Goal: Task Accomplishment & Management: Manage account settings

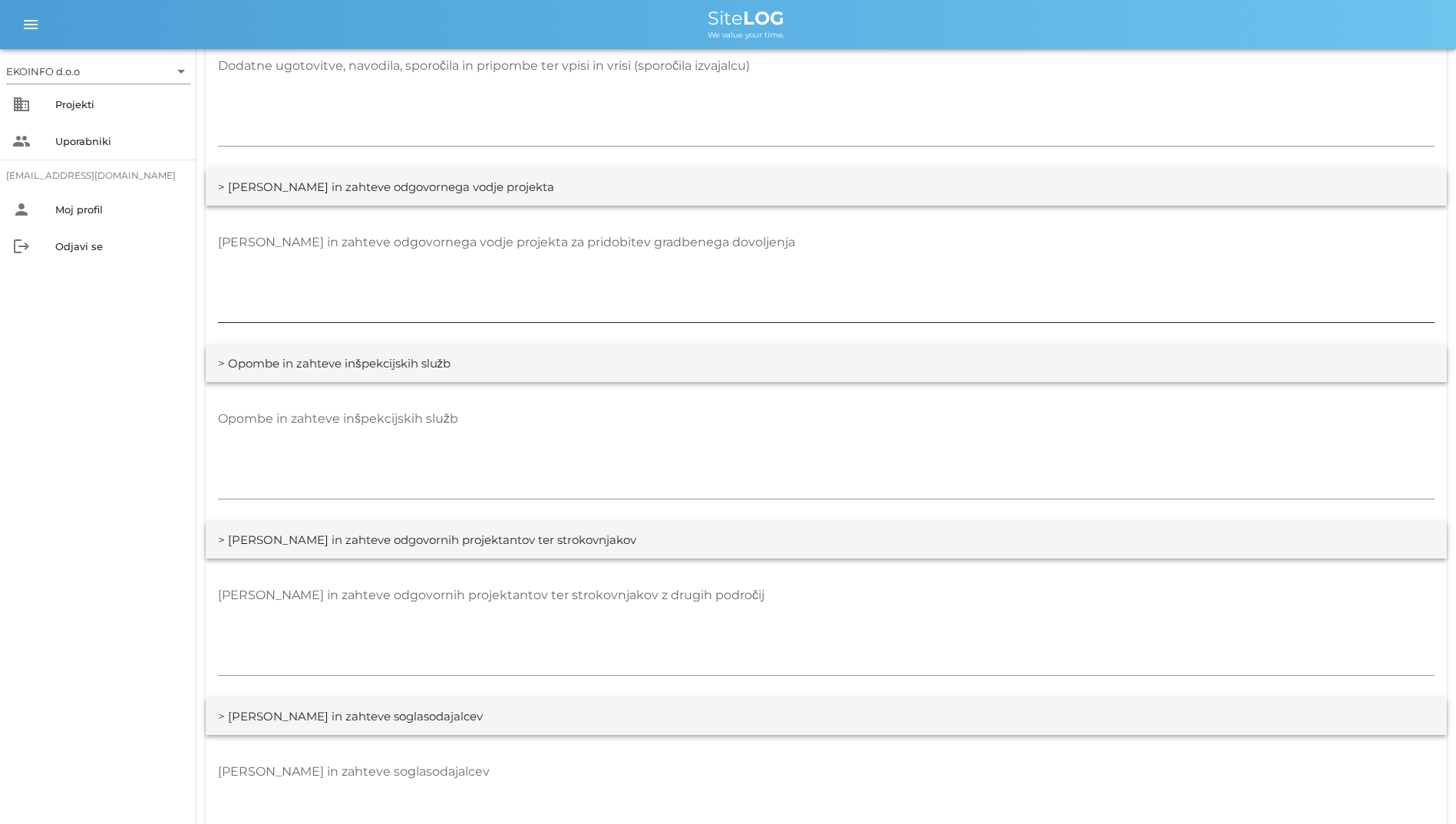
scroll to position [2118, 0]
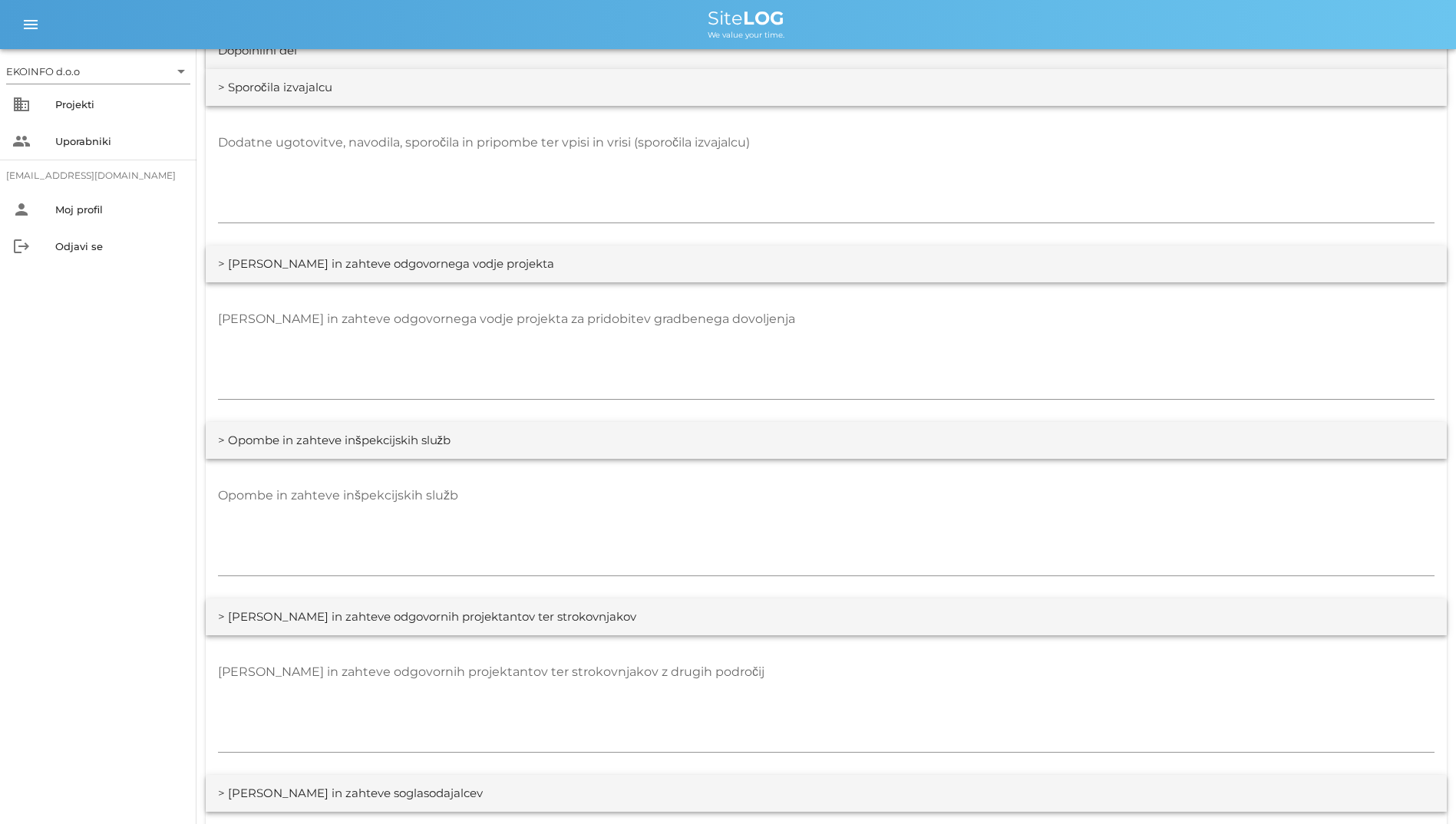
click at [507, 259] on div "> [PERSON_NAME] in zahteve odgovornega vodje projekta" at bounding box center [826, 264] width 1242 height 36
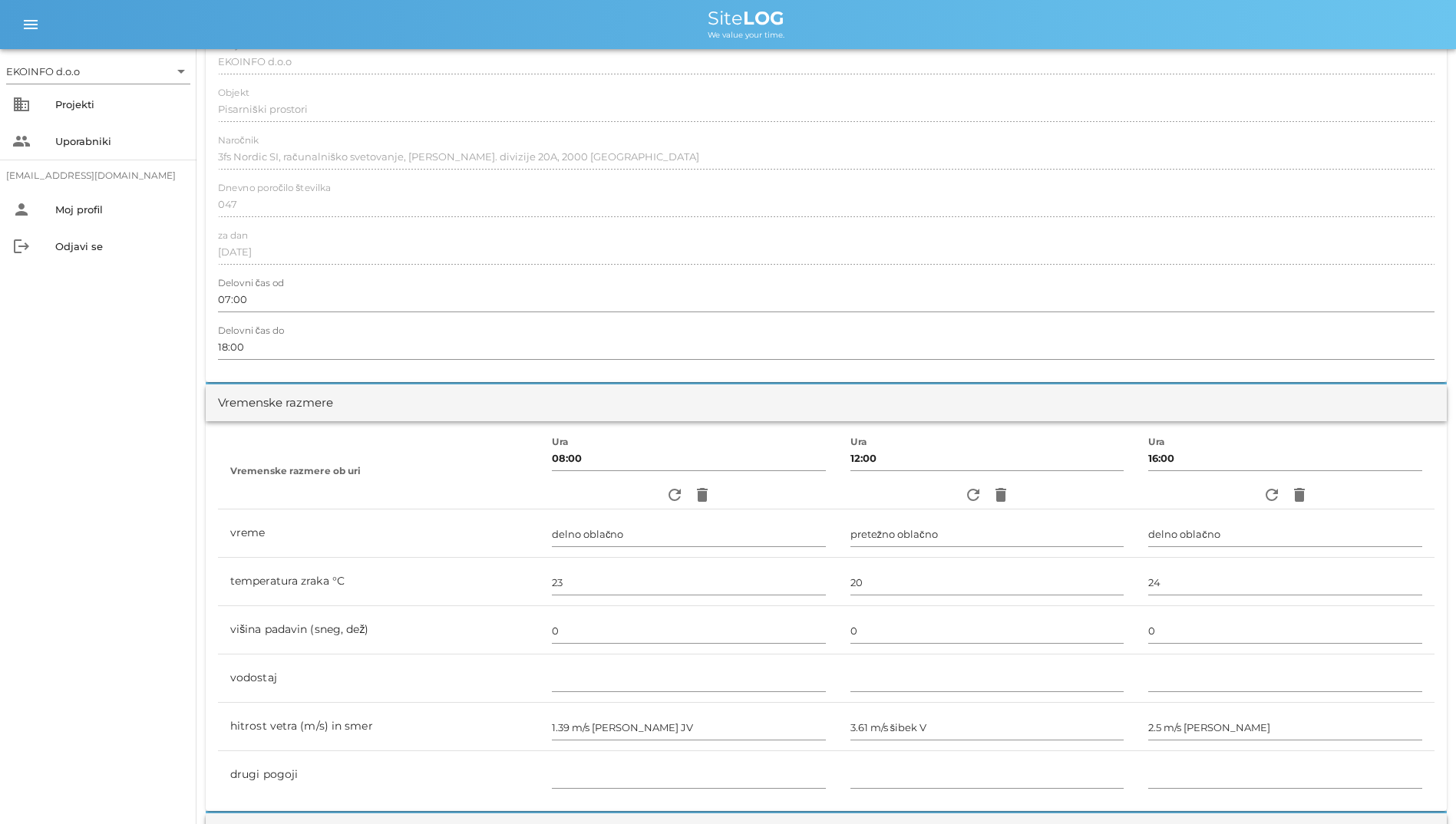
scroll to position [0, 0]
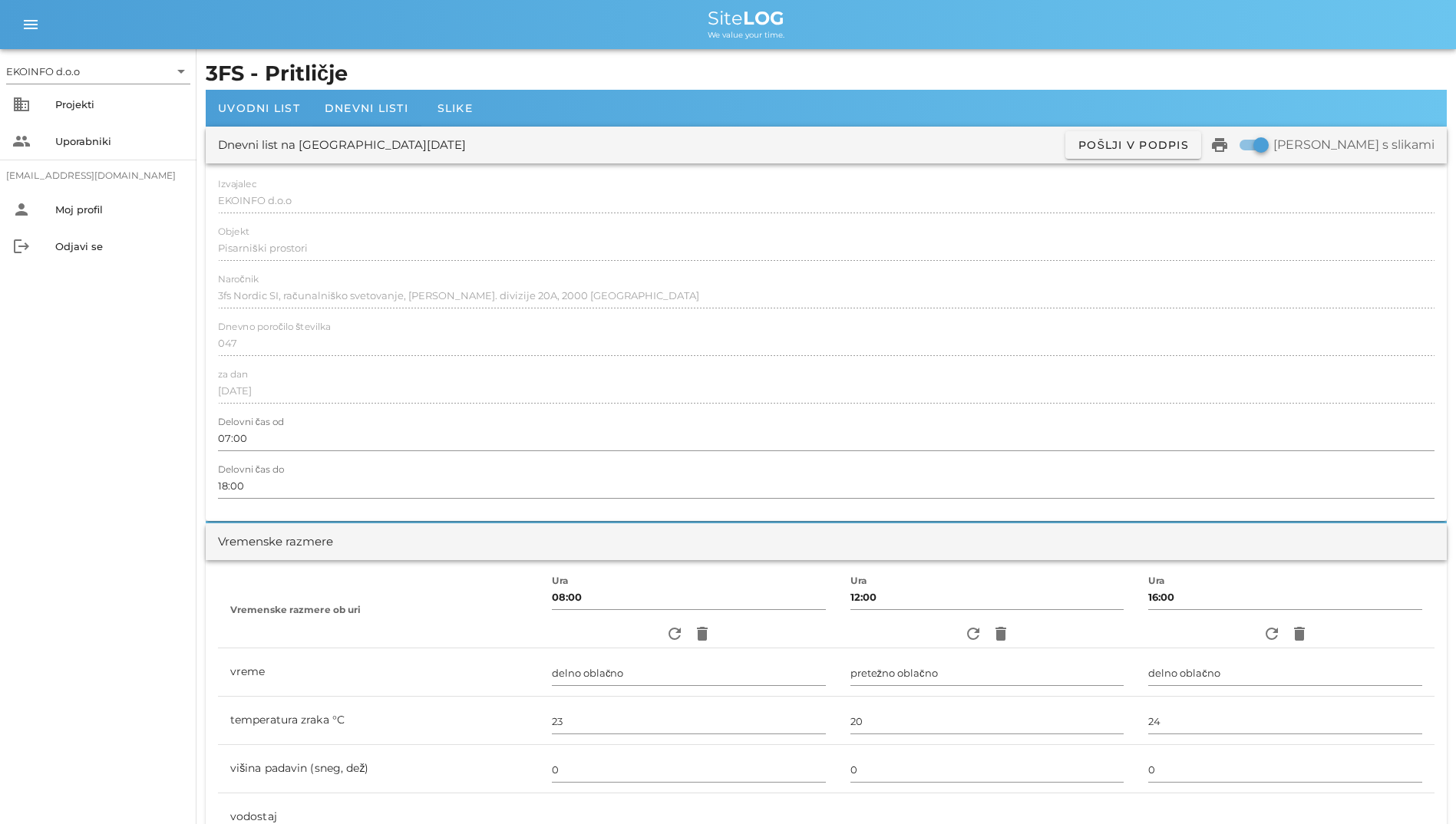
click at [587, 233] on div "Objekt Pisarniški prostori" at bounding box center [826, 249] width 1216 height 45
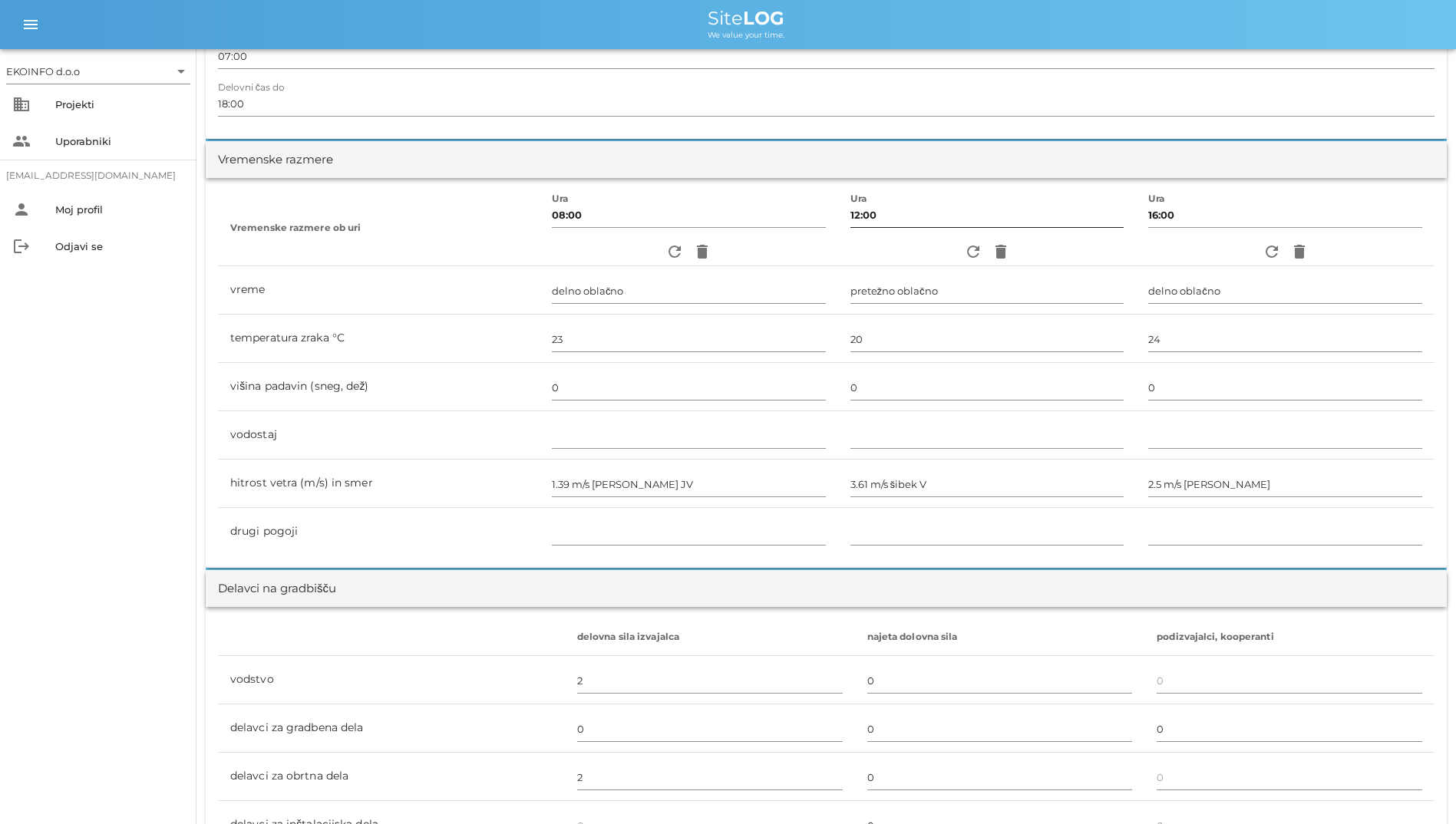
scroll to position [230, 0]
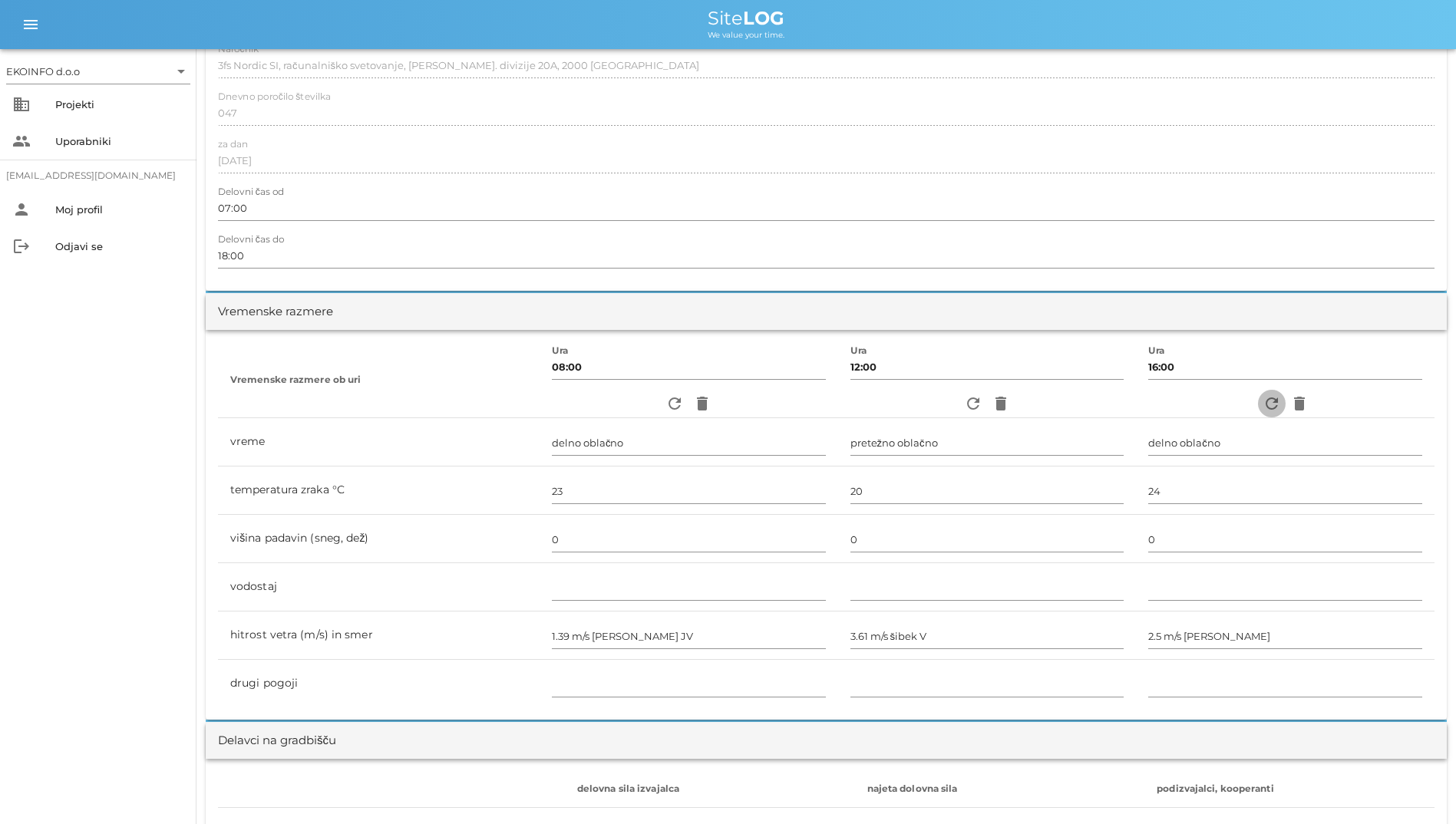
click at [1259, 398] on span "refresh" at bounding box center [1273, 404] width 28 height 19
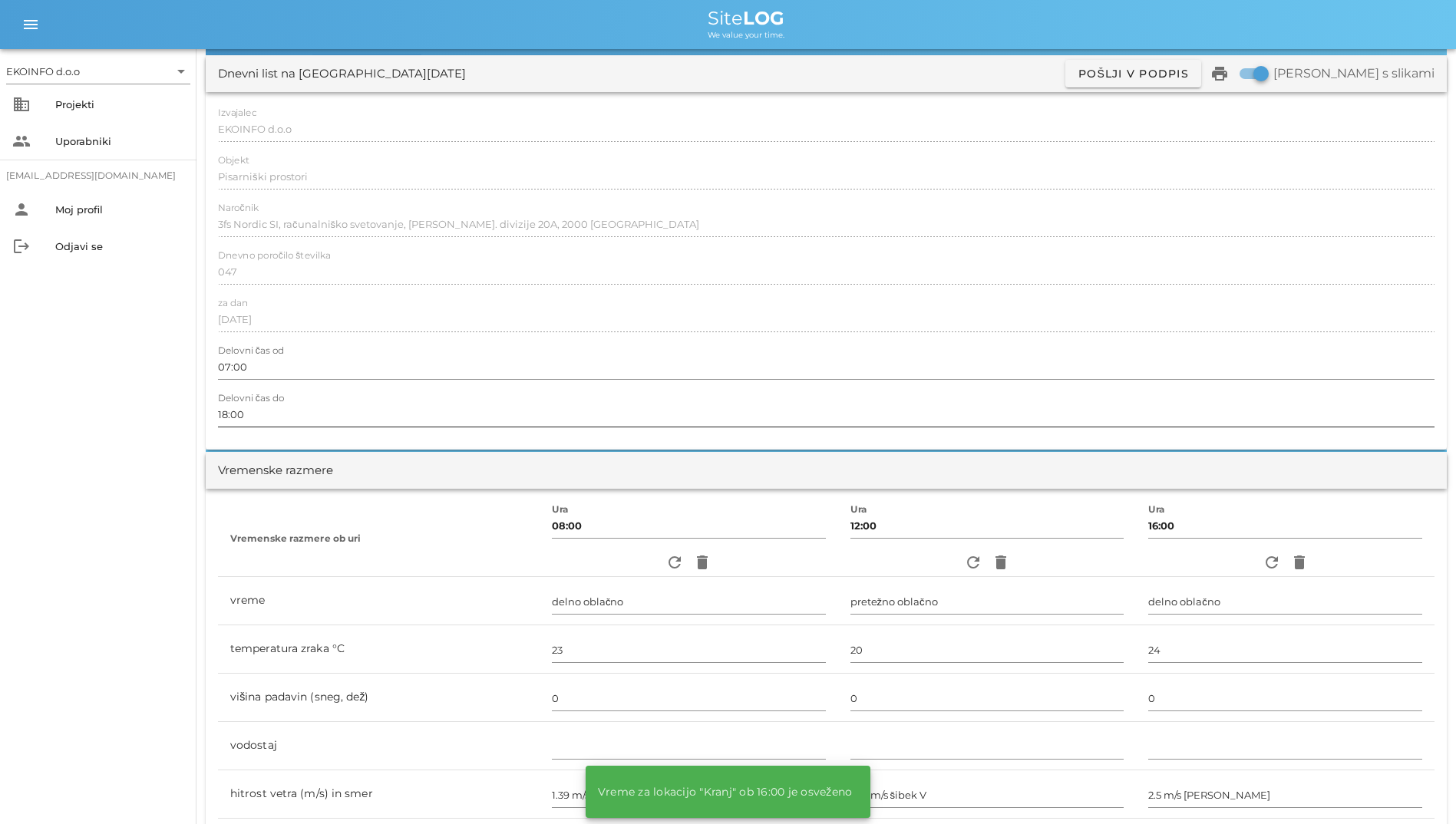
scroll to position [0, 0]
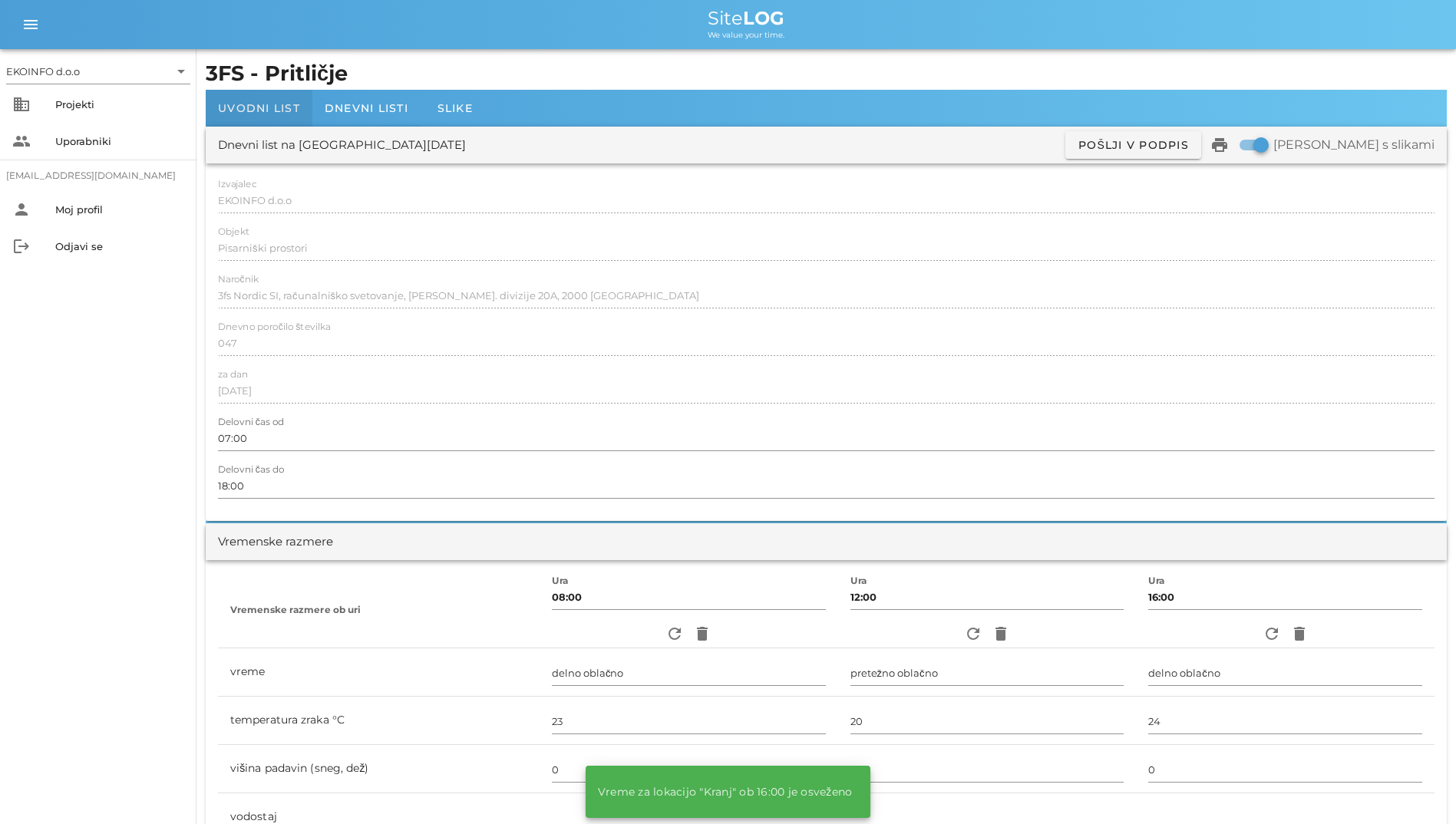
click at [280, 99] on div "Uvodni list" at bounding box center [259, 108] width 107 height 36
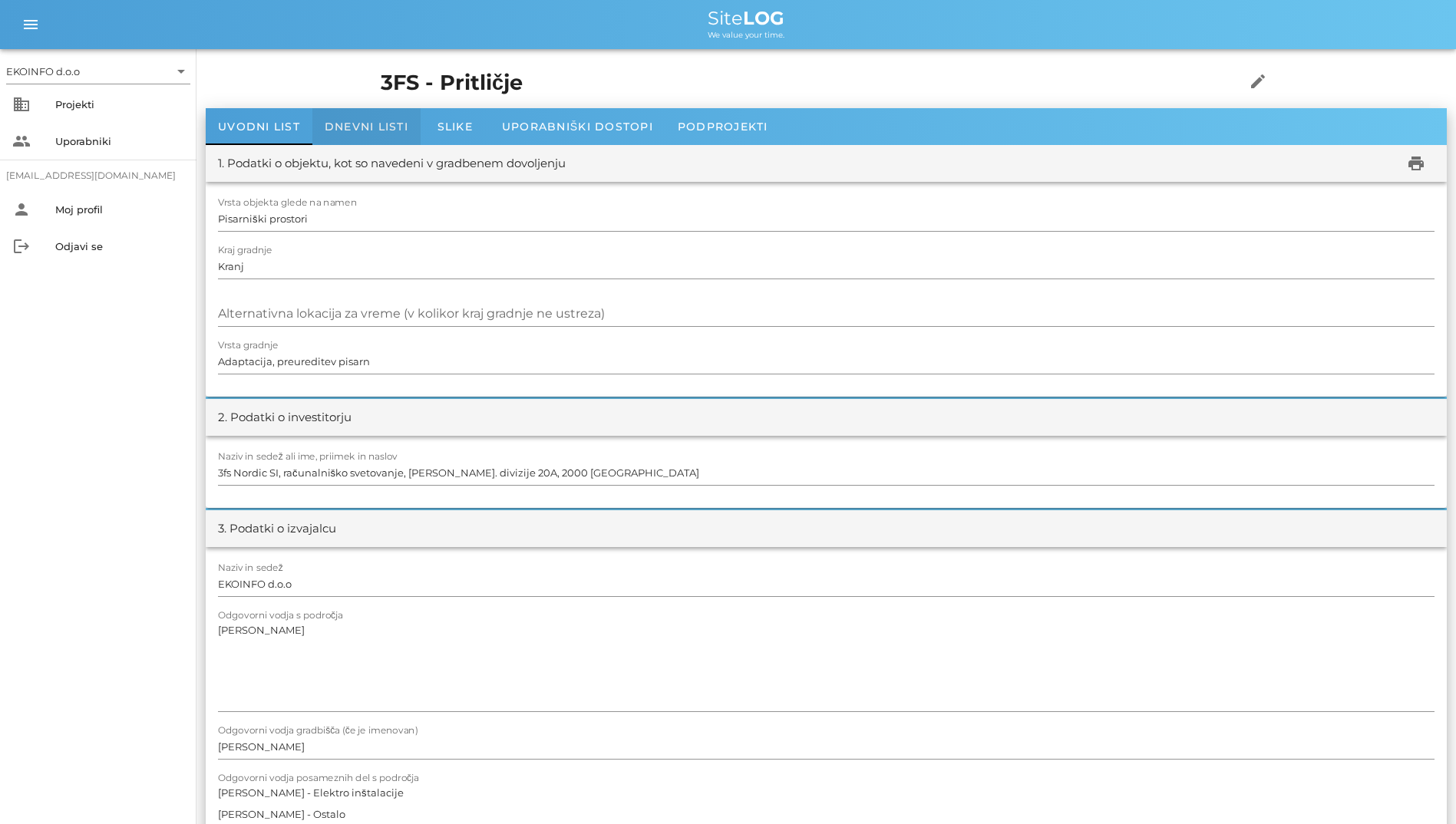
click at [321, 126] on div "Dnevni listi" at bounding box center [367, 126] width 109 height 36
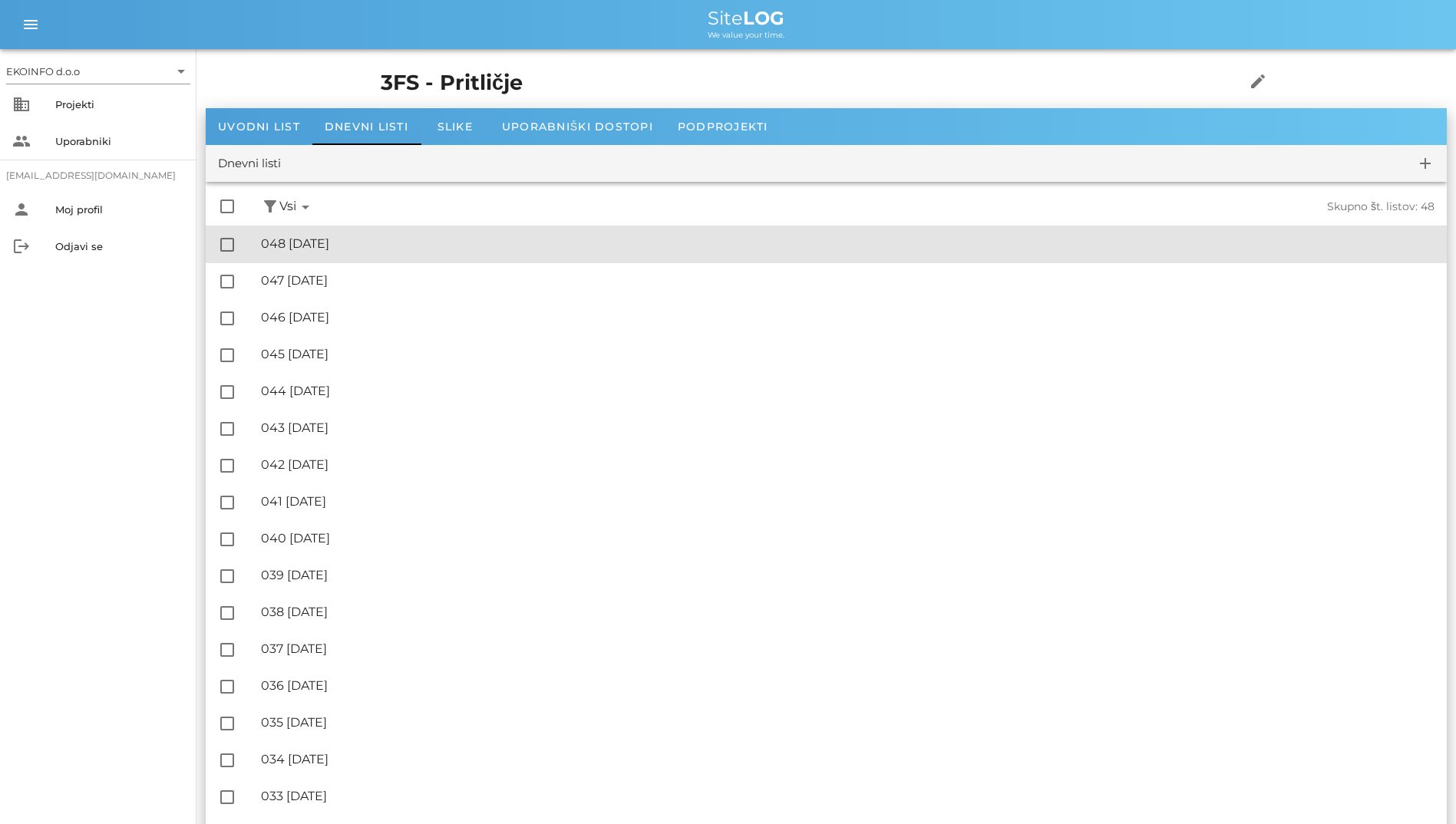
click at [380, 248] on div "🔏 048 [DATE]" at bounding box center [848, 244] width 1173 height 15
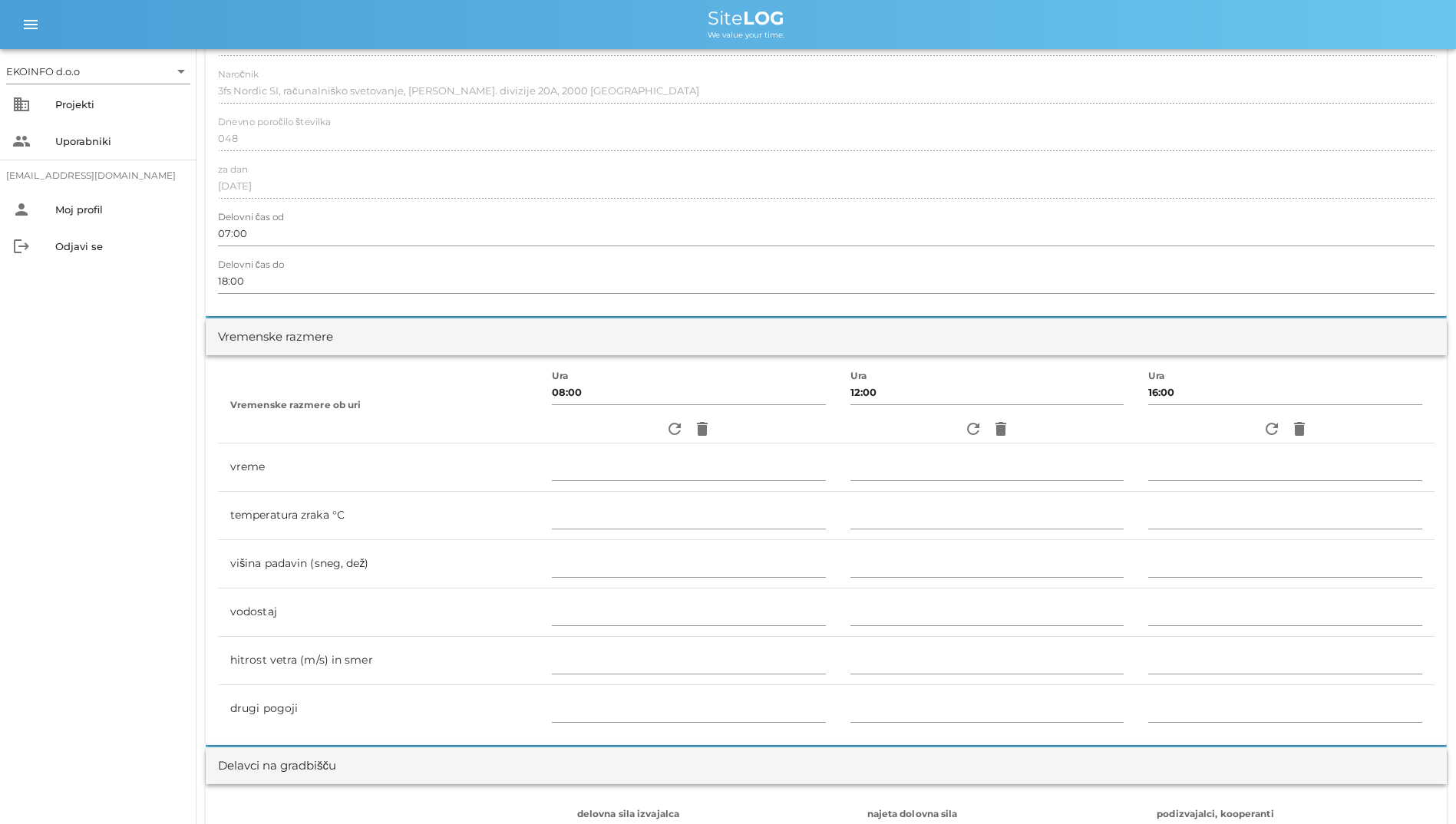
scroll to position [230, 0]
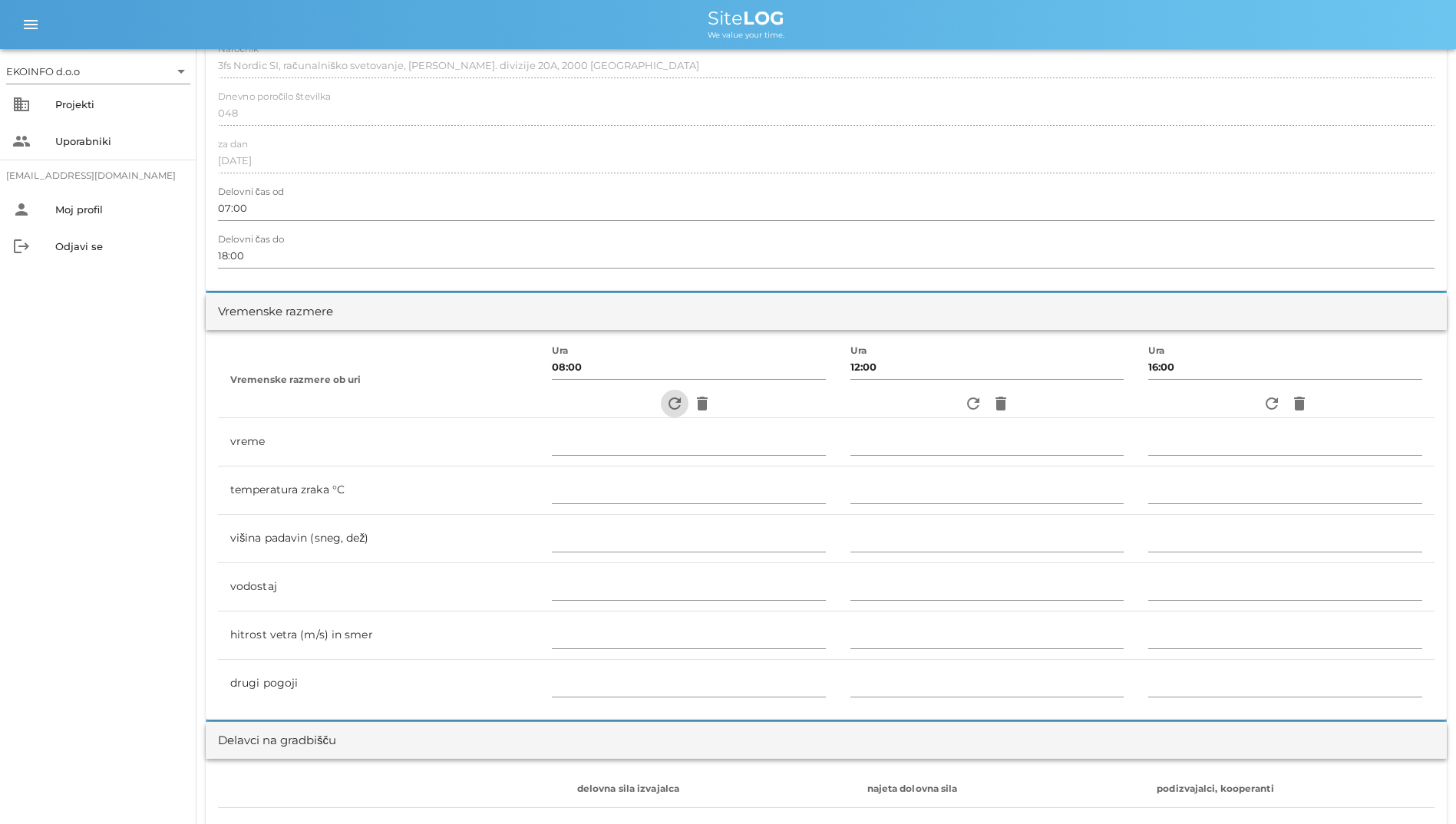
click at [668, 398] on icon "refresh" at bounding box center [675, 404] width 19 height 19
type input "pretežno oblačno"
type input "19"
type input "0"
type input "1.11 m/s šibek JV"
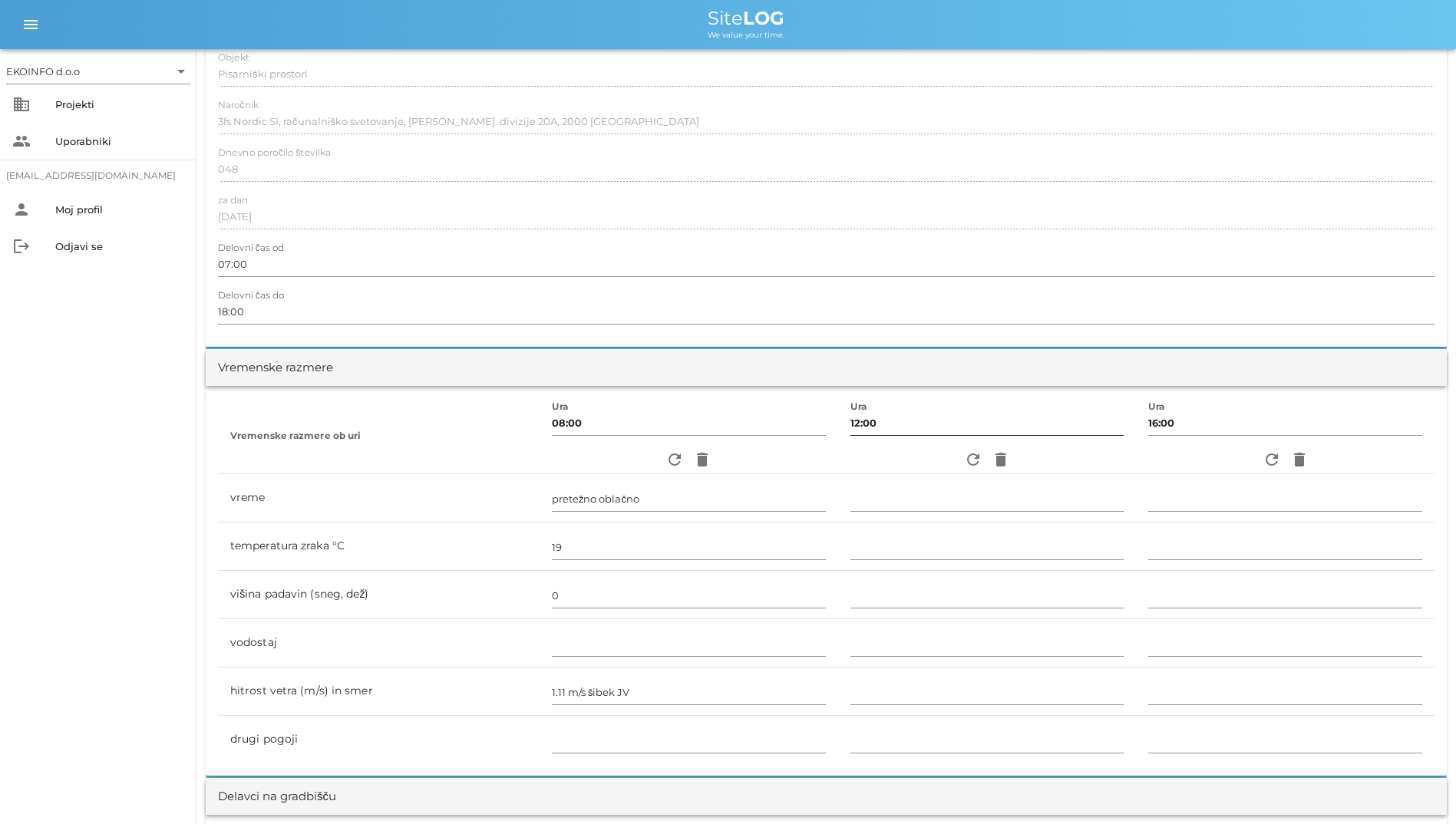
scroll to position [0, 0]
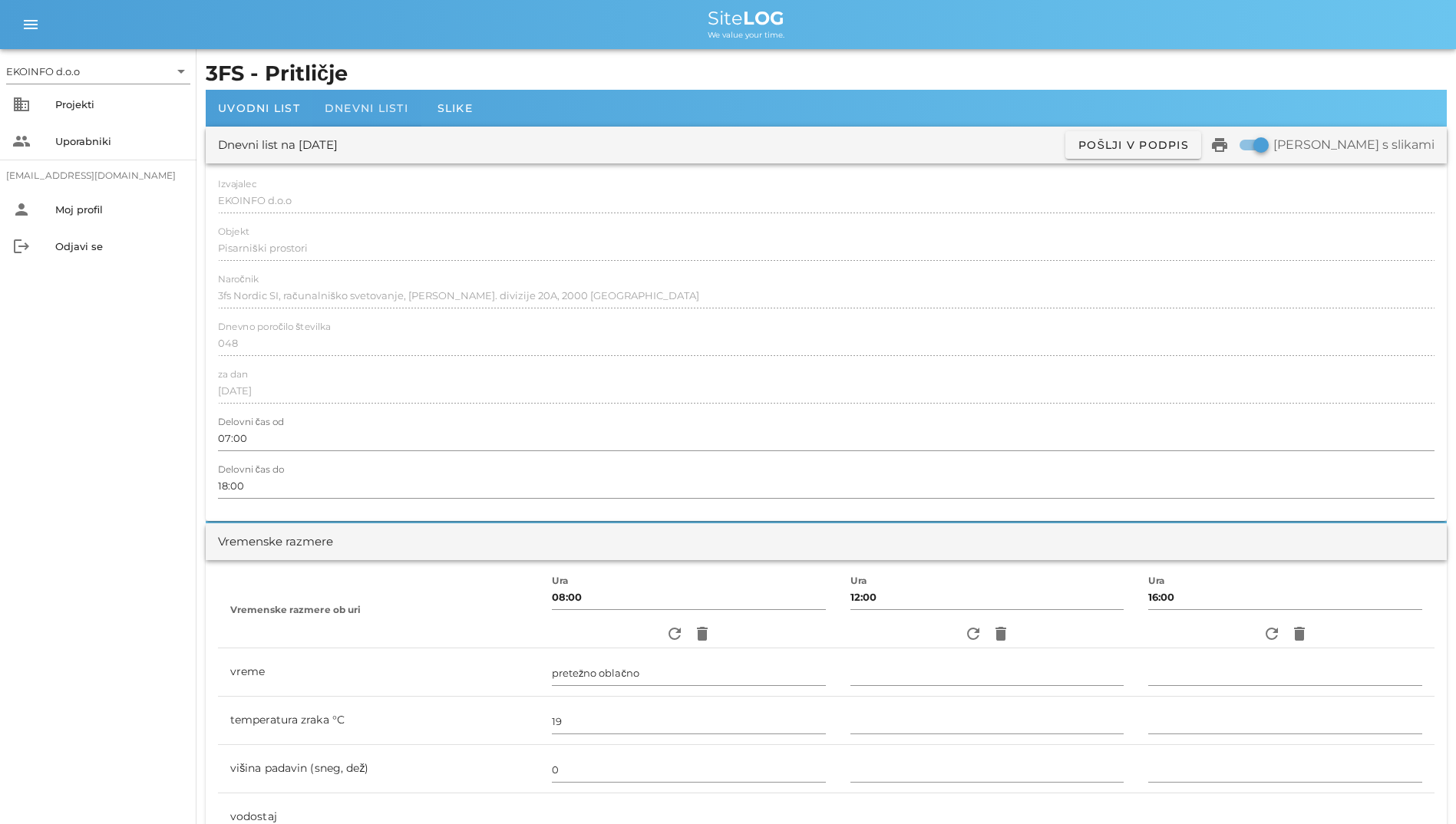
click at [392, 105] on span "Dnevni listi" at bounding box center [366, 108] width 83 height 14
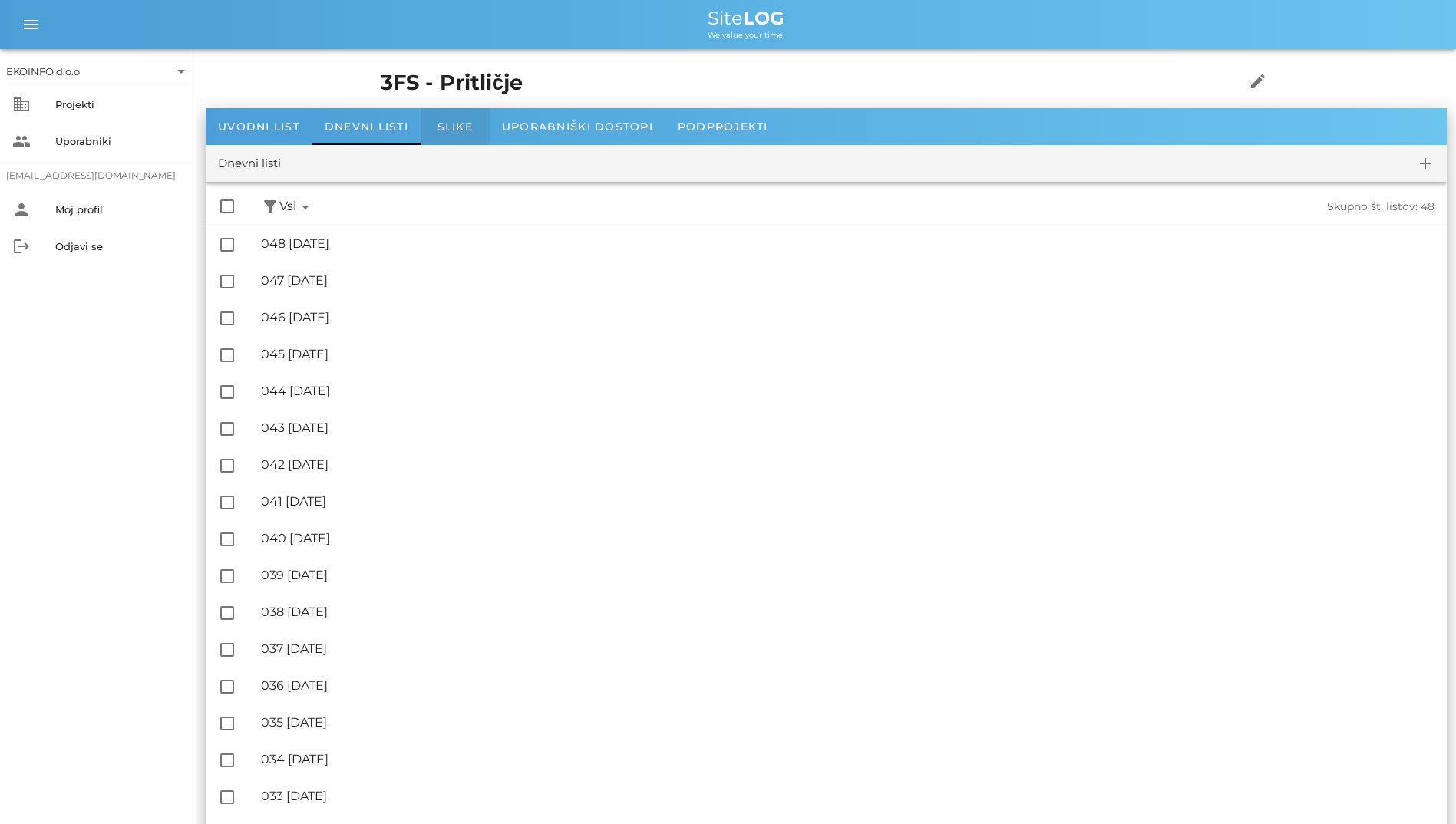
click at [455, 135] on div "Slike" at bounding box center [456, 126] width 69 height 36
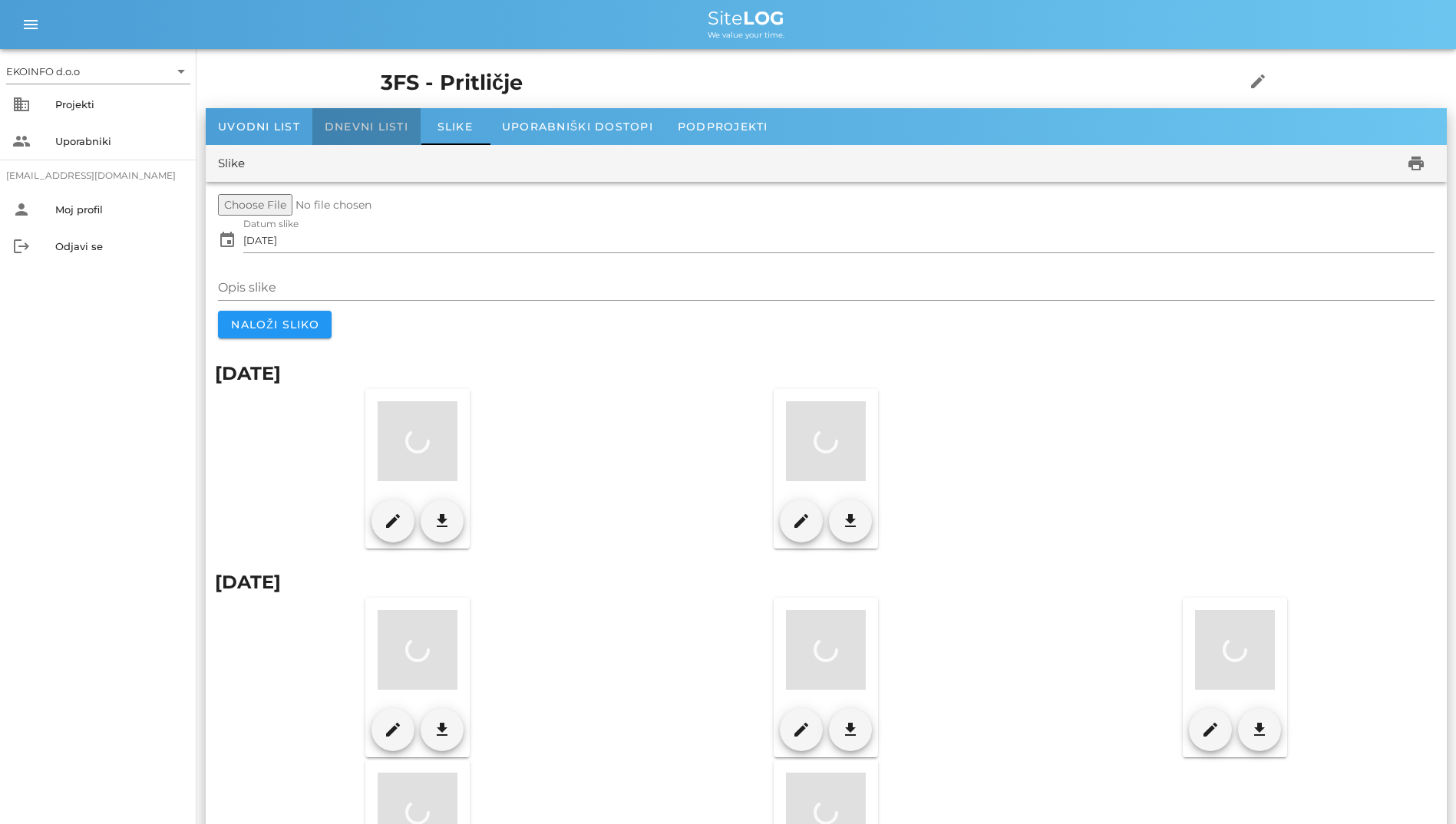
click at [413, 135] on div "Dnevni listi" at bounding box center [367, 126] width 109 height 36
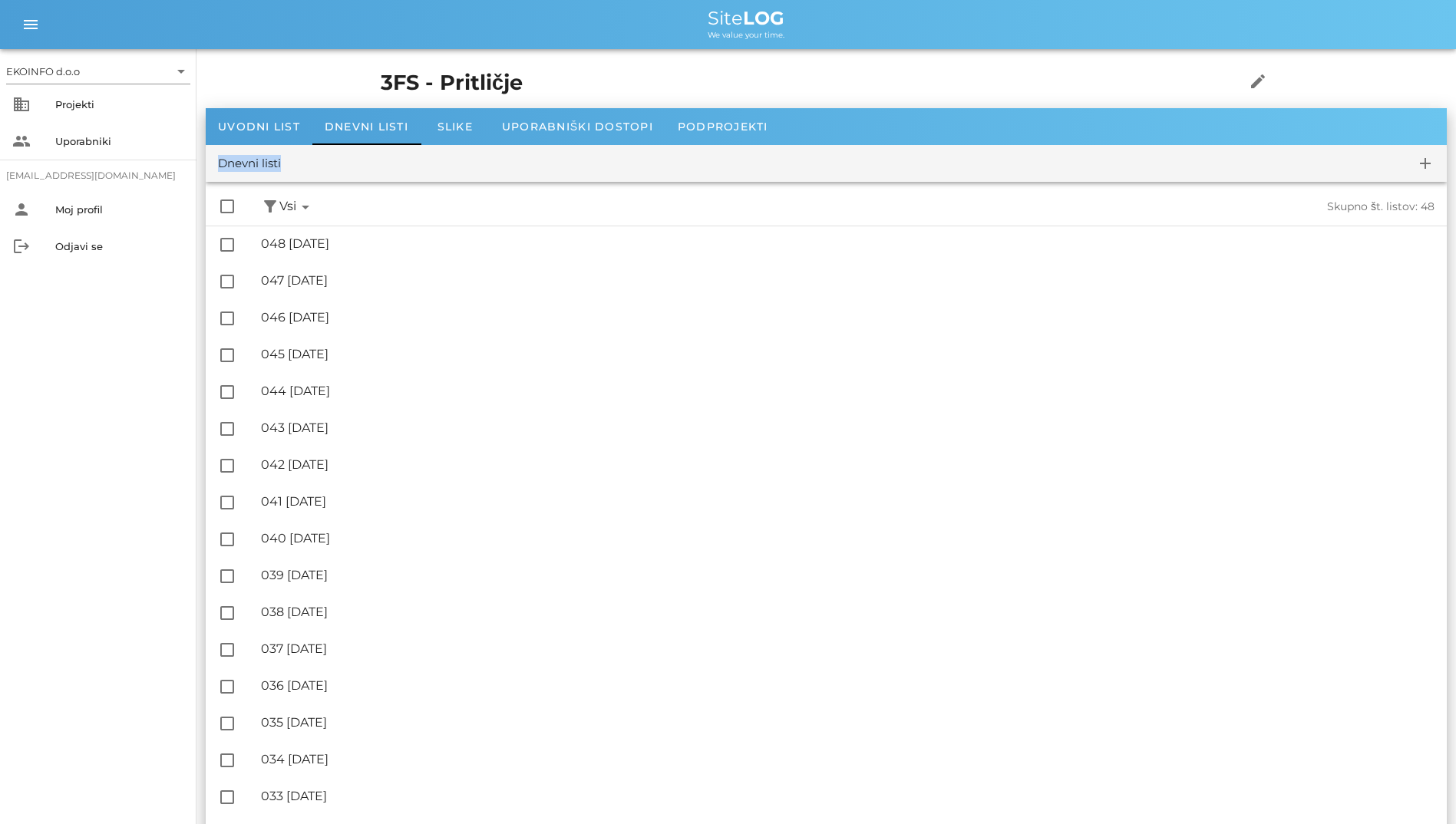
drag, startPoint x: 222, startPoint y: 152, endPoint x: 298, endPoint y: 152, distance: 76.0
click at [298, 152] on div "Dnevni listi add" at bounding box center [826, 163] width 1242 height 36
click at [683, 66] on div "3FS - Pritličje edit" at bounding box center [826, 82] width 910 height 50
drag, startPoint x: 502, startPoint y: 94, endPoint x: 557, endPoint y: 22, distance: 90.6
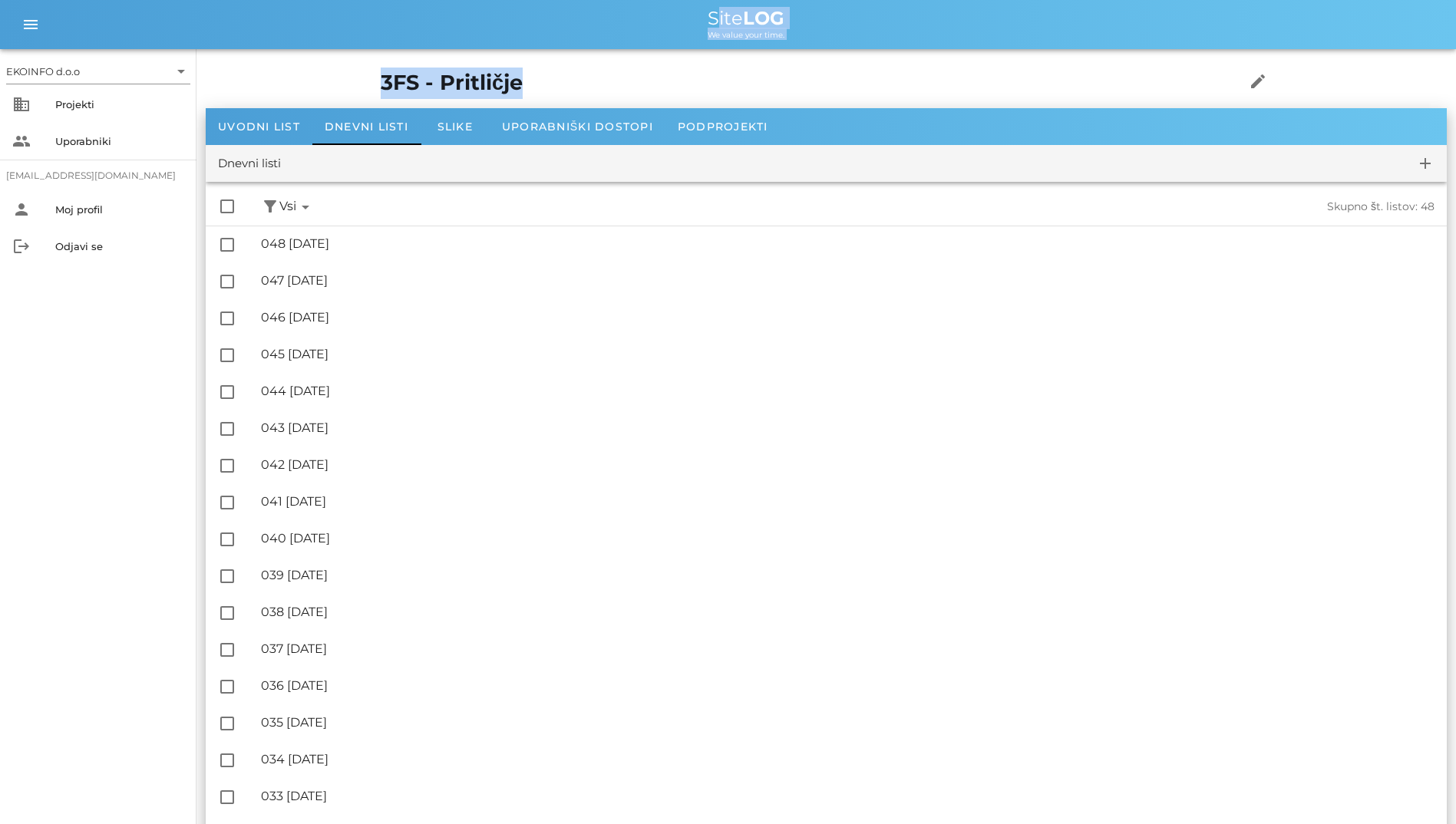
drag, startPoint x: 557, startPoint y: 22, endPoint x: 448, endPoint y: 33, distance: 109.6
click at [448, 33] on div "We value your time." at bounding box center [746, 34] width 1395 height 12
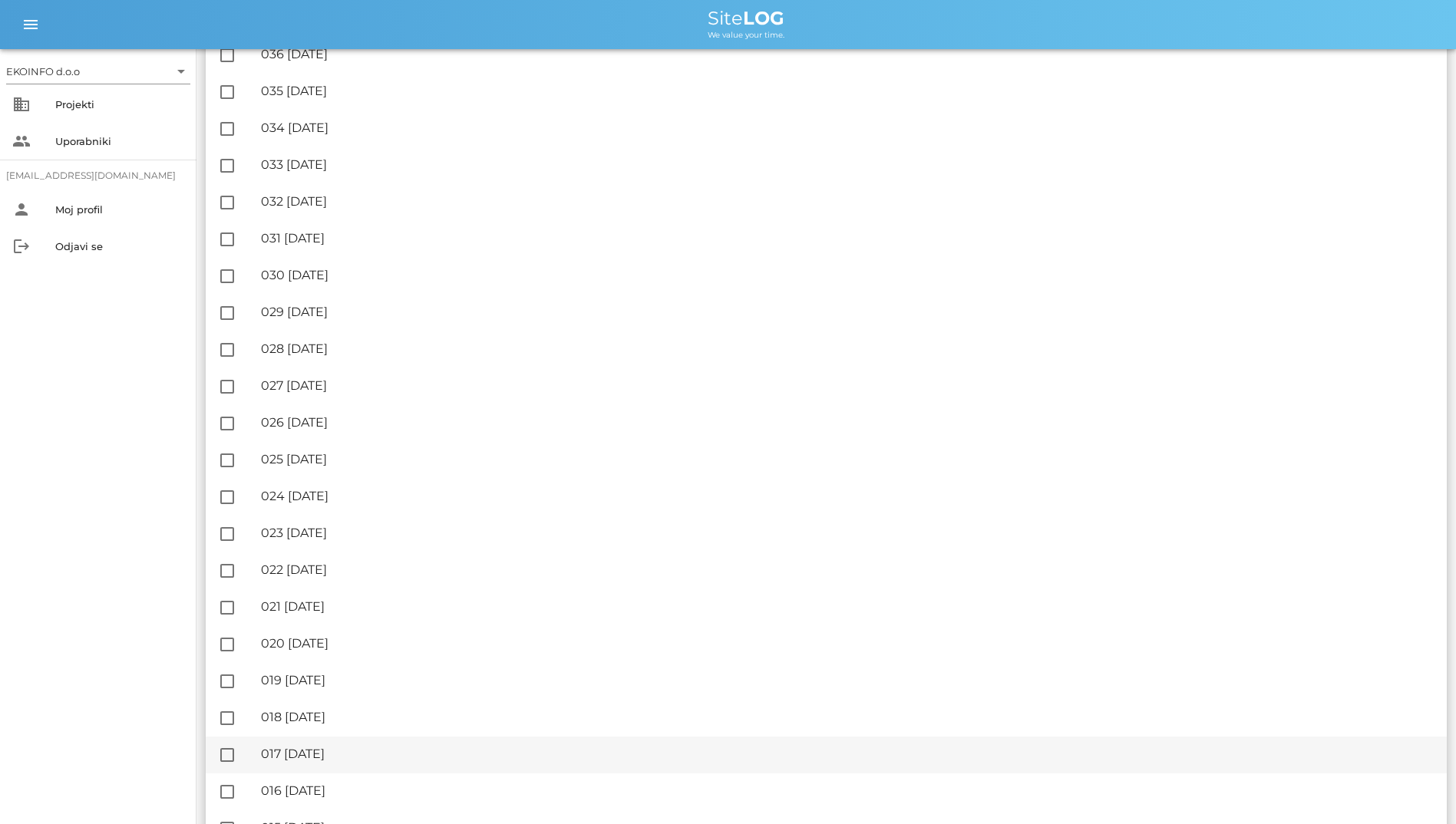
scroll to position [1196, 0]
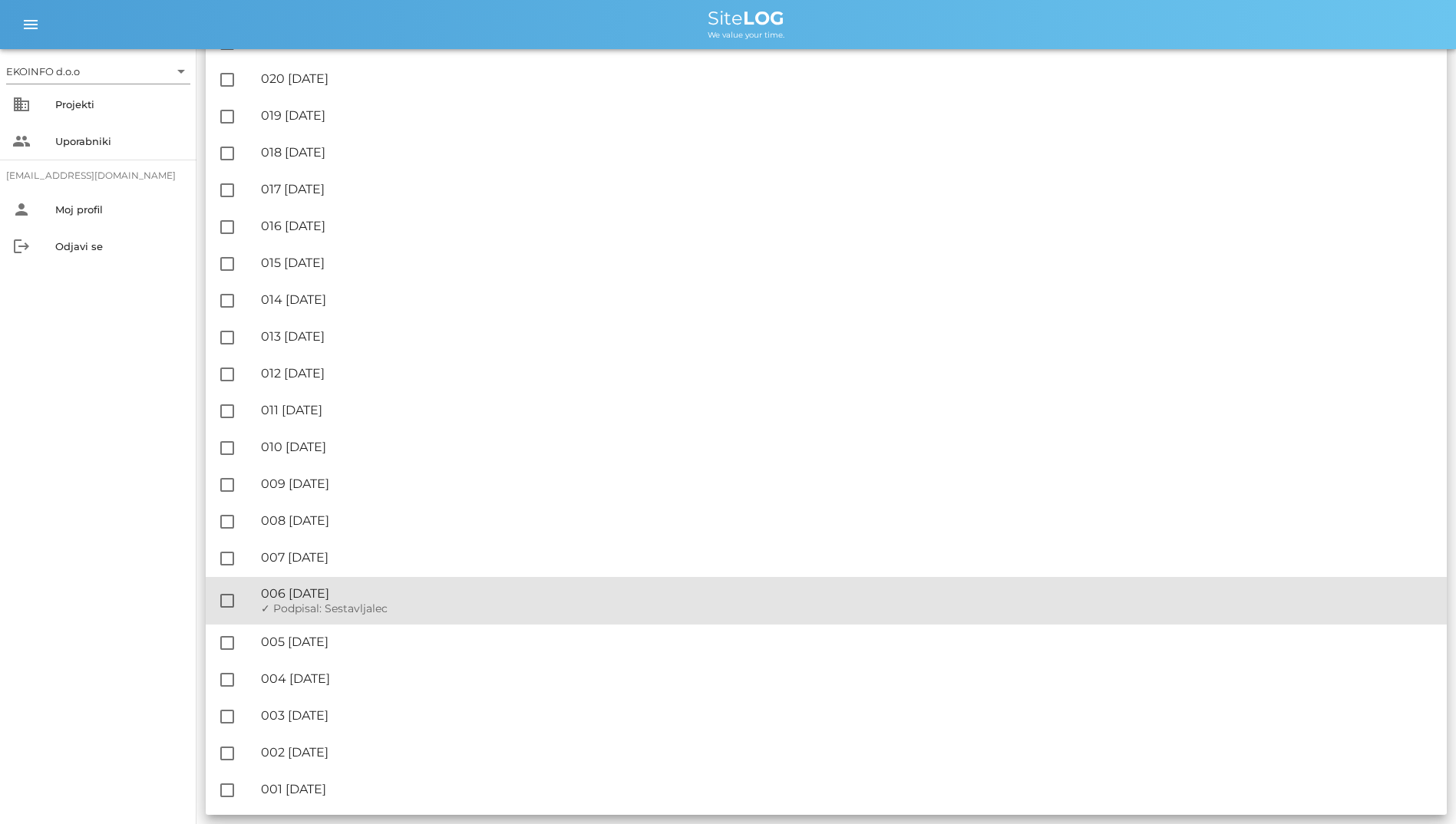
click at [481, 604] on div "✓ Podpisal: Nadzornik ✓ Podpisal: Sestavljalec ✓ Podpisal: Odgovorni" at bounding box center [848, 609] width 1173 height 13
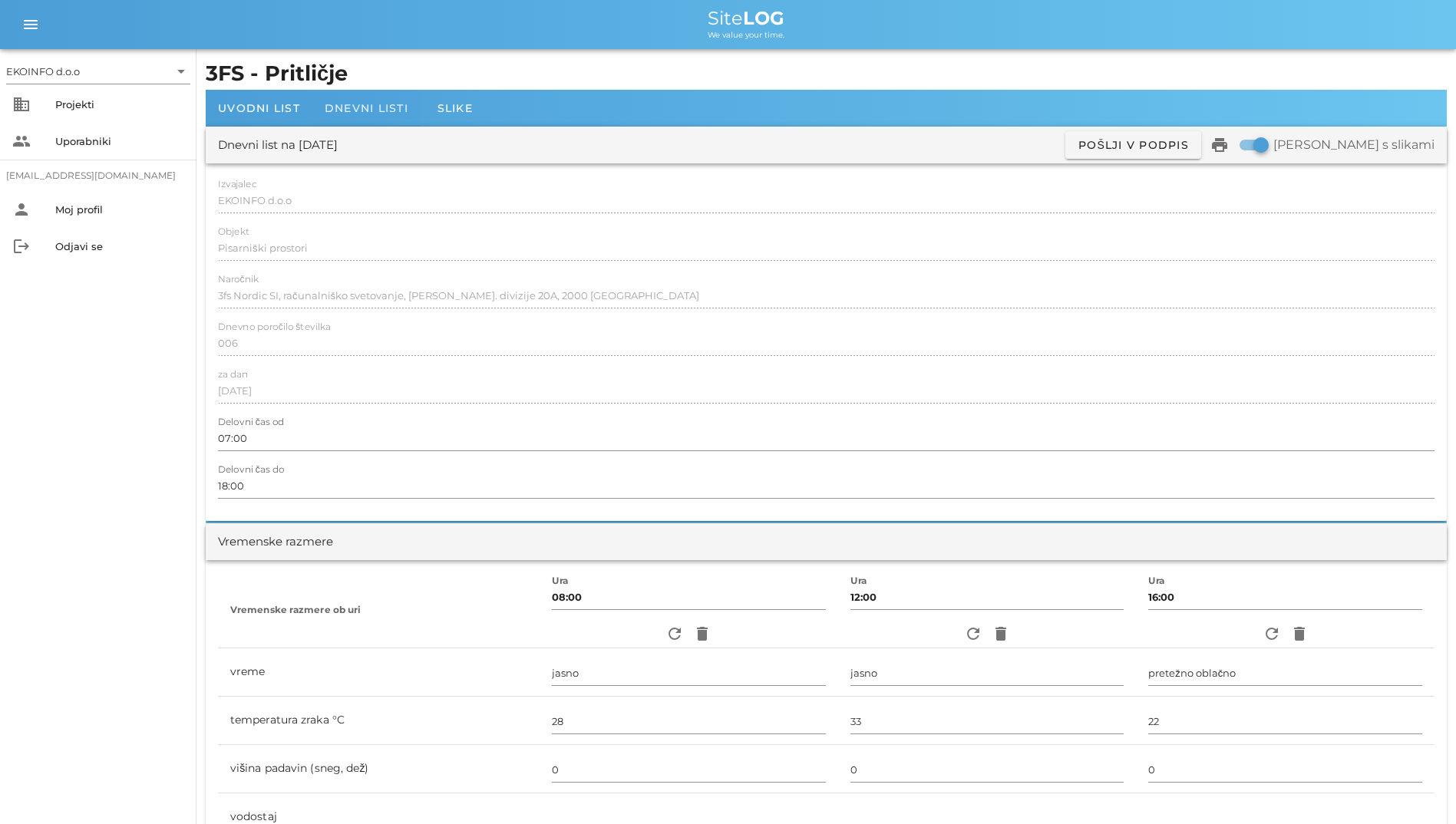
click at [385, 107] on span "Dnevni listi" at bounding box center [366, 108] width 83 height 14
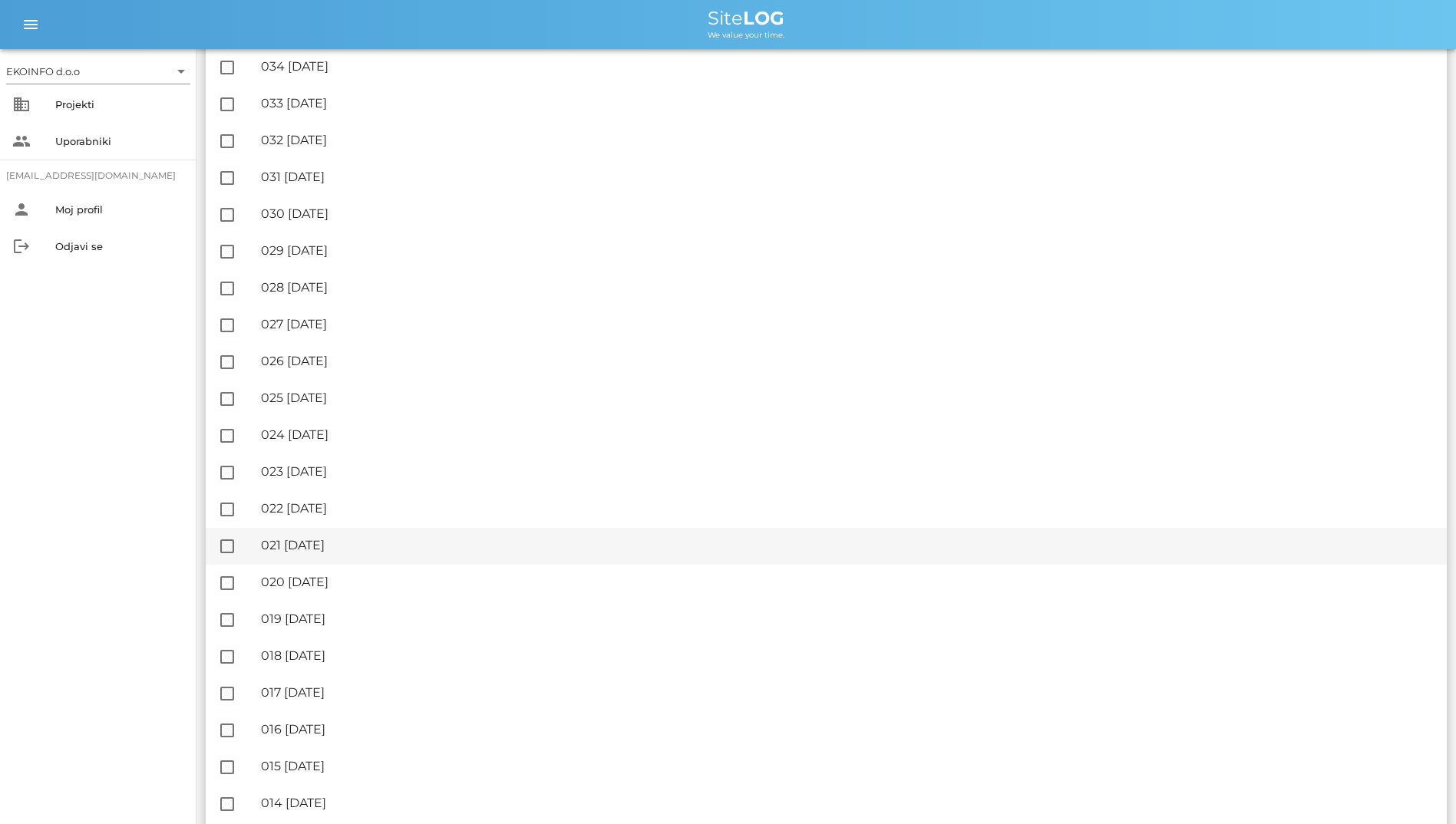
scroll to position [383, 0]
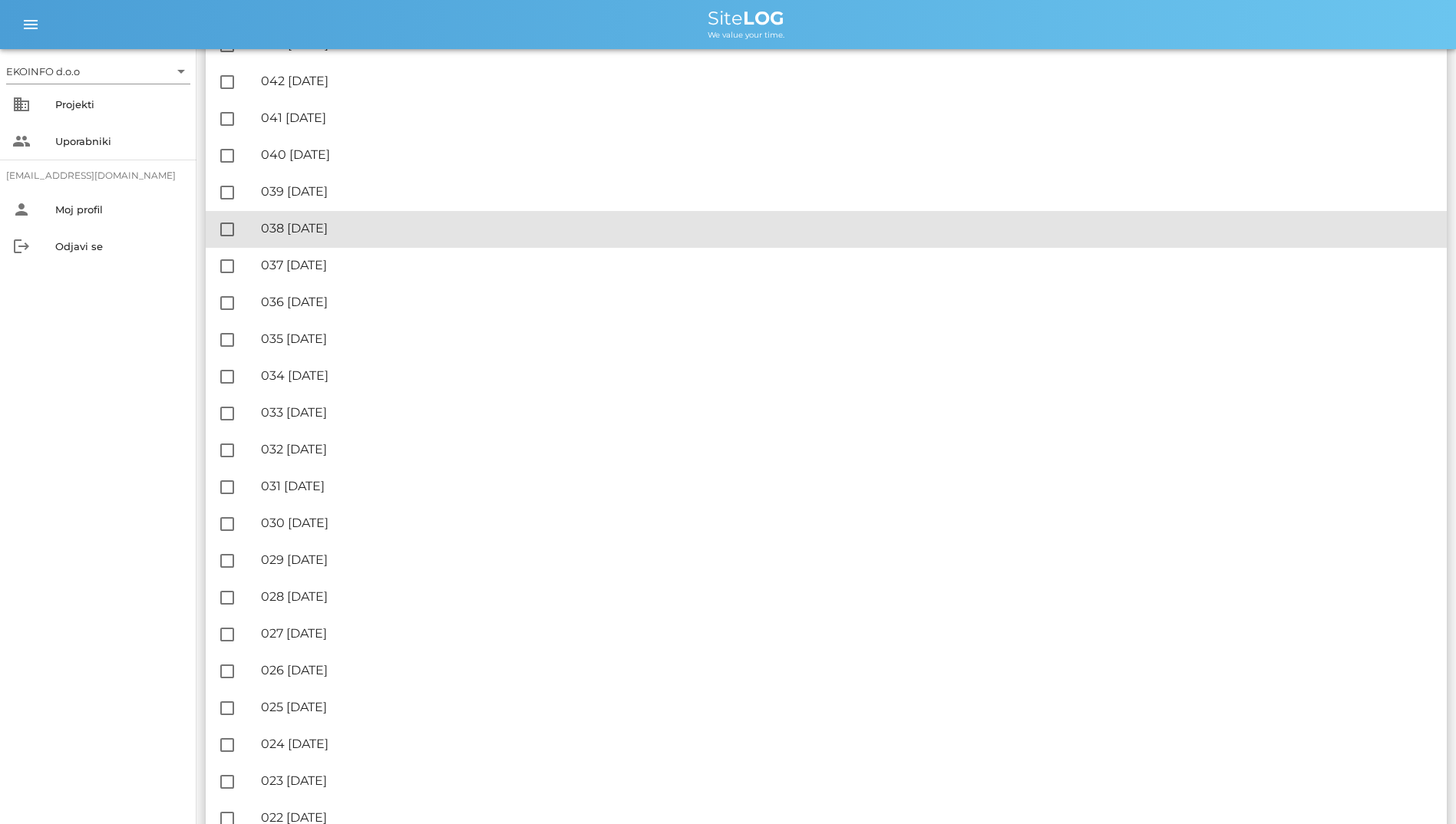
click at [277, 224] on div "🔏 038 [DATE]" at bounding box center [848, 228] width 1173 height 15
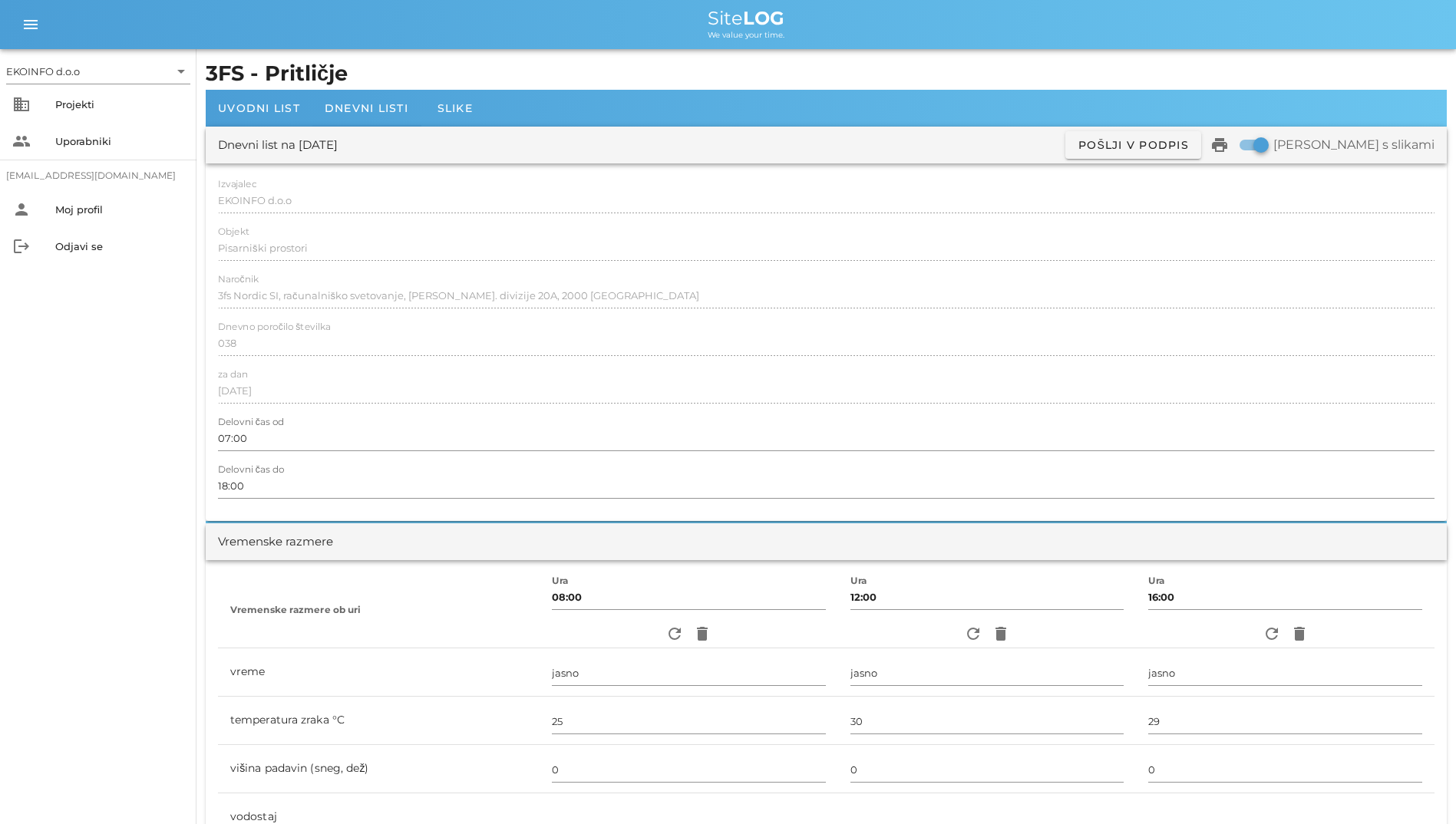
click at [404, 234] on div "Objekt Pisarniški prostori" at bounding box center [826, 249] width 1216 height 45
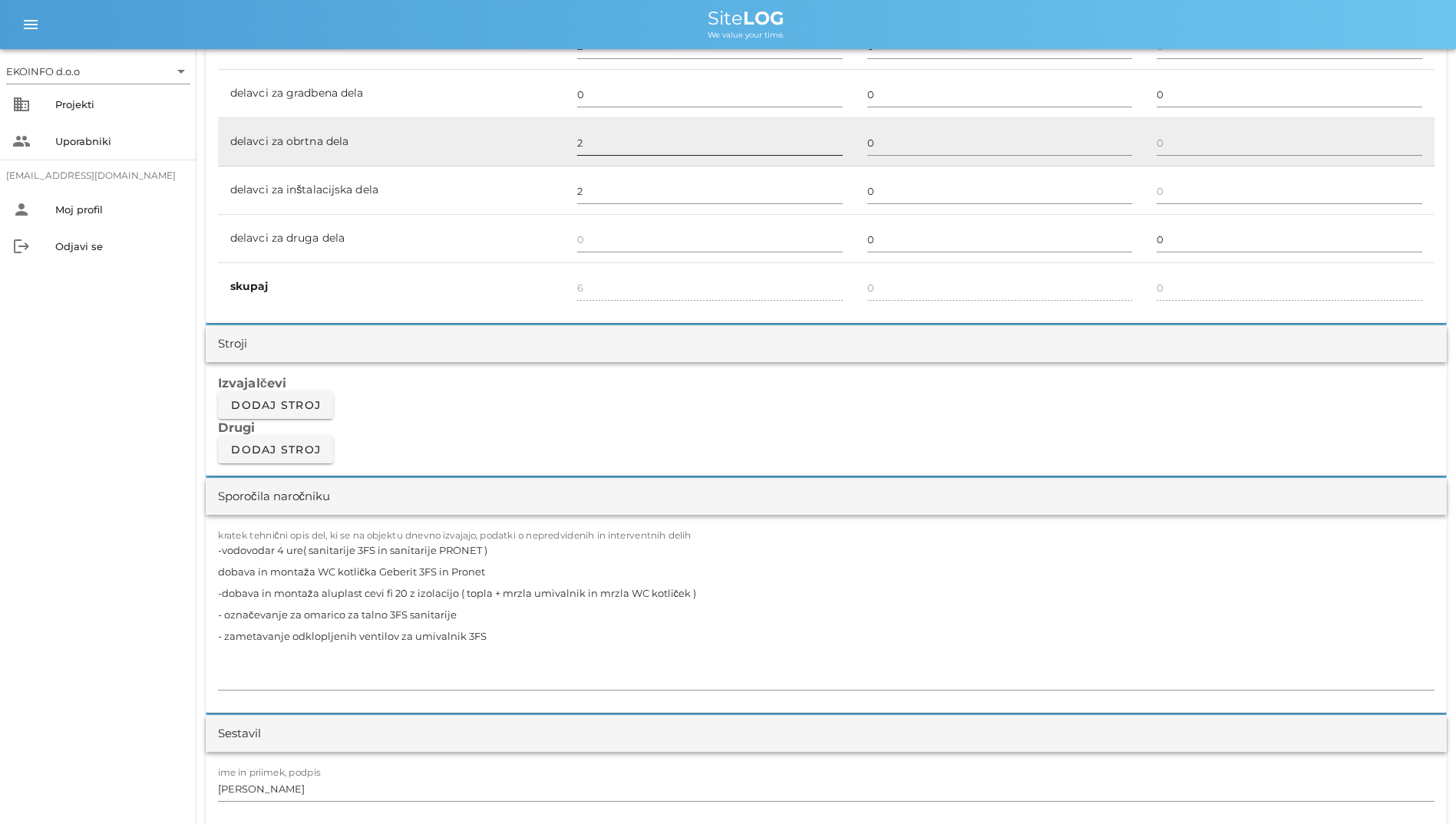
scroll to position [1151, 0]
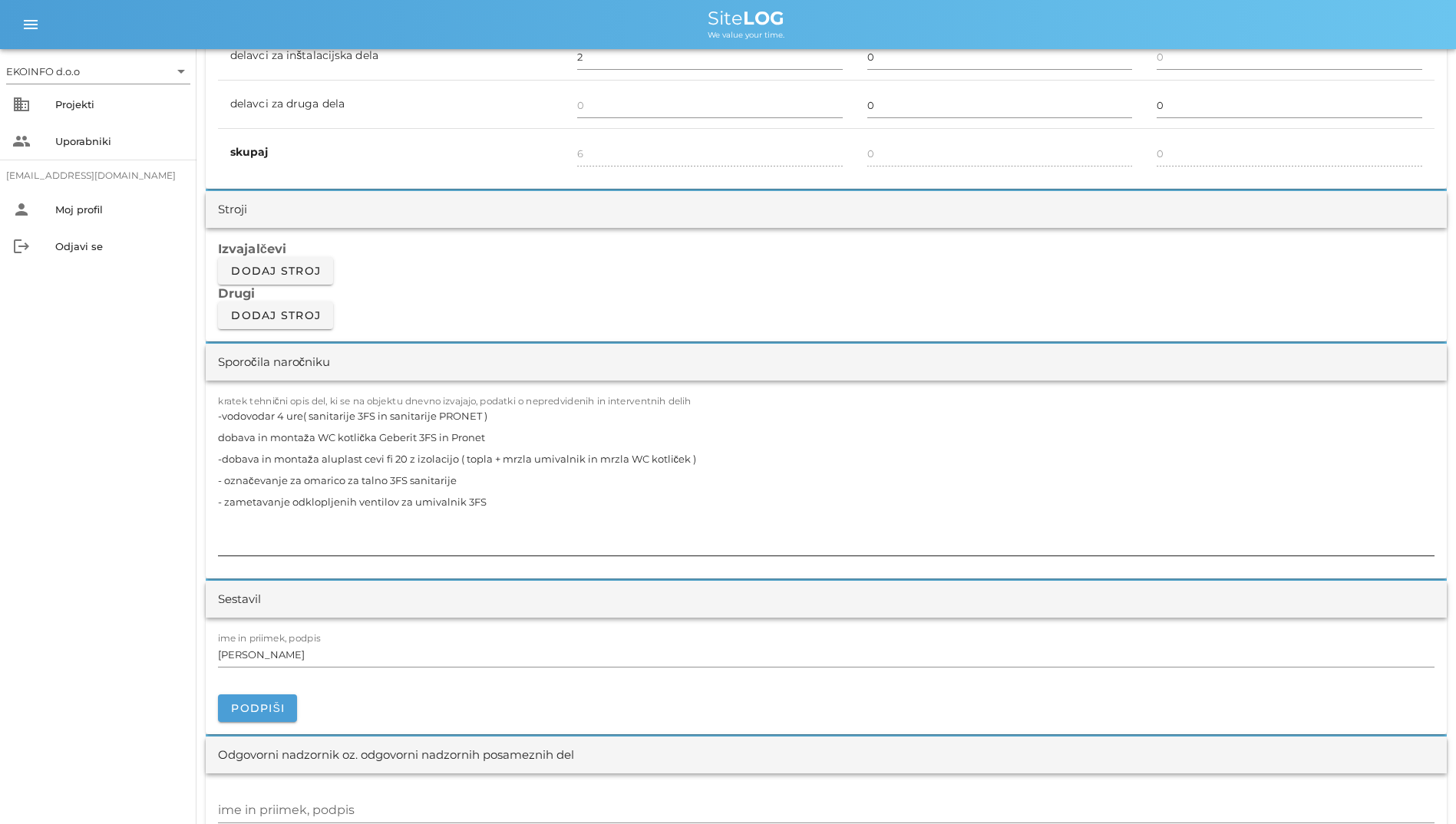
click at [498, 506] on textarea "-vodovodar 4 ure( sanitarije 3FS in sanitarije PRONET ) dobava in montaža WC ko…" at bounding box center [826, 480] width 1216 height 151
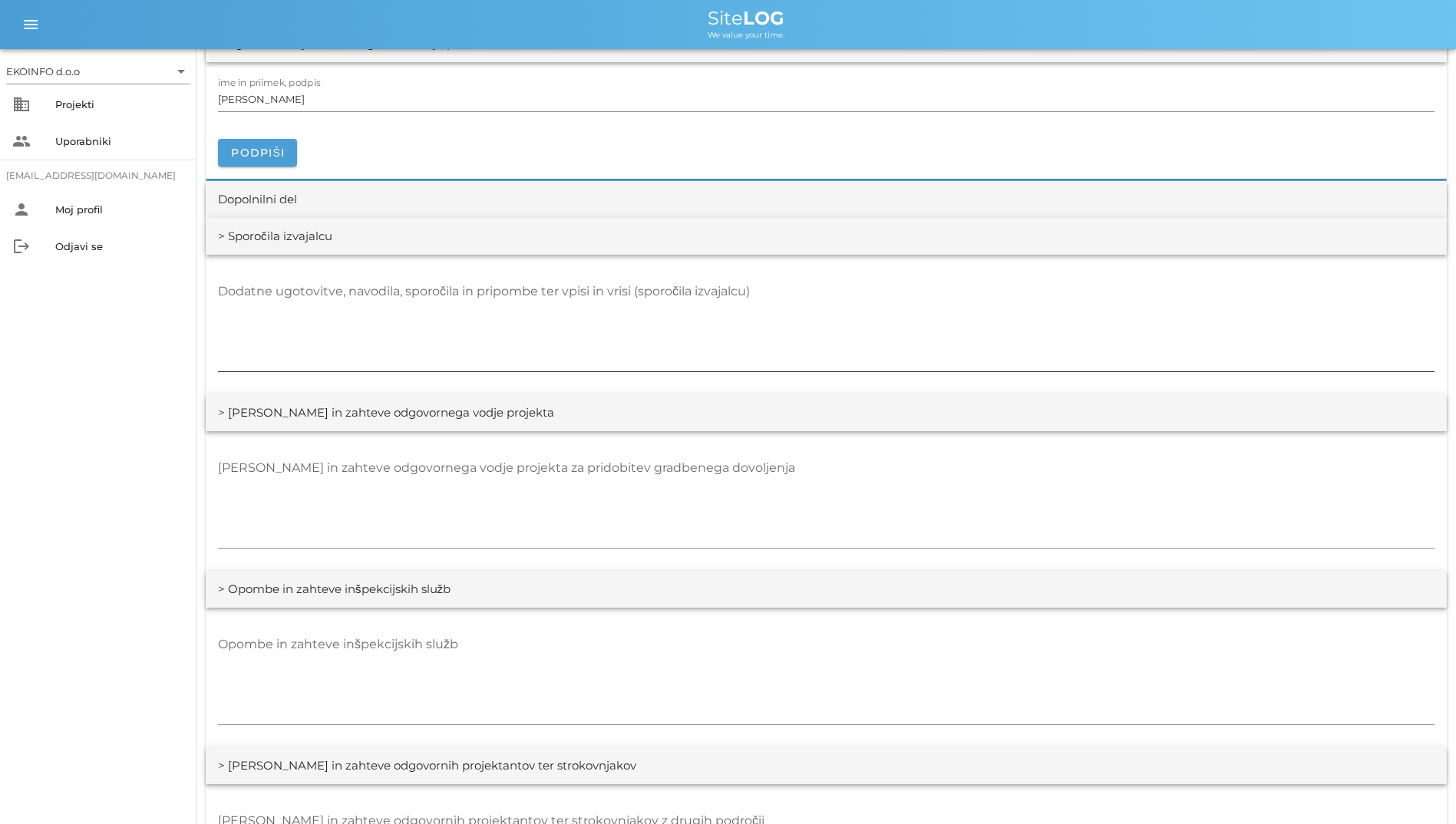
scroll to position [1995, 0]
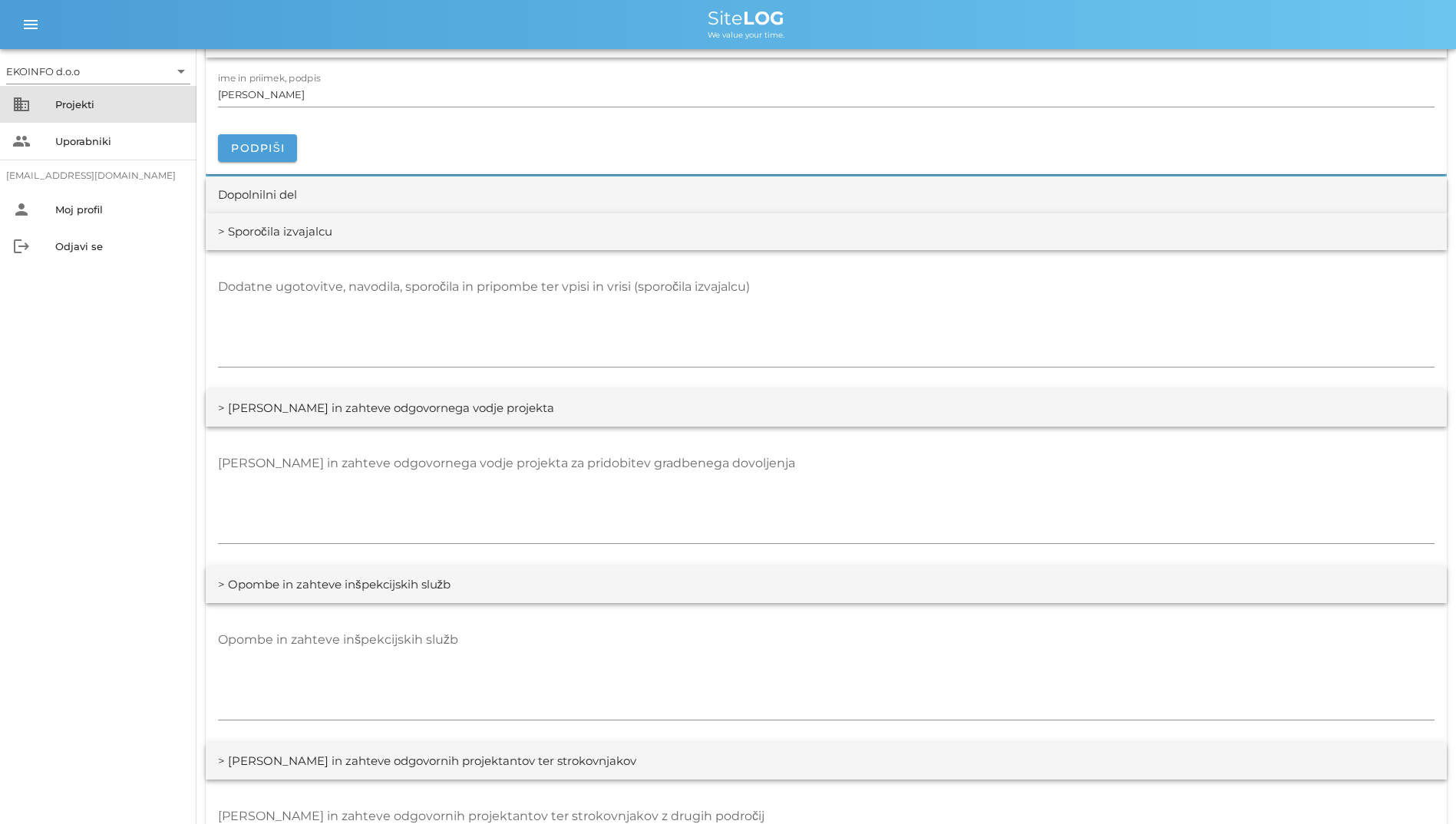
click at [97, 114] on div "Projekti" at bounding box center [120, 104] width 129 height 24
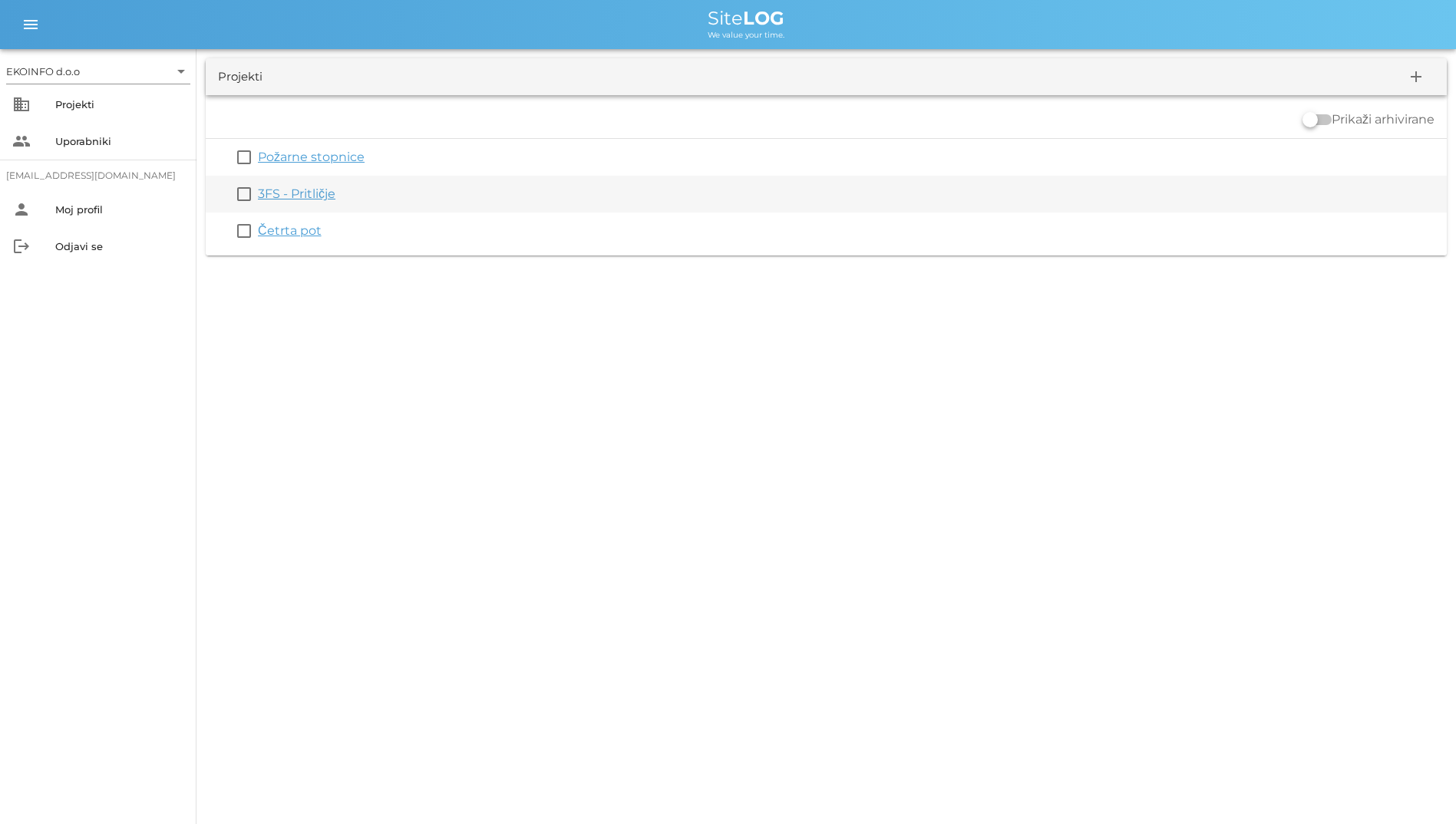
click at [297, 197] on link "3FS - Pritličje" at bounding box center [297, 194] width 78 height 15
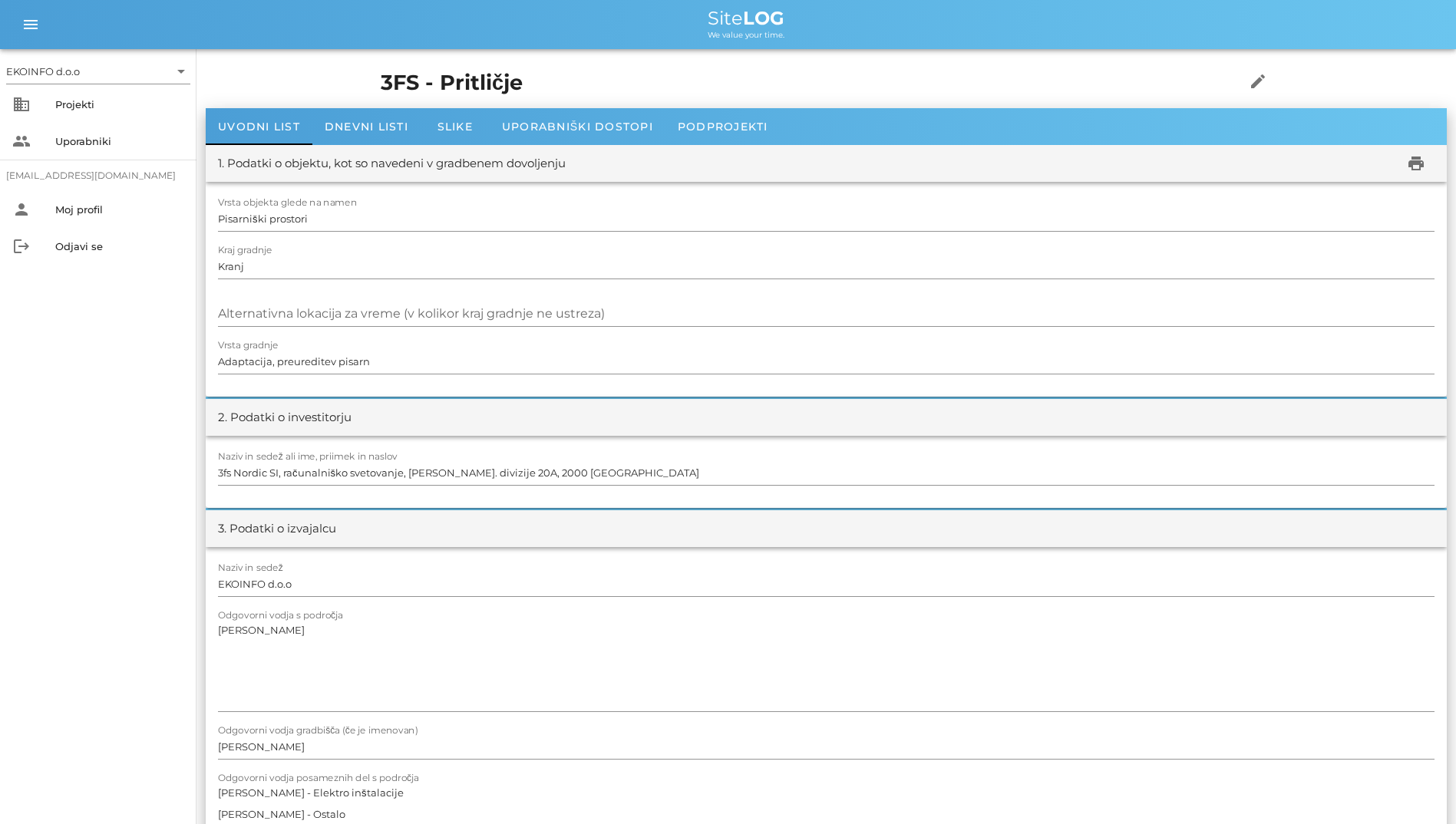
click at [345, 145] on div "1. Podatki o objektu, kot so navedeni v gradbenem dovoljenju print" at bounding box center [826, 163] width 1242 height 36
click at [361, 130] on span "Dnevni listi" at bounding box center [366, 126] width 83 height 14
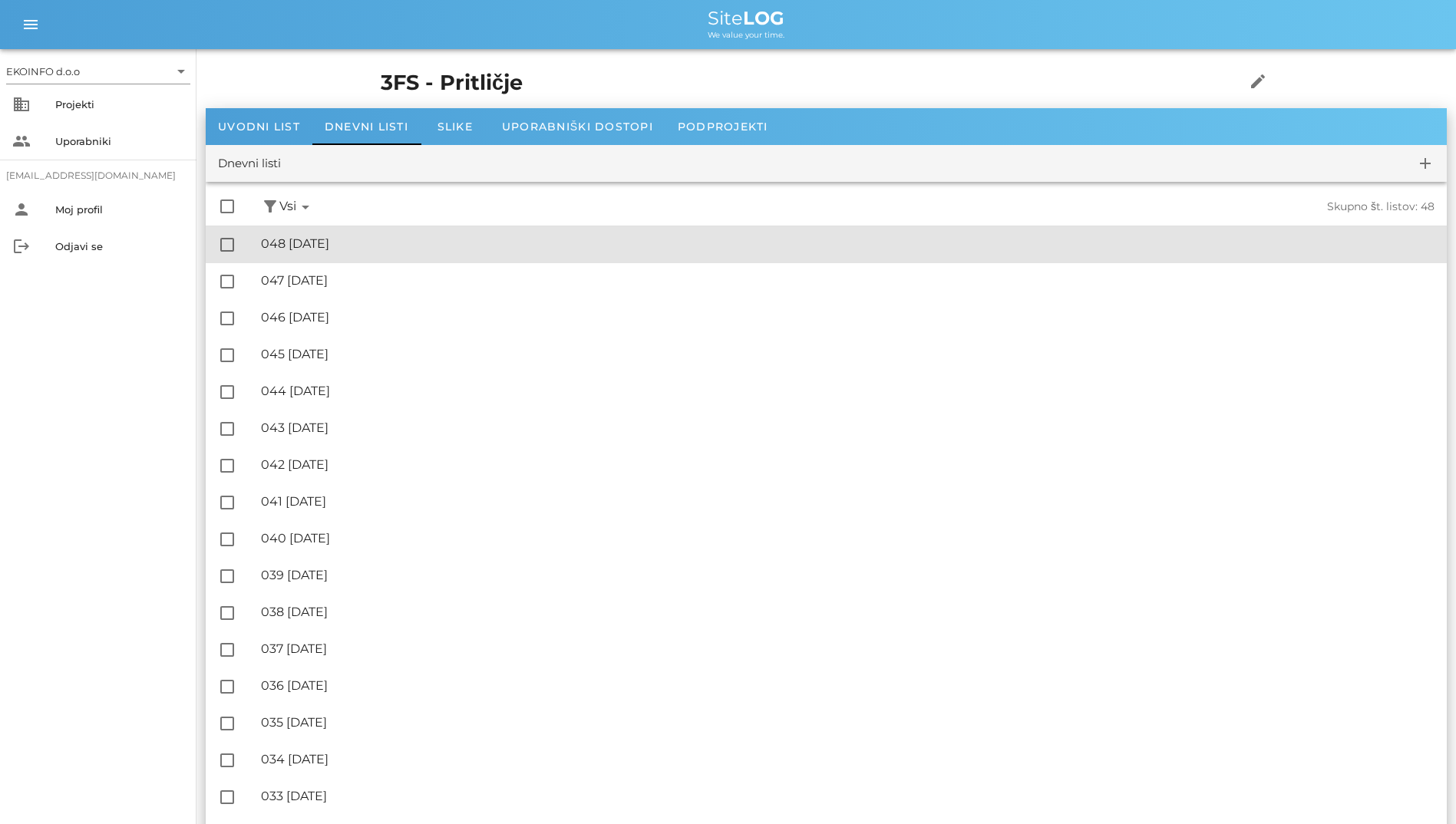
click at [295, 228] on div "🔏 048 [DATE] ✓ Podpisal: Nadzornik ✓ Podpisal: Sestavljalec ✓ Podpisal: Odgovor…" at bounding box center [848, 244] width 1173 height 35
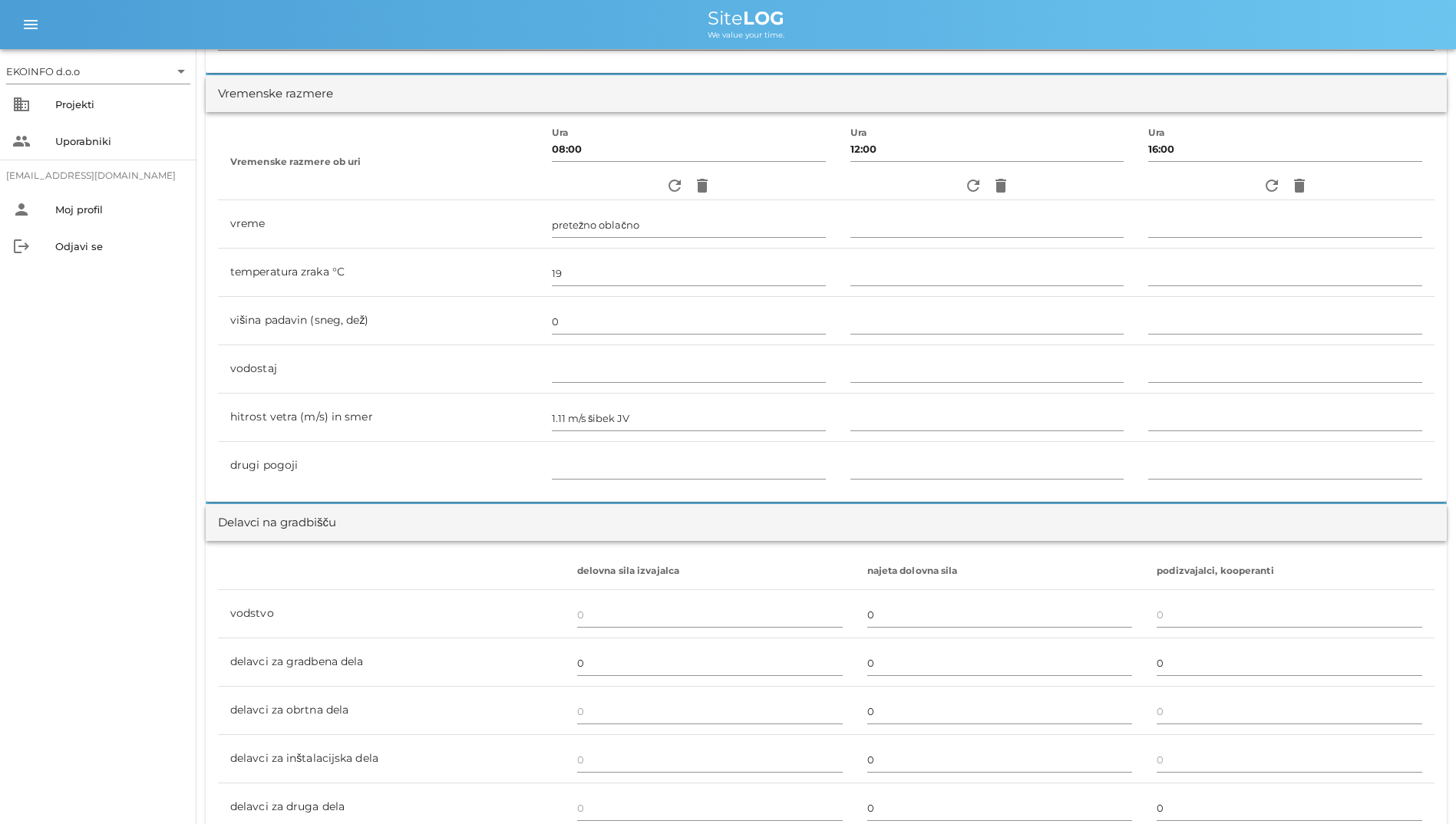
scroll to position [383, 0]
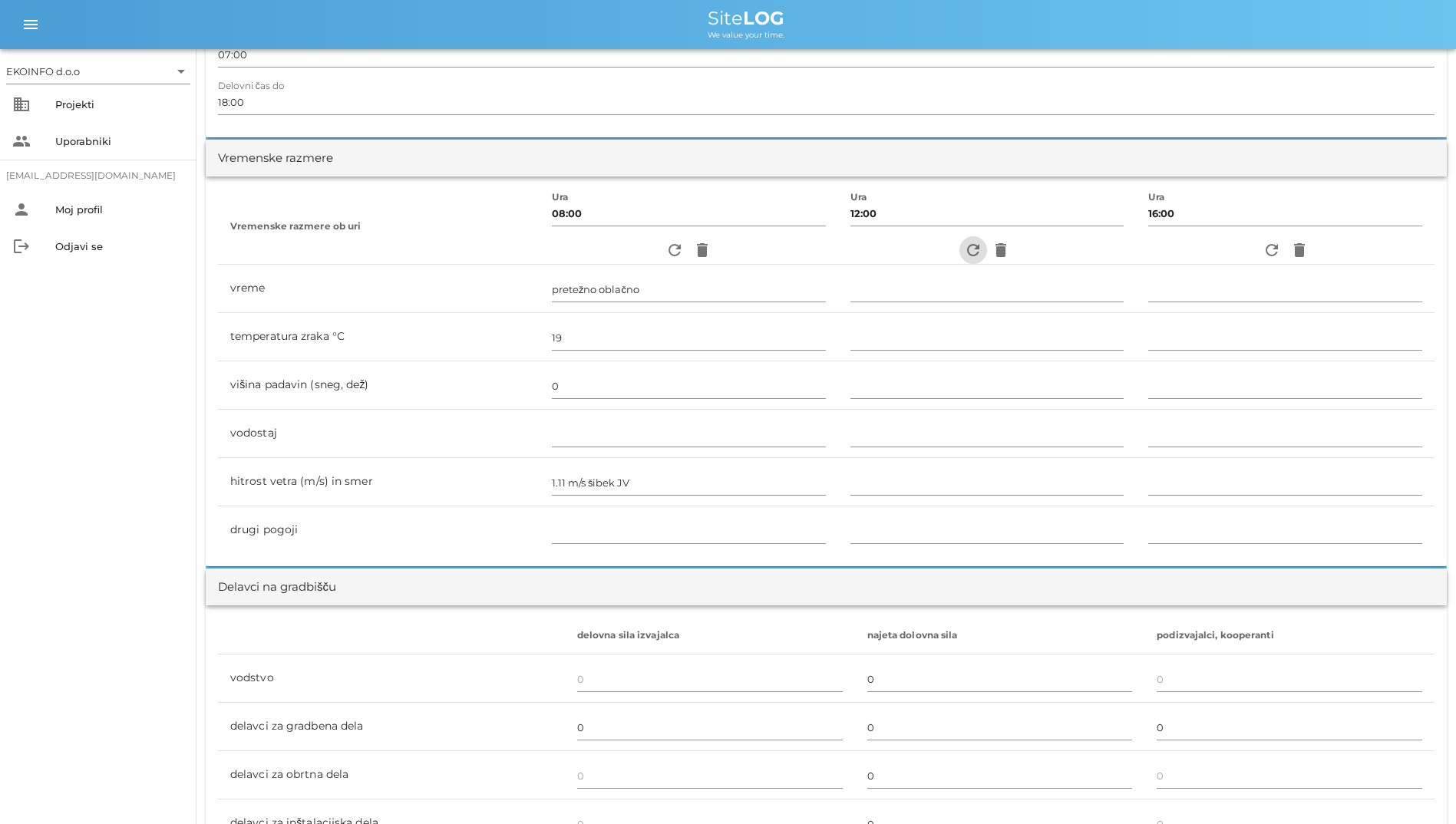
click at [964, 252] on icon "refresh" at bounding box center [973, 251] width 19 height 19
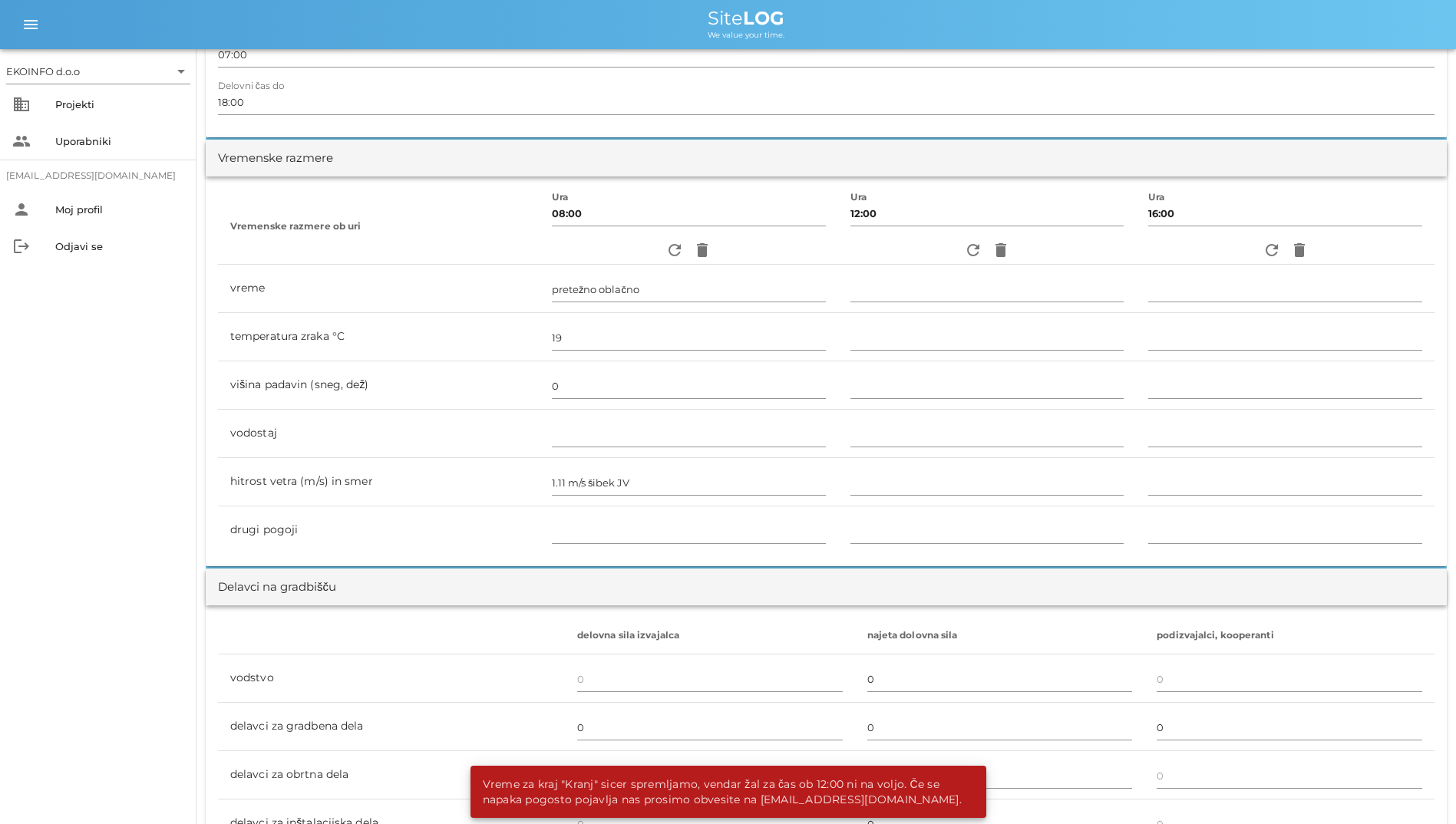
scroll to position [0, 0]
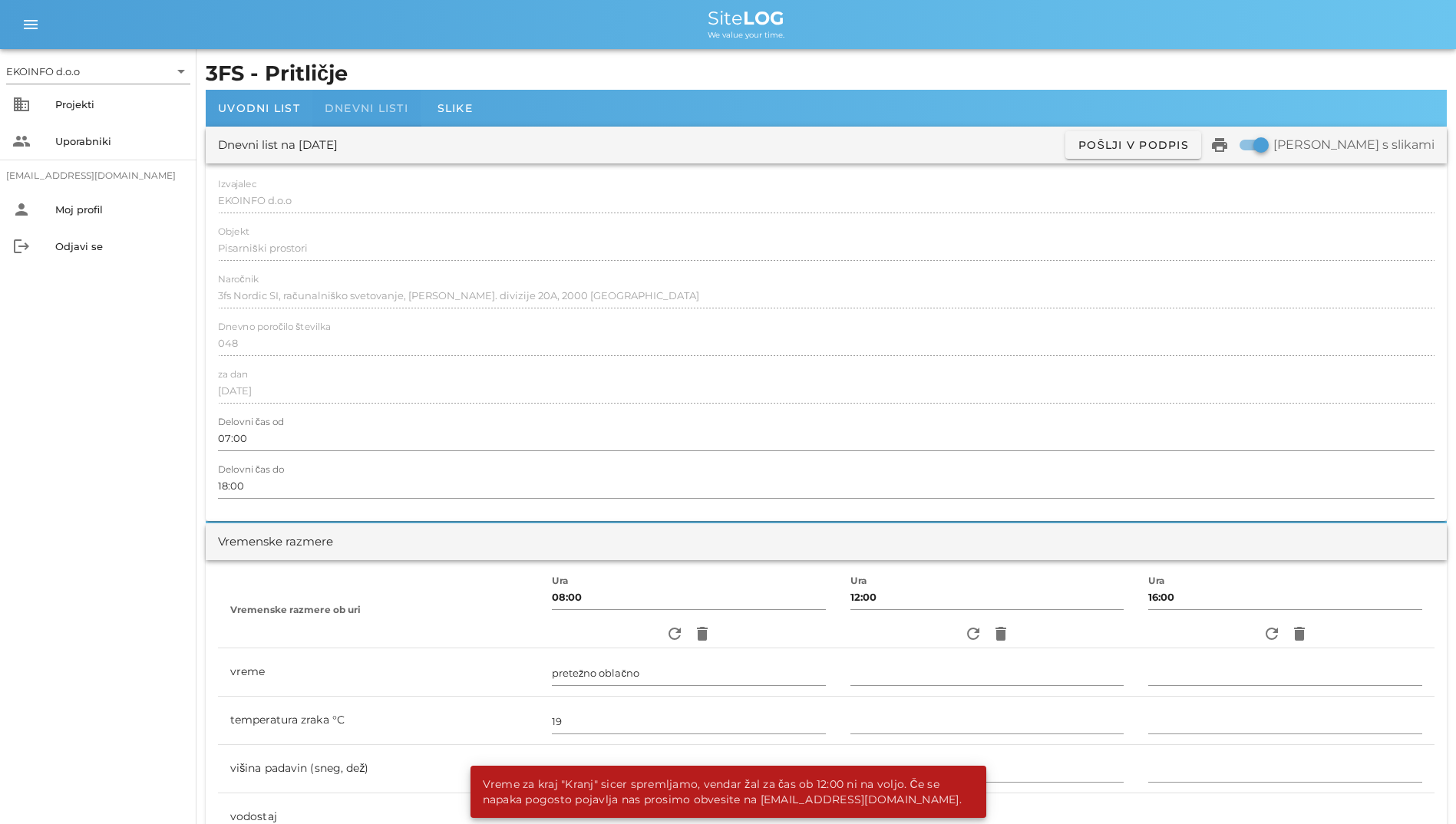
click at [374, 117] on div "Dnevni listi" at bounding box center [367, 108] width 109 height 36
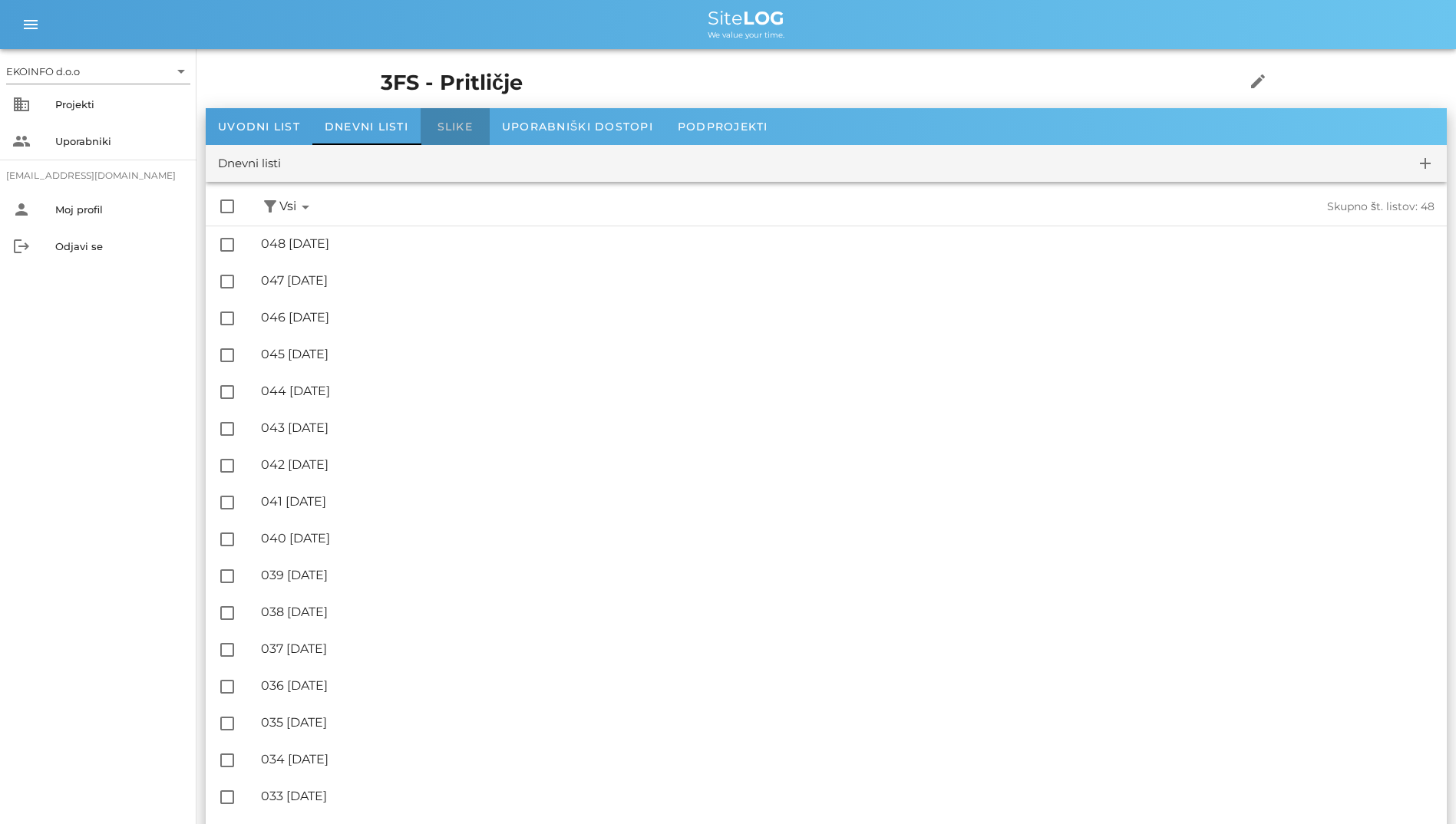
click at [464, 142] on div "Slike" at bounding box center [456, 126] width 69 height 36
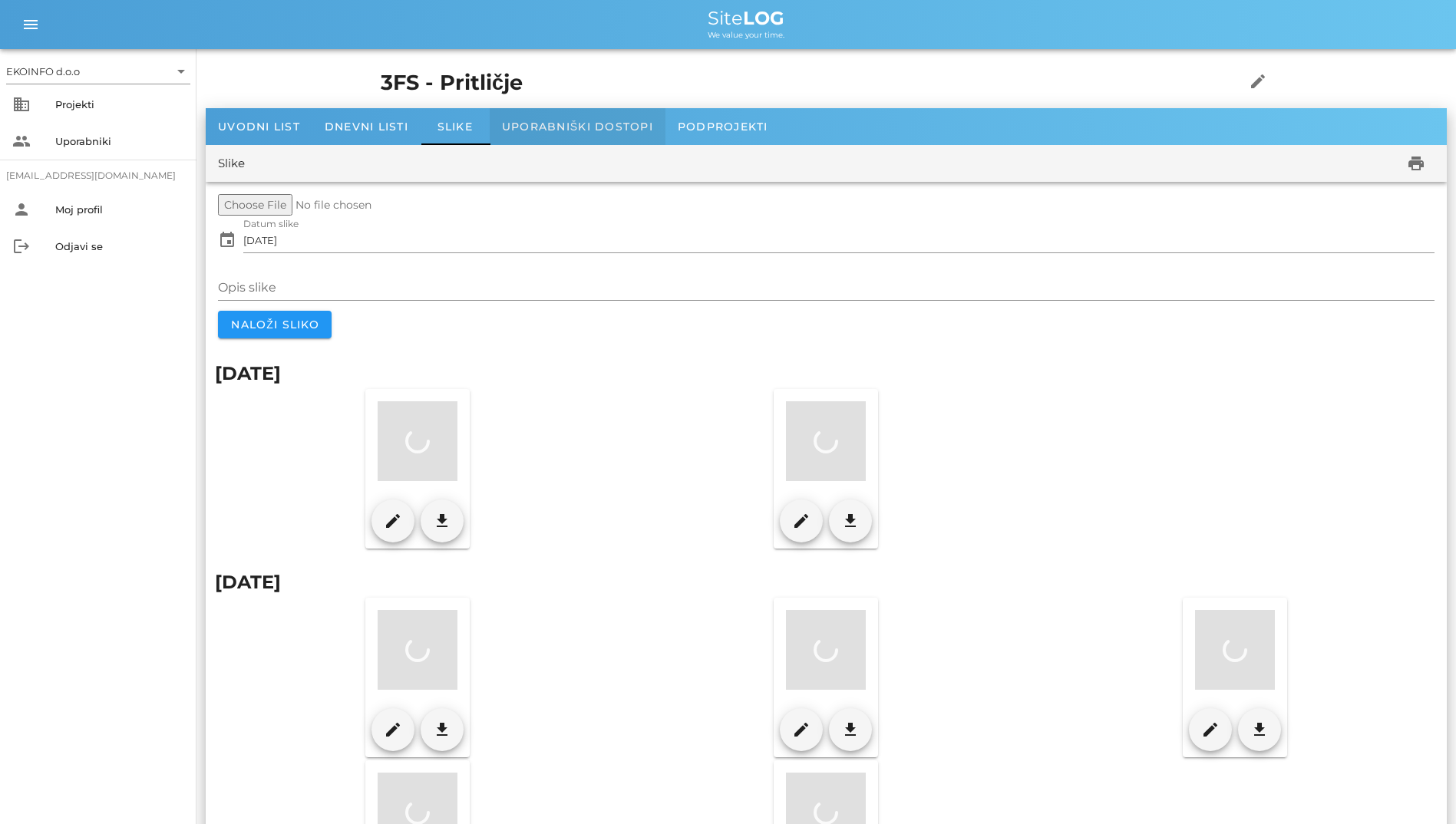
click at [539, 117] on div "Uporabniški dostopi" at bounding box center [577, 126] width 176 height 36
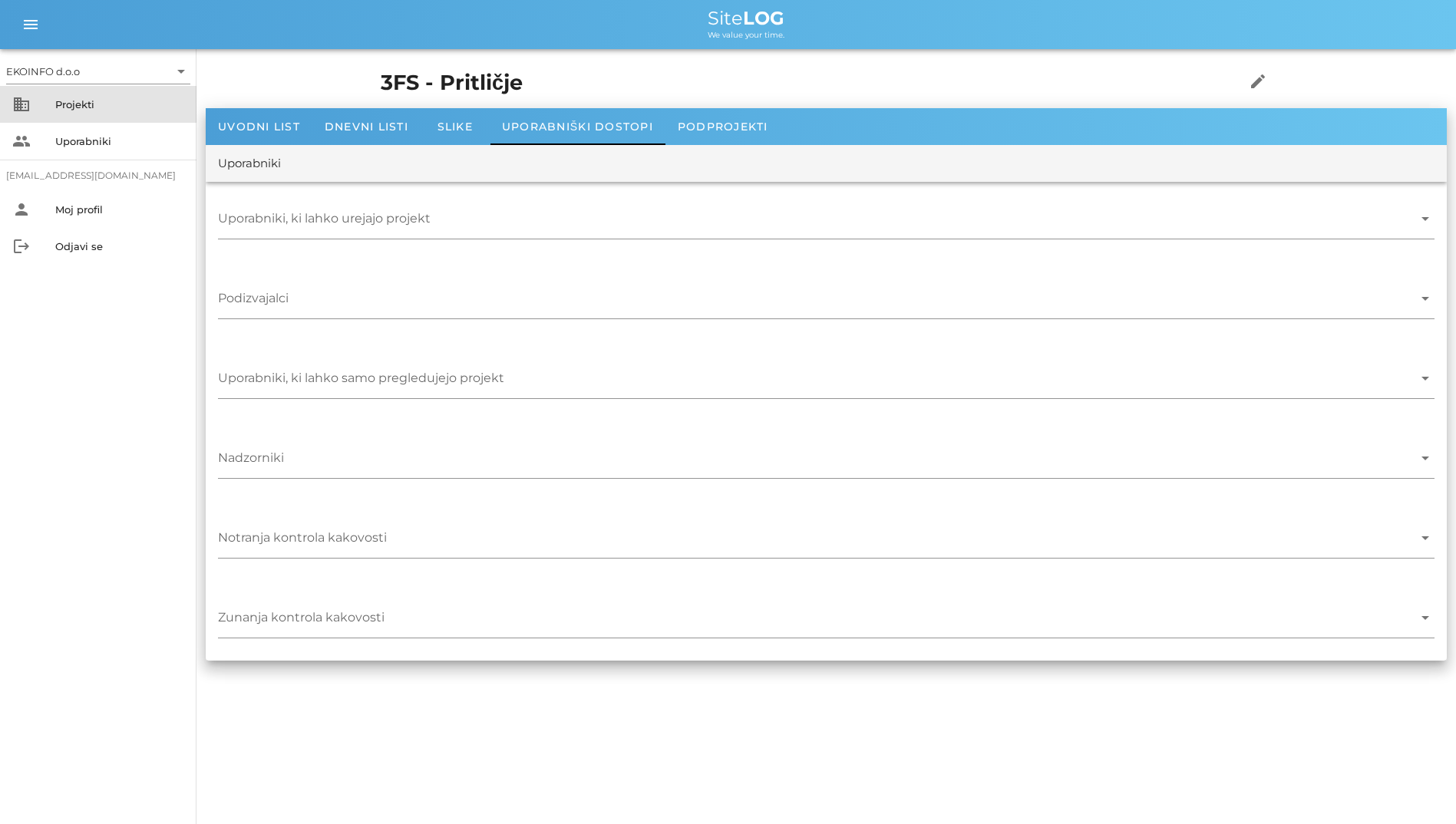
click at [95, 113] on div "Projekti" at bounding box center [120, 104] width 129 height 24
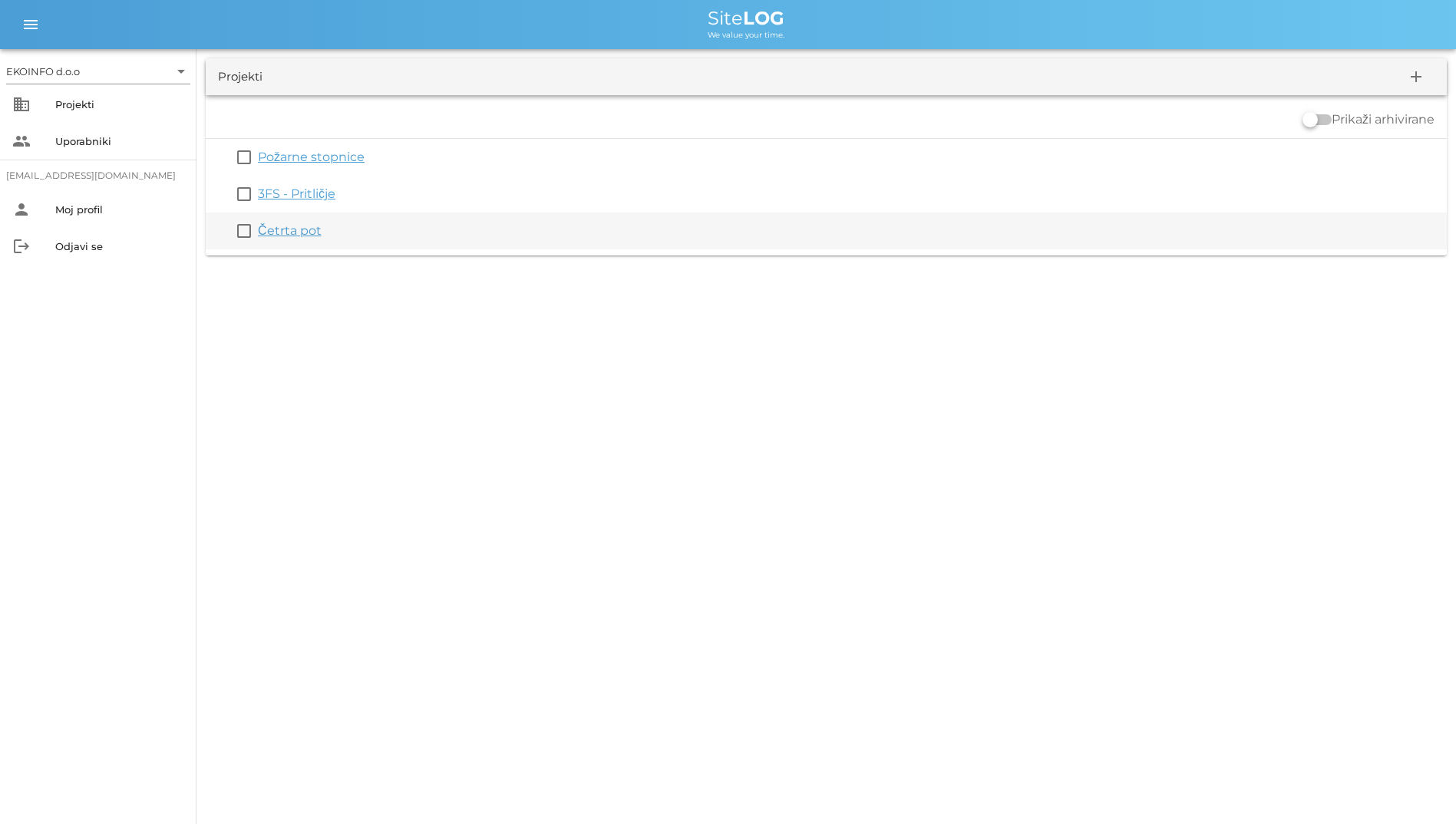
click at [314, 228] on link "Četrta pot" at bounding box center [290, 231] width 64 height 15
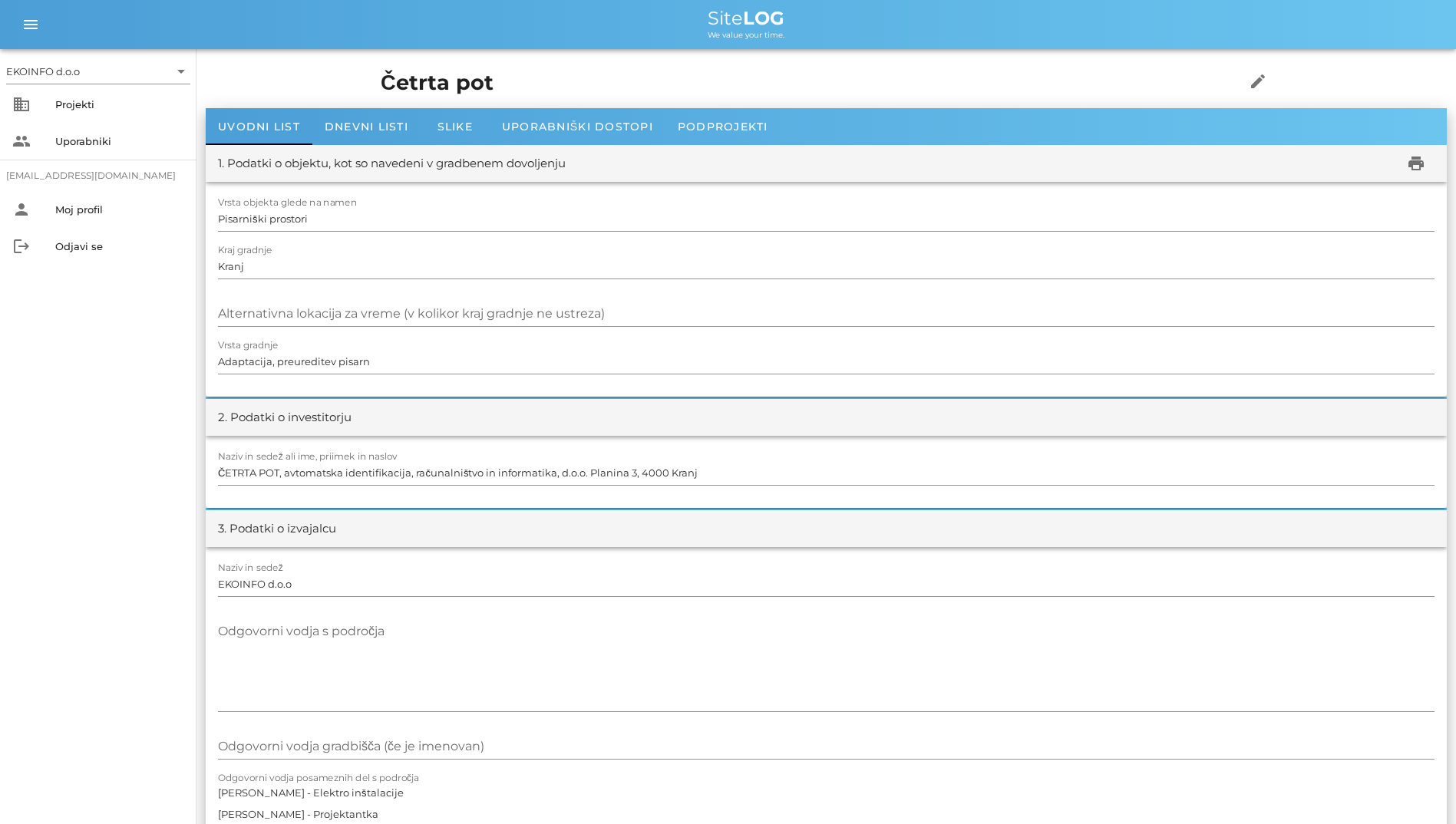
click at [520, 153] on div "1. Podatki o objektu, kot so navedeni v gradbenem dovoljenju print" at bounding box center [826, 163] width 1242 height 36
click at [536, 139] on div "Uporabniški dostopi" at bounding box center [577, 126] width 176 height 36
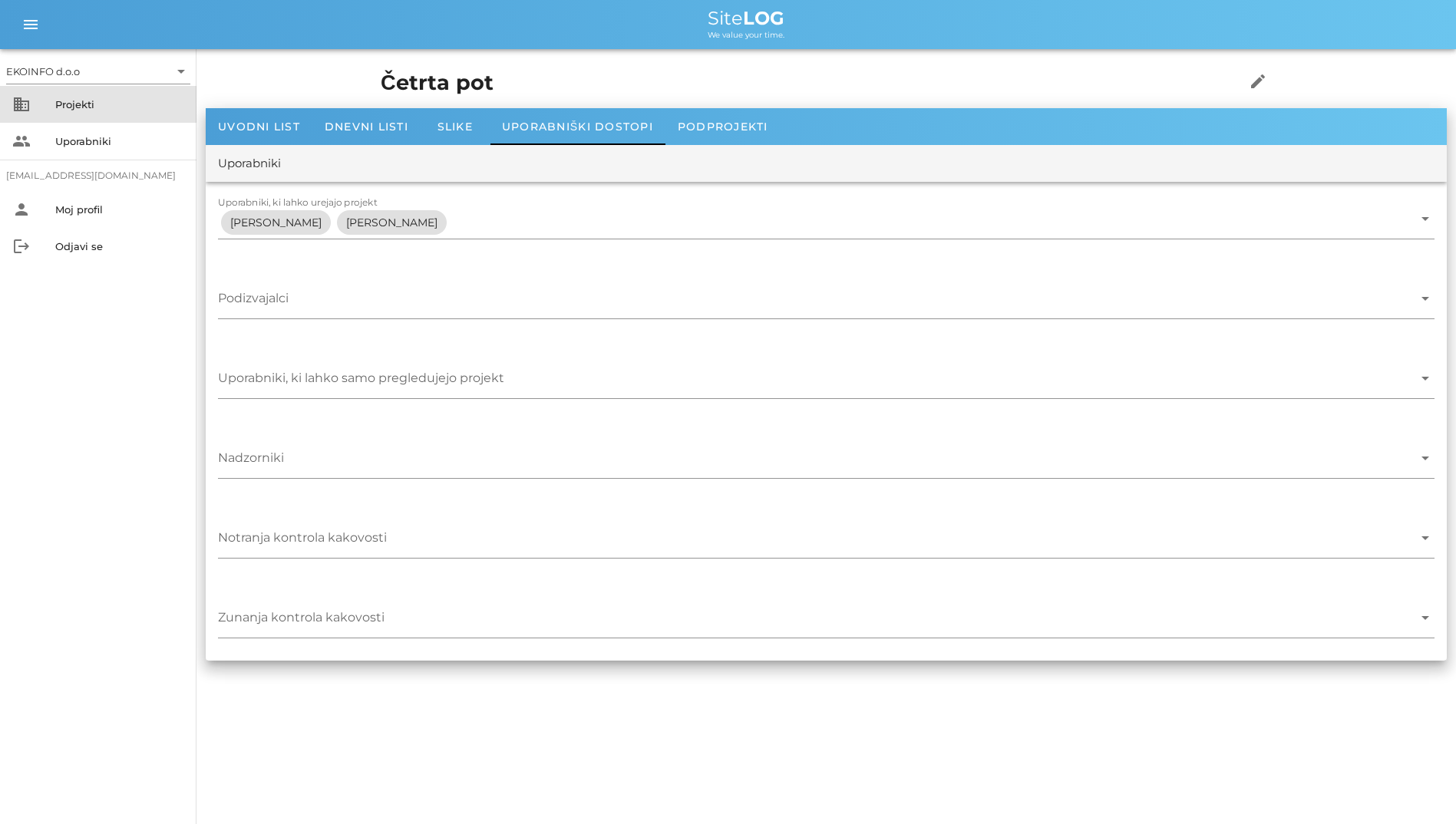
click at [97, 100] on div "Projekti" at bounding box center [120, 104] width 129 height 12
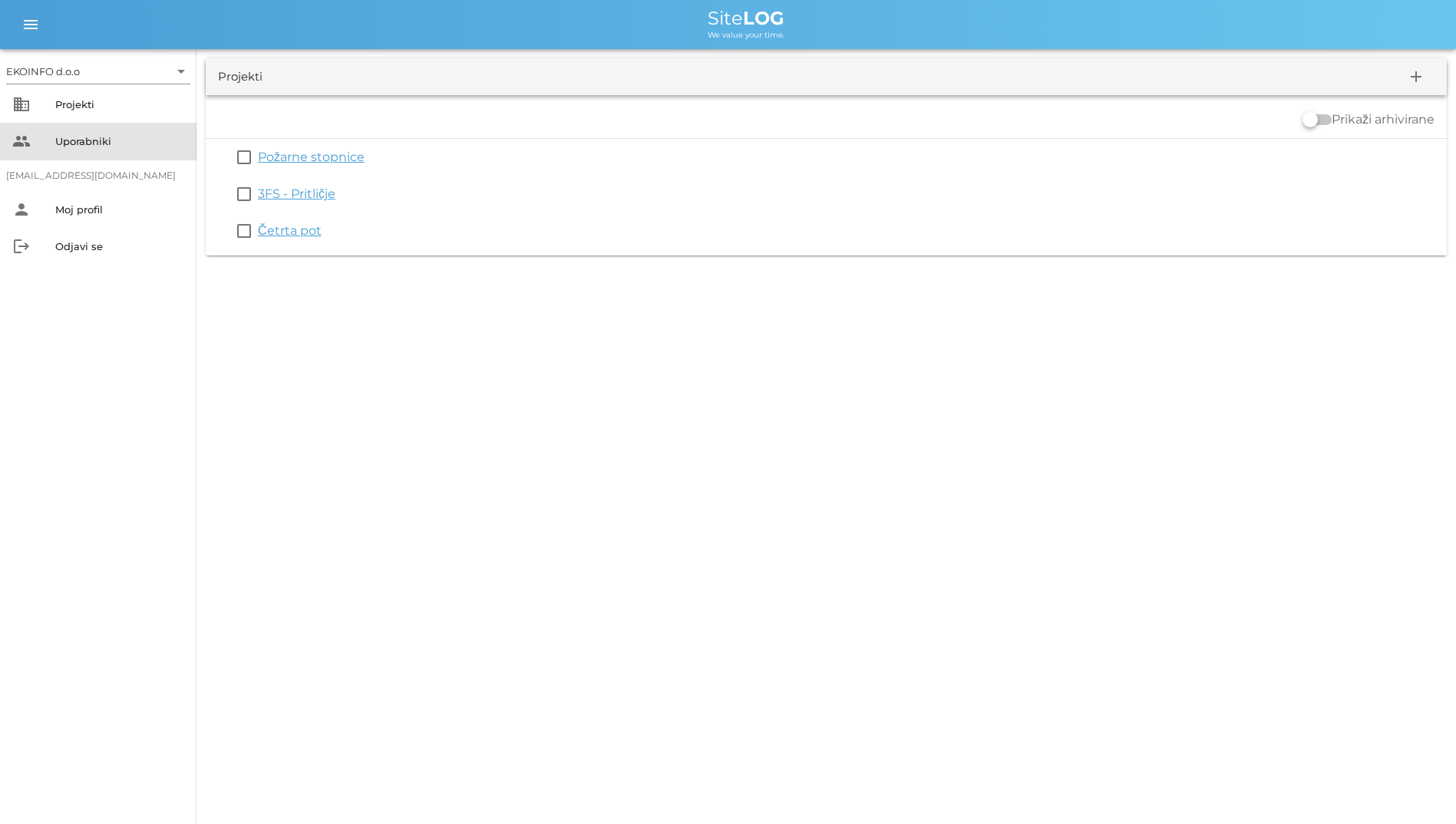
click at [130, 126] on div "people Uporabniki" at bounding box center [98, 140] width 197 height 36
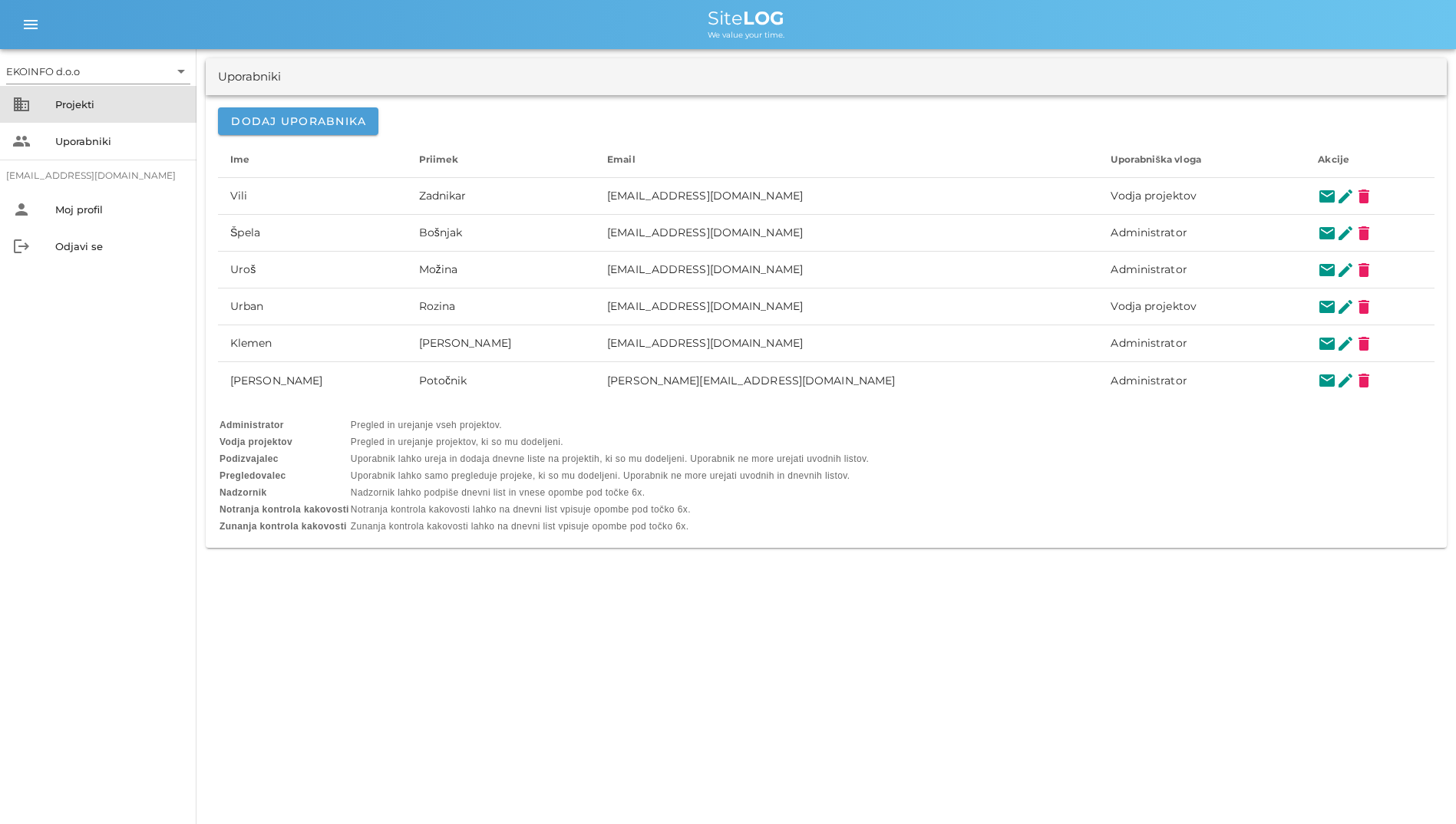
click at [95, 101] on div "Projekti" at bounding box center [120, 104] width 129 height 12
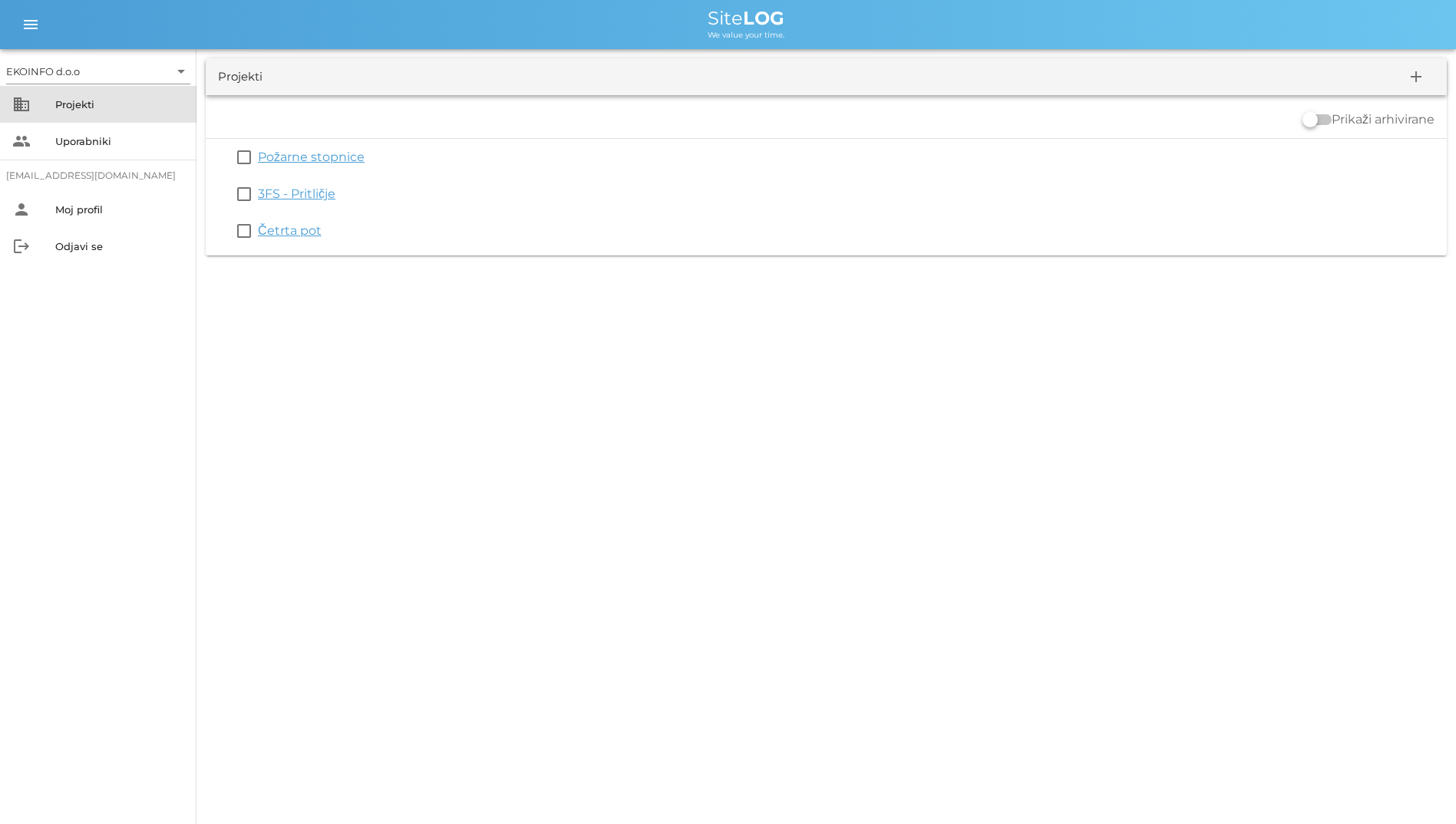
click at [90, 100] on div "Projekti" at bounding box center [120, 104] width 129 height 12
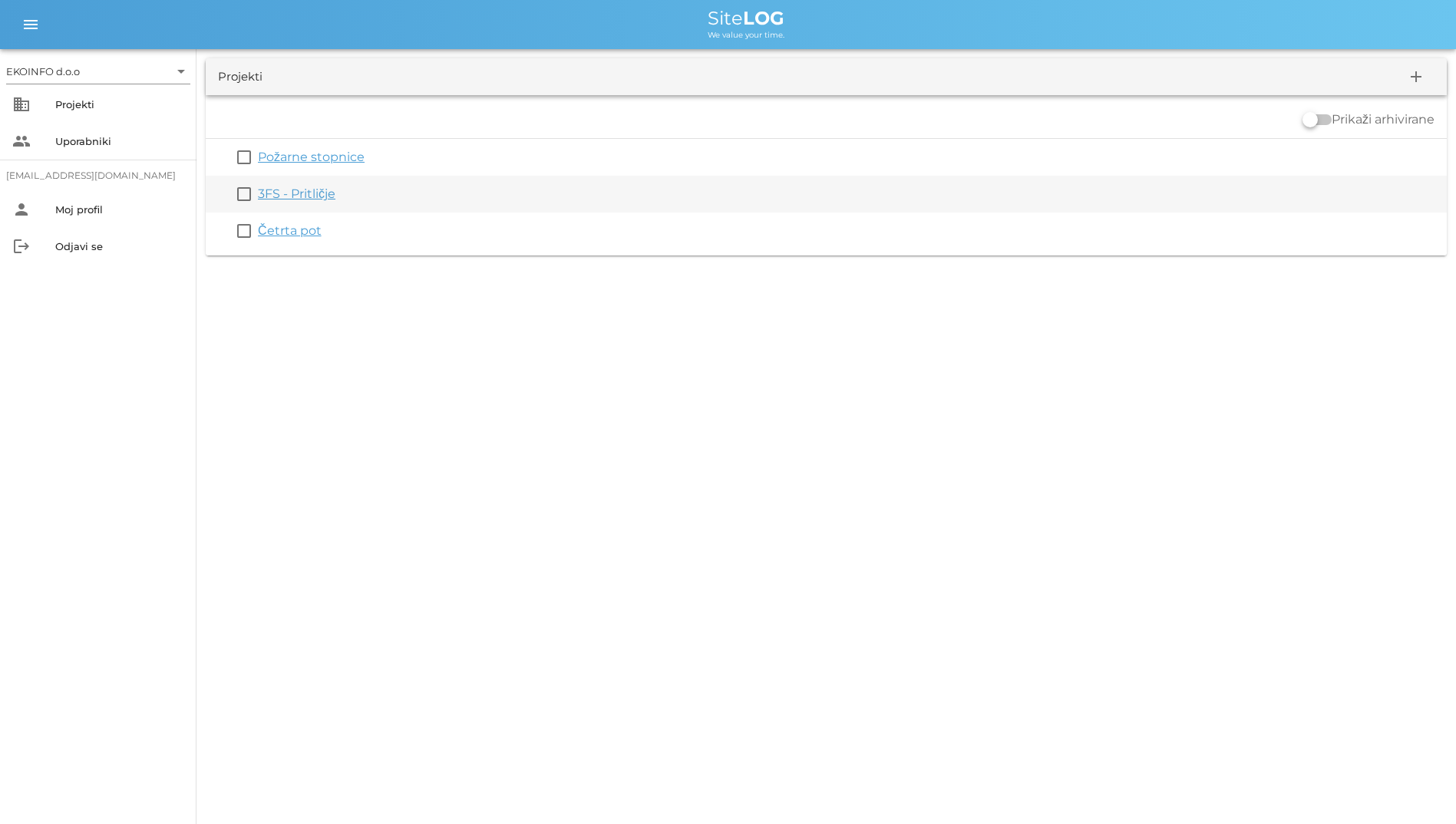
click at [299, 193] on link "3FS - Pritličje" at bounding box center [297, 194] width 78 height 15
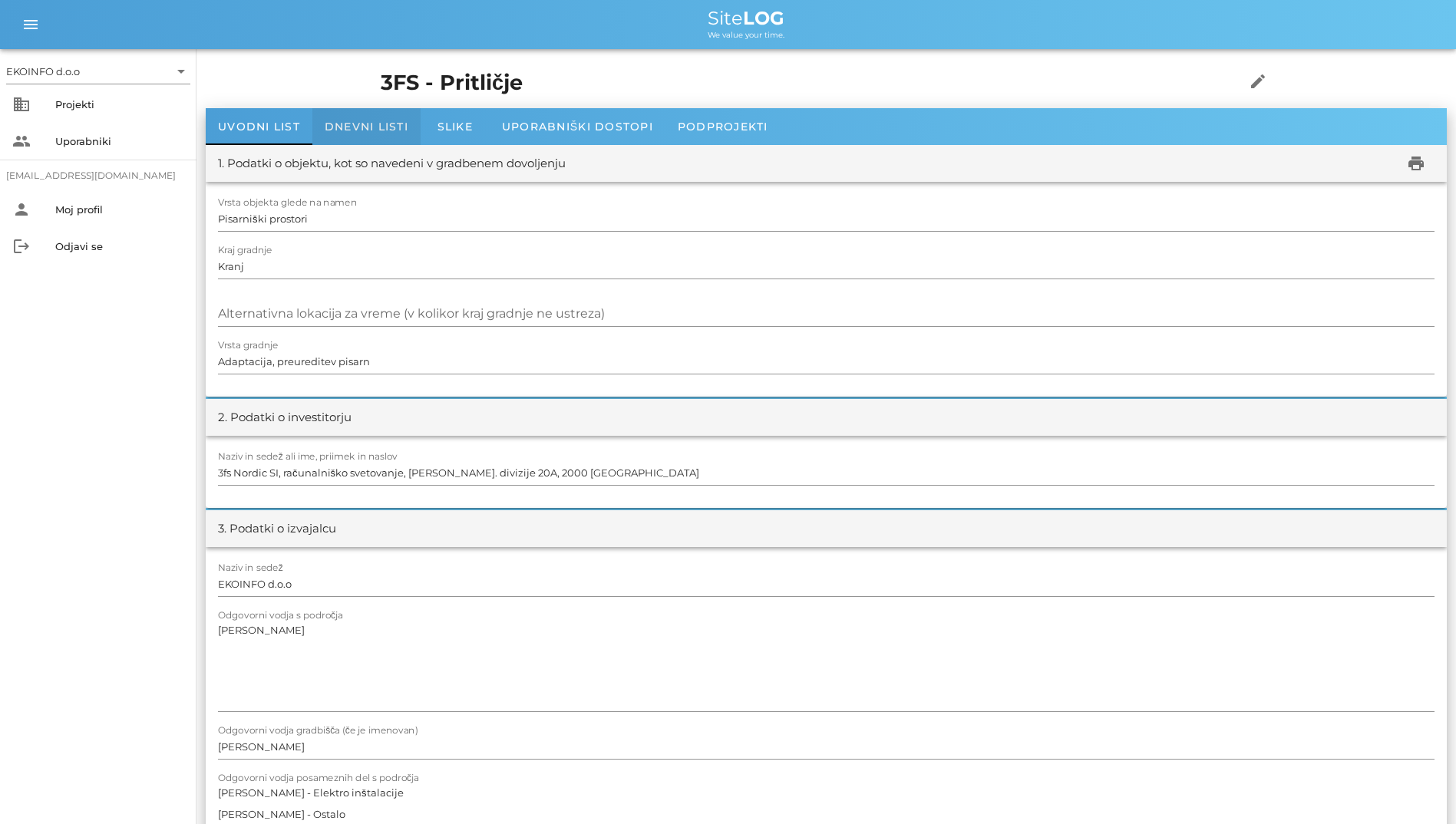
click at [342, 122] on span "Dnevni listi" at bounding box center [366, 126] width 83 height 14
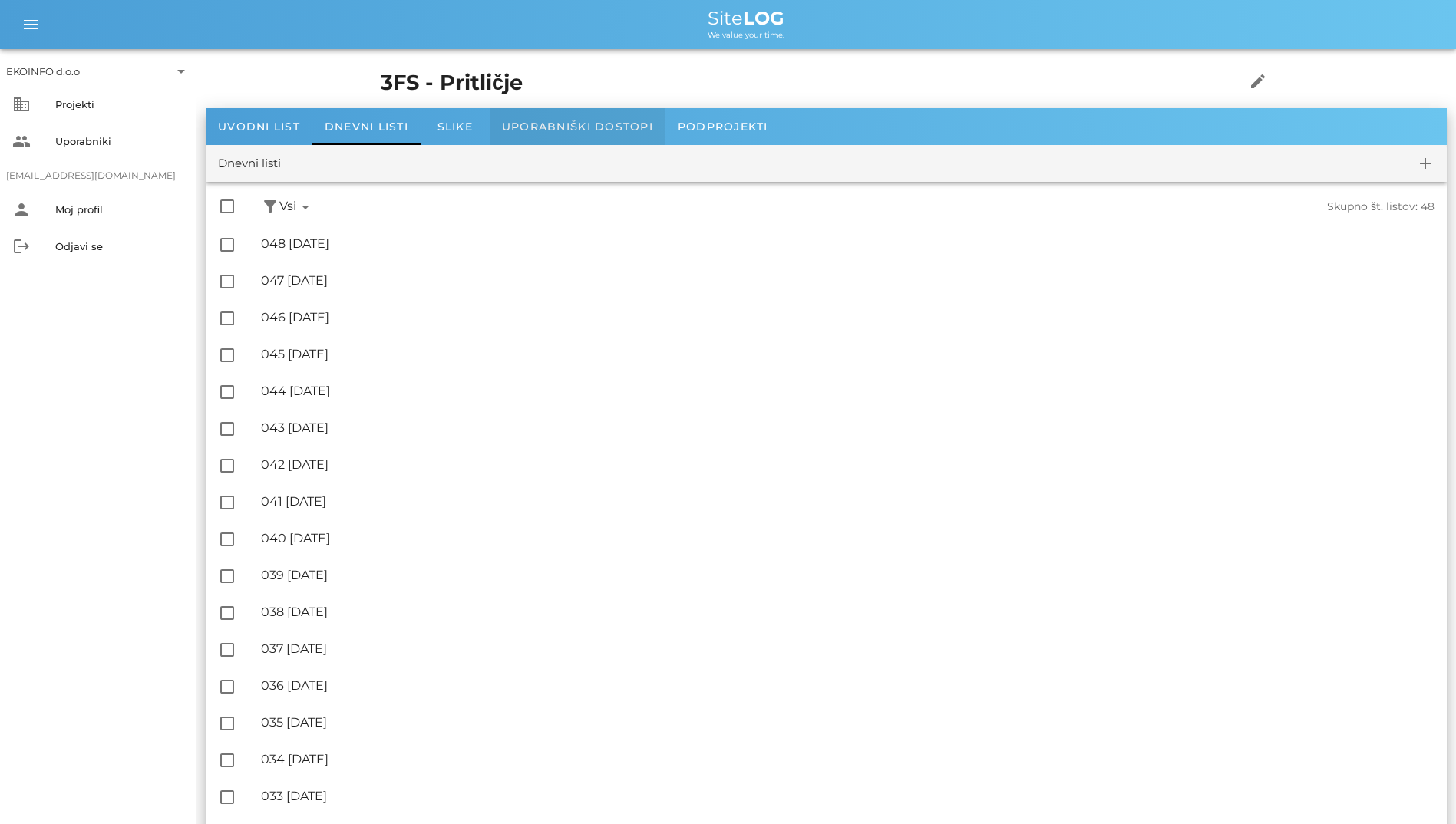
click at [536, 134] on div "Uporabniški dostopi" at bounding box center [577, 126] width 176 height 36
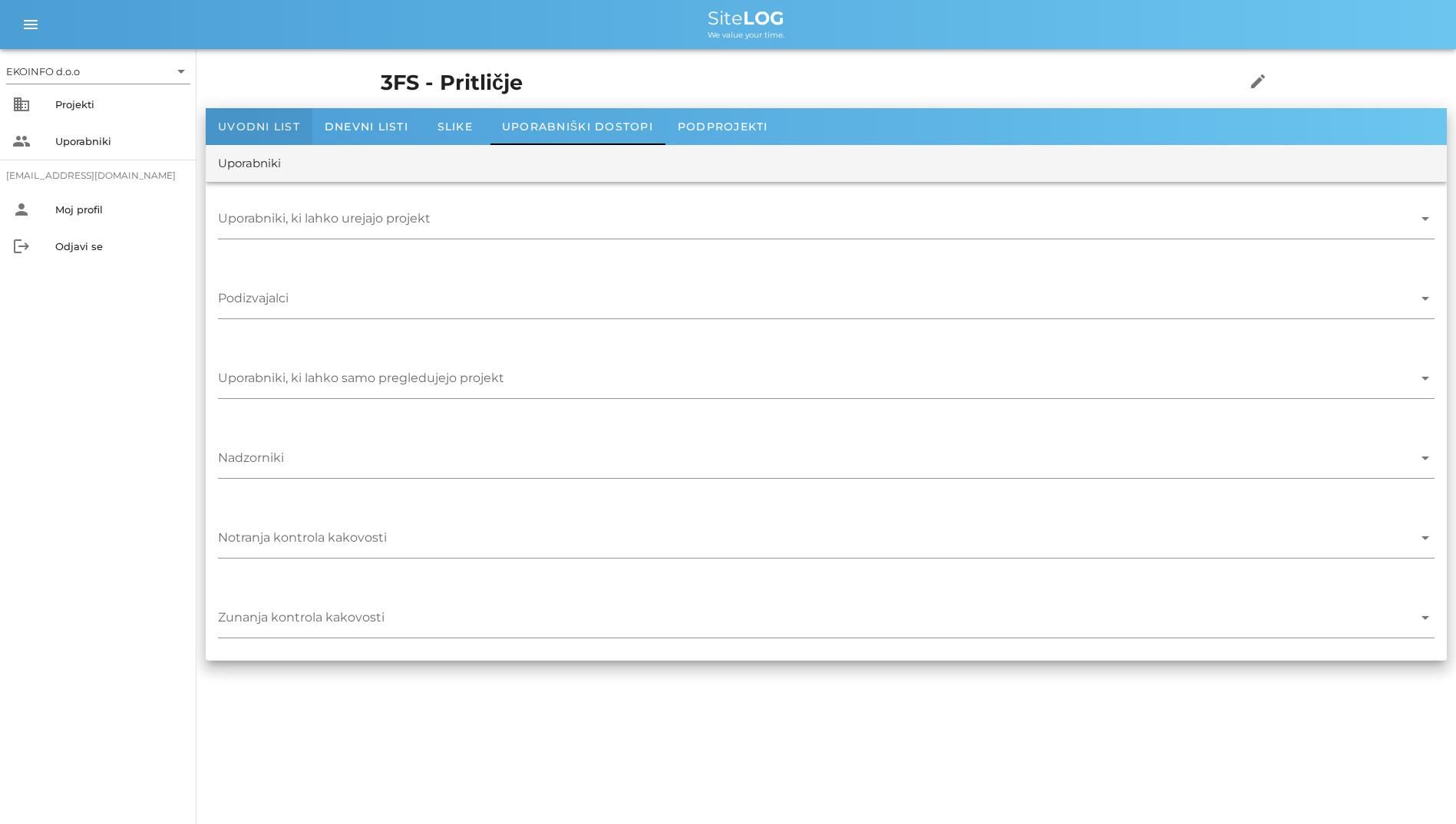
click at [296, 129] on span "Uvodni list" at bounding box center [259, 126] width 82 height 14
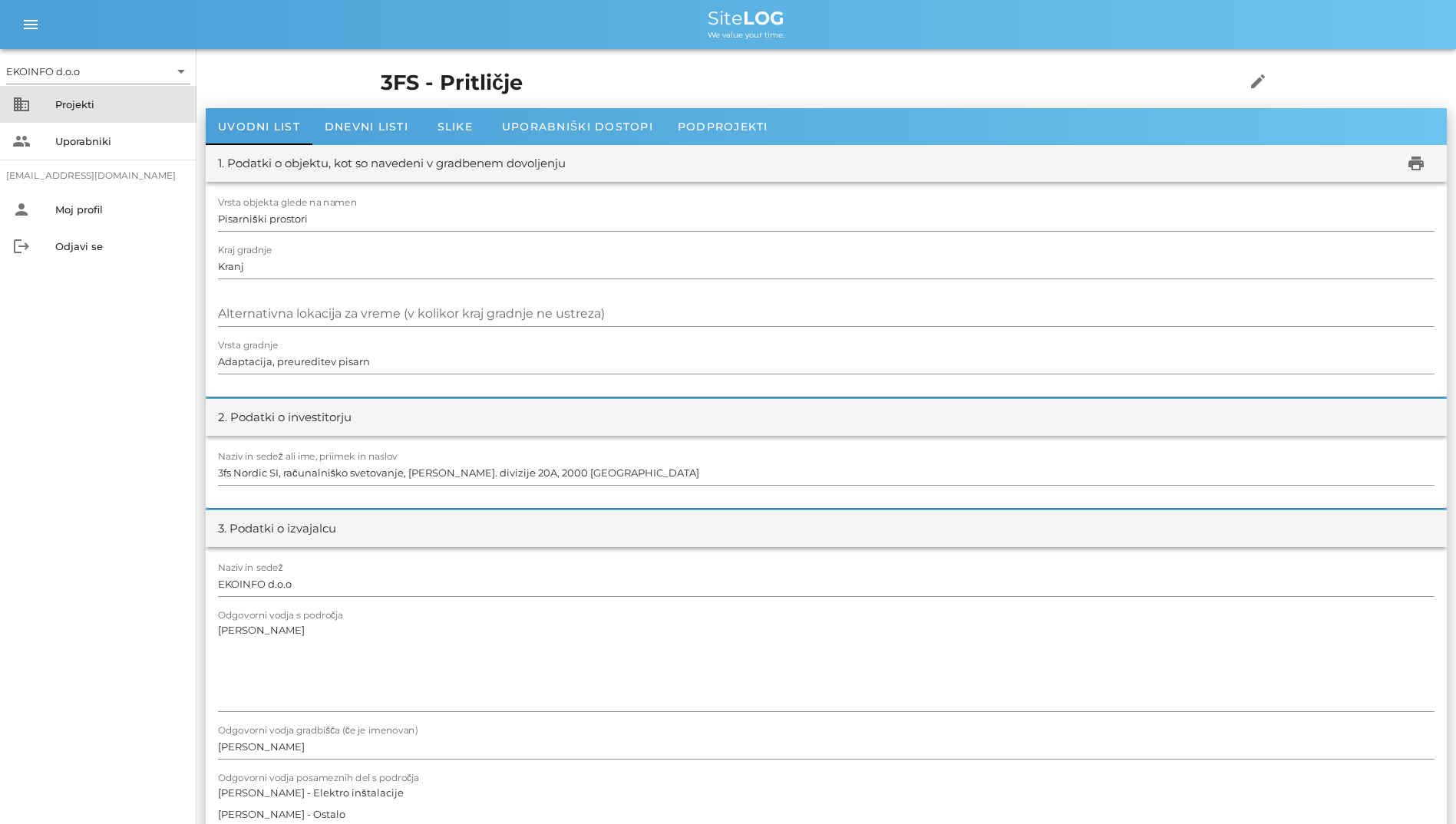
click at [92, 115] on div "Projekti" at bounding box center [120, 104] width 129 height 24
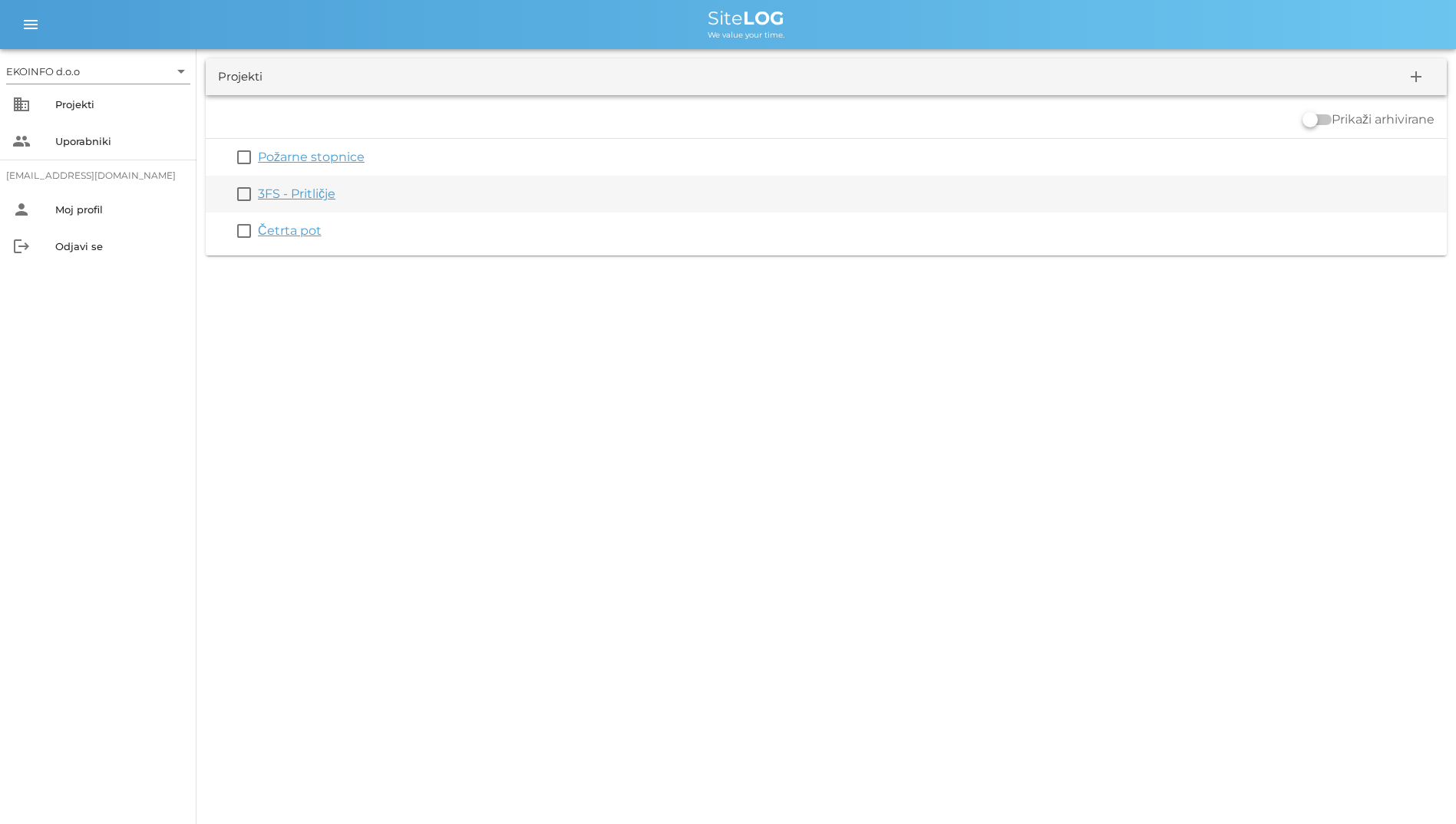
click at [291, 197] on link "3FS - Pritličje" at bounding box center [297, 194] width 78 height 15
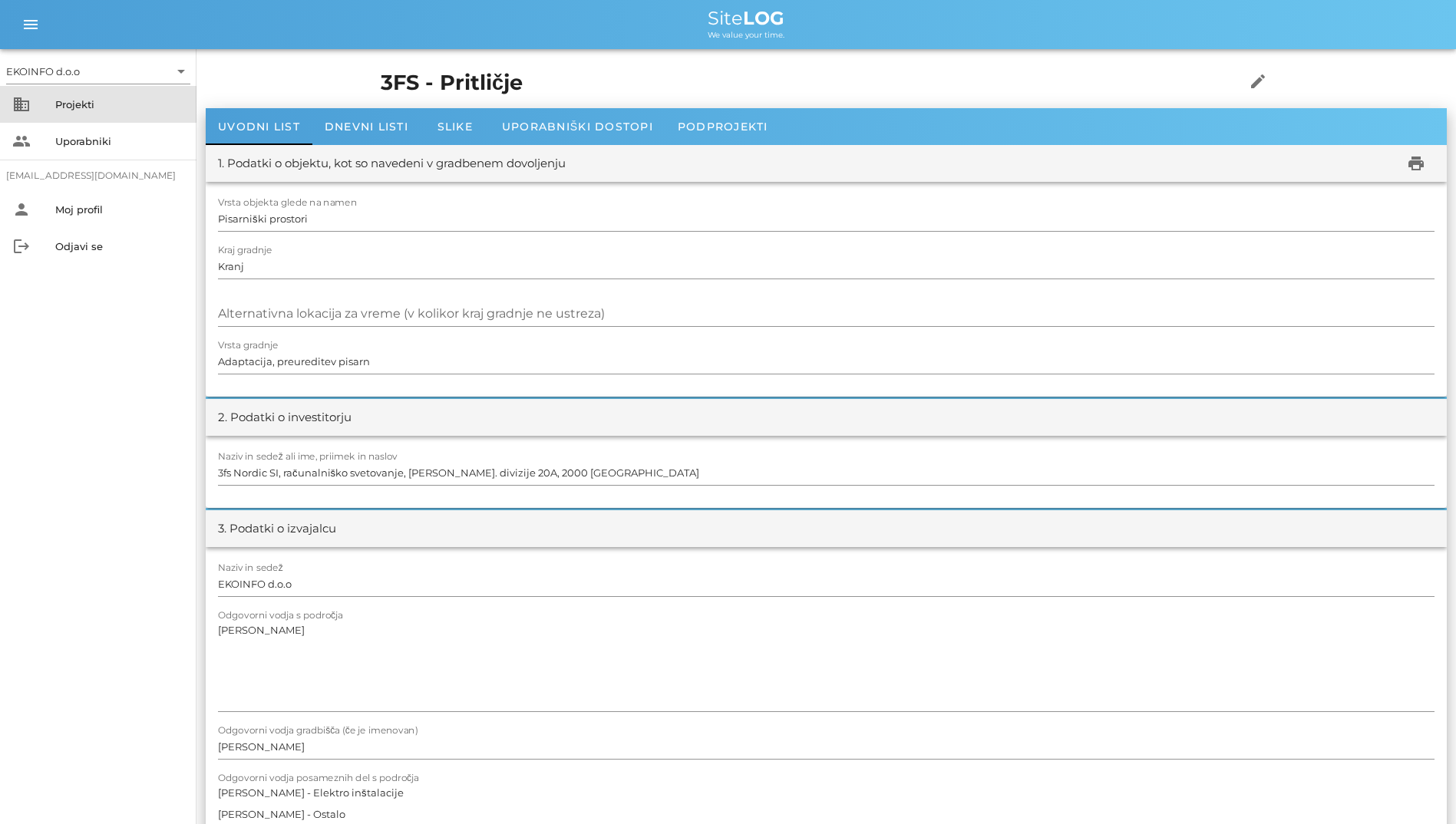
click at [110, 101] on div "Projekti" at bounding box center [120, 104] width 129 height 12
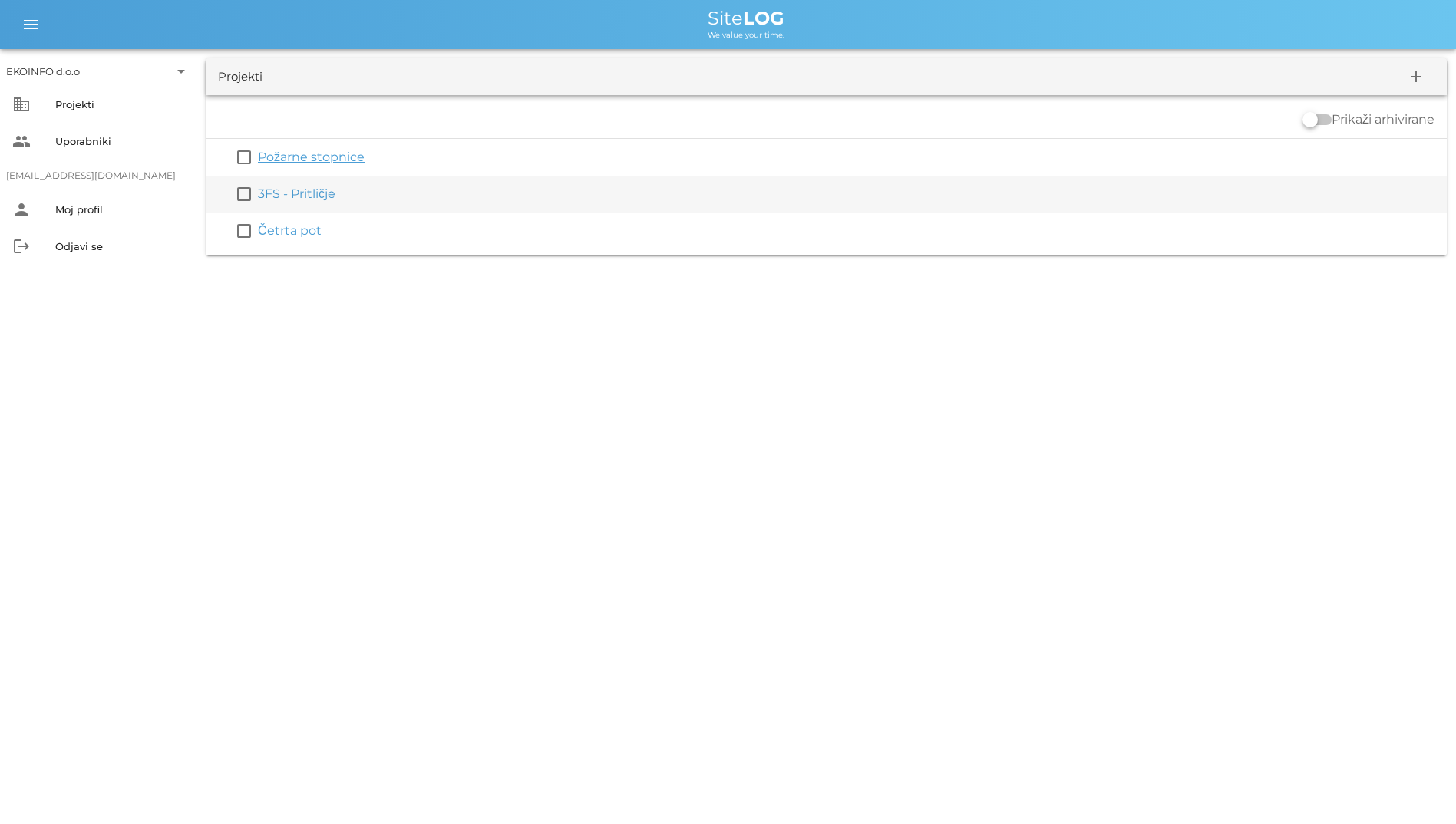
click at [319, 198] on link "3FS - Pritličje" at bounding box center [297, 194] width 78 height 15
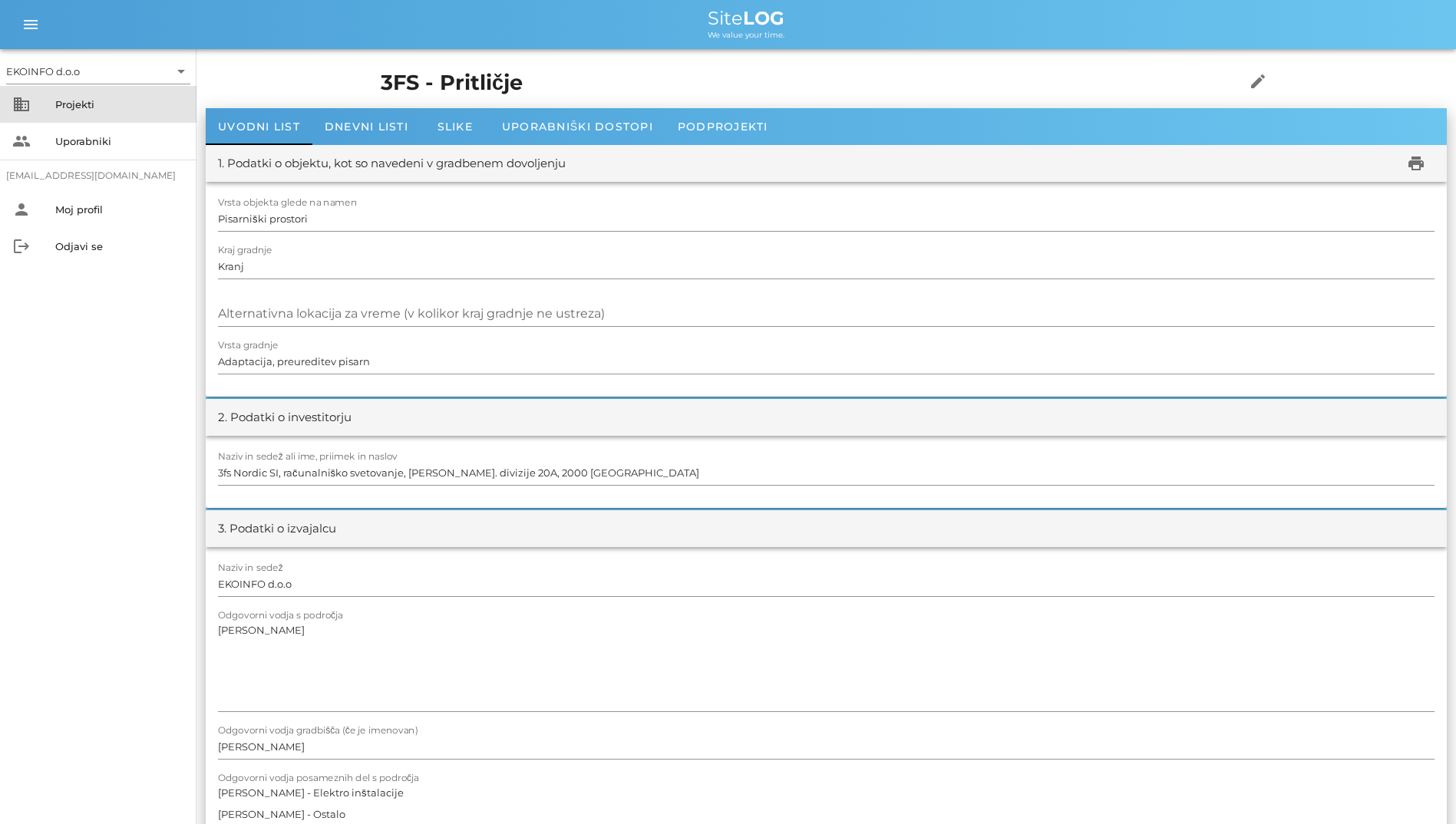
click at [89, 113] on div "Projekti" at bounding box center [120, 104] width 129 height 24
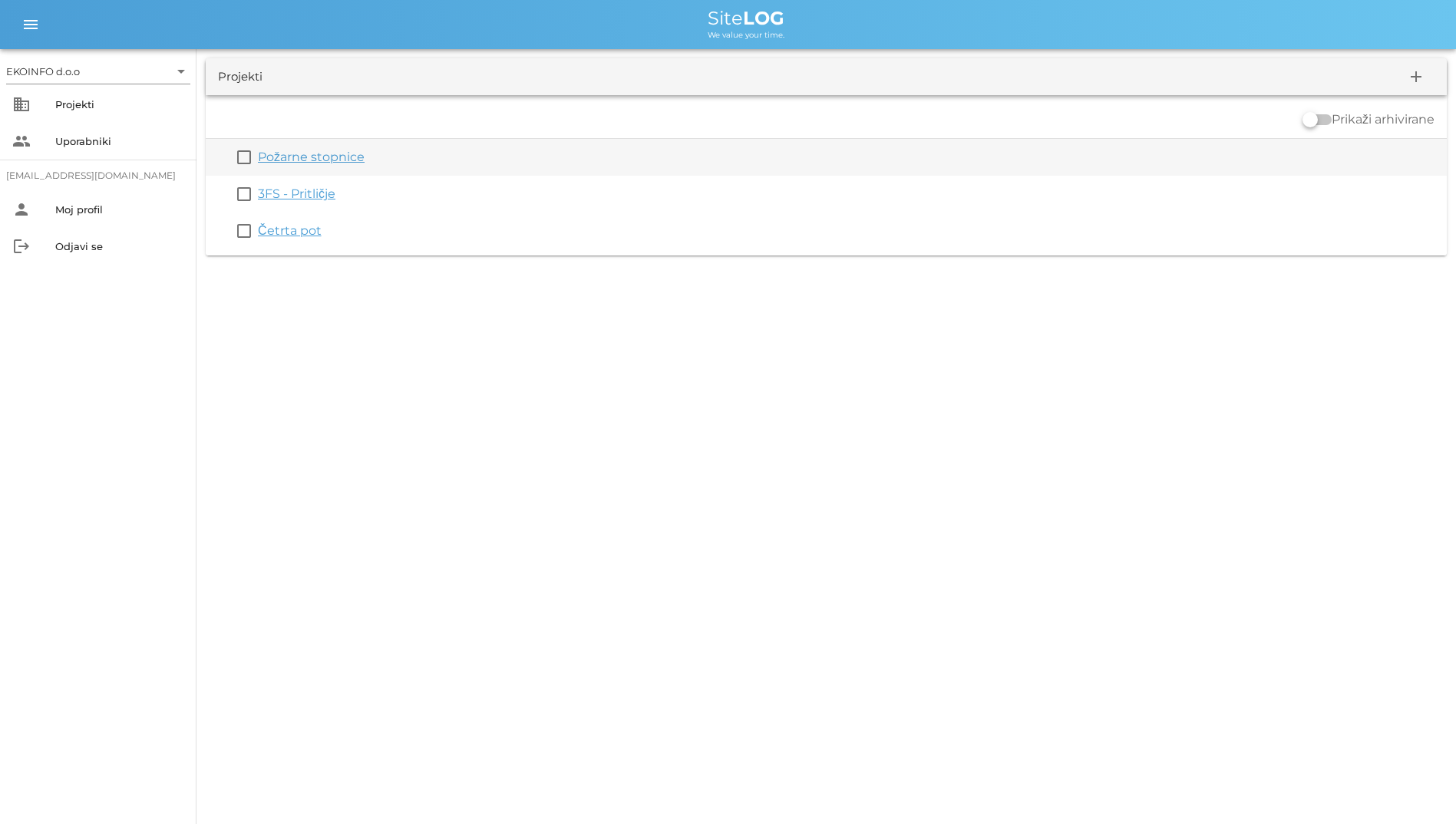
click at [337, 157] on link "Požarne stopnice" at bounding box center [312, 157] width 107 height 15
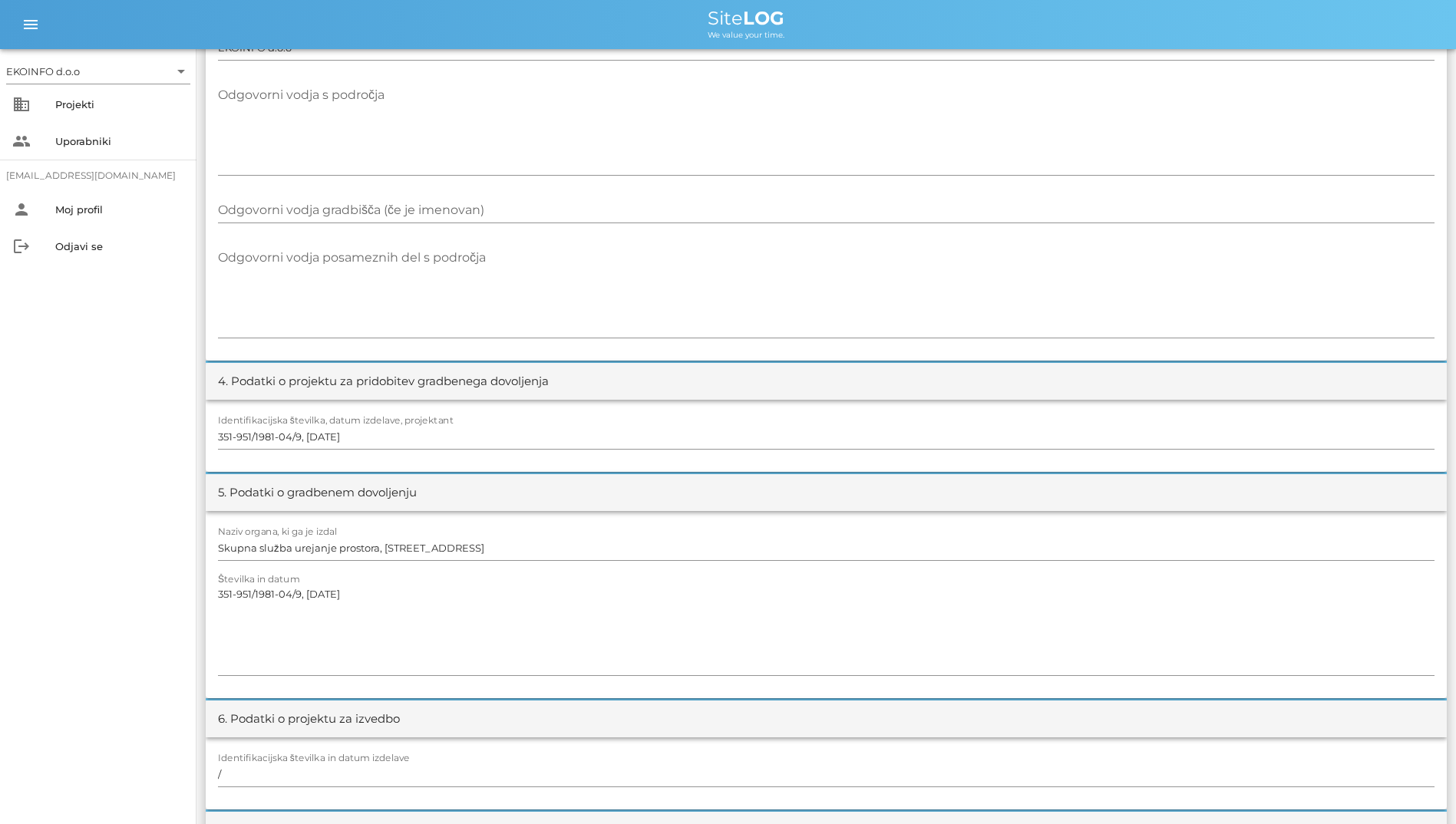
scroll to position [77, 0]
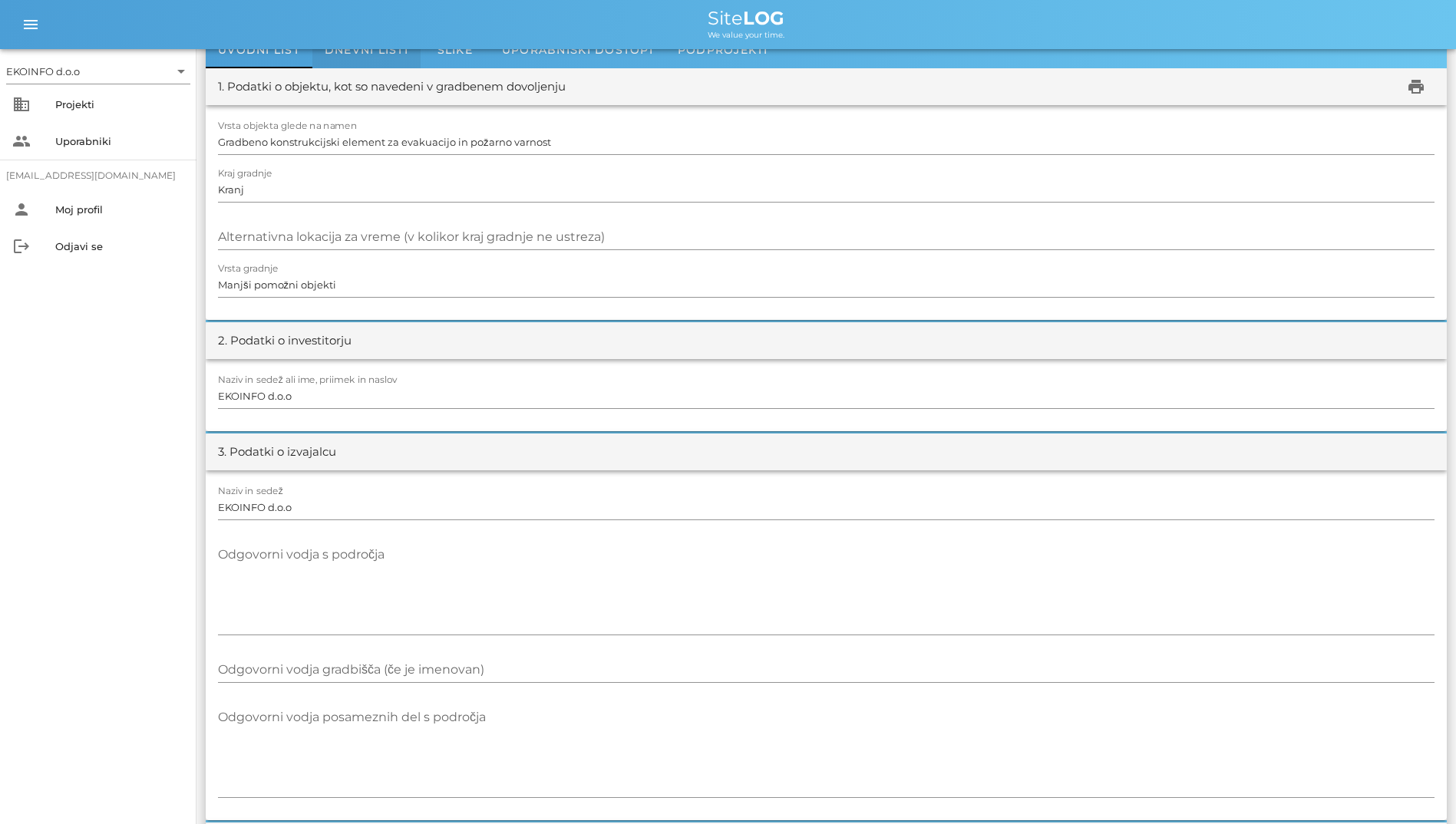
click at [383, 62] on div "Dnevni listi" at bounding box center [367, 50] width 109 height 36
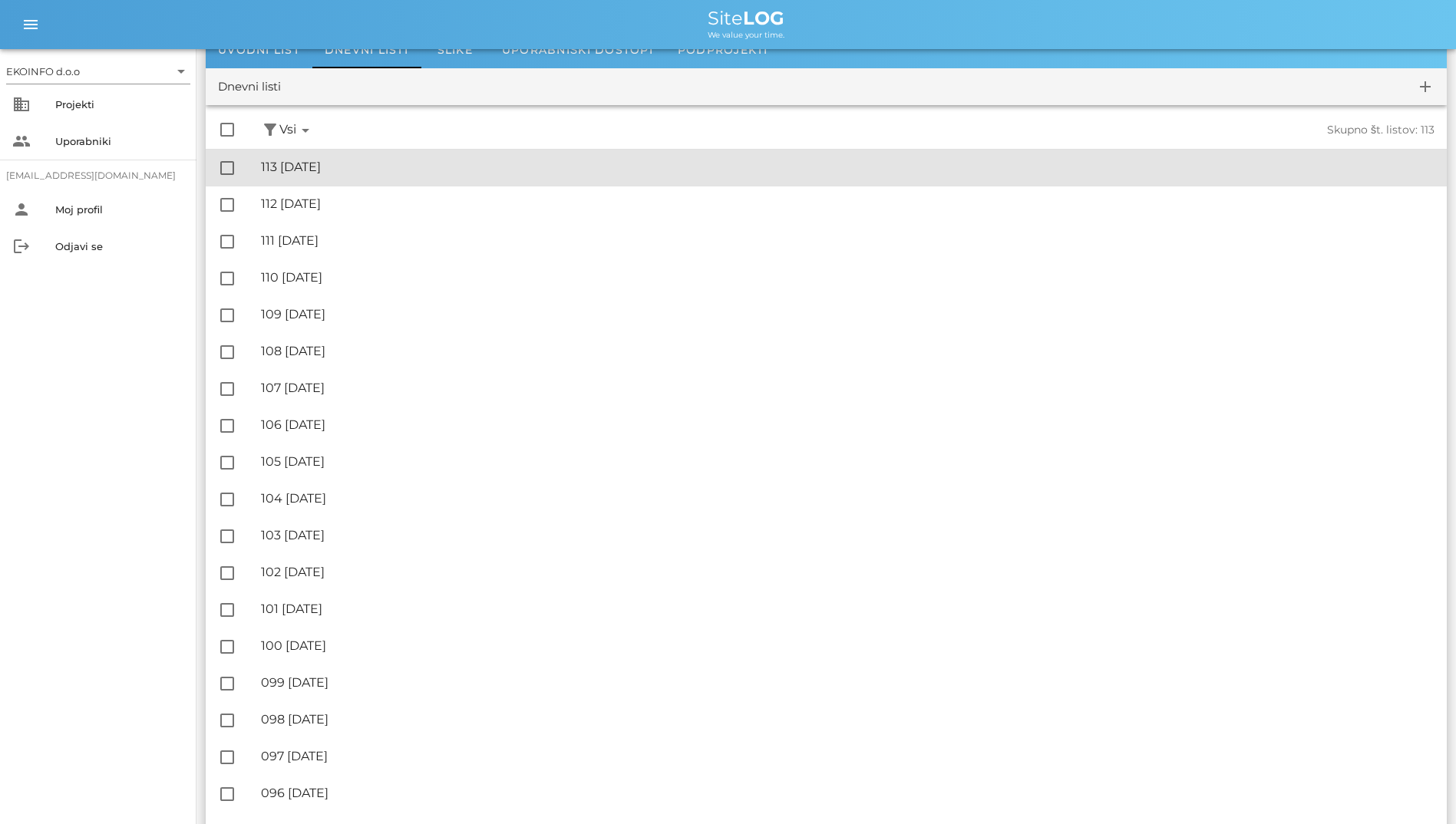
click at [406, 181] on div "🔏 113 [DATE] ✓ Podpisal: Nadzornik ✓ Podpisal: Sestavljalec ✓ Podpisal: Odgovor…" at bounding box center [848, 167] width 1173 height 35
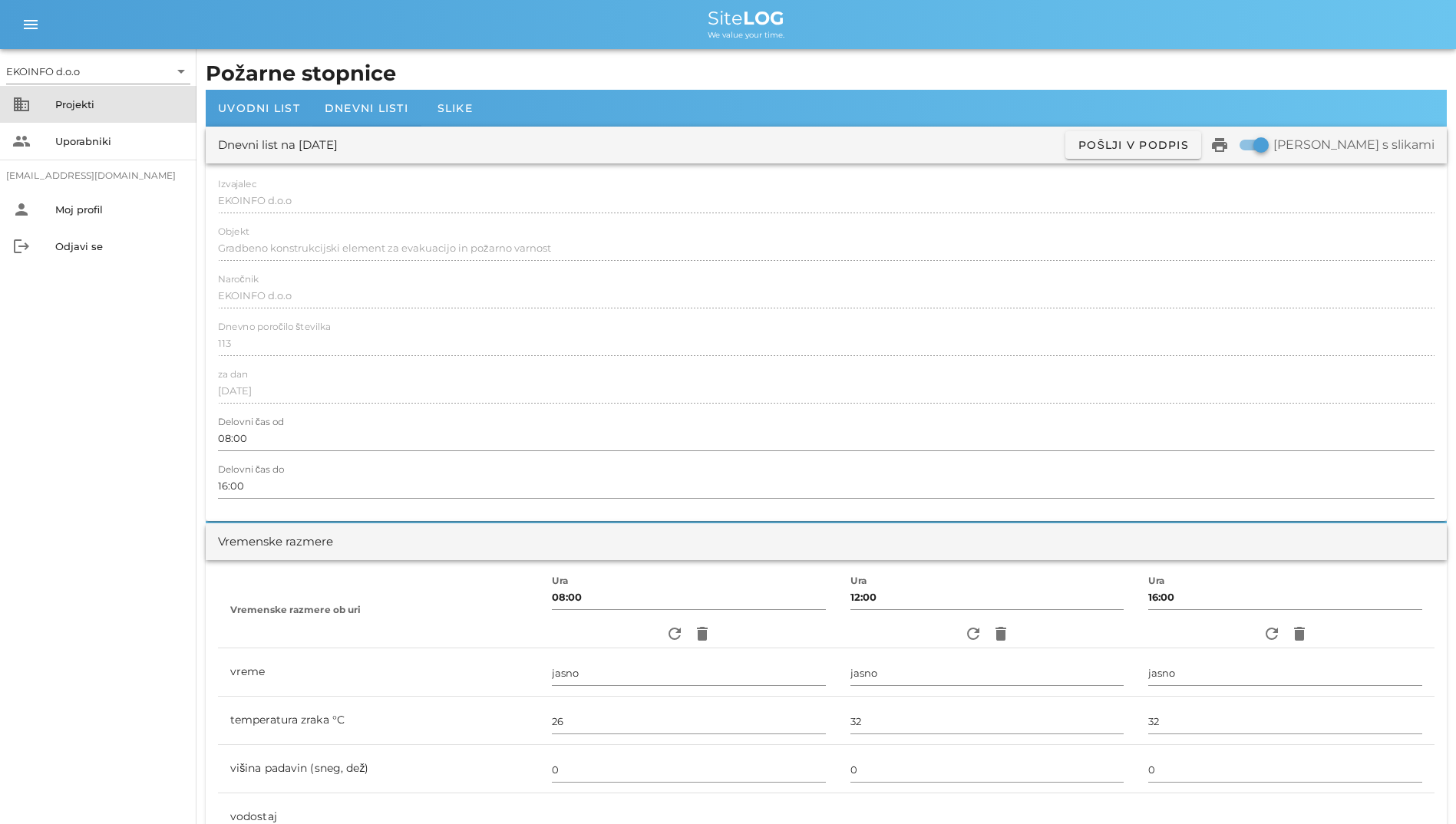
click at [134, 90] on div "business Projekti" at bounding box center [98, 104] width 197 height 36
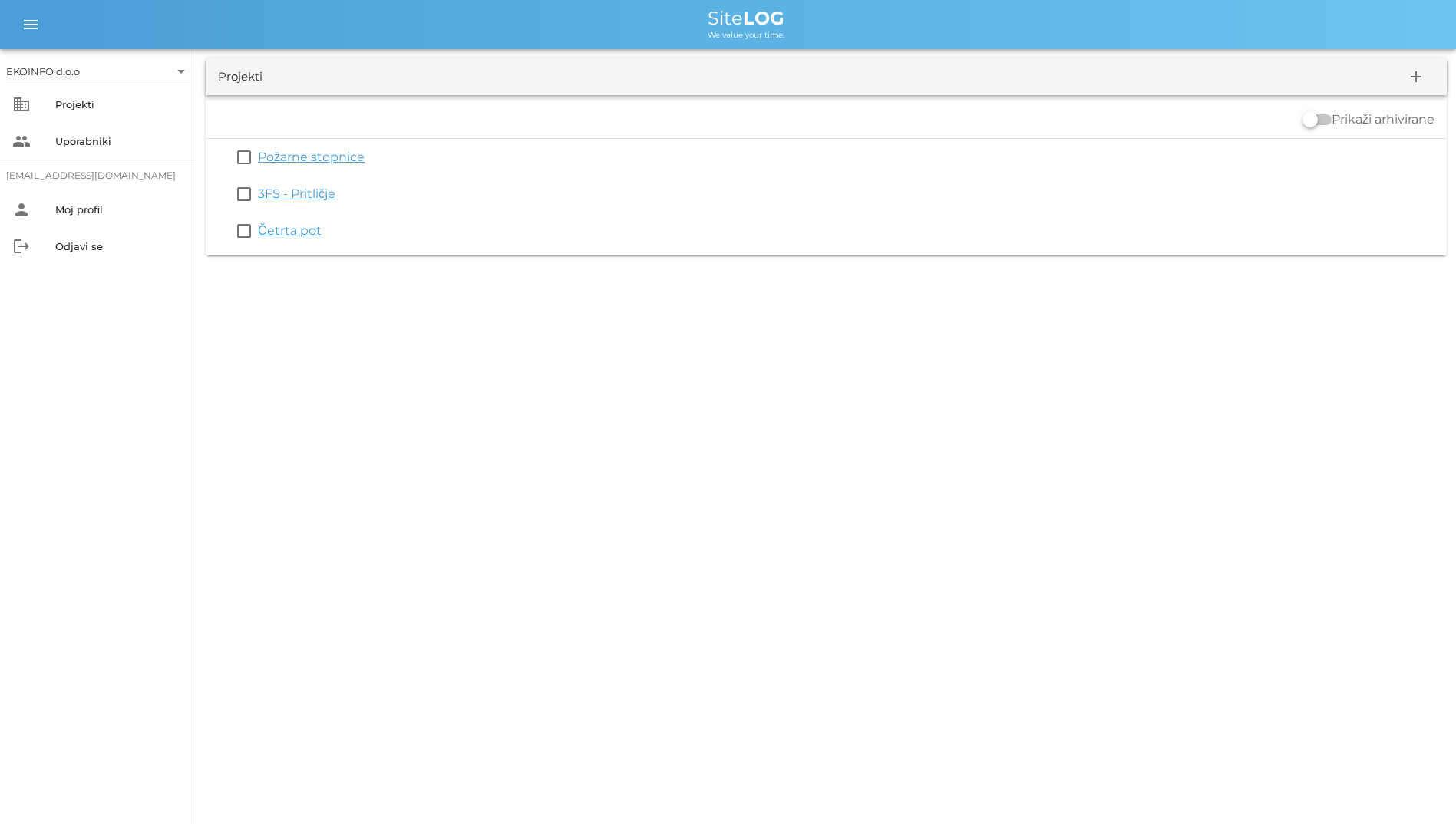
drag, startPoint x: 729, startPoint y: 327, endPoint x: 593, endPoint y: 16, distance: 339.4
click at [593, 16] on div "EKOINFO d.o.o arrow_drop_down business Projekti people Uporabniki [EMAIL_ADDRES…" at bounding box center [728, 412] width 1456 height 824
drag, startPoint x: 593, startPoint y: 16, endPoint x: 488, endPoint y: 20, distance: 105.1
click at [488, 20] on div "Site LOG" at bounding box center [746, 19] width 1395 height 19
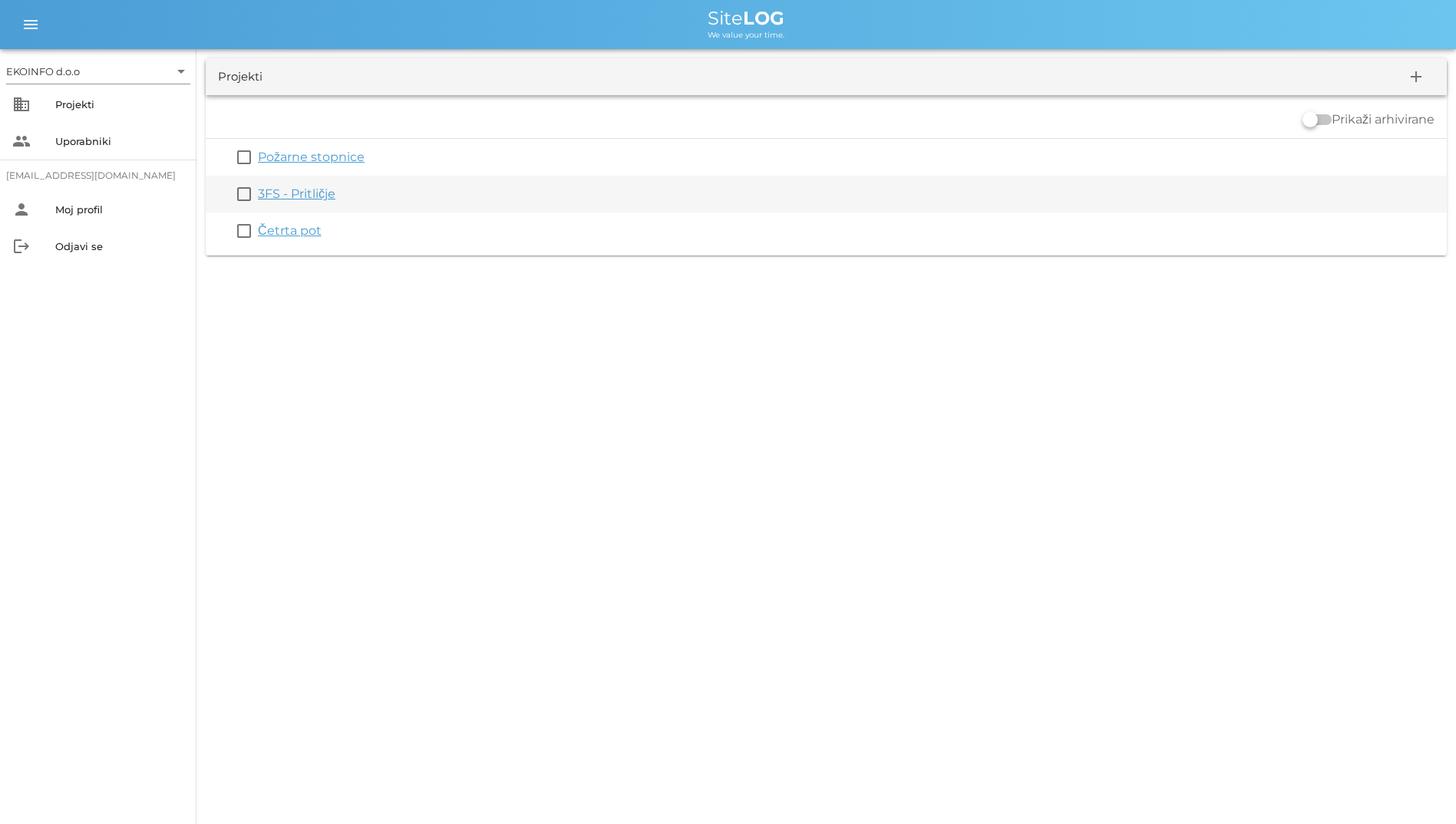
click at [450, 190] on div "3FS - Pritličje" at bounding box center [850, 195] width 1183 height 19
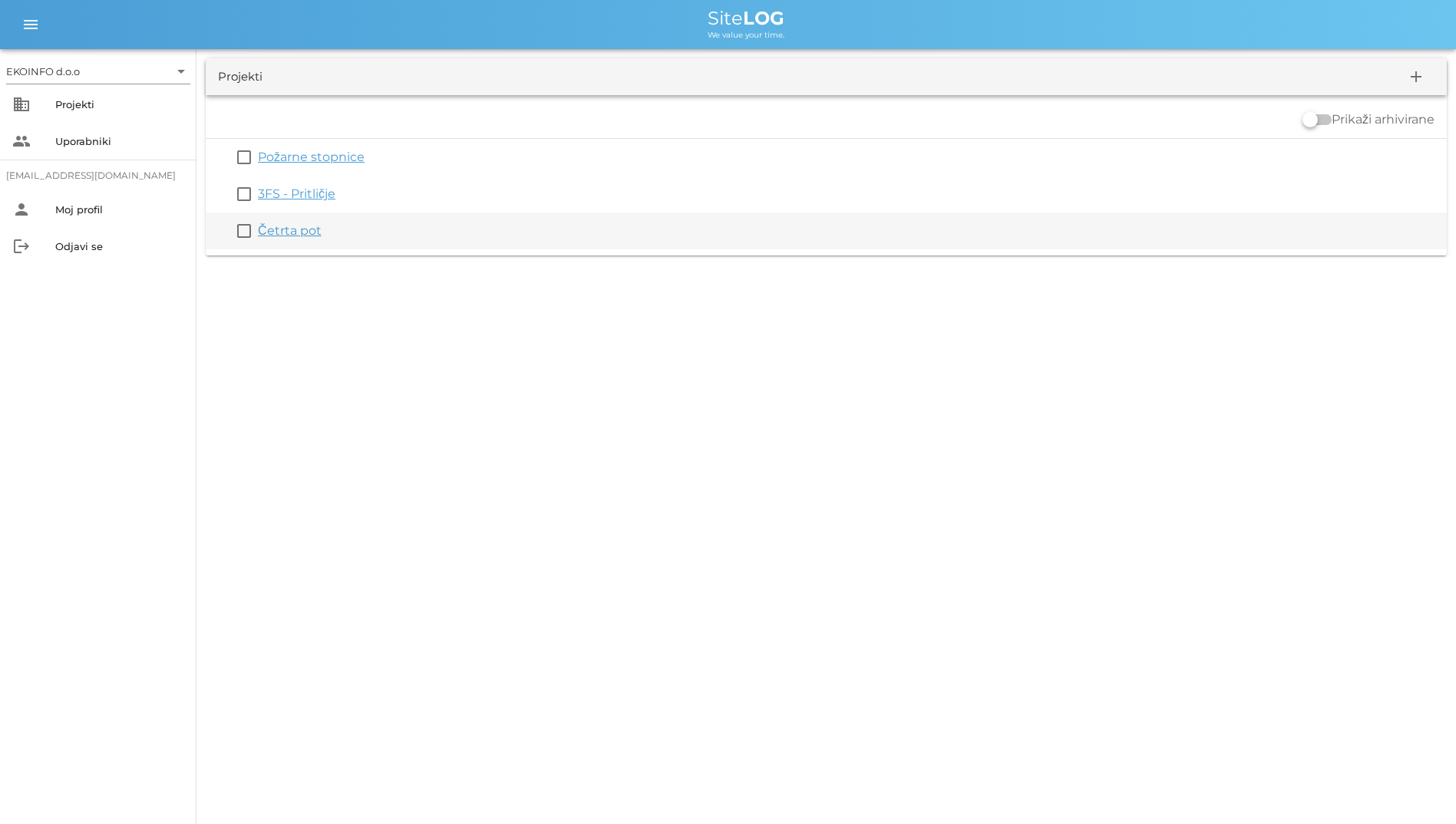
click at [290, 237] on link "Četrta pot" at bounding box center [290, 231] width 64 height 15
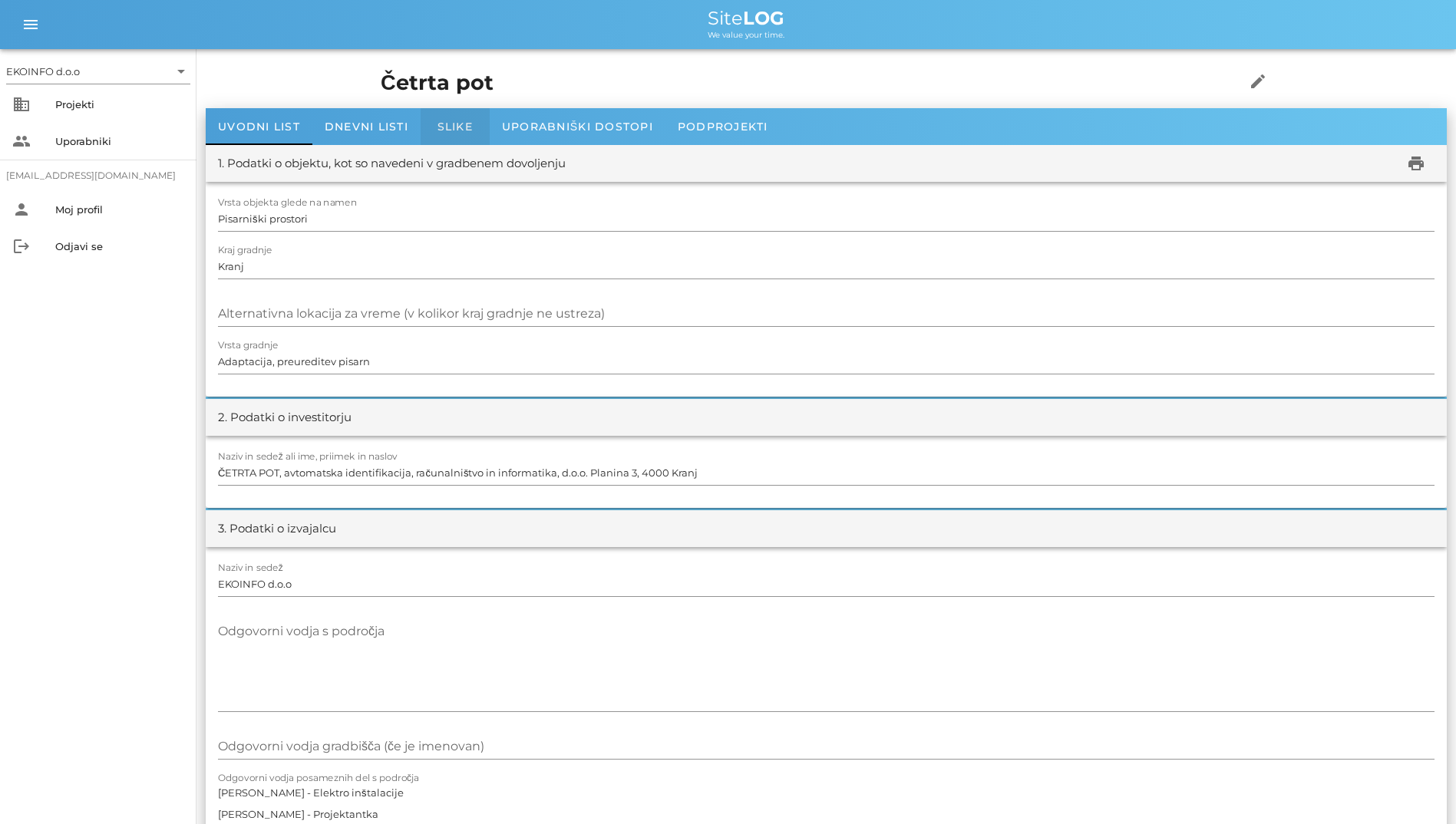
click at [455, 125] on span "Slike" at bounding box center [456, 126] width 36 height 14
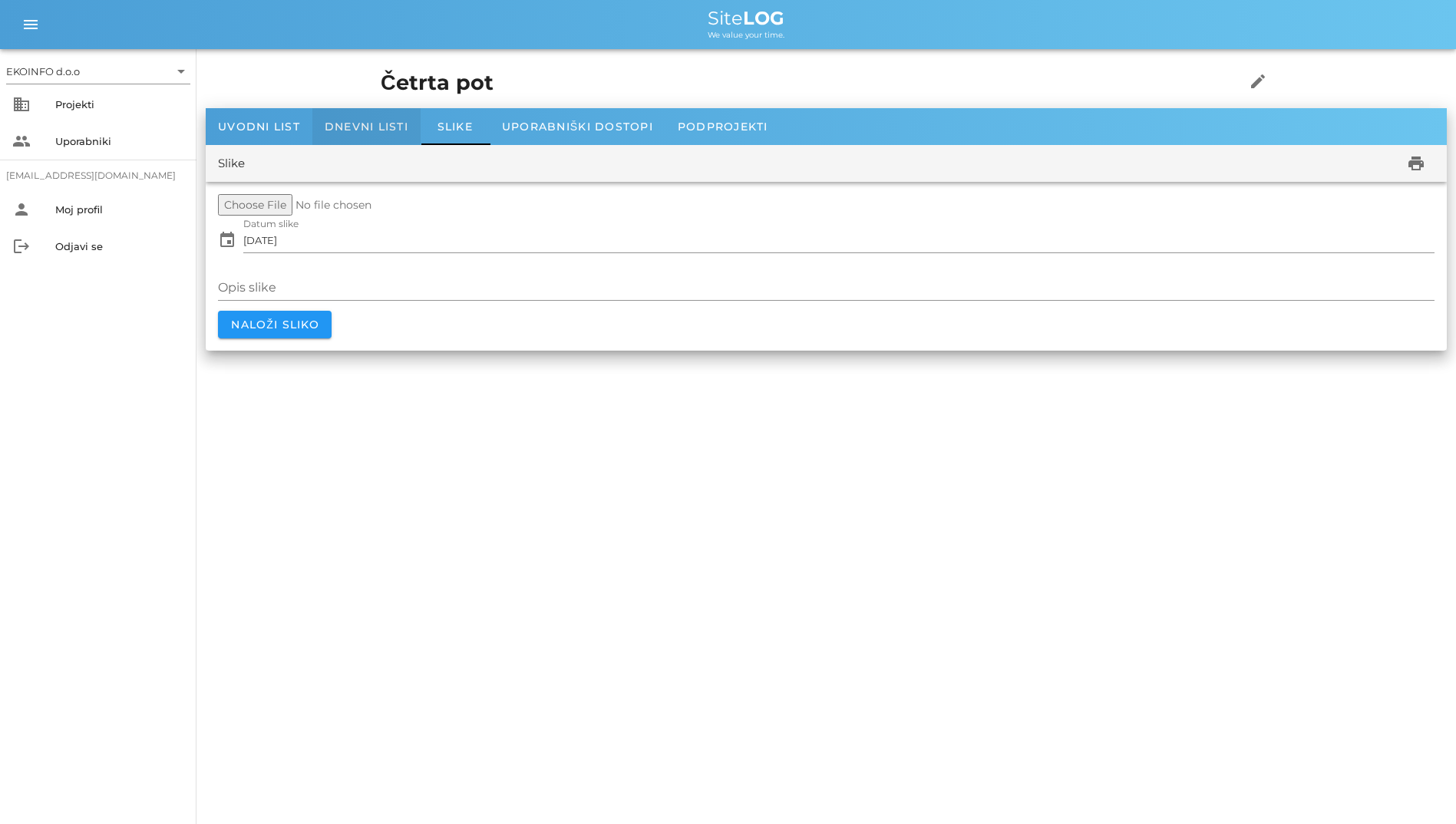
click at [410, 124] on div "Dnevni listi" at bounding box center [367, 126] width 109 height 36
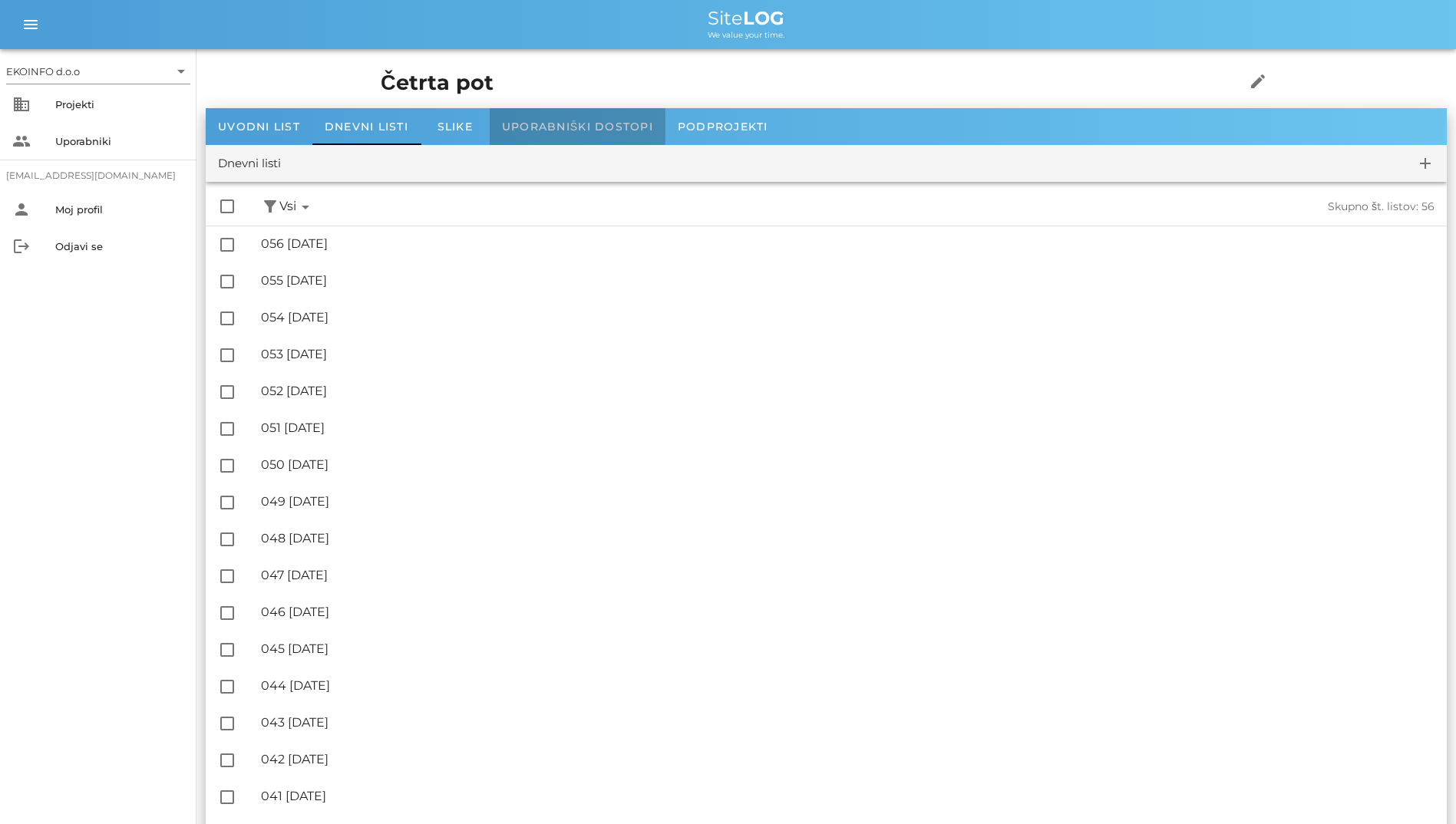
click at [524, 125] on span "Uporabniški dostopi" at bounding box center [578, 126] width 152 height 14
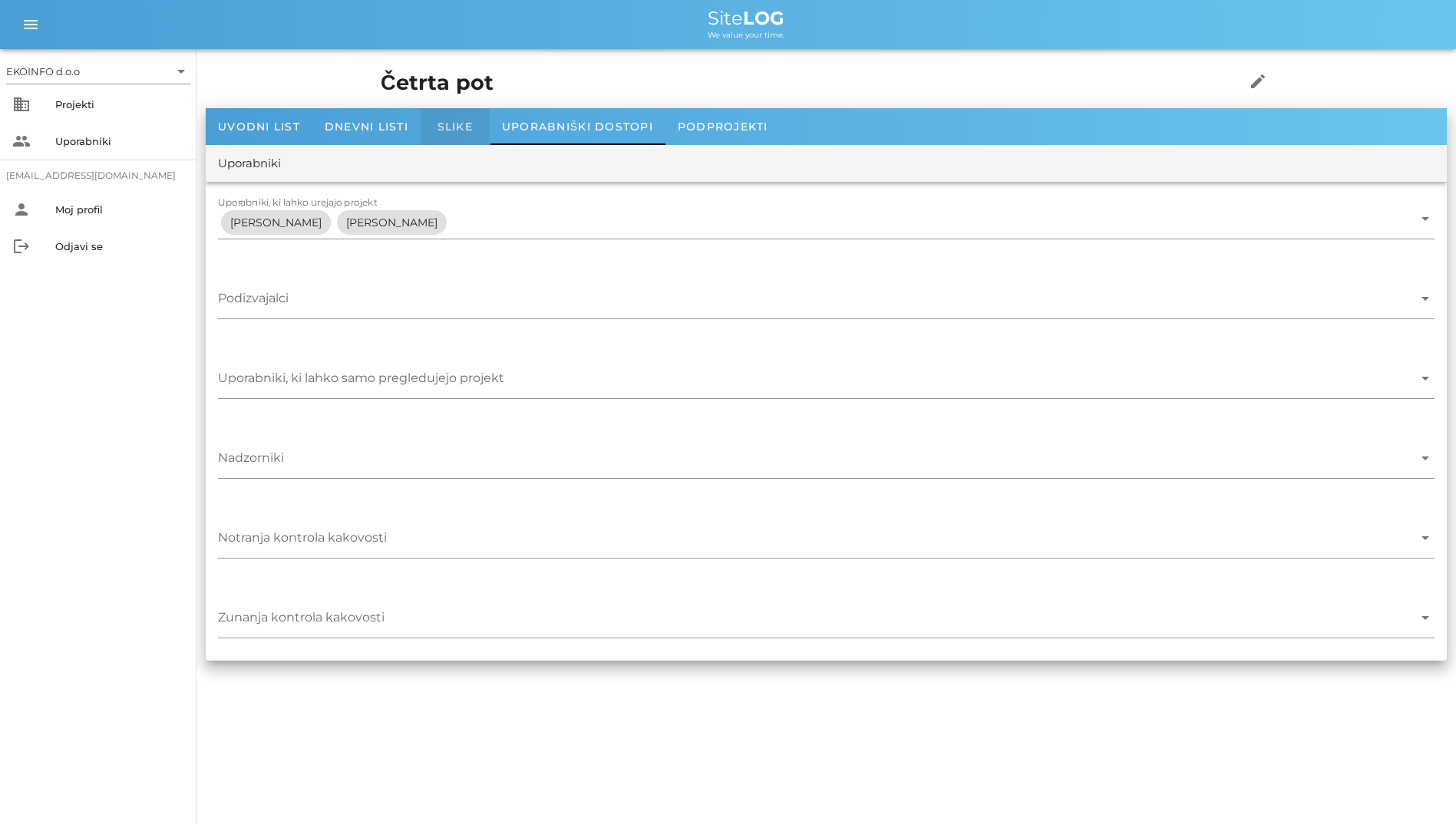
click at [461, 125] on span "Slike" at bounding box center [456, 126] width 36 height 14
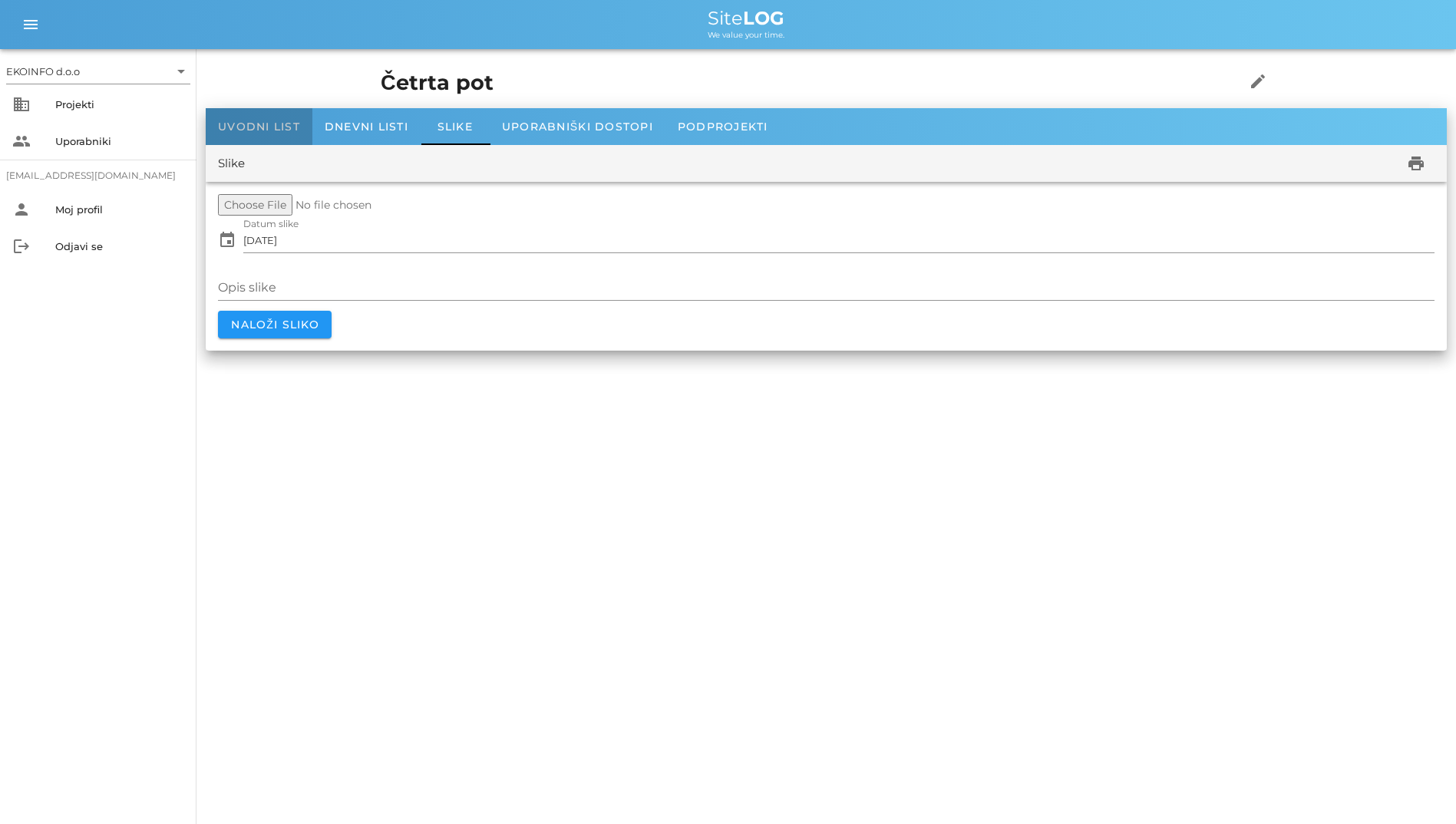
click at [236, 136] on div "Uvodni list" at bounding box center [259, 126] width 107 height 36
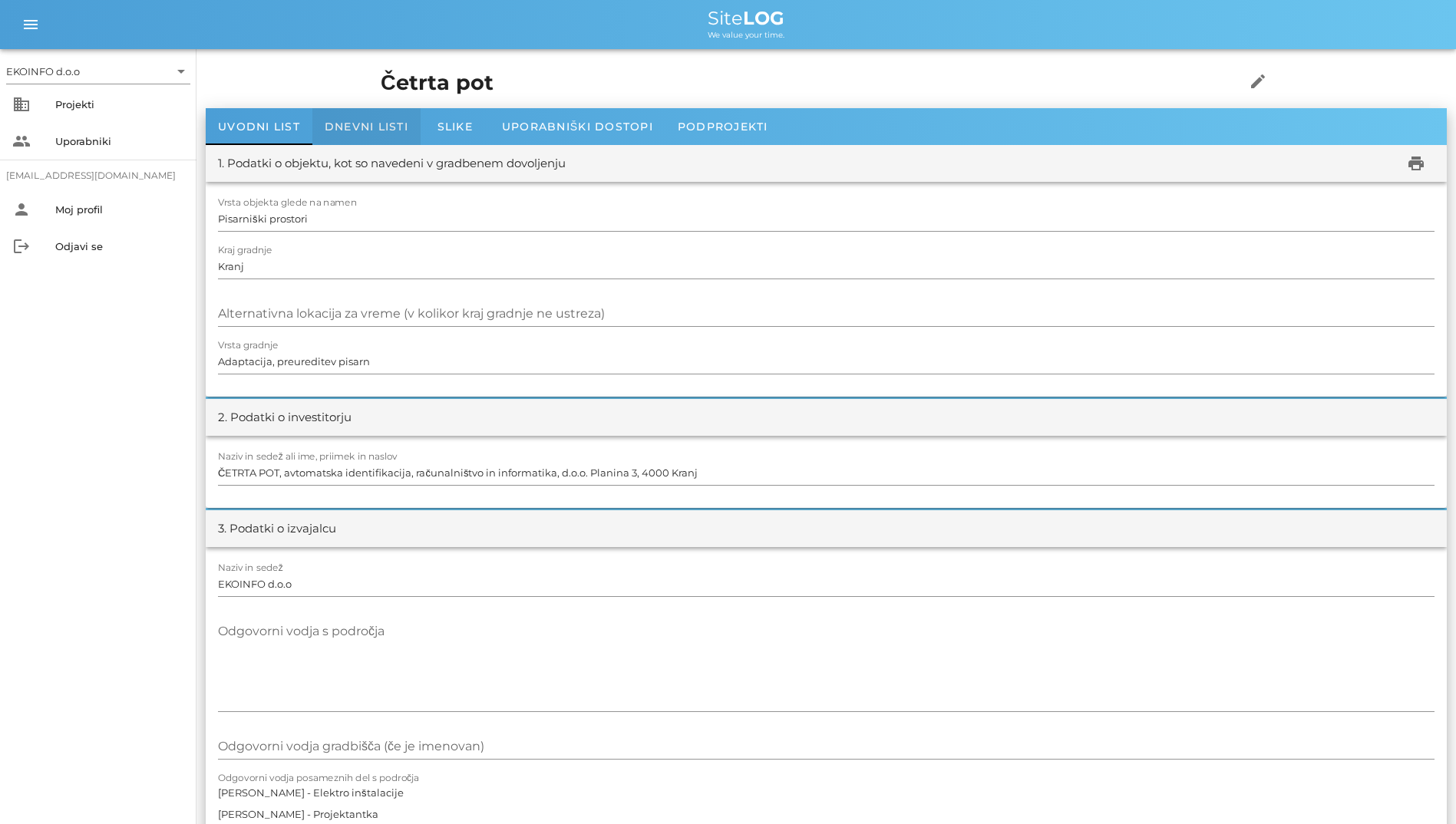
click at [351, 123] on span "Dnevni listi" at bounding box center [366, 126] width 83 height 14
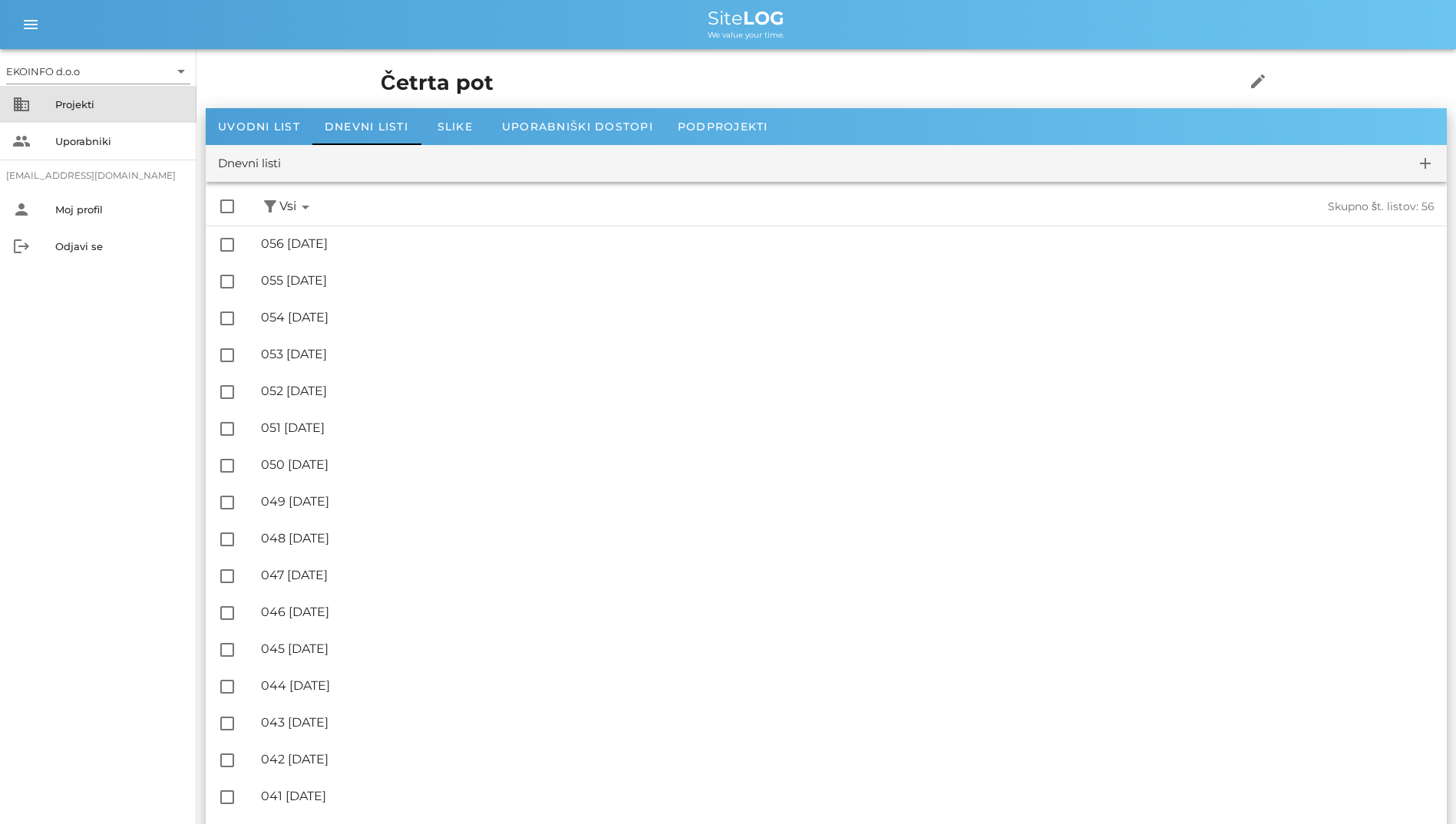
click at [150, 105] on div "Projekti" at bounding box center [120, 104] width 129 height 12
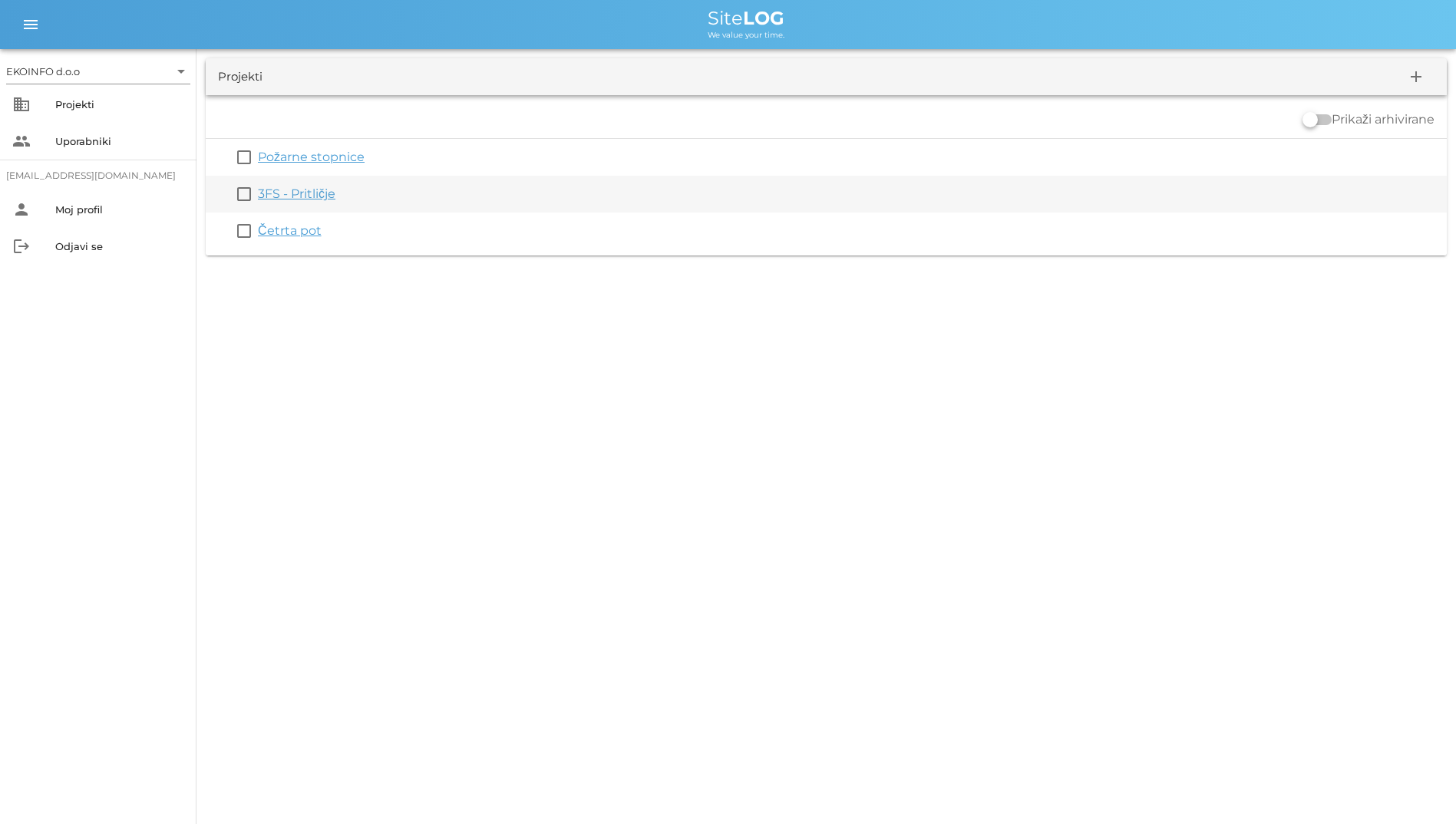
click at [306, 199] on link "3FS - Pritličje" at bounding box center [297, 194] width 78 height 15
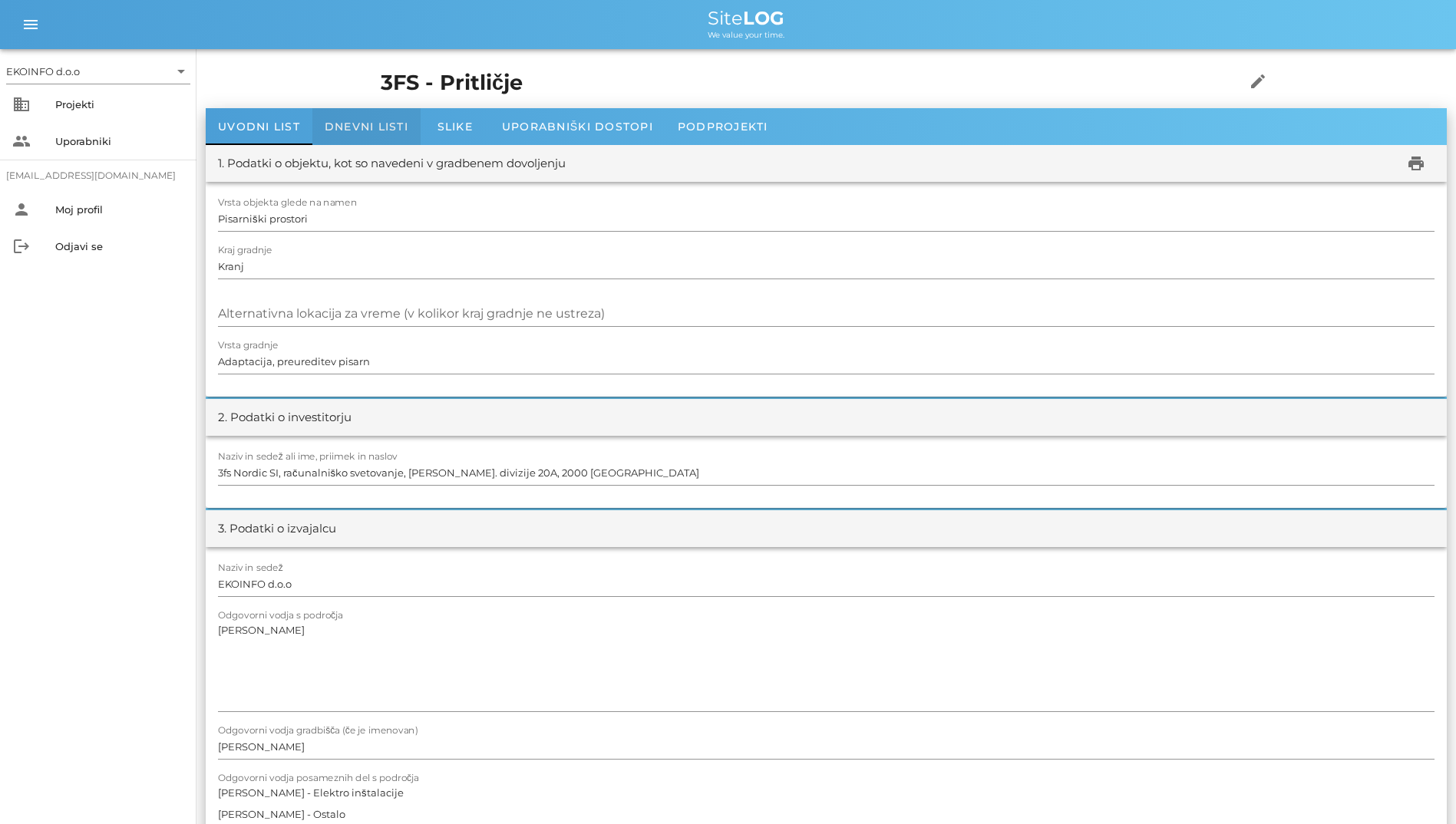
click at [383, 123] on span "Dnevni listi" at bounding box center [366, 126] width 83 height 14
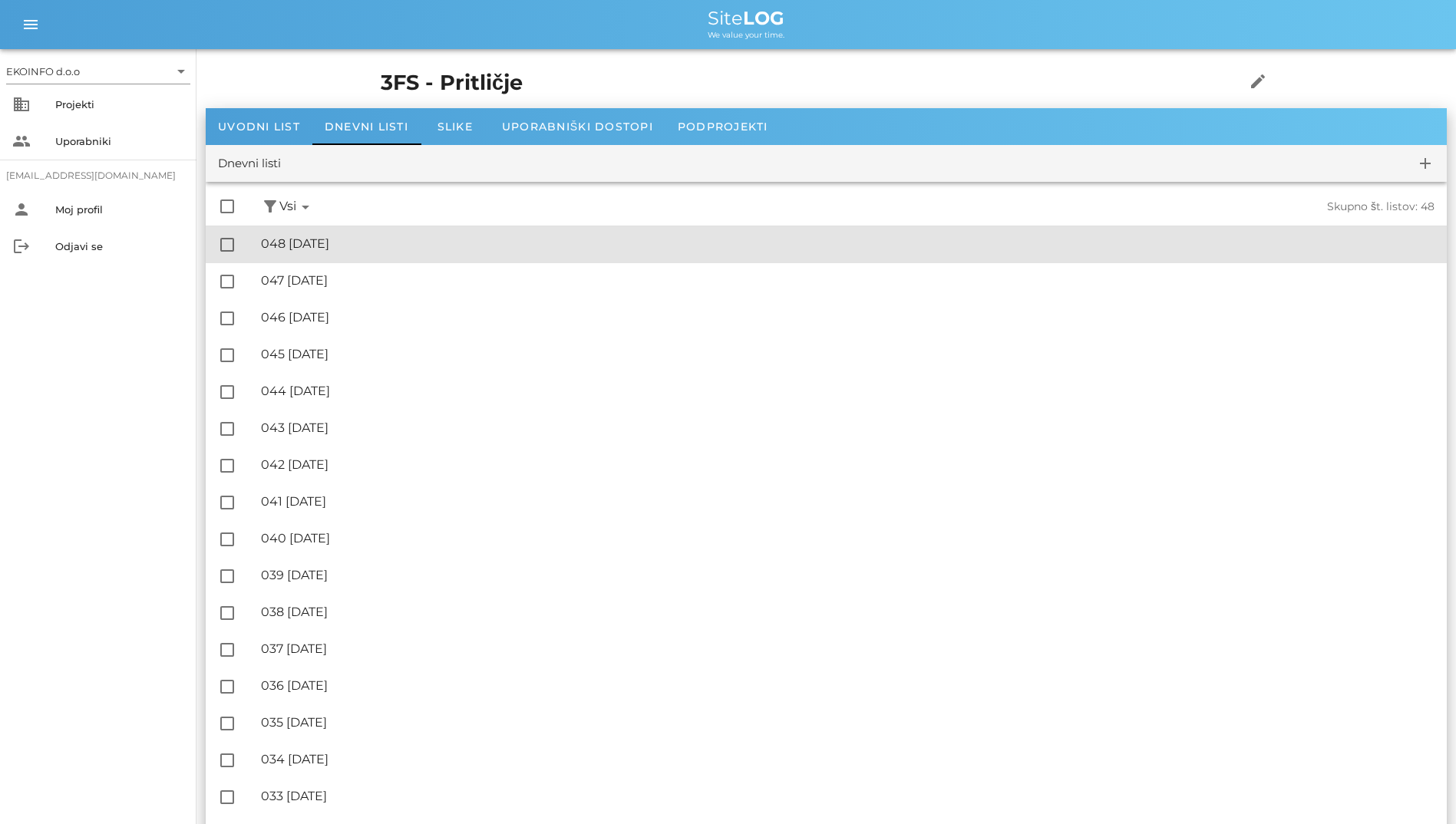
click at [396, 252] on div "🔏 048 [DATE] ✓ Podpisal: Nadzornik ✓ Podpisal: Sestavljalec ✓ Podpisal: Odgovor…" at bounding box center [848, 244] width 1173 height 35
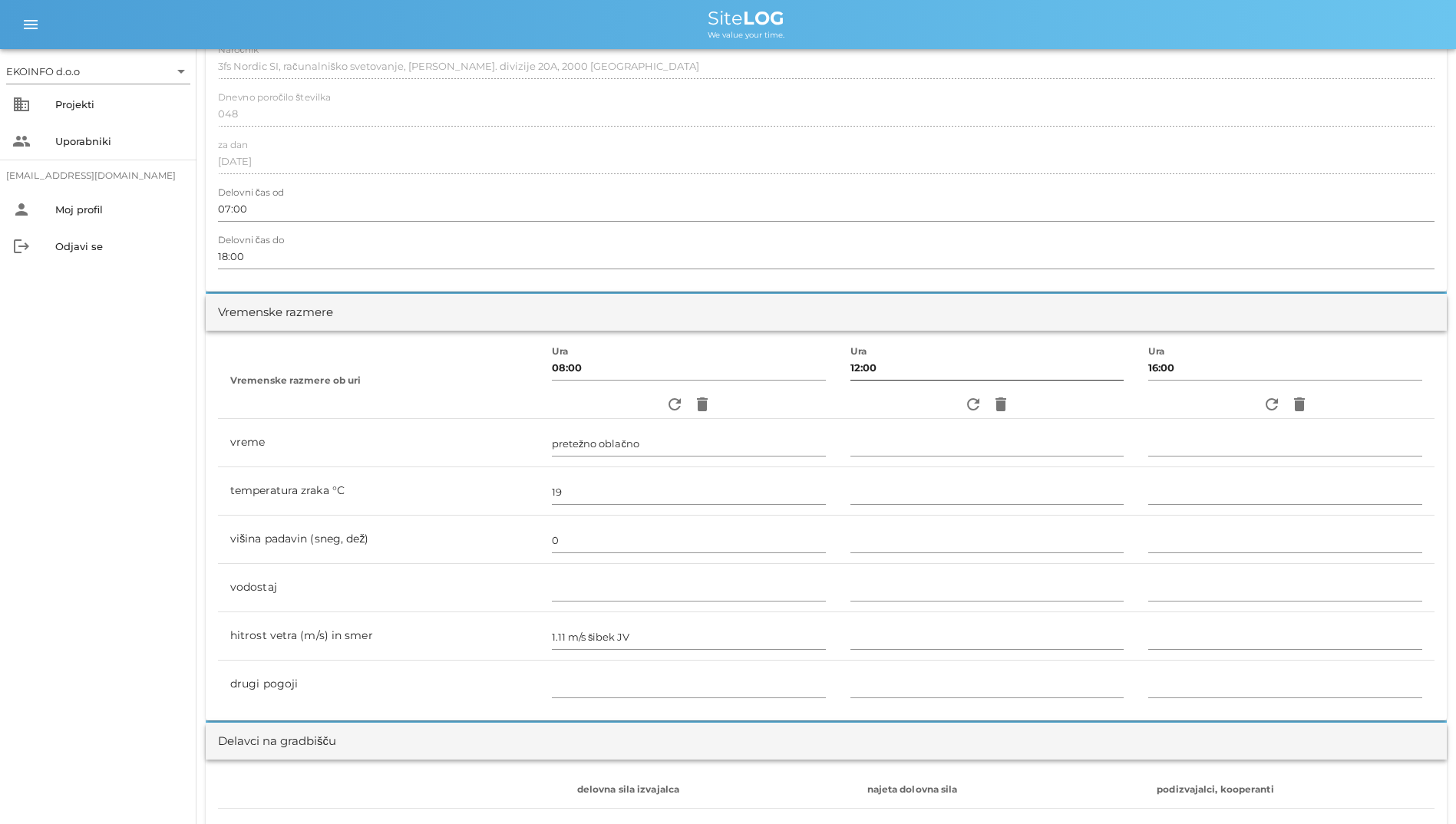
scroll to position [230, 0]
click at [964, 401] on icon "refresh" at bounding box center [973, 404] width 19 height 19
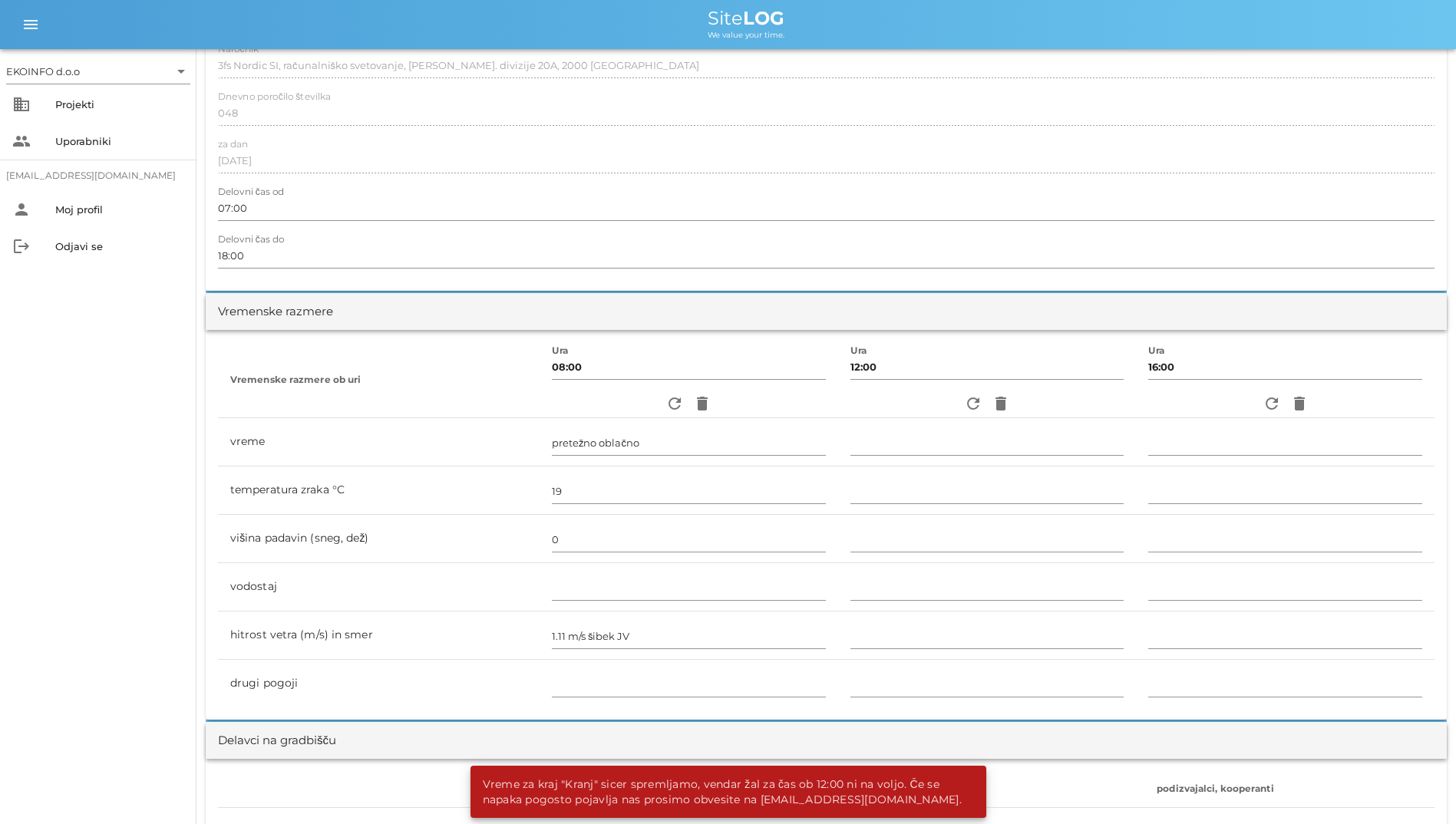
scroll to position [0, 0]
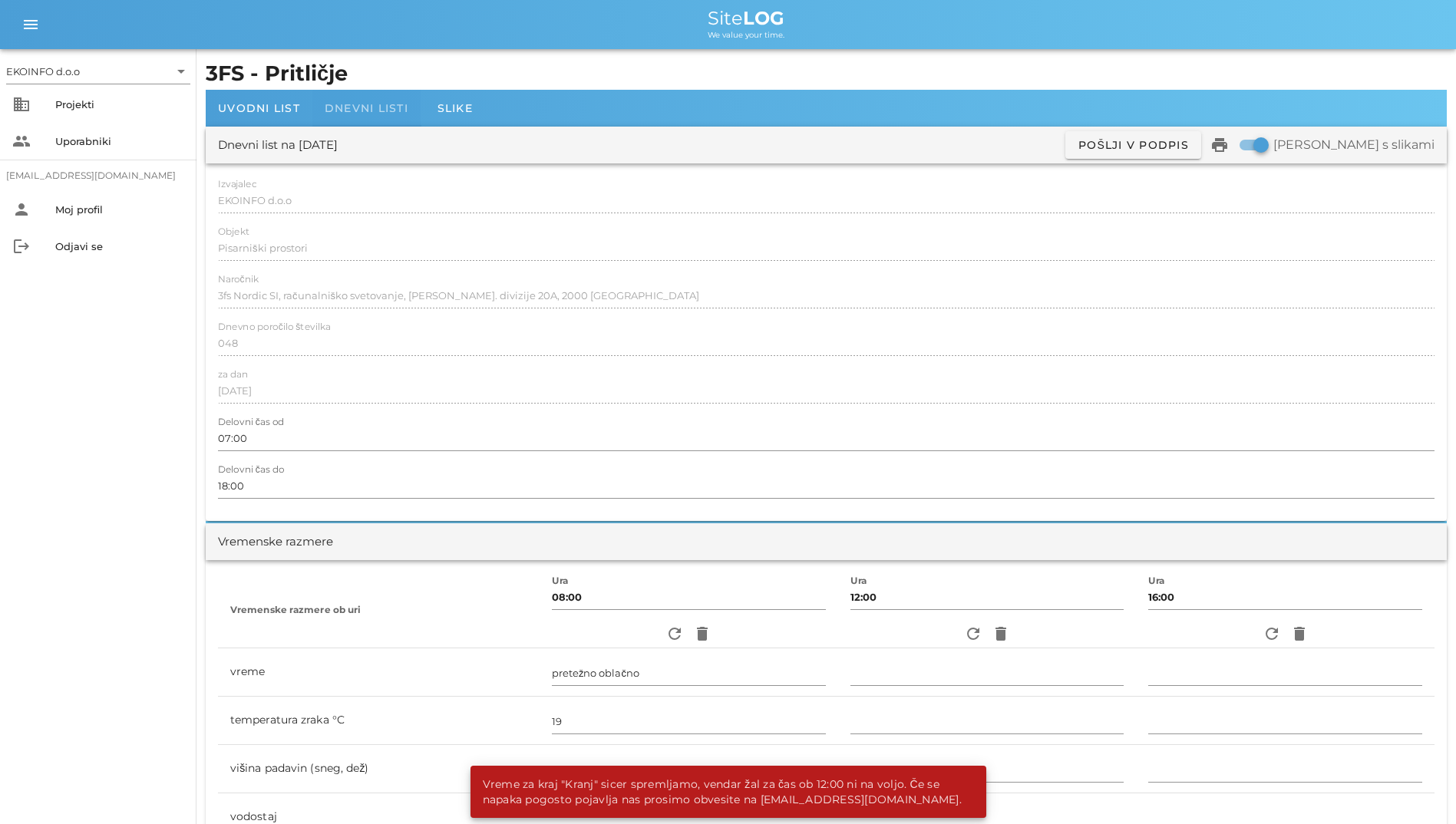
click at [353, 108] on span "Dnevni listi" at bounding box center [366, 108] width 83 height 14
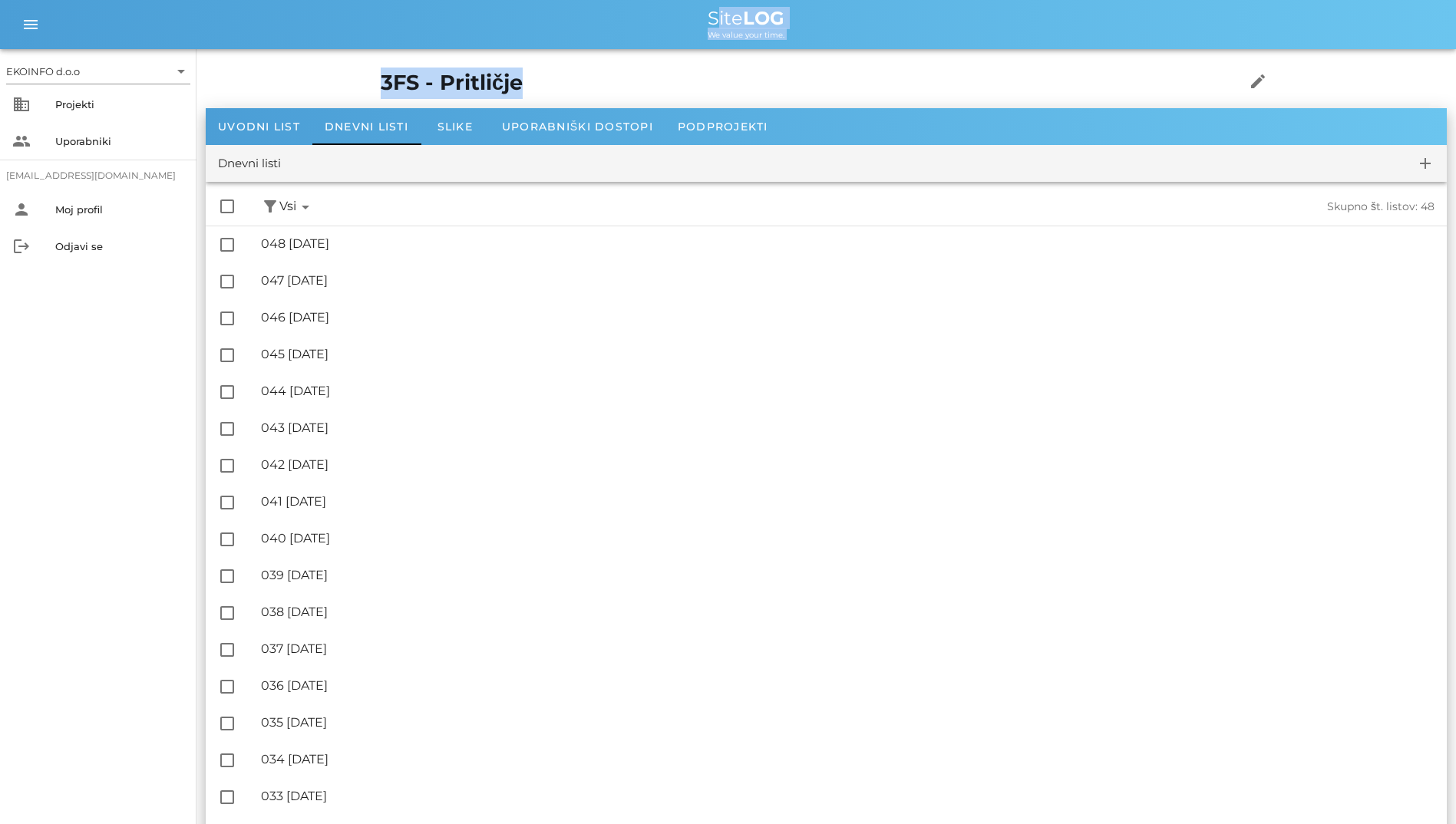
drag, startPoint x: 619, startPoint y: 11, endPoint x: 794, endPoint y: 77, distance: 187.0
click at [421, 63] on div "3FS - Pritličje edit" at bounding box center [826, 82] width 910 height 50
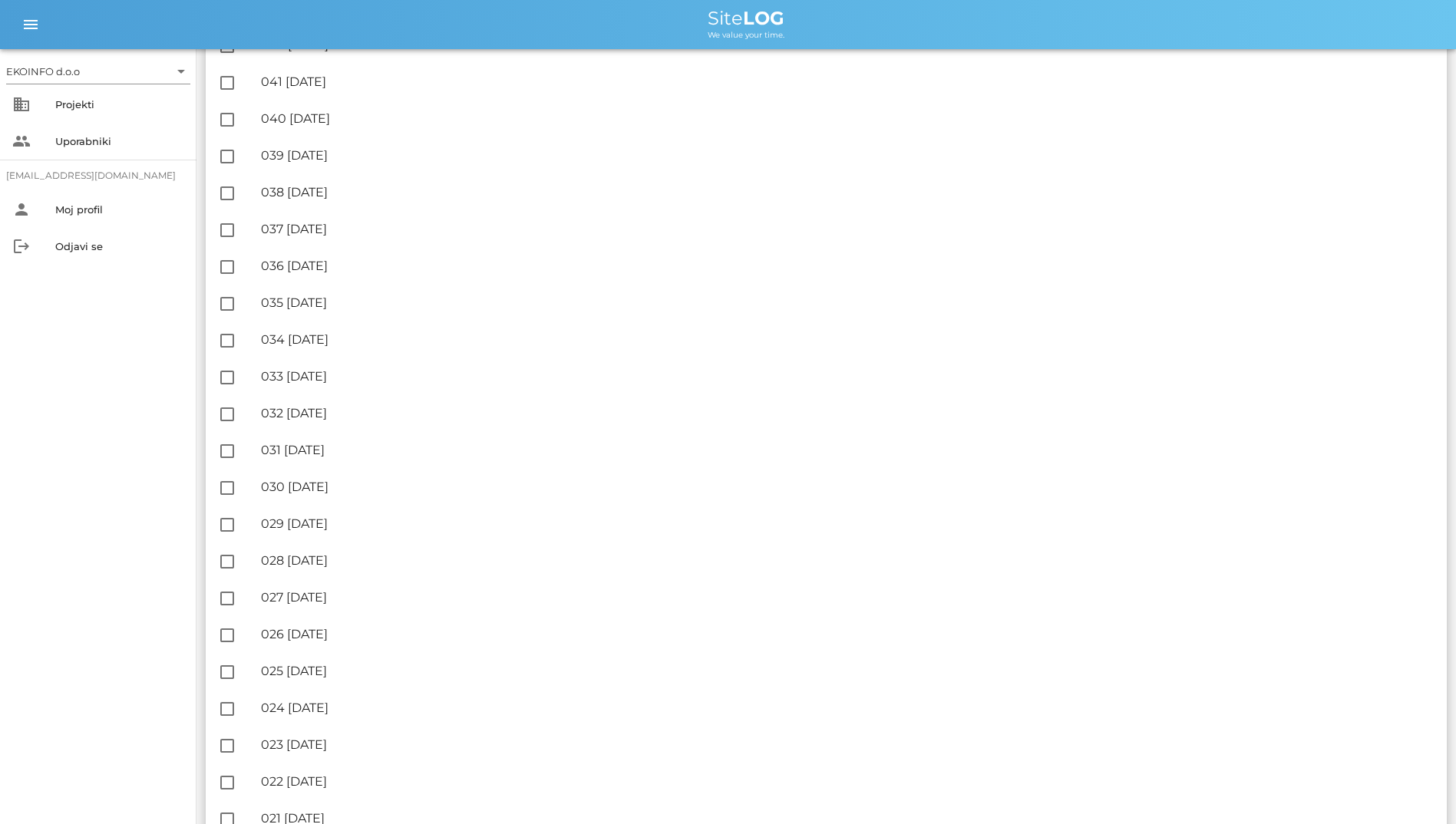
scroll to position [276, 0]
click at [22, 104] on icon "business" at bounding box center [22, 105] width 19 height 19
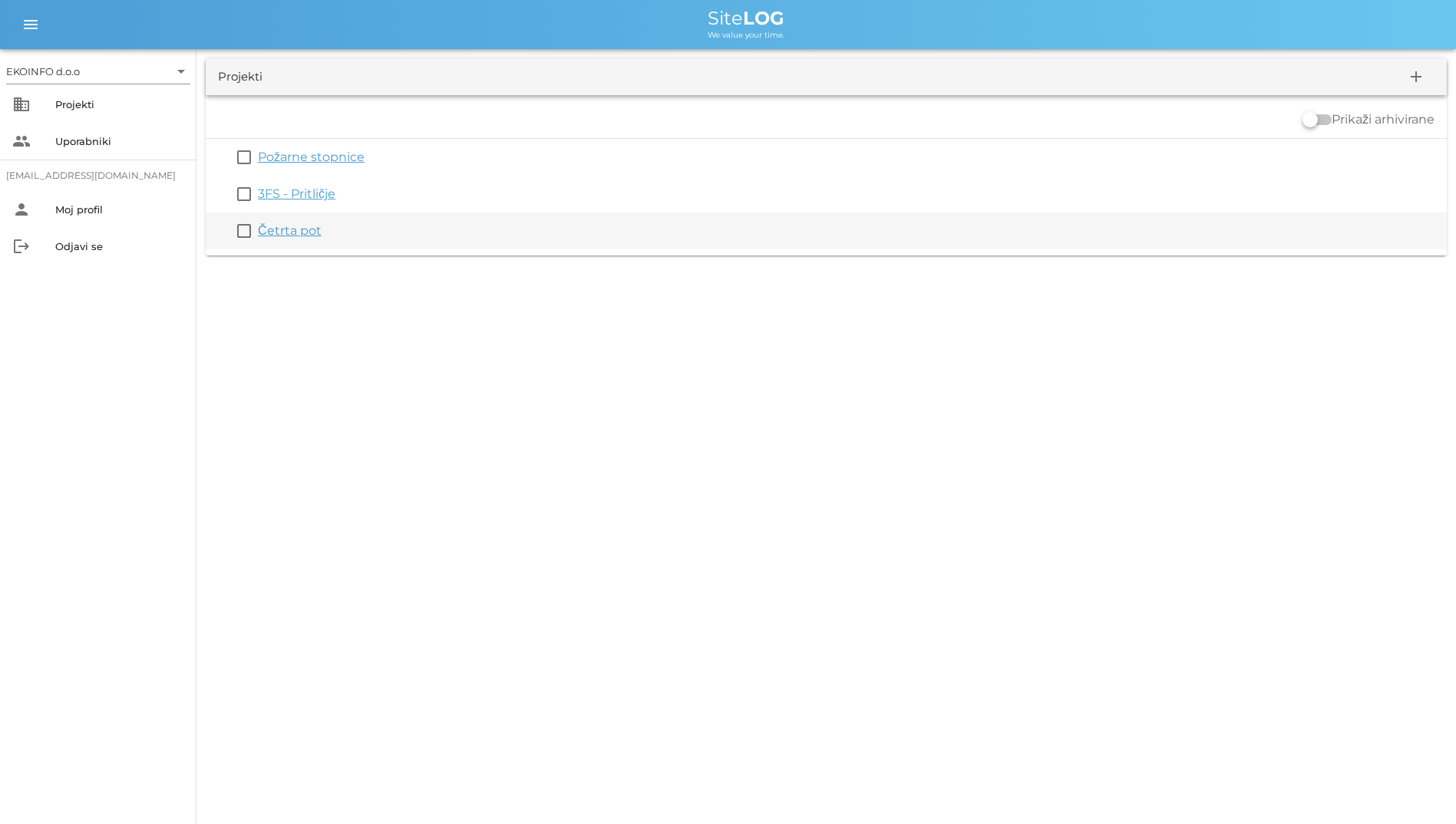
click at [435, 243] on div "check_box_outline_blank Četrta pot" at bounding box center [826, 230] width 1242 height 36
click at [409, 230] on div "Četrta pot" at bounding box center [850, 231] width 1183 height 19
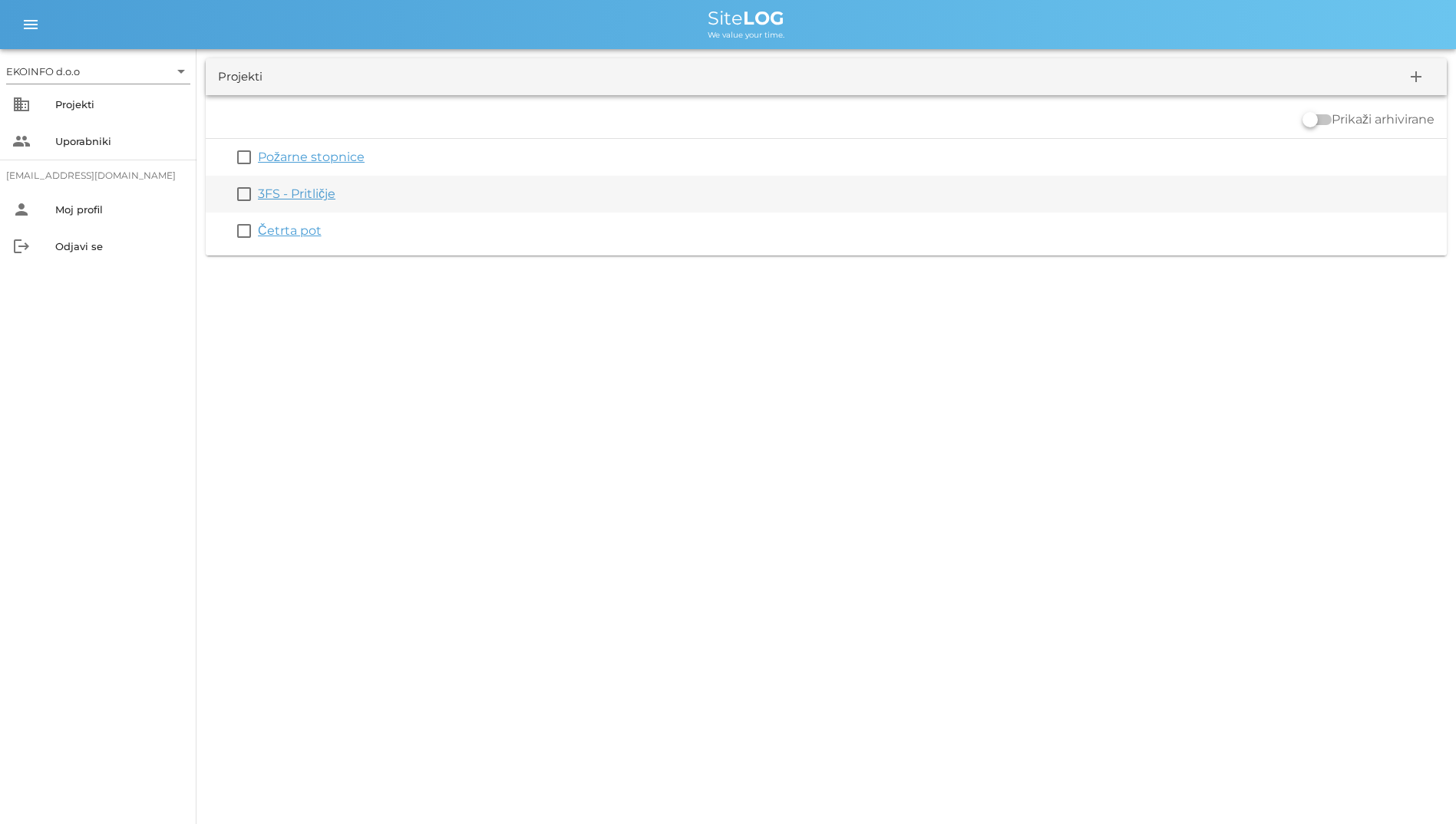
click at [336, 194] on link "3FS - Pritličje" at bounding box center [297, 194] width 78 height 15
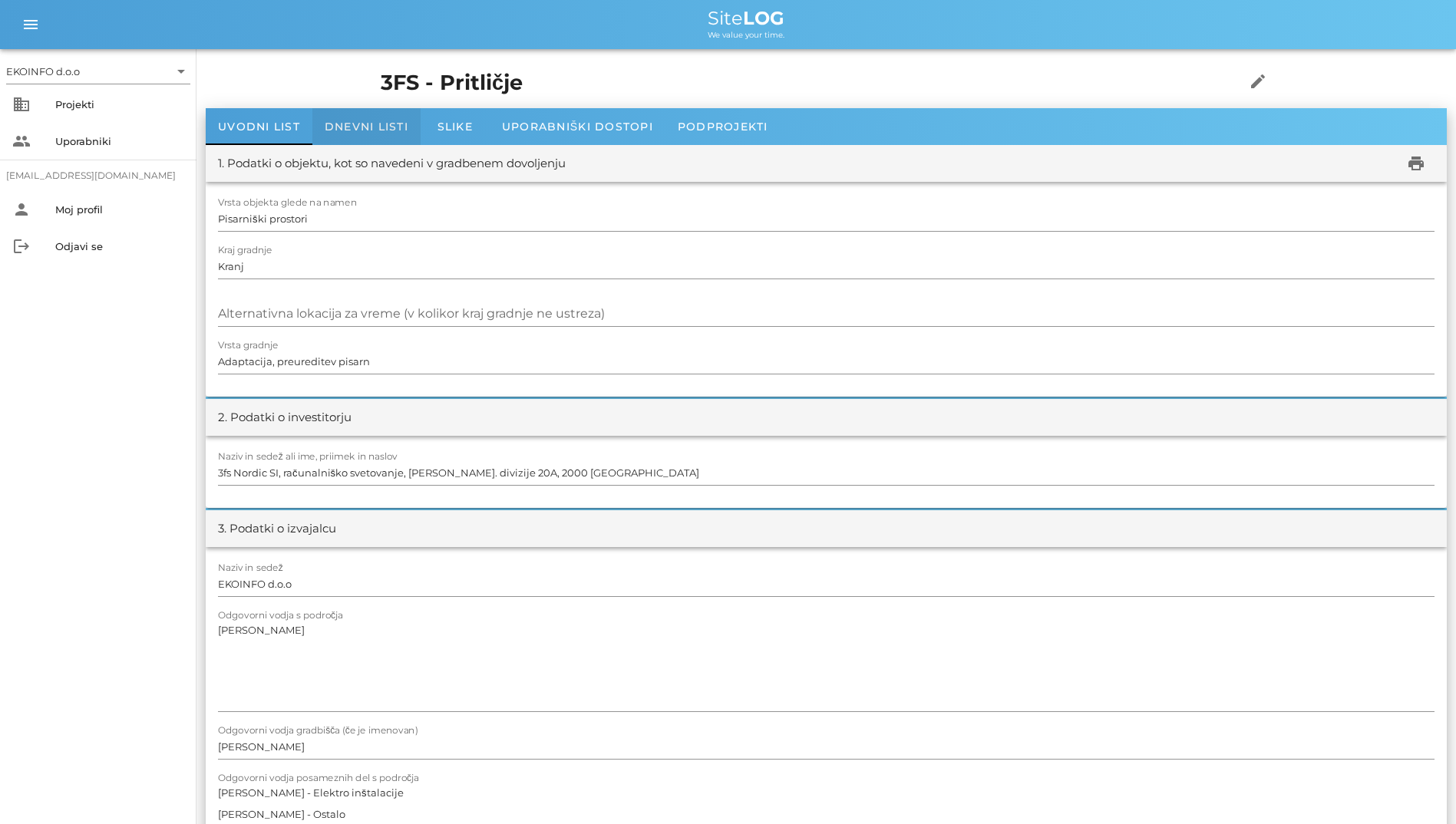
click at [361, 137] on div "Dnevni listi" at bounding box center [367, 126] width 109 height 36
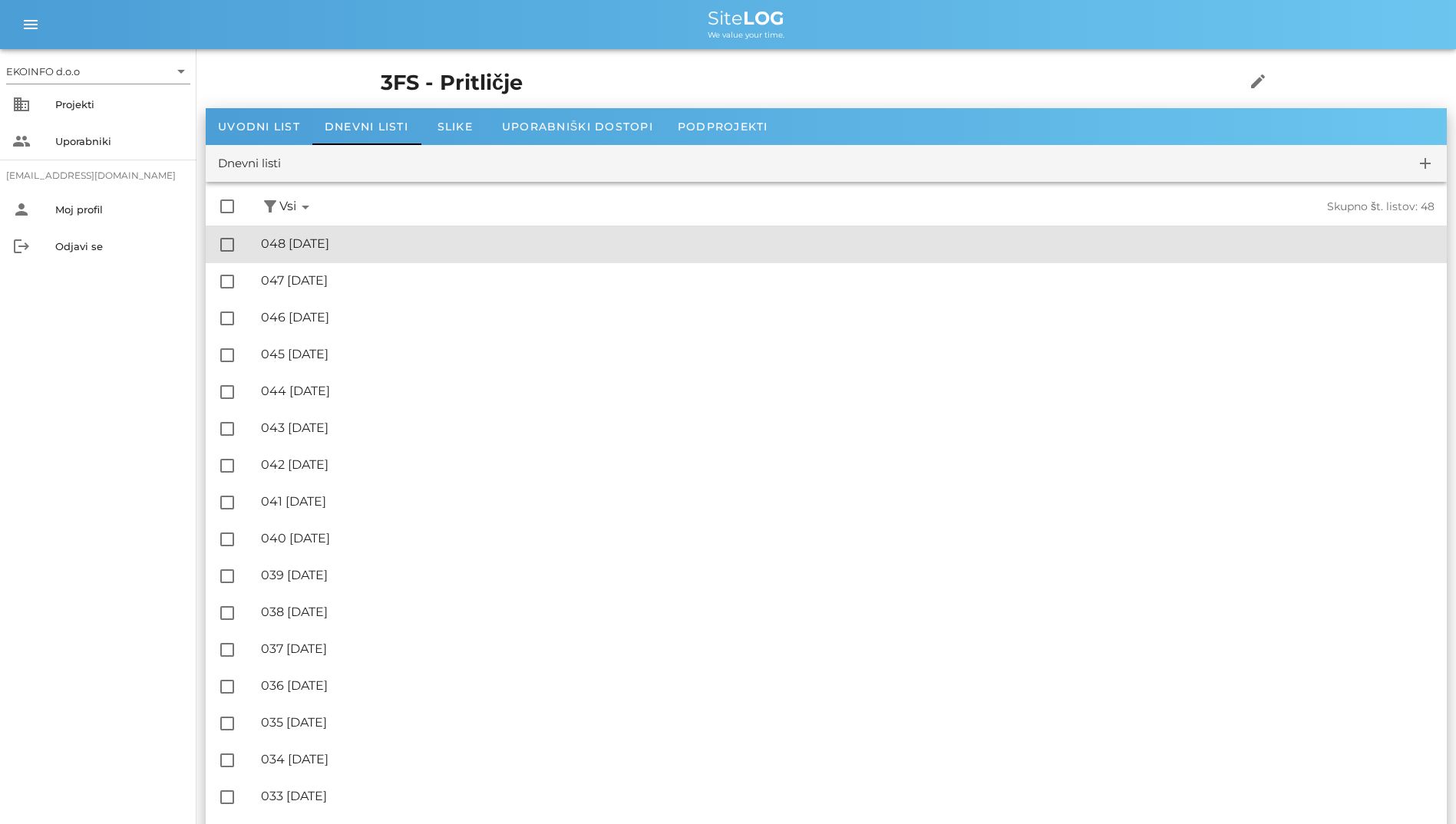
click at [400, 238] on div "🔏 048 [DATE]" at bounding box center [848, 244] width 1173 height 15
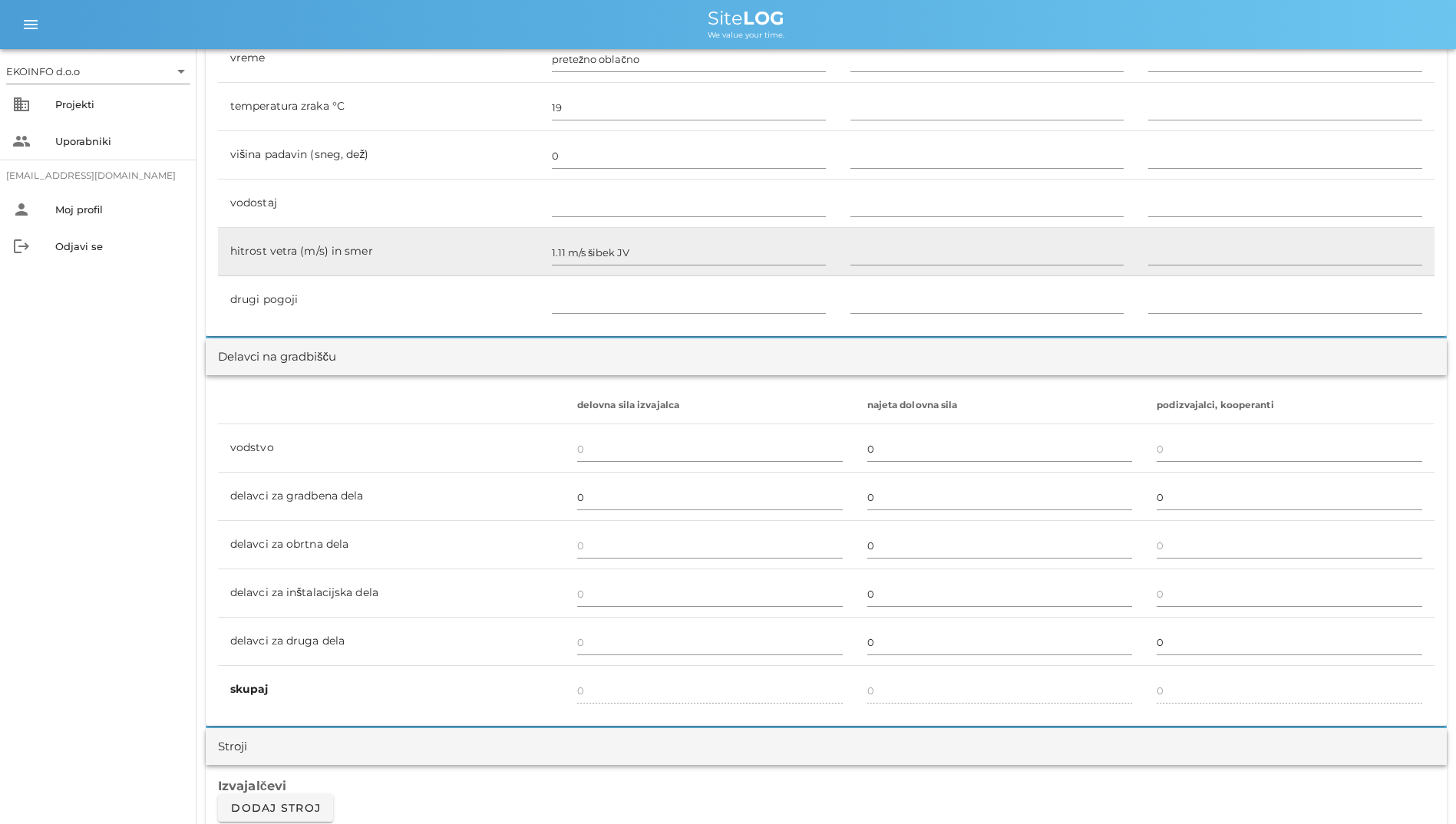
scroll to position [230, 0]
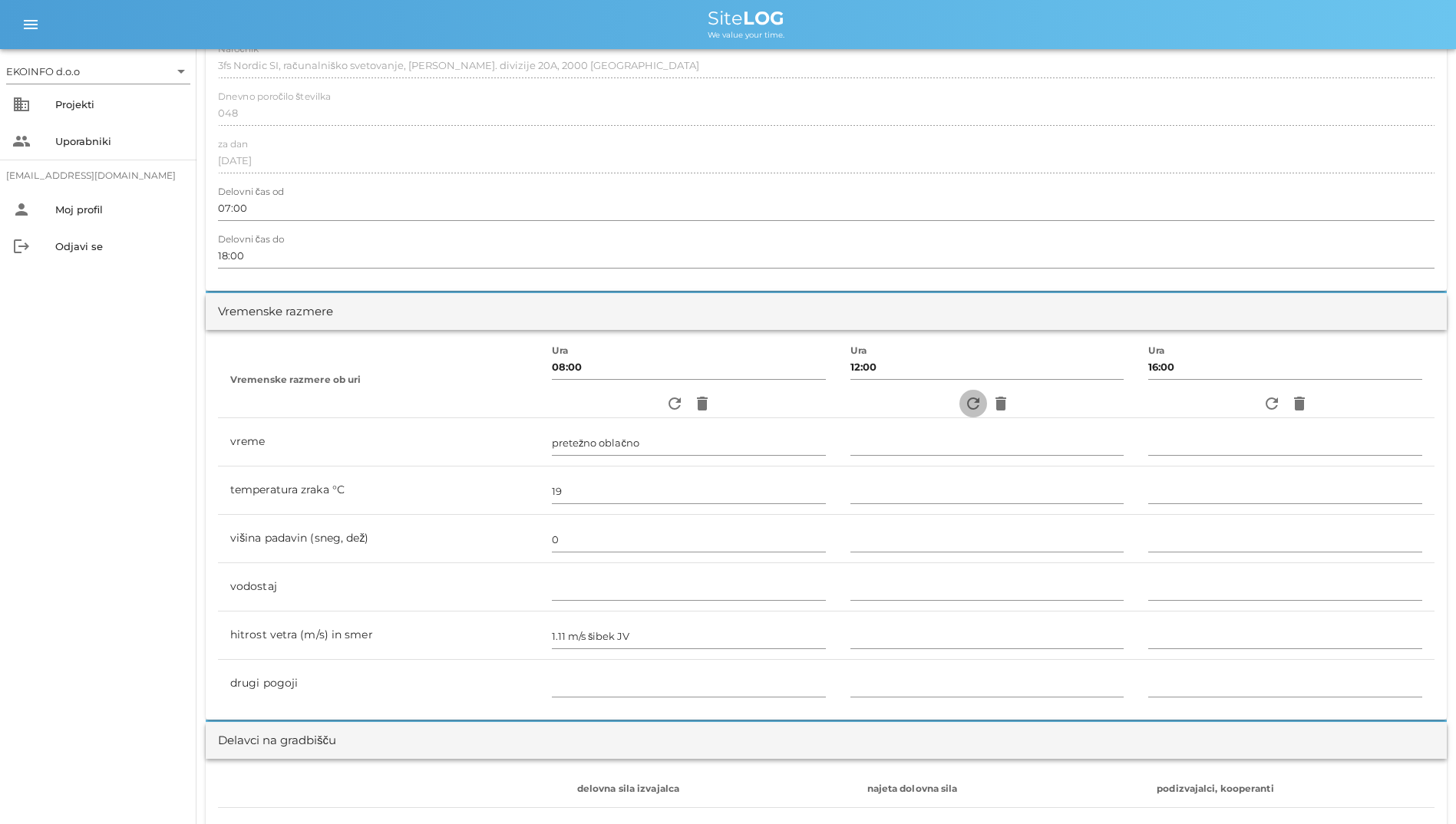
click at [964, 401] on icon "refresh" at bounding box center [973, 404] width 19 height 19
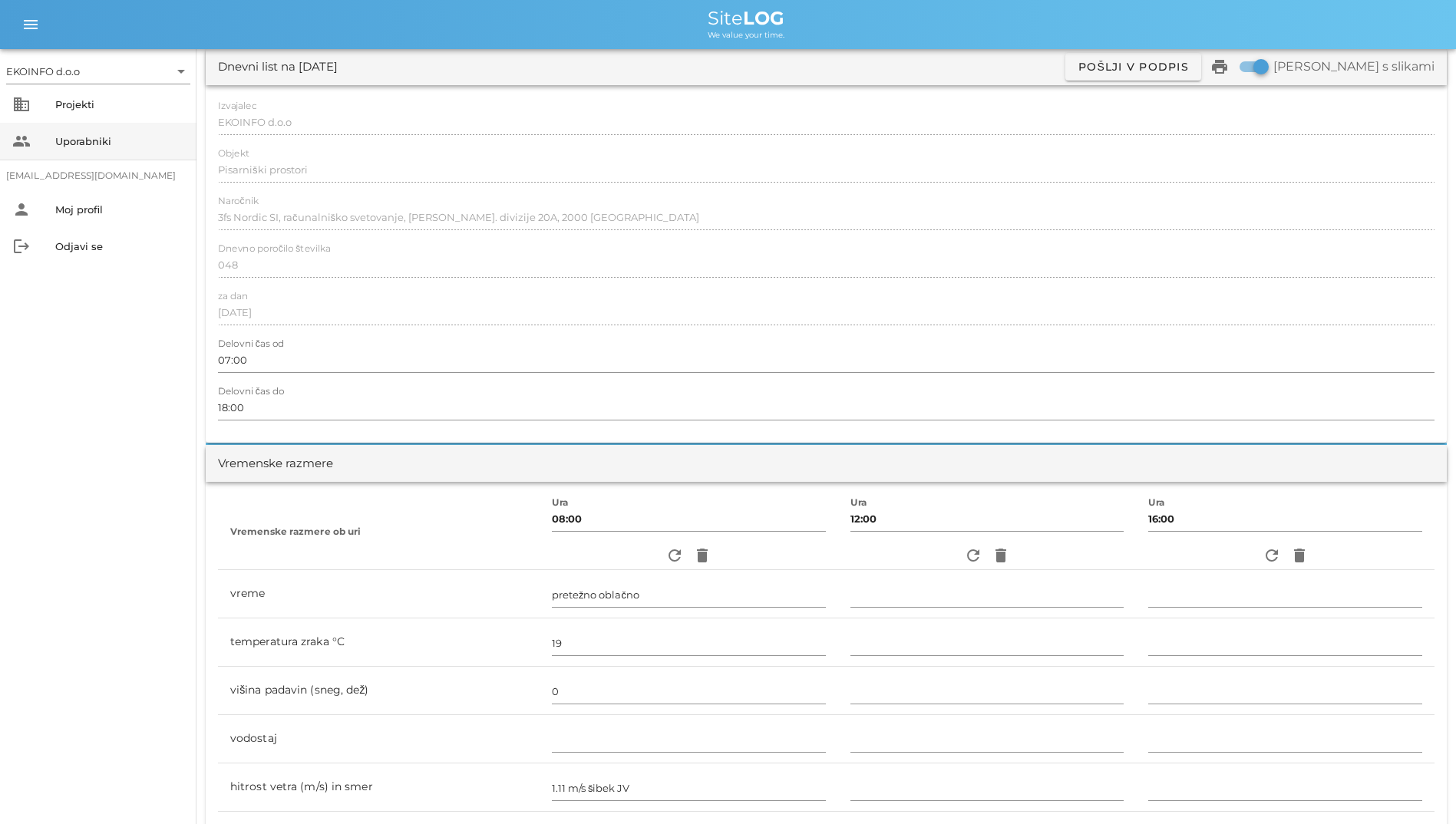
scroll to position [77, 0]
click at [50, 129] on div "people Uporabniki" at bounding box center [98, 140] width 197 height 36
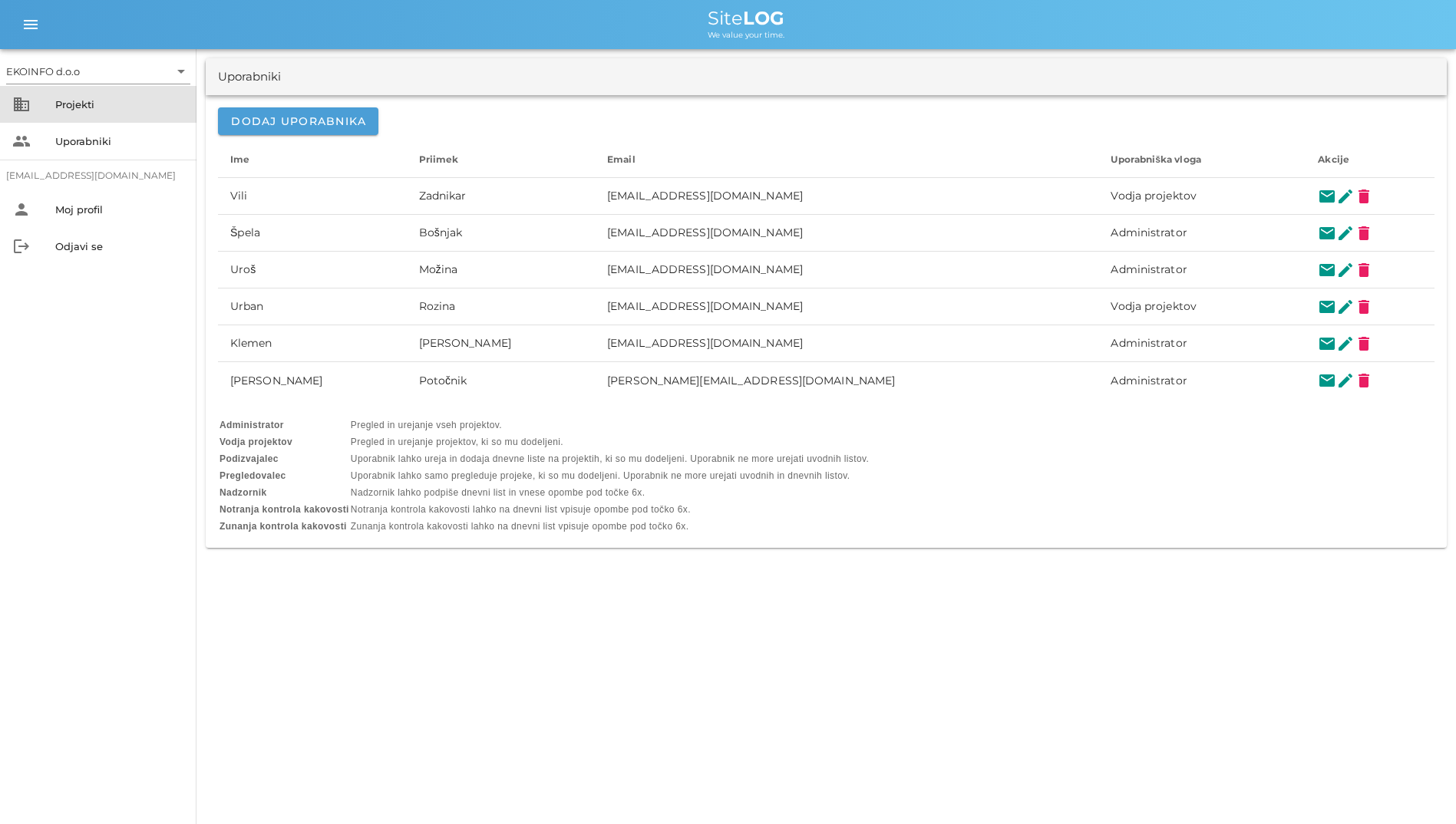
click at [81, 103] on div "Projekti" at bounding box center [120, 104] width 129 height 12
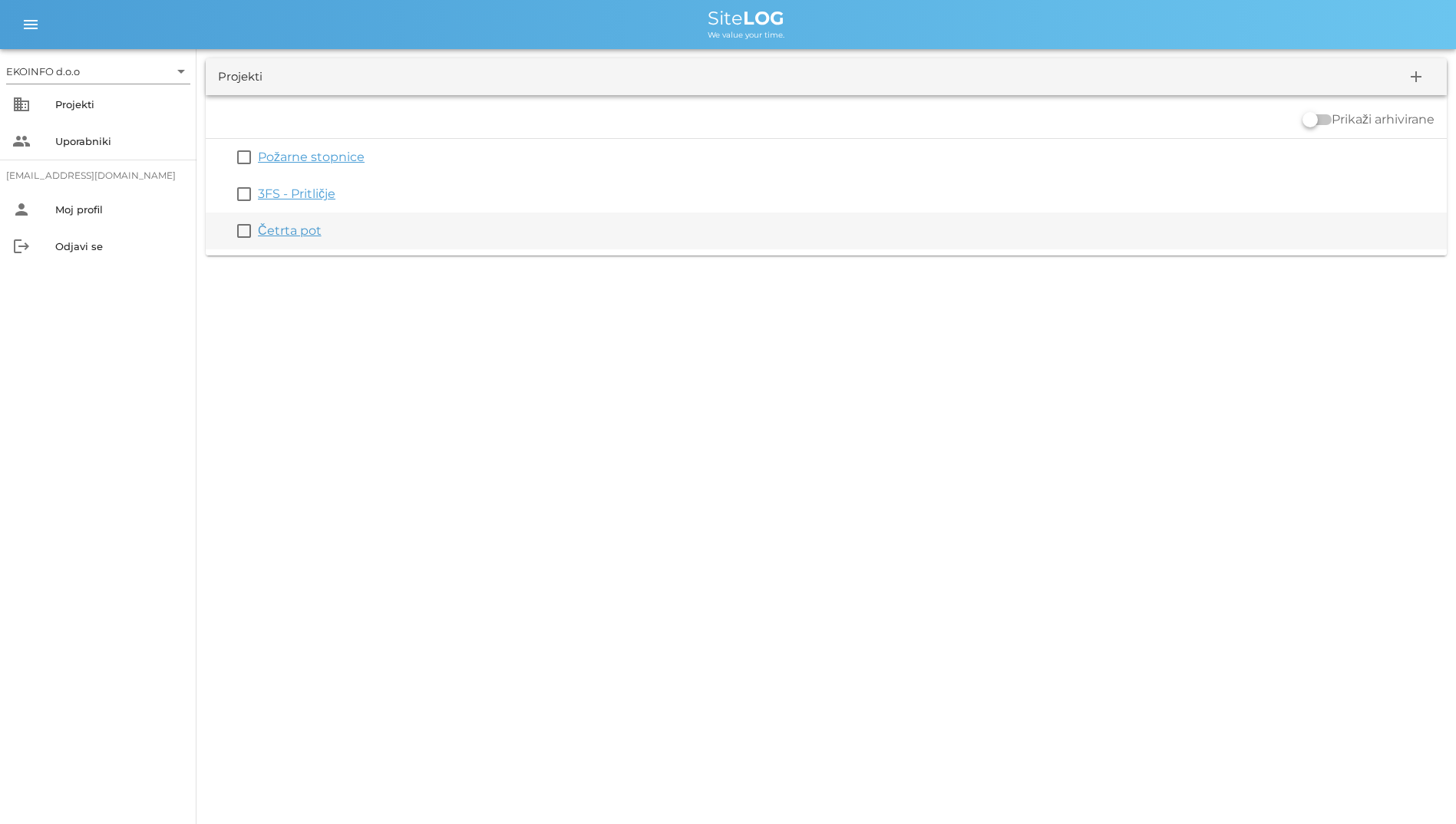
click at [279, 220] on div "check_box_outline_blank Četrta pot" at bounding box center [826, 230] width 1242 height 36
click at [288, 229] on link "Četrta pot" at bounding box center [290, 231] width 64 height 15
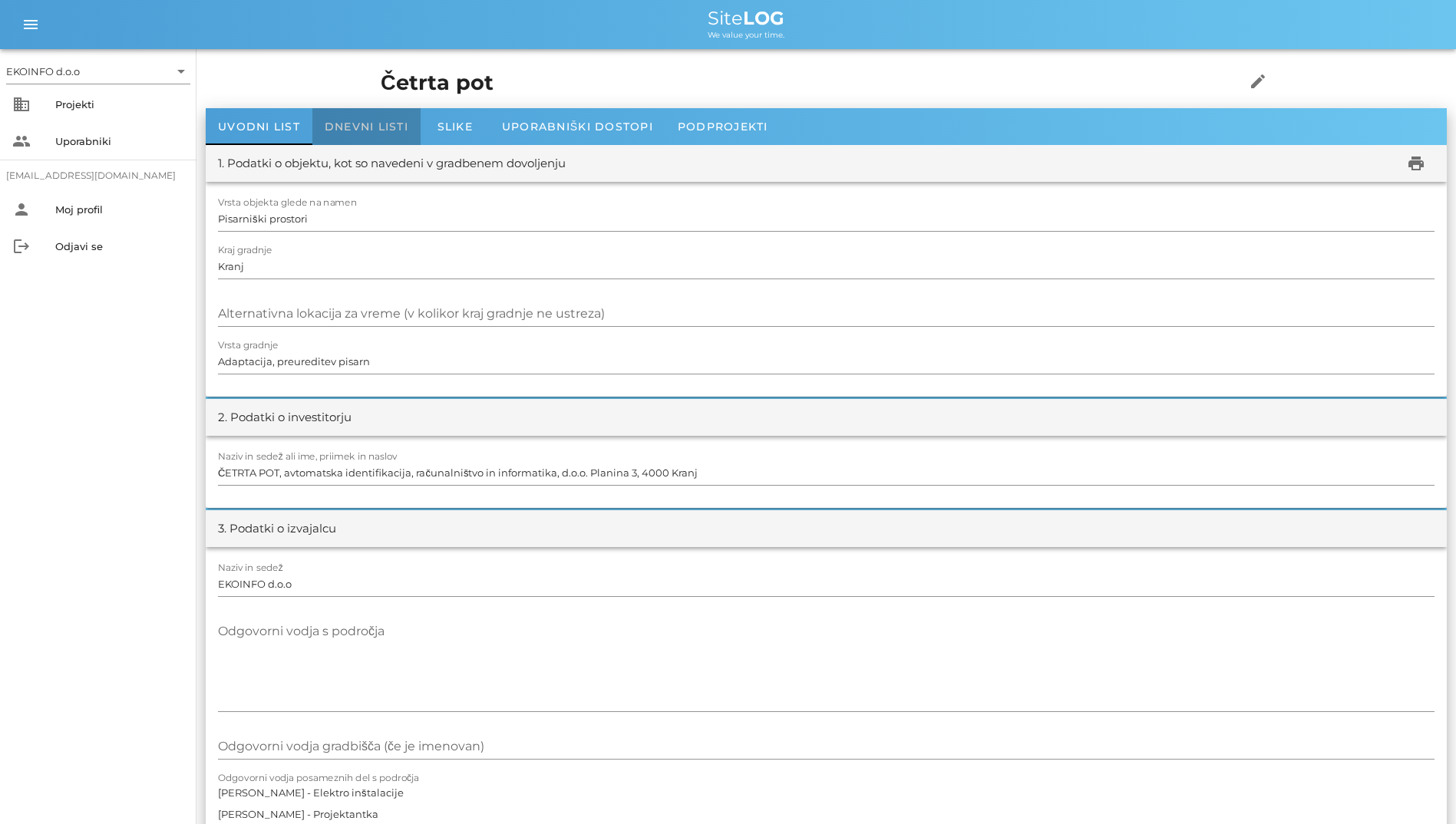
click at [386, 126] on span "Dnevni listi" at bounding box center [366, 126] width 83 height 14
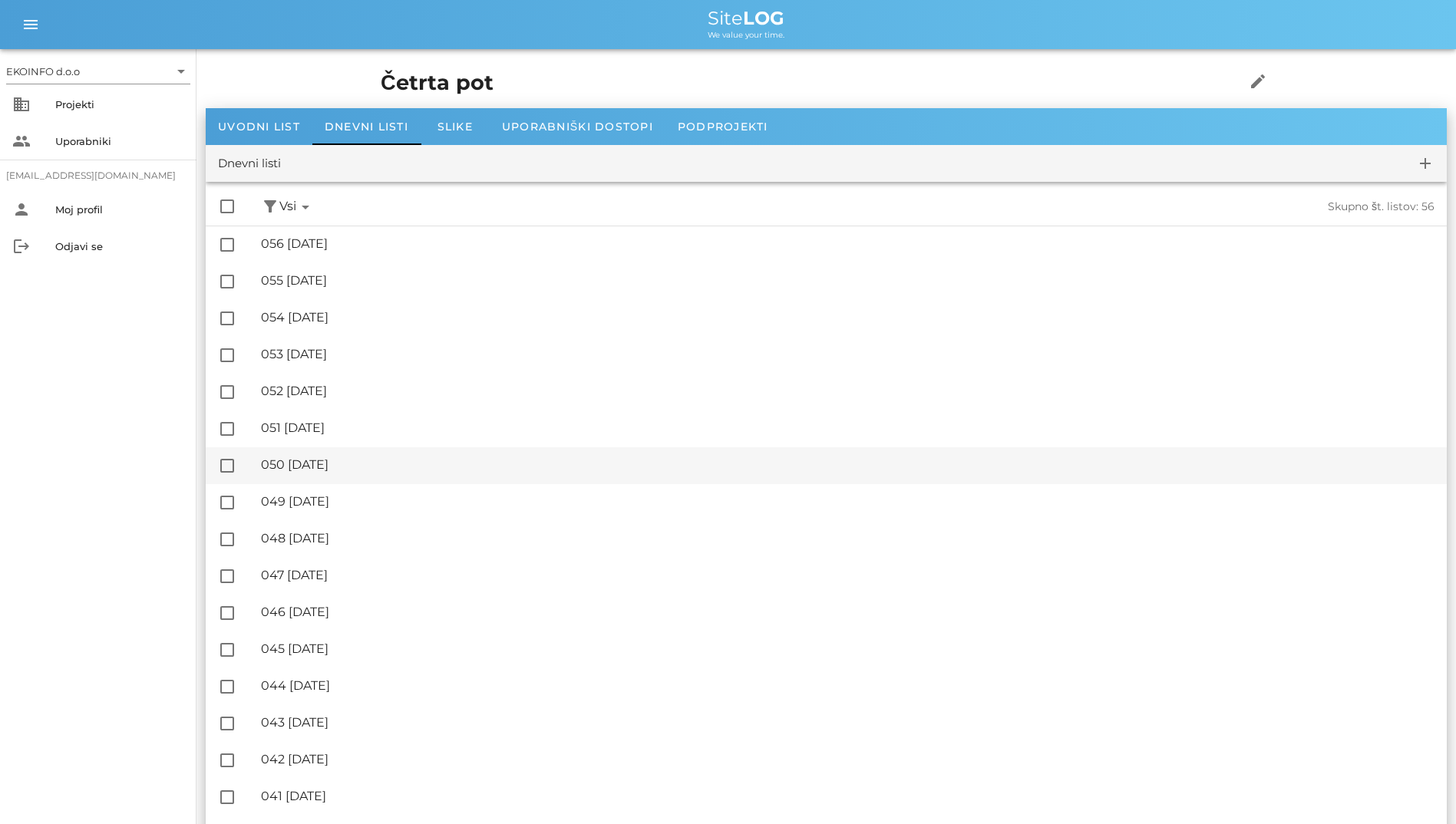
scroll to position [77, 0]
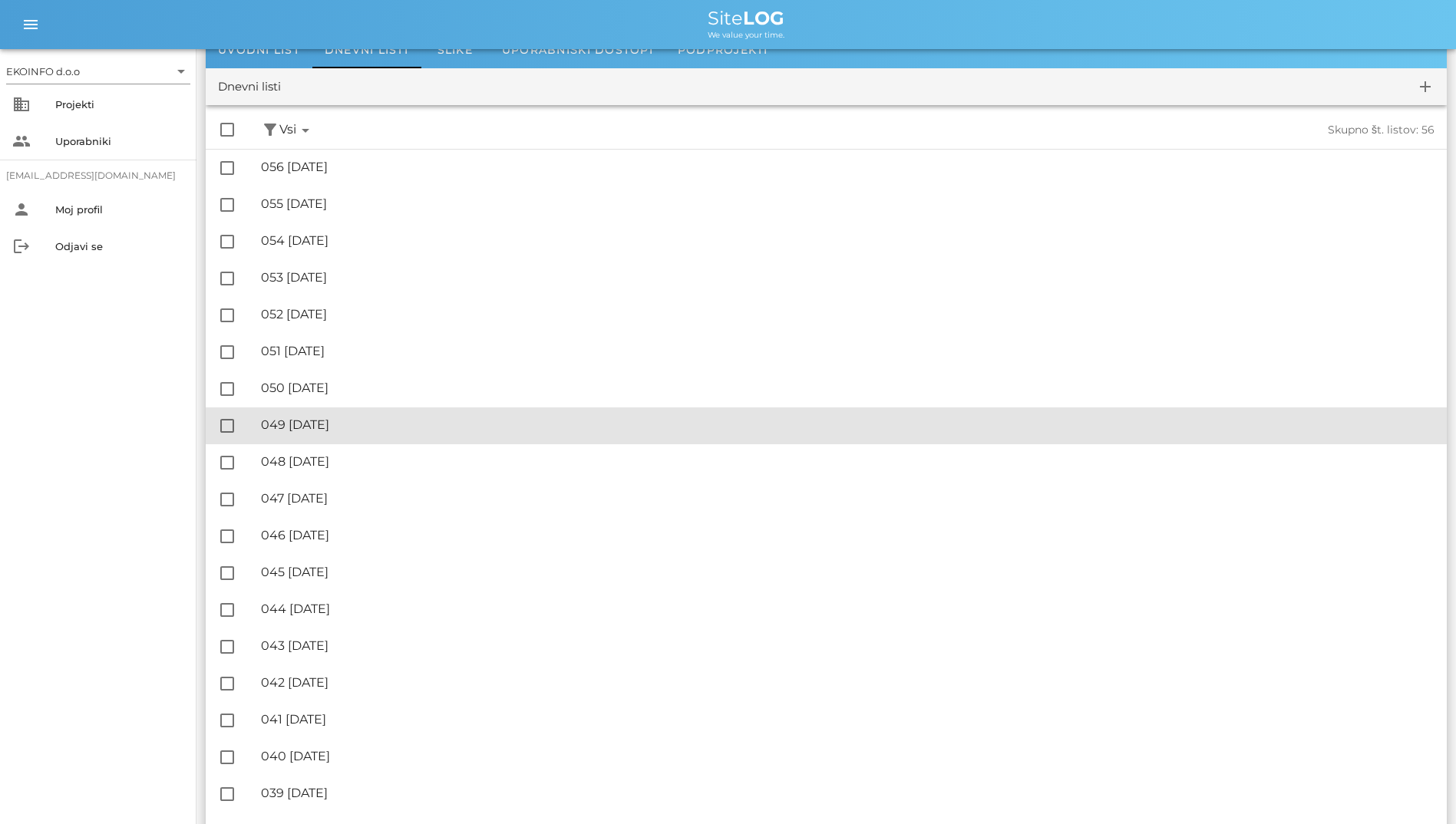
click at [471, 412] on div "🔏 049 [DATE] ✓ Podpisal: Nadzornik ✓ Podpisal: Sestavljalec ✓ Podpisal: Odgovor…" at bounding box center [848, 425] width 1173 height 35
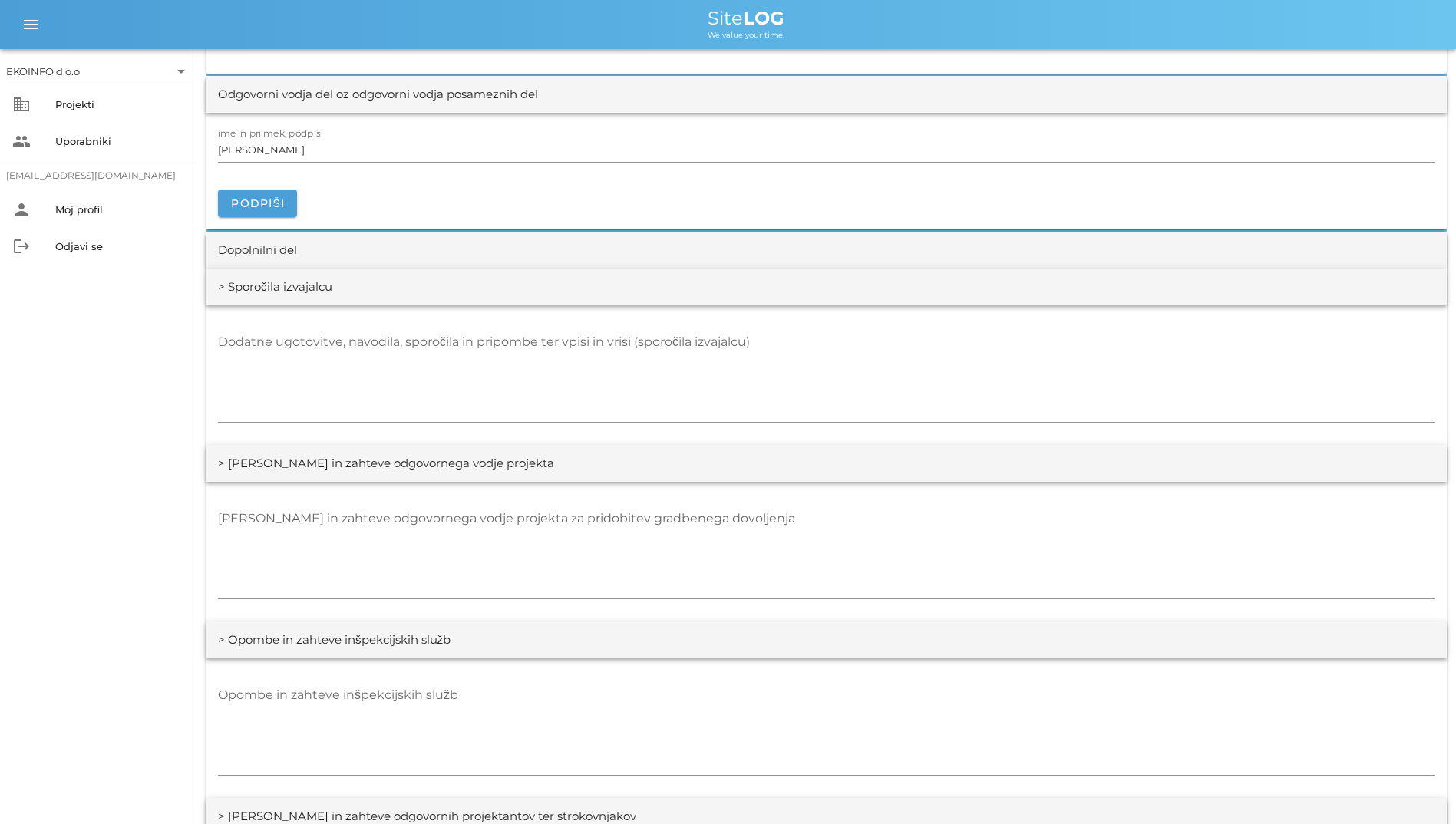
scroll to position [2378, 0]
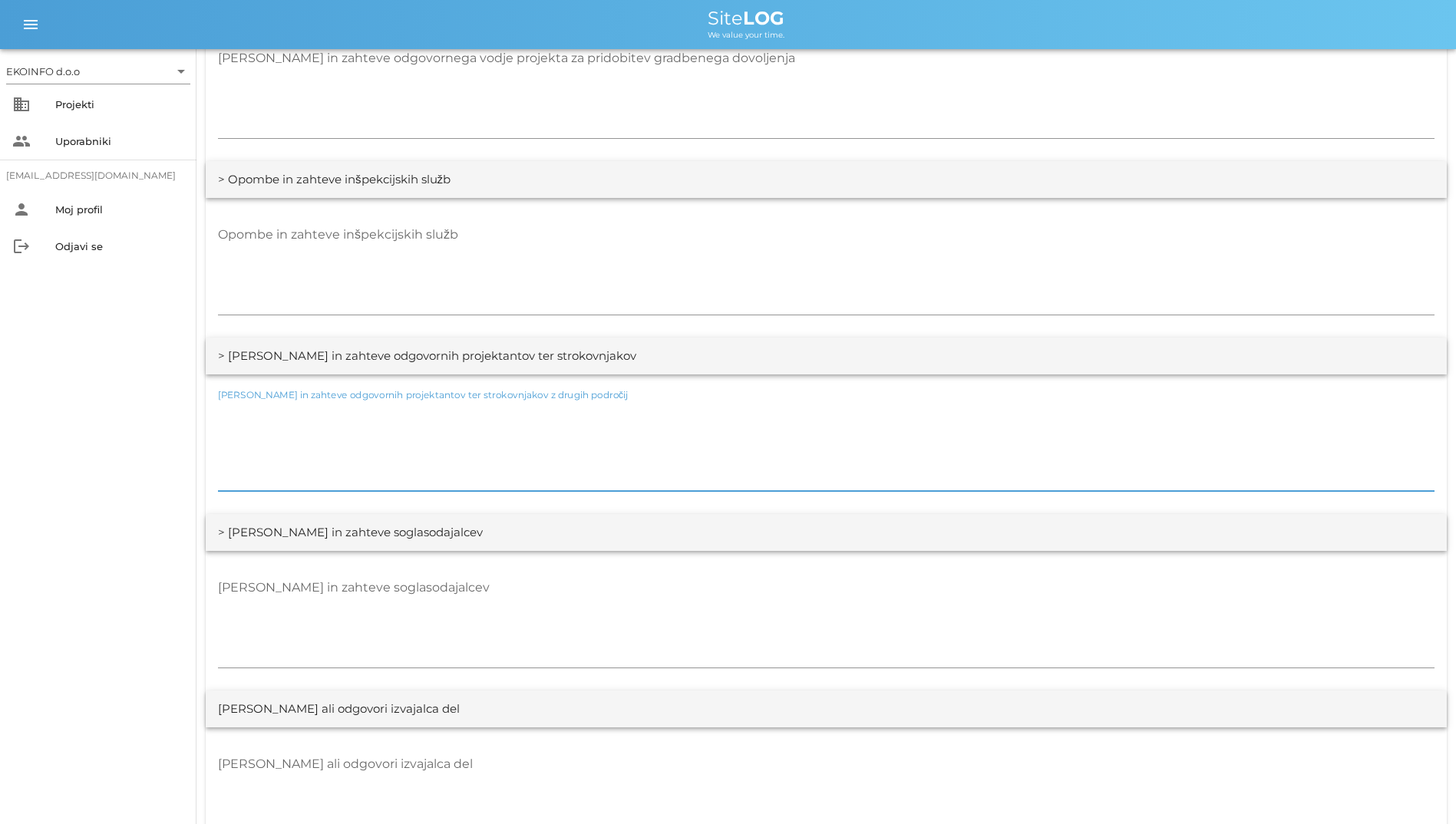
click at [706, 428] on textarea "[PERSON_NAME] in zahteve odgovornih projektantov ter strokovnjakov z drugih pod…" at bounding box center [826, 445] width 1216 height 92
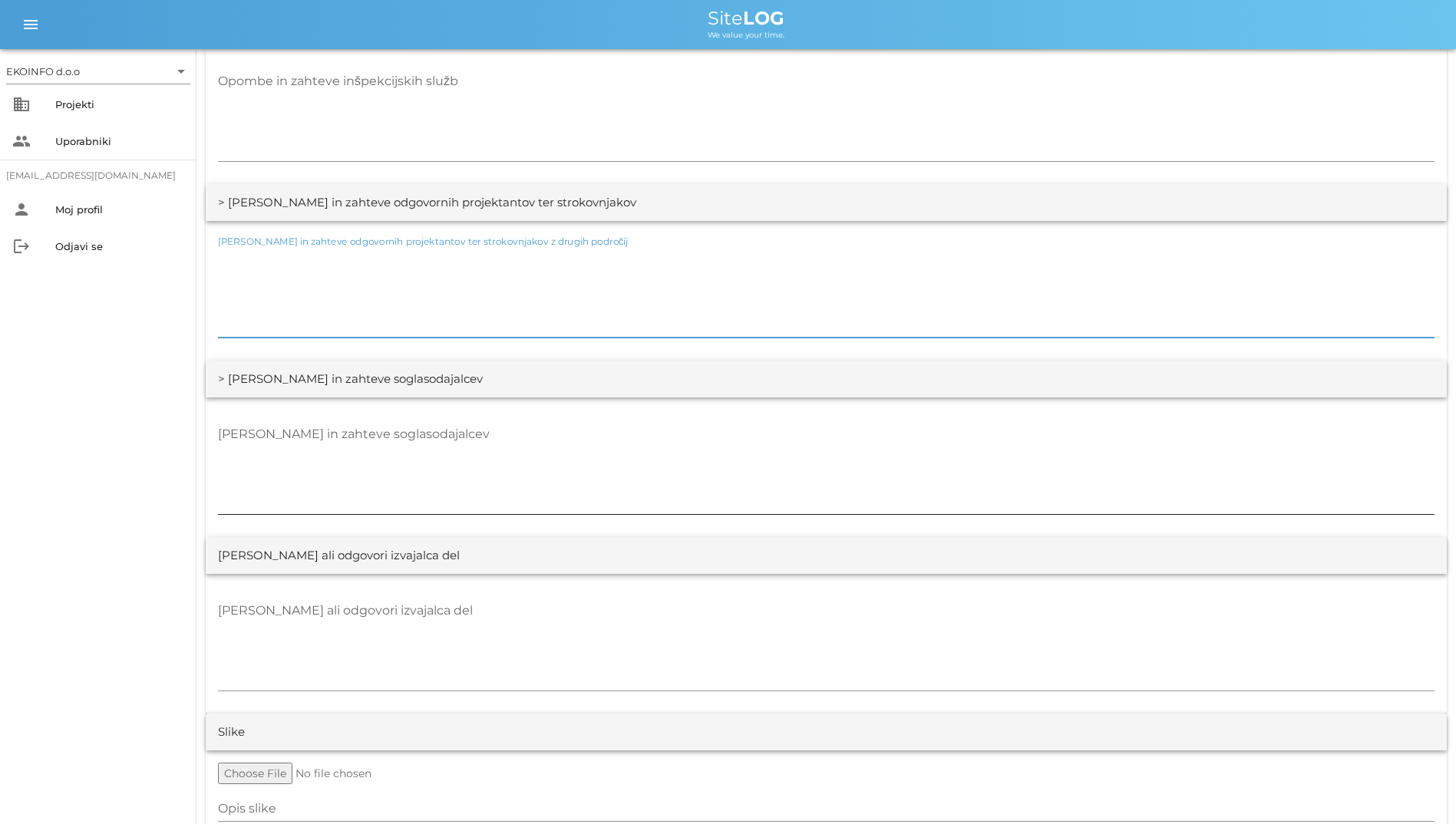
scroll to position [2744, 0]
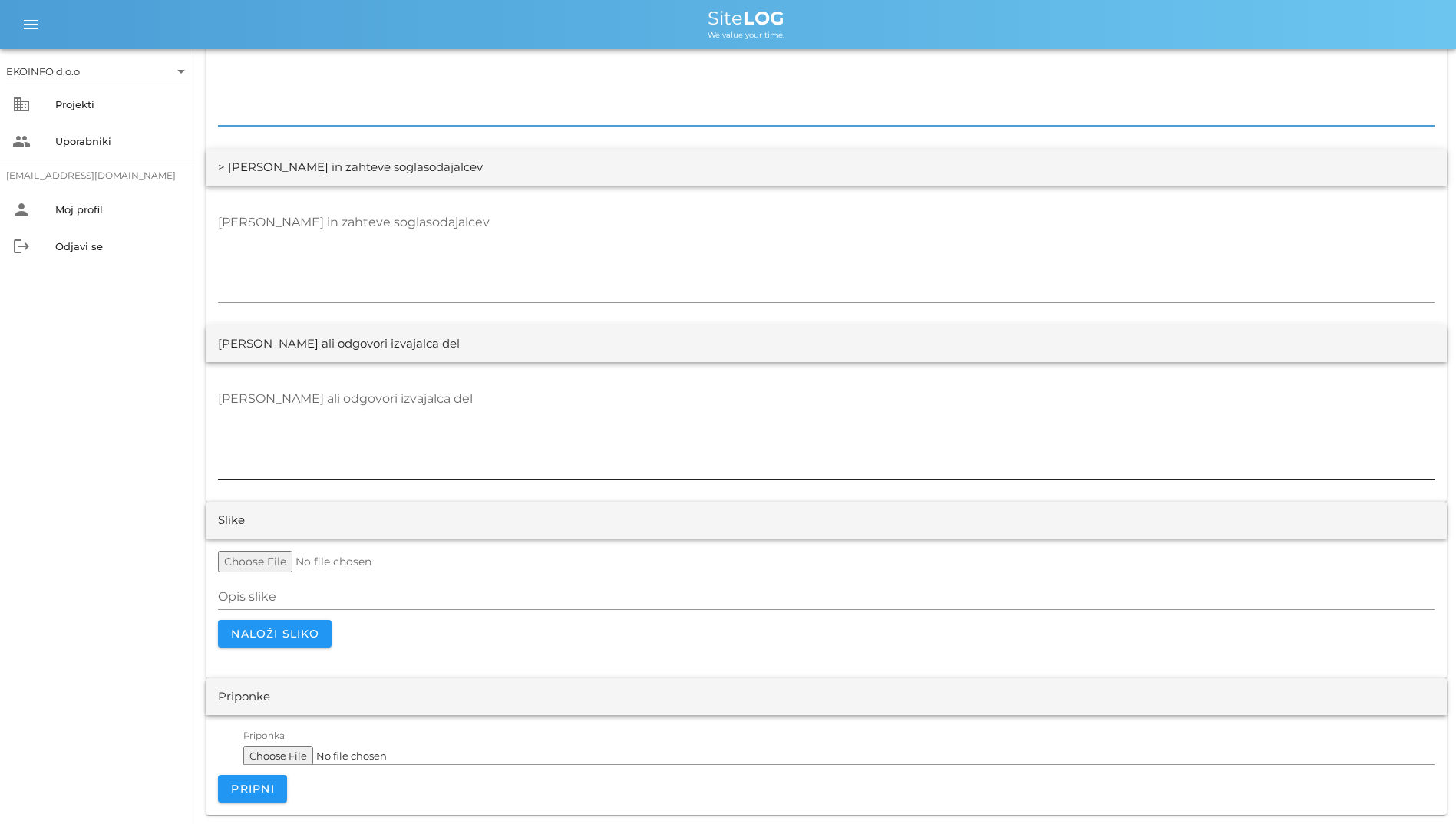
click at [672, 451] on textarea "[PERSON_NAME] ali odgovori izvajalca del" at bounding box center [826, 432] width 1216 height 92
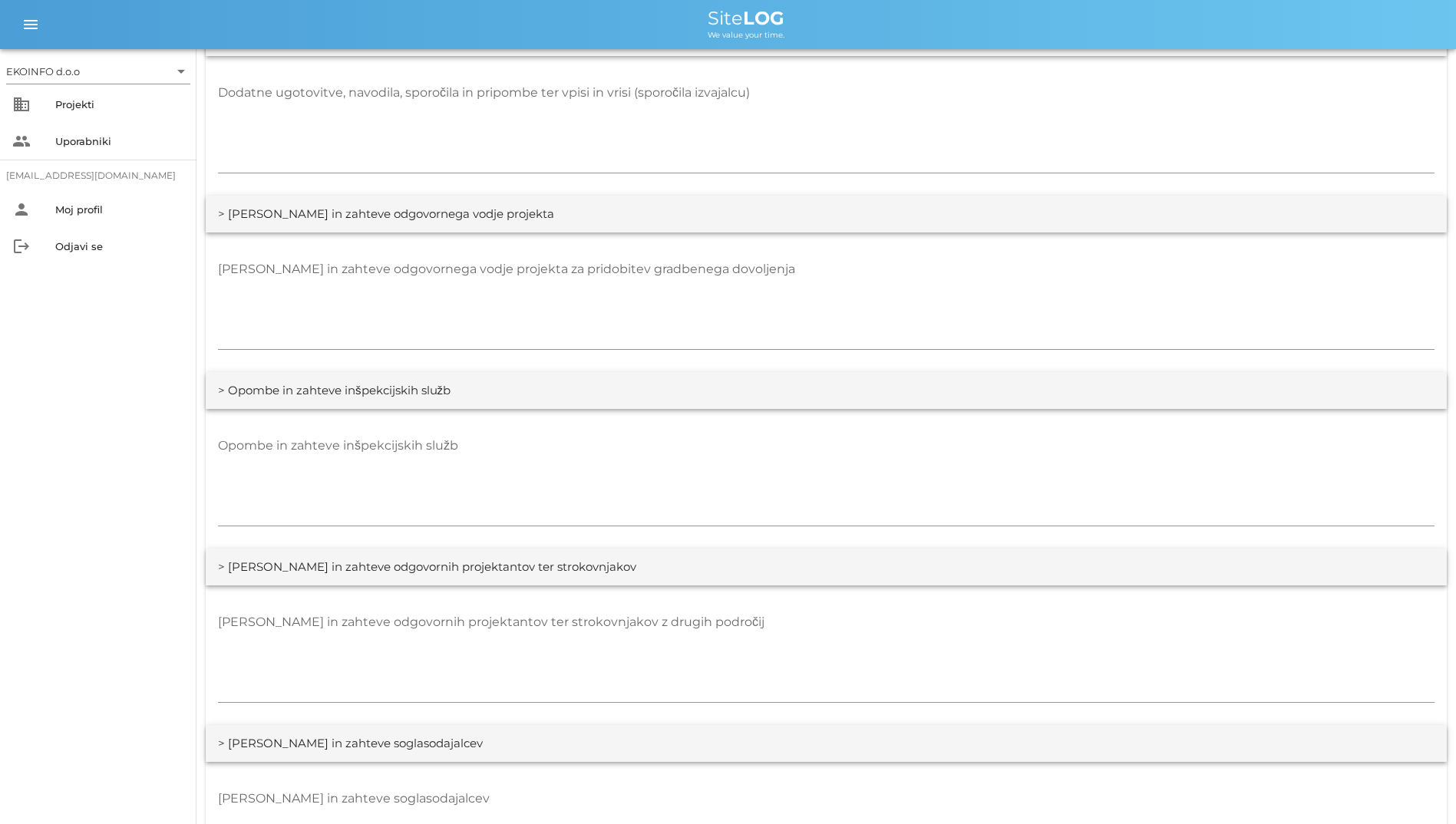
scroll to position [2302, 0]
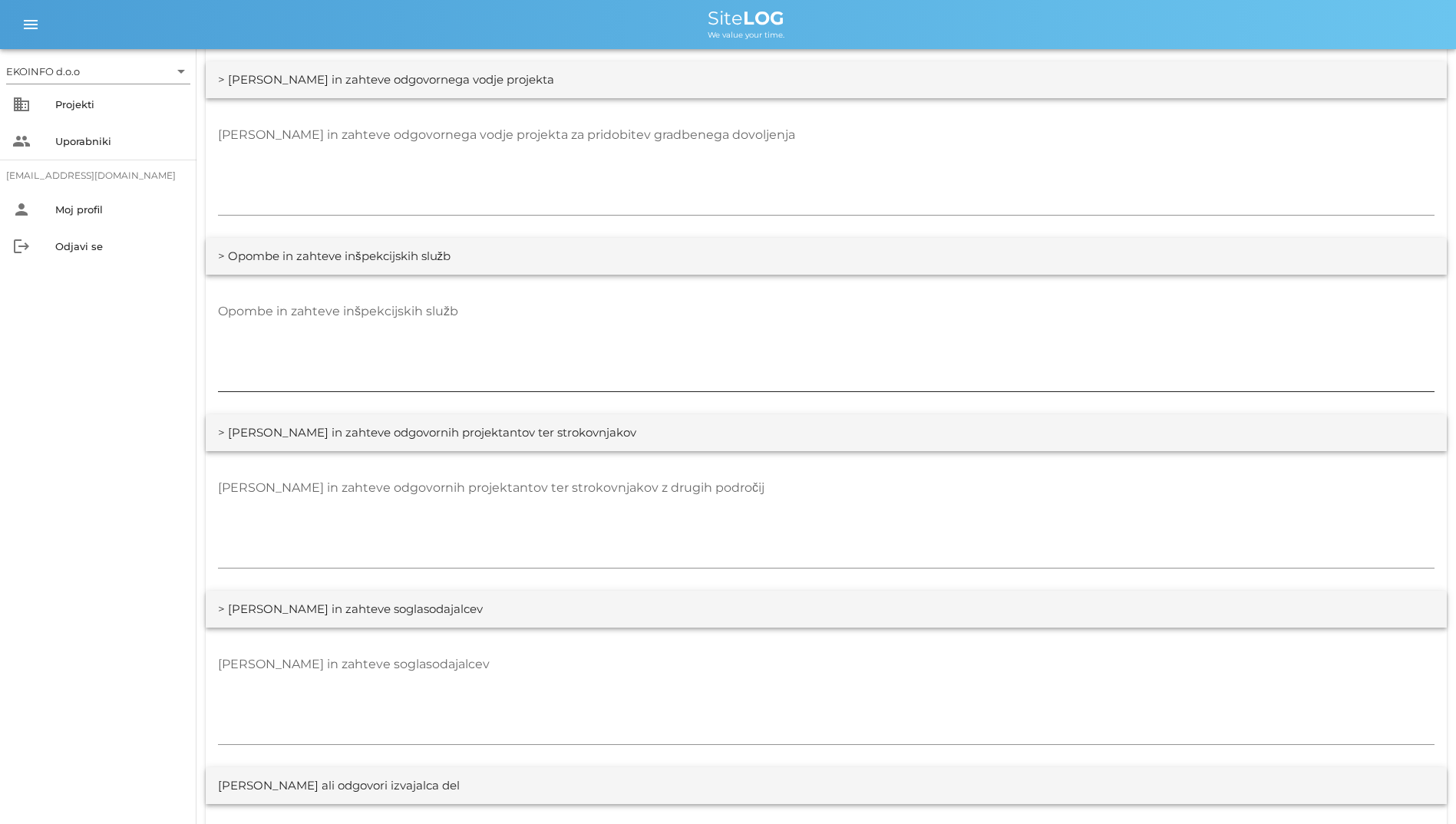
click at [846, 333] on textarea "Opombe in zahteve inšpekcijskih služb" at bounding box center [826, 345] width 1216 height 92
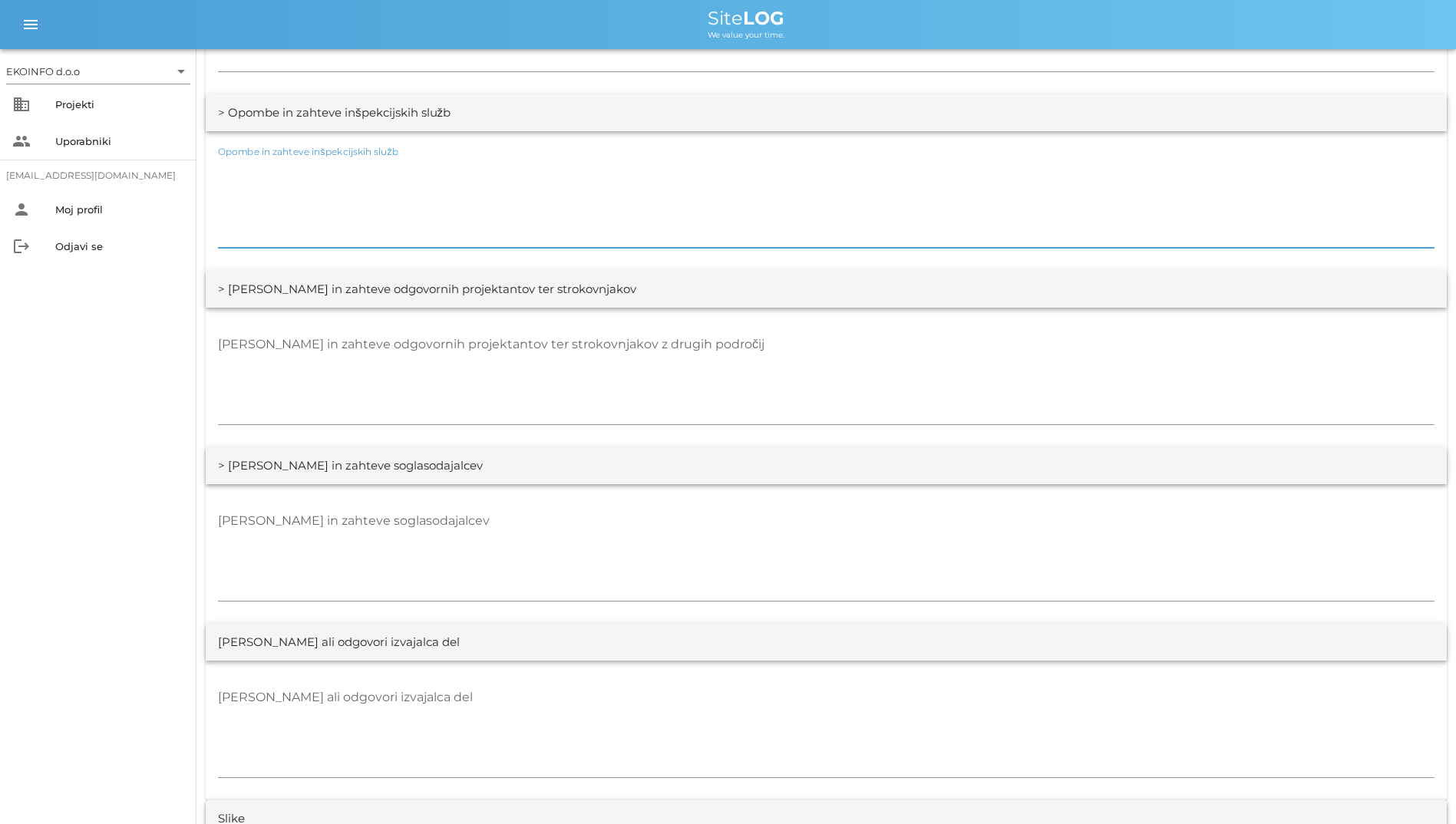
scroll to position [2455, 0]
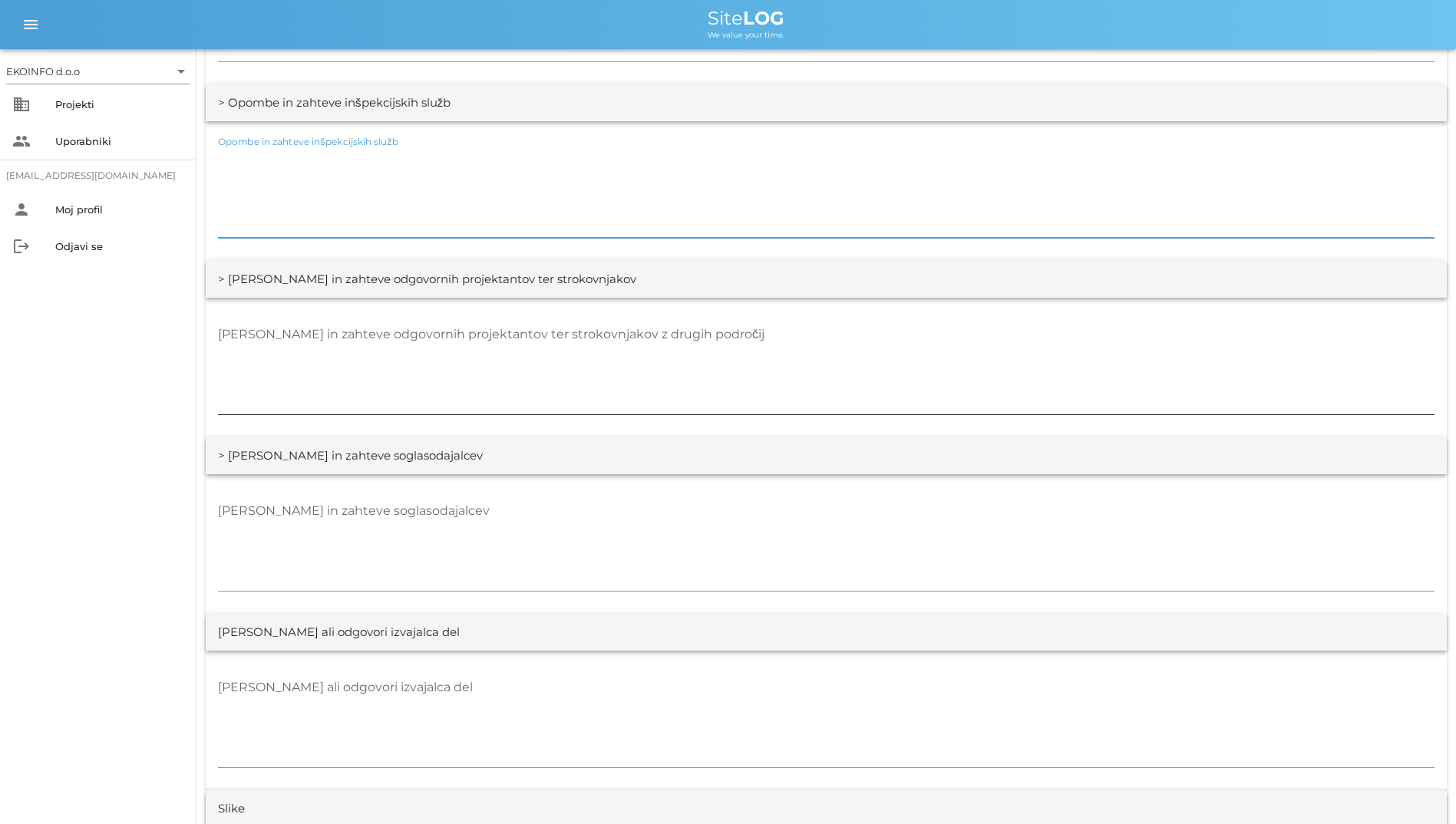
click at [797, 361] on textarea "[PERSON_NAME] in zahteve odgovornih projektantov ter strokovnjakov z drugih pod…" at bounding box center [826, 369] width 1216 height 92
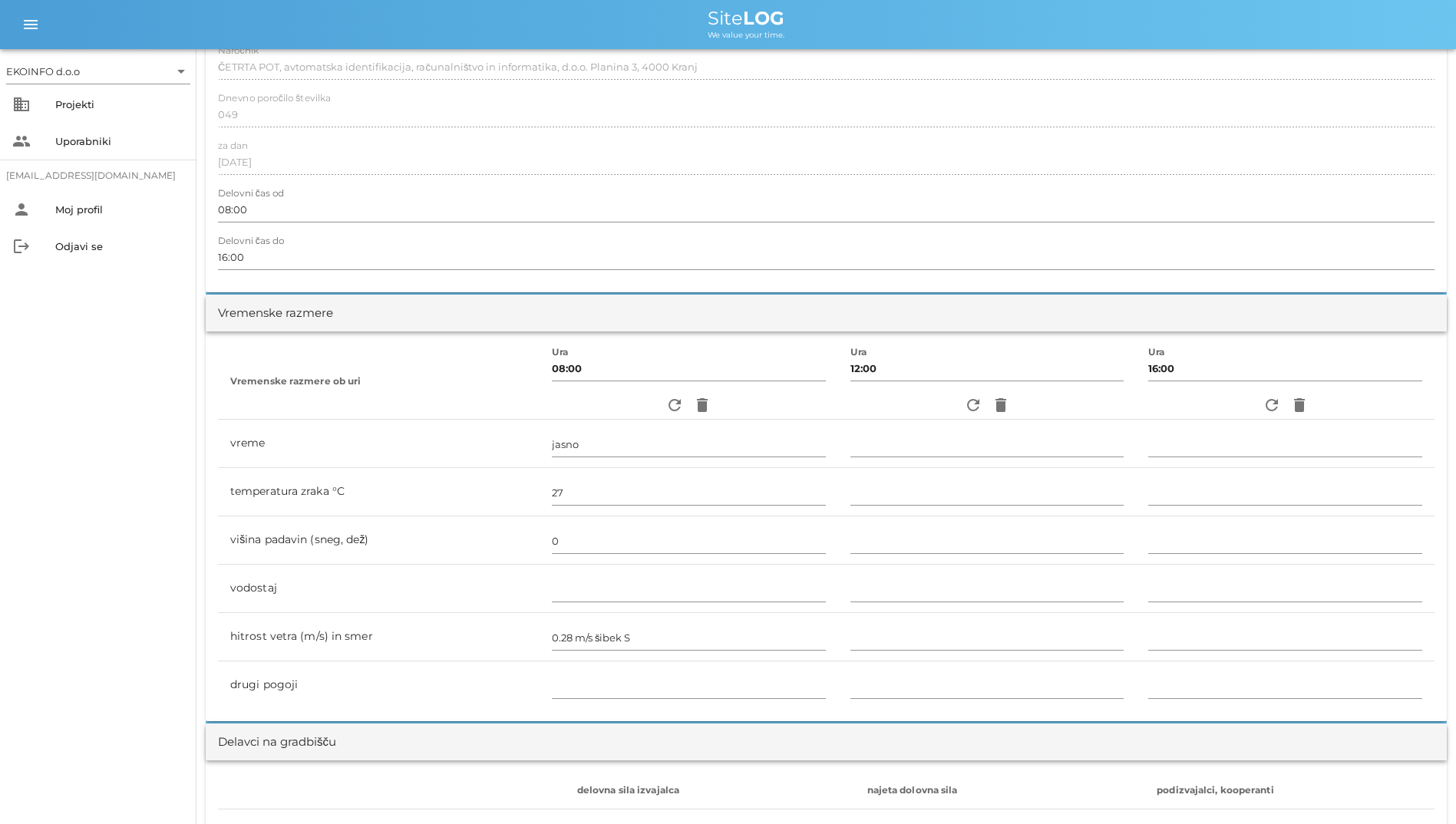
scroll to position [230, 0]
click at [964, 395] on icon "refresh" at bounding box center [973, 404] width 19 height 19
type input "jasno"
type input "32"
type input "0"
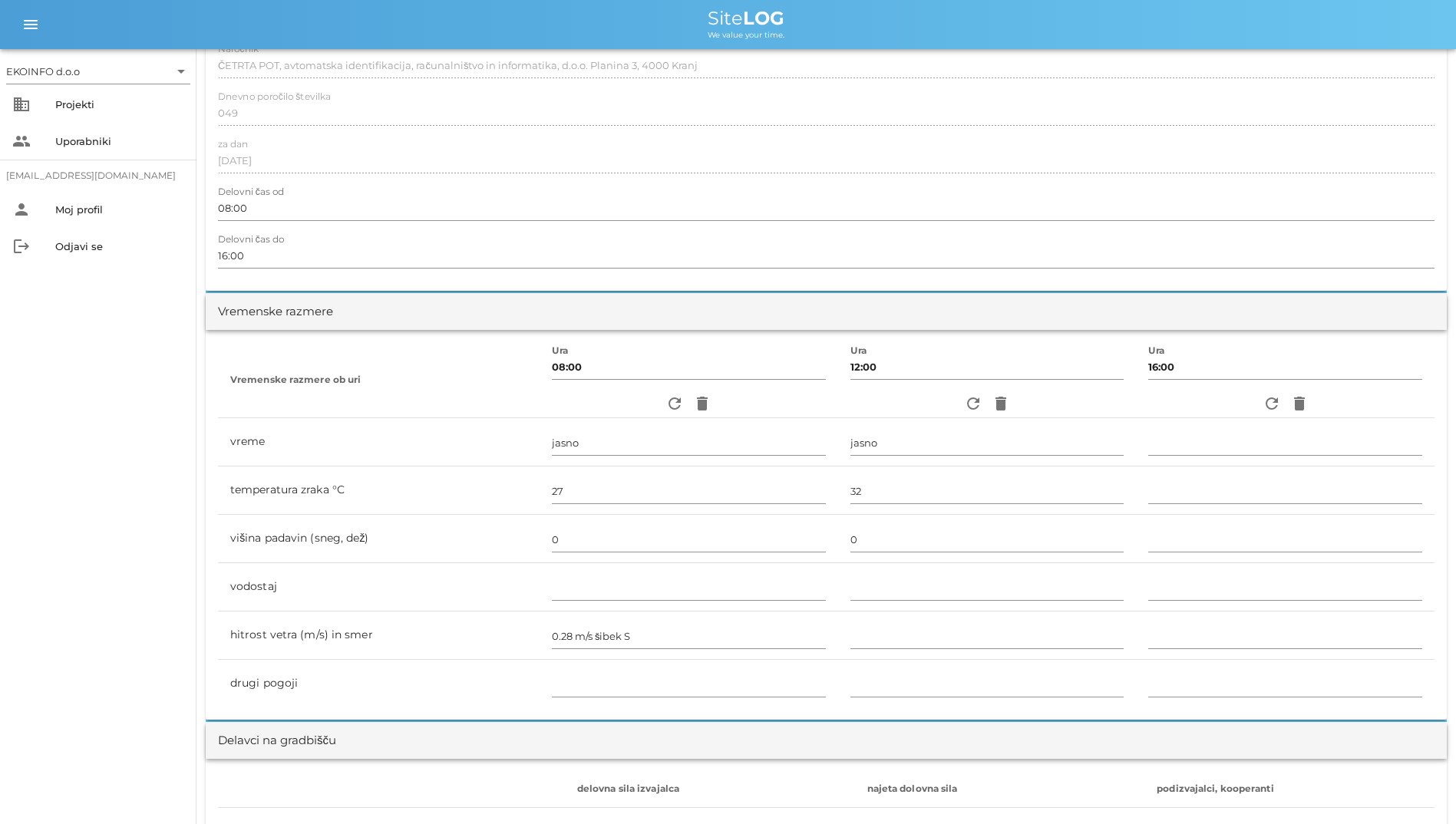
type input "2.5 m/s šibek JV"
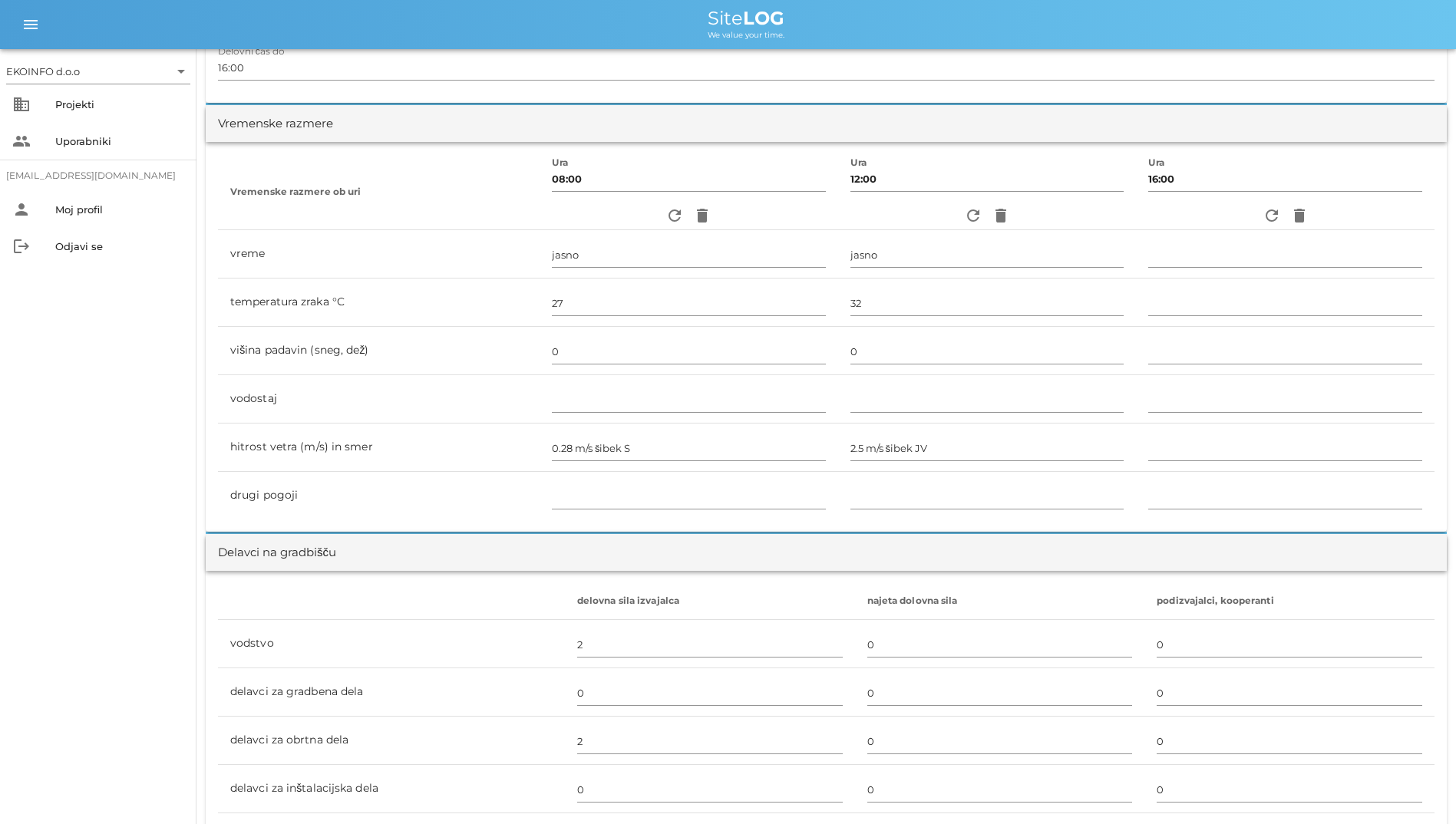
scroll to position [460, 0]
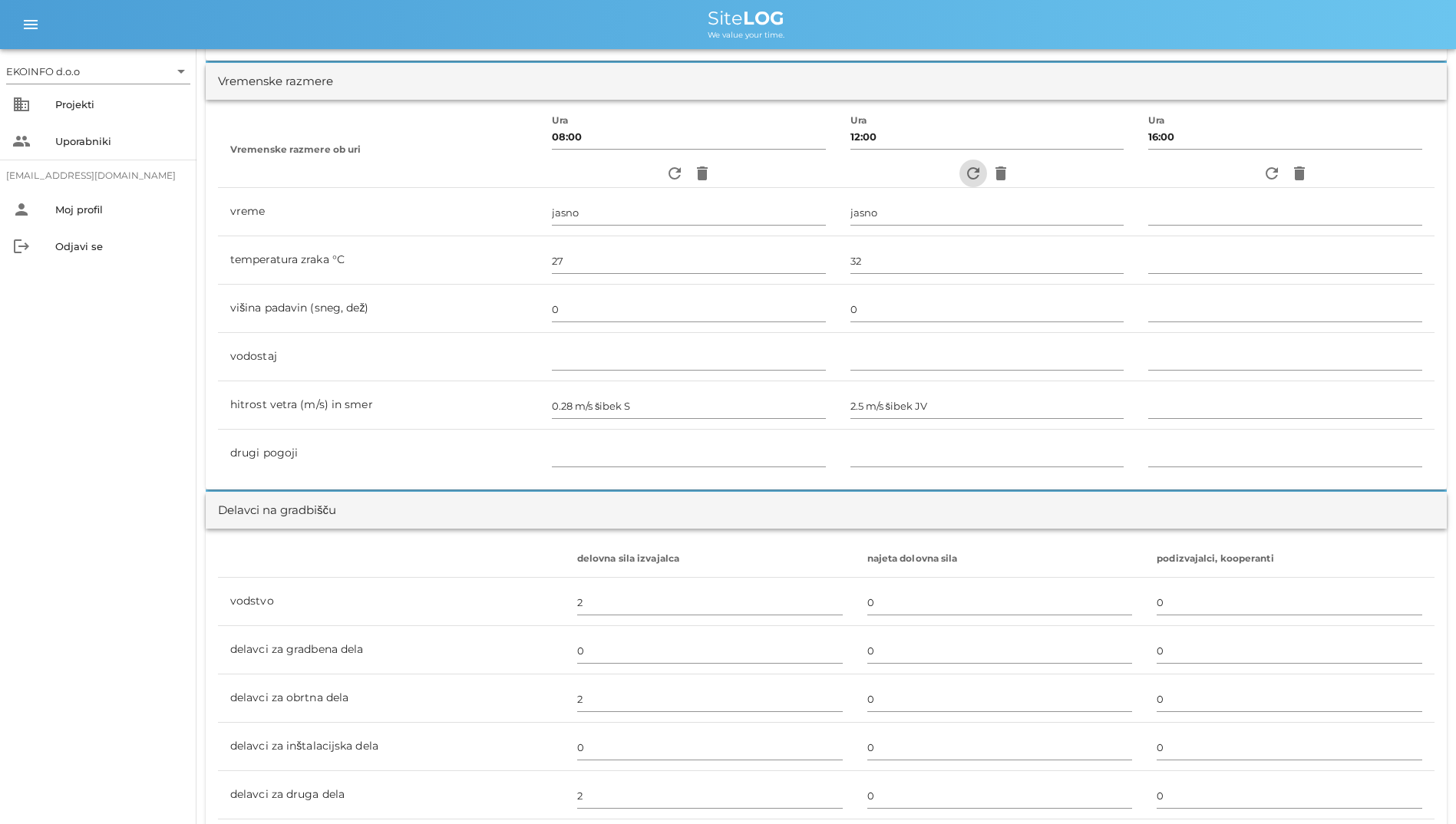
click at [964, 168] on icon "refresh" at bounding box center [973, 174] width 19 height 19
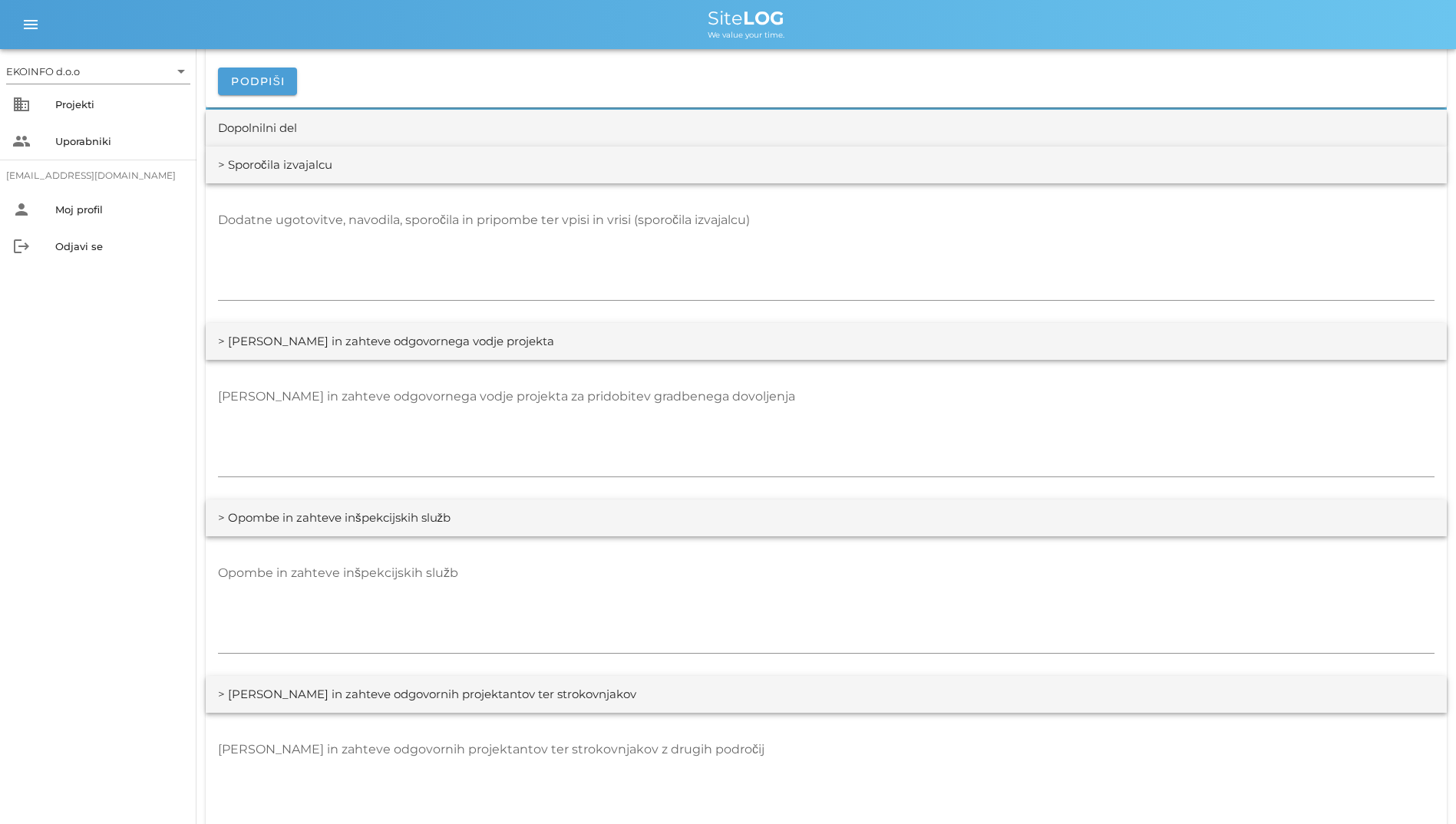
scroll to position [2225, 0]
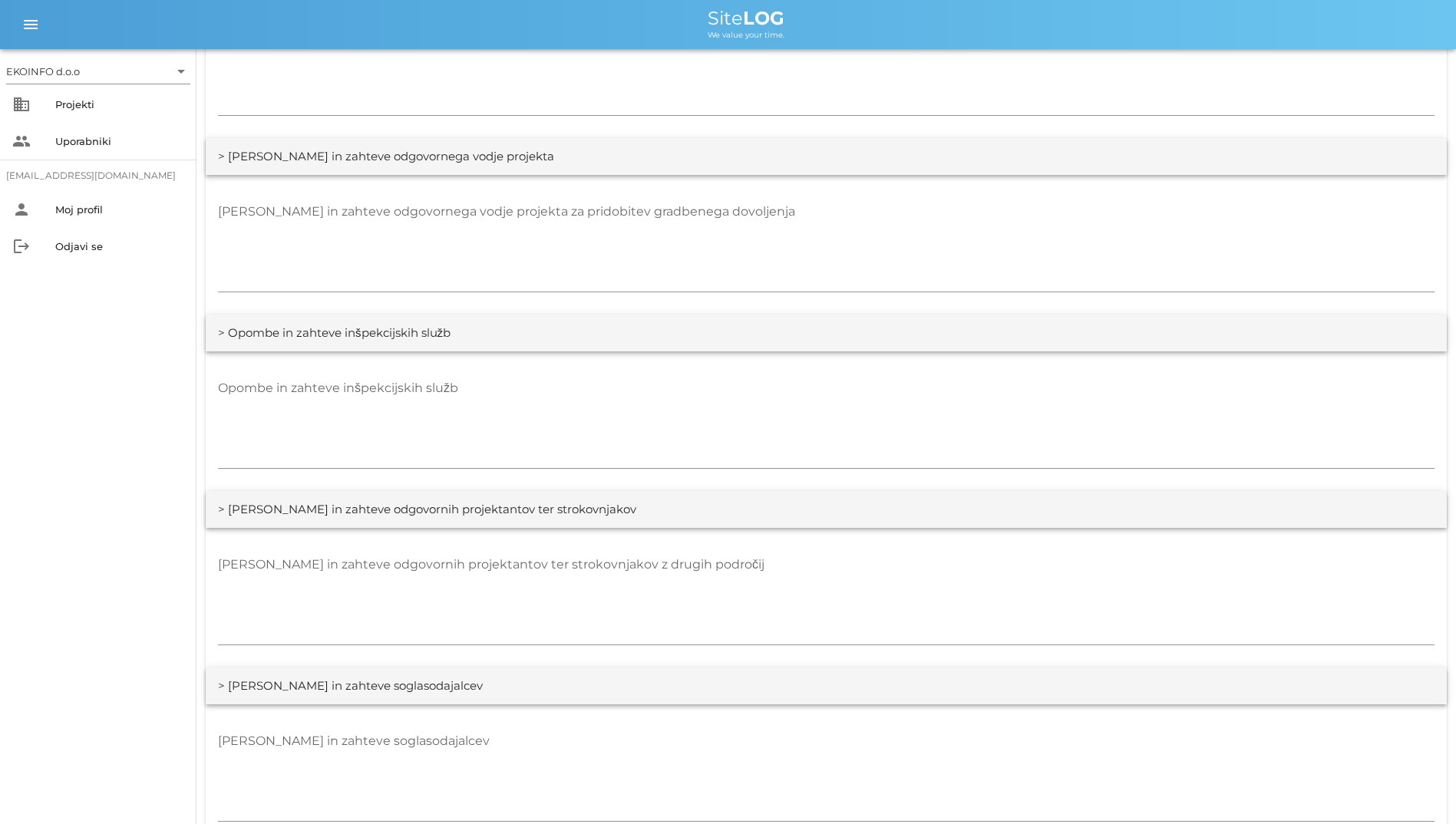
click at [633, 316] on div "> Opombe in zahteve inšpekcijskih služb" at bounding box center [826, 332] width 1242 height 36
click at [631, 369] on div "Opombe in zahteve inšpekcijskih služb" at bounding box center [826, 423] width 1216 height 112
click at [629, 388] on textarea "Opombe in zahteve inšpekcijskih služb" at bounding box center [826, 422] width 1216 height 92
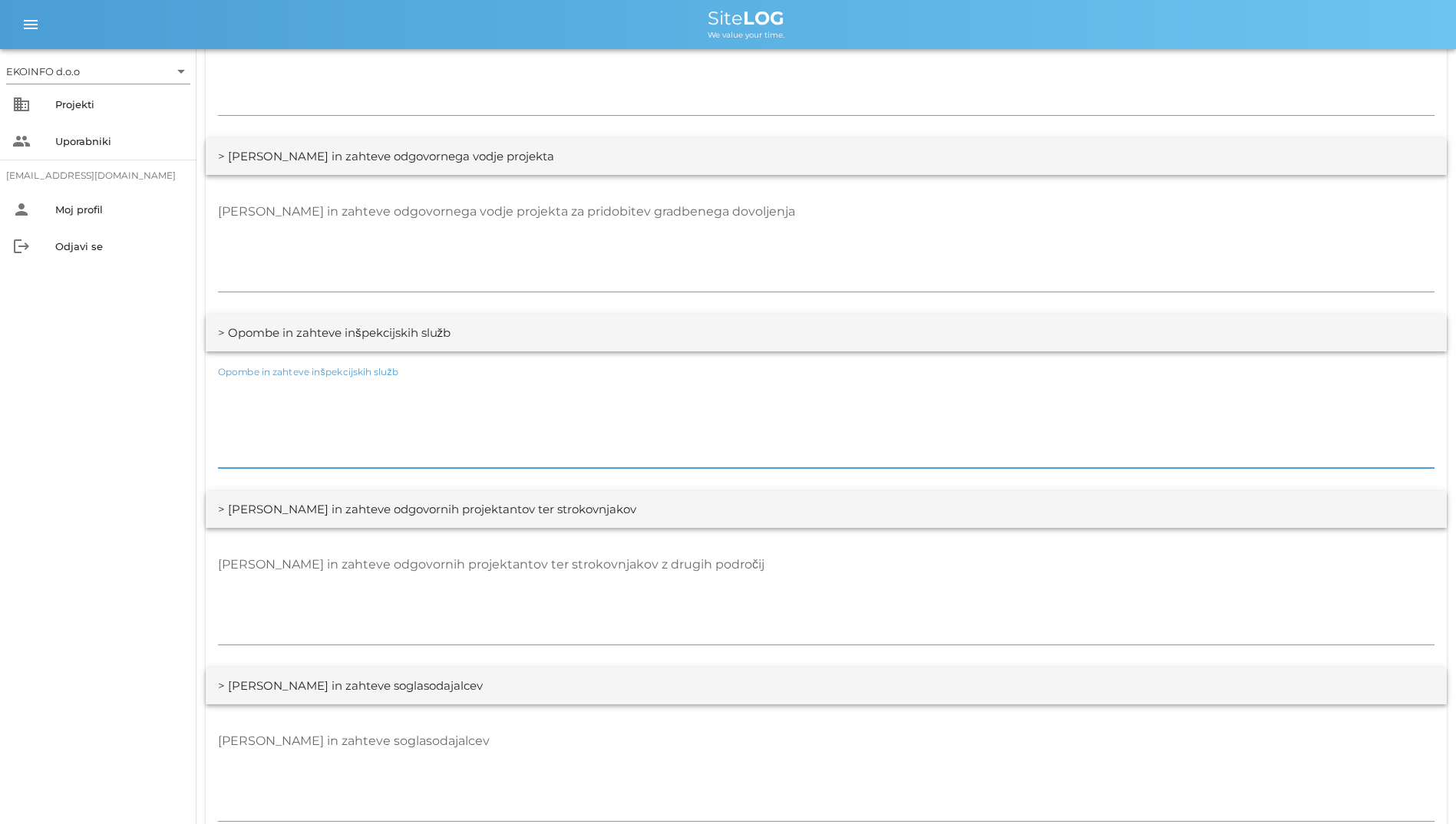
scroll to position [2744, 0]
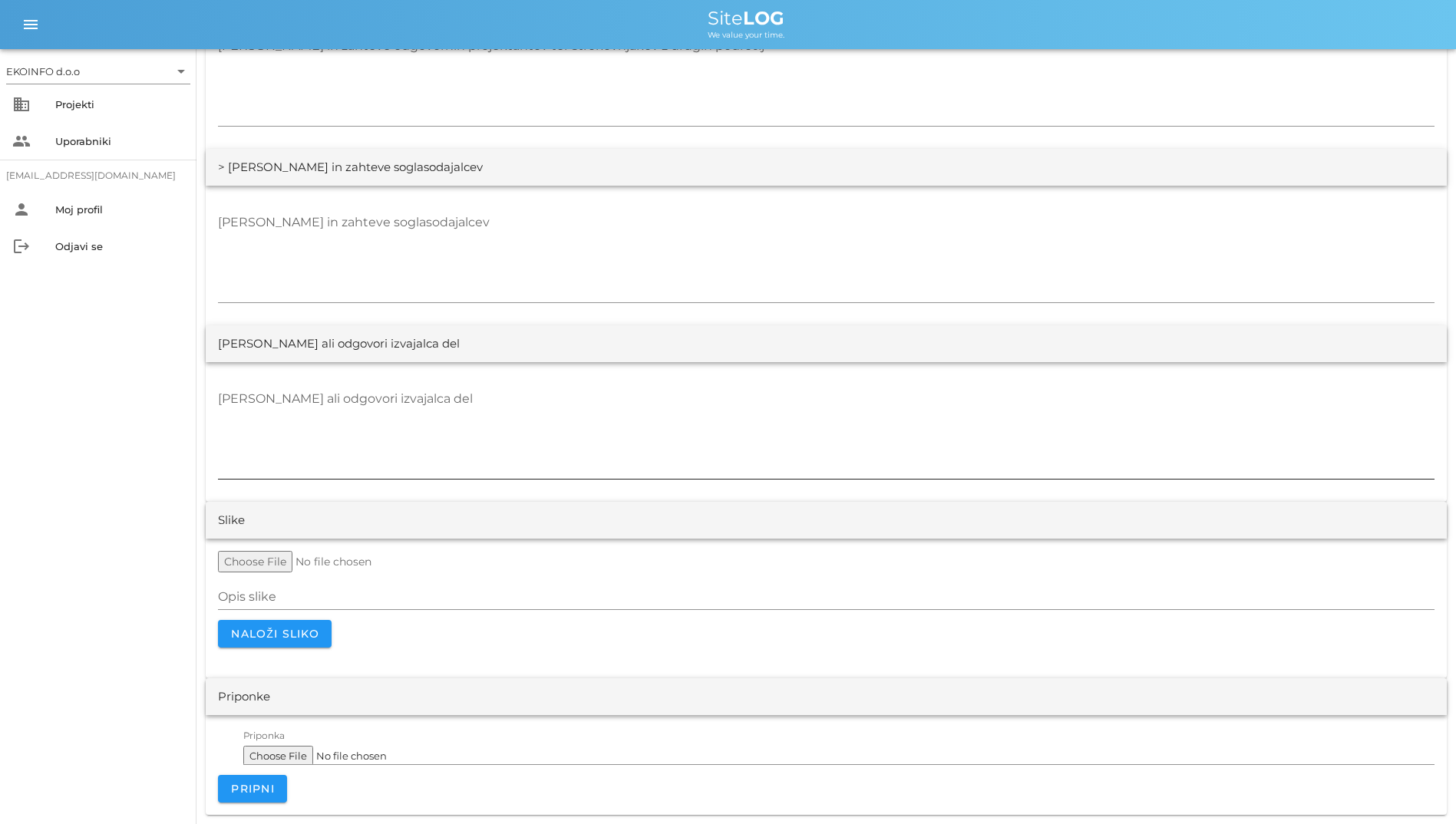
click at [696, 394] on textarea "[PERSON_NAME] ali odgovori izvajalca del" at bounding box center [826, 432] width 1216 height 92
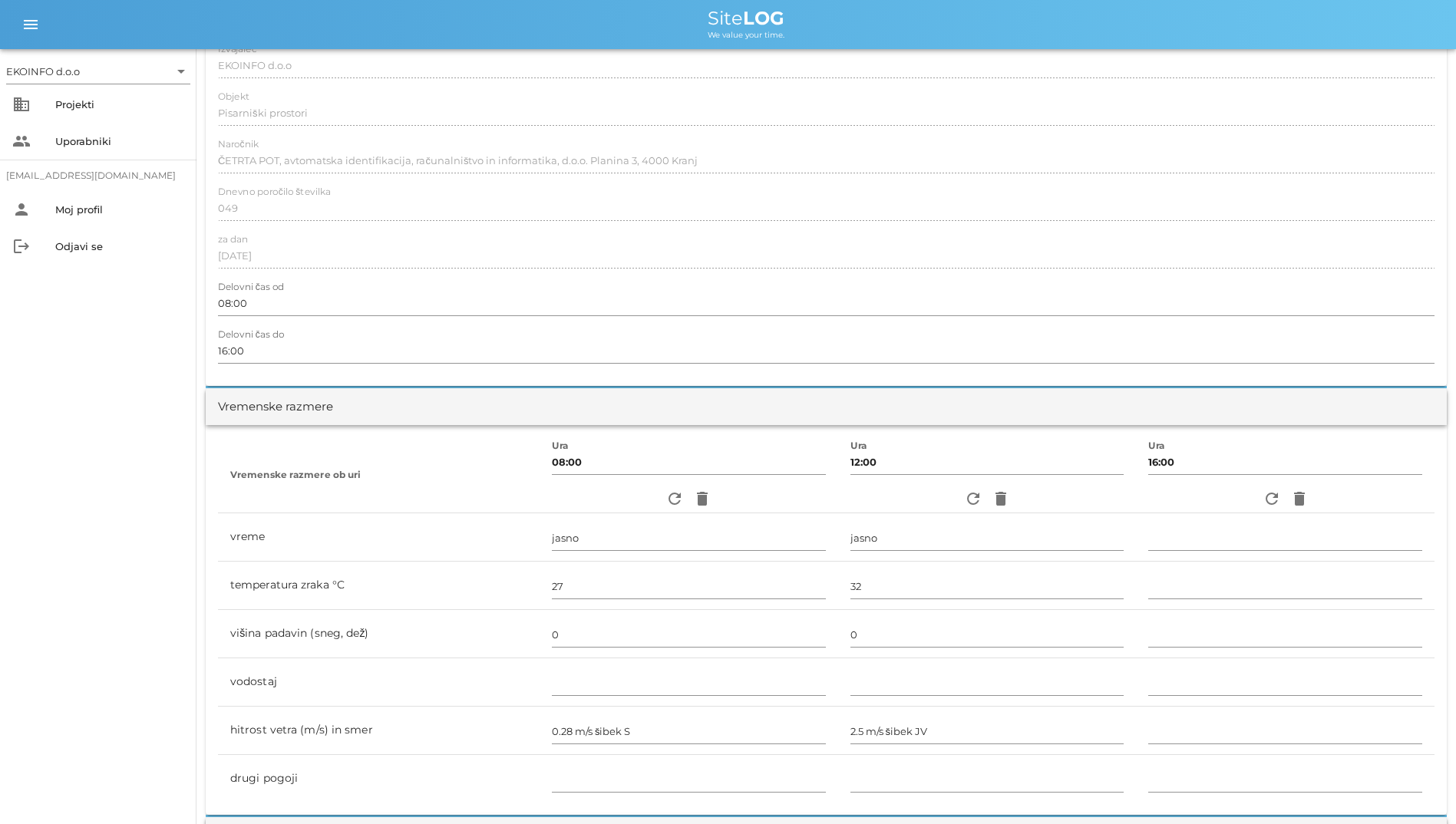
scroll to position [0, 0]
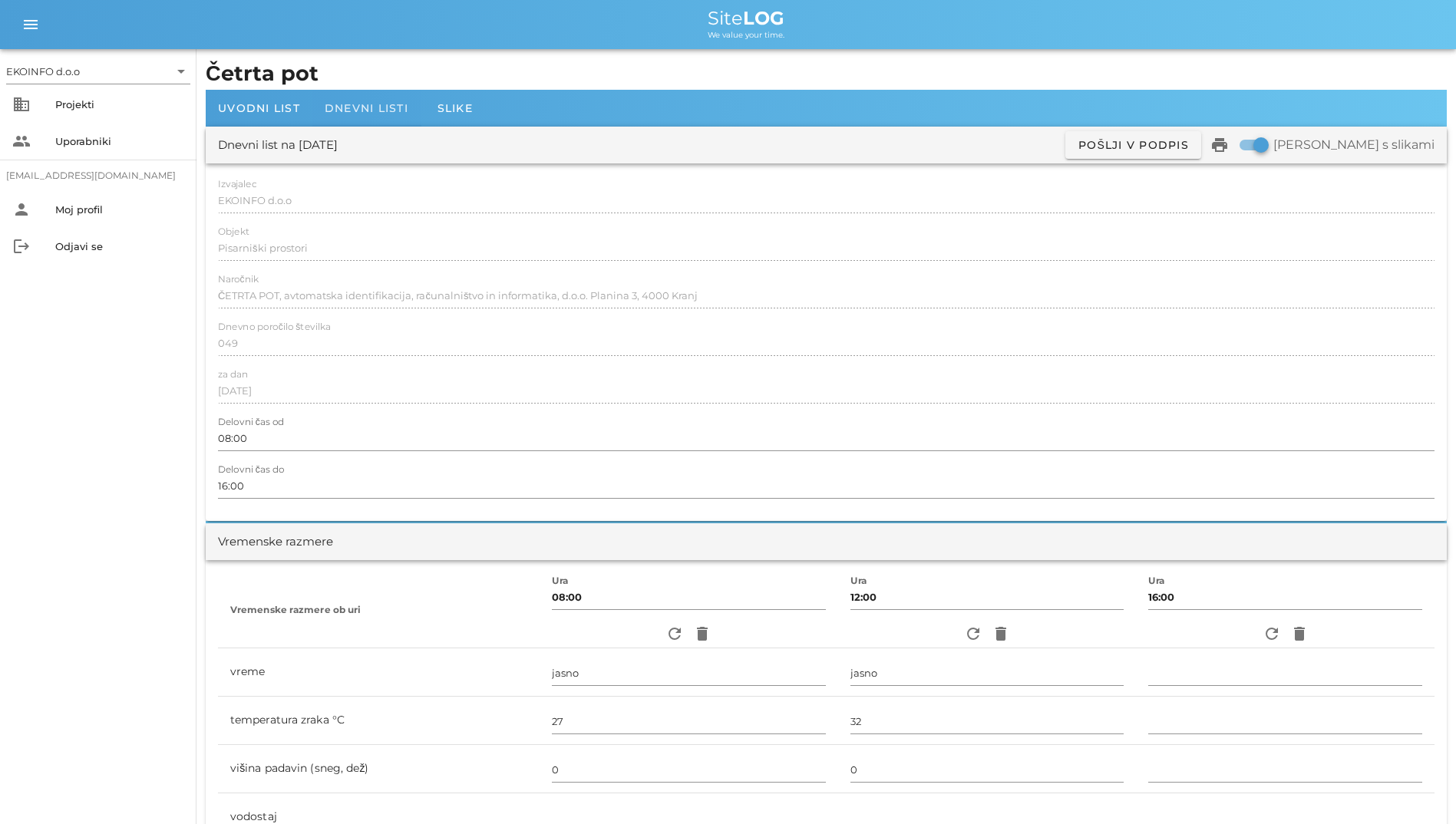
click at [386, 99] on div "Dnevni listi" at bounding box center [367, 108] width 109 height 36
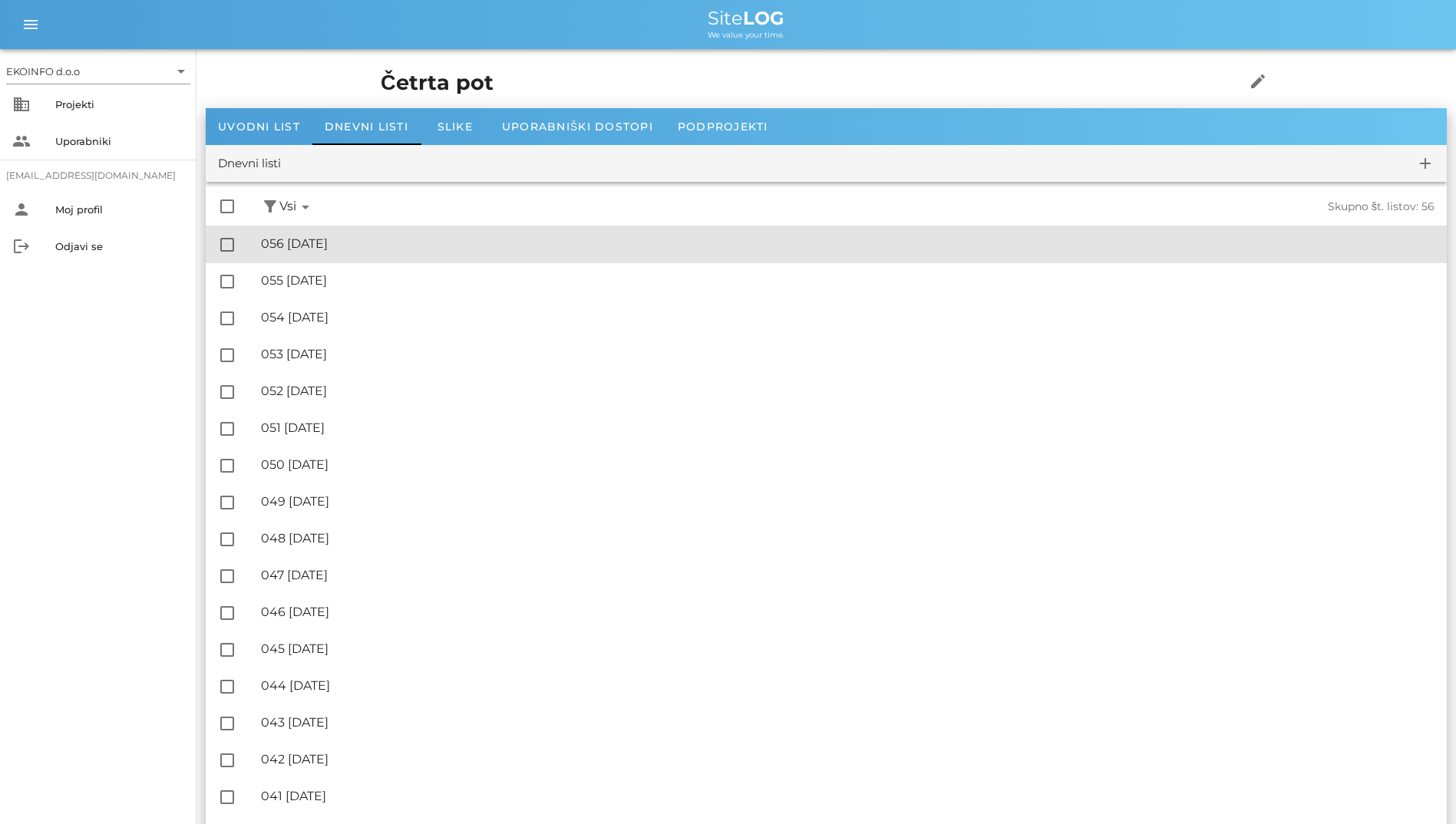
click at [428, 236] on div "🔏 056 [DATE] ✓ Podpisal: Nadzornik ✓ Podpisal: Sestavljalec ✓ Podpisal: Odgovor…" at bounding box center [848, 244] width 1173 height 35
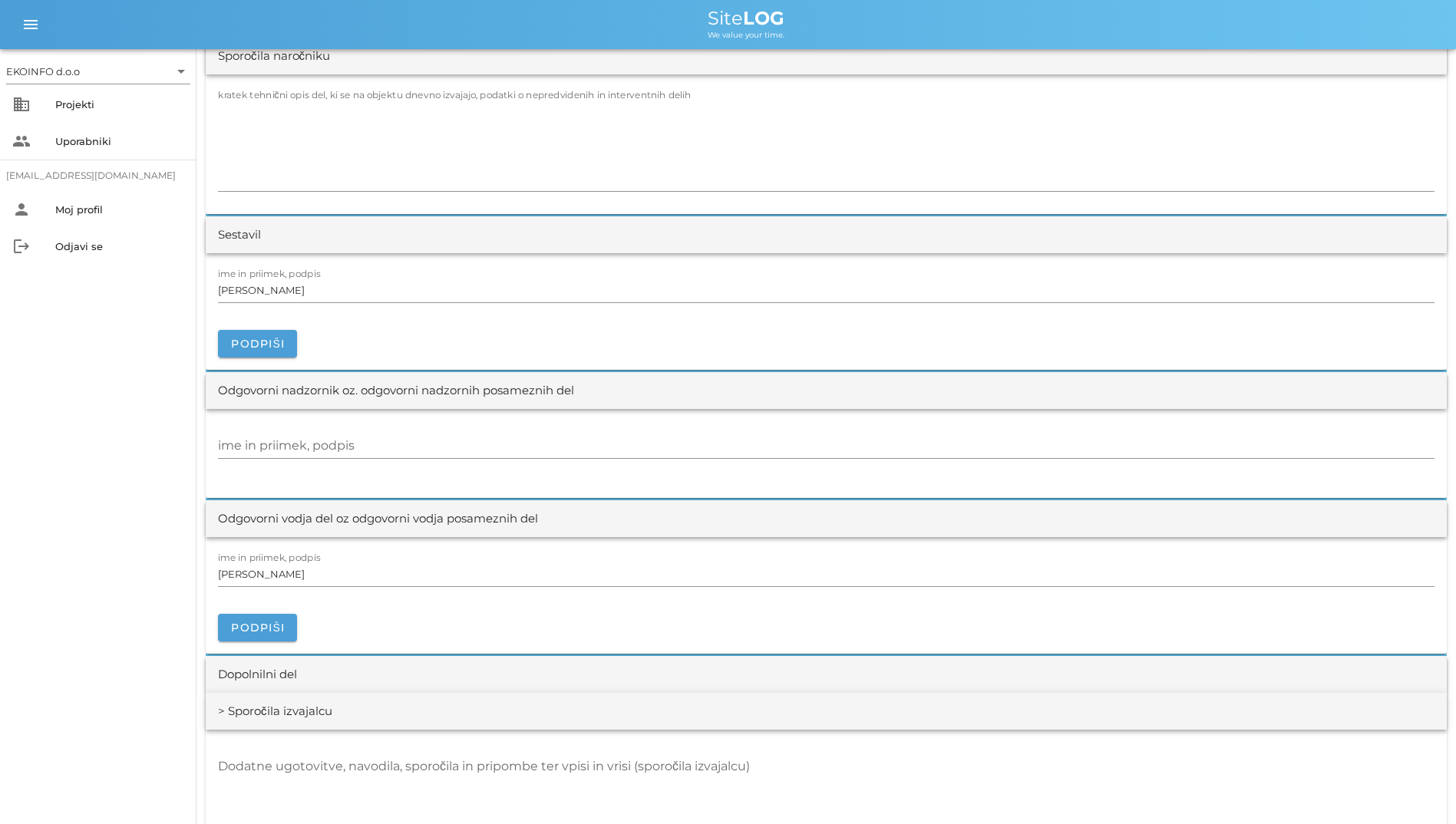
scroll to position [1458, 0]
click at [670, 181] on textarea "kratek tehnični opis del, ki se na objektu dnevno izvajajo, podatki o nepredvid…" at bounding box center [826, 144] width 1216 height 92
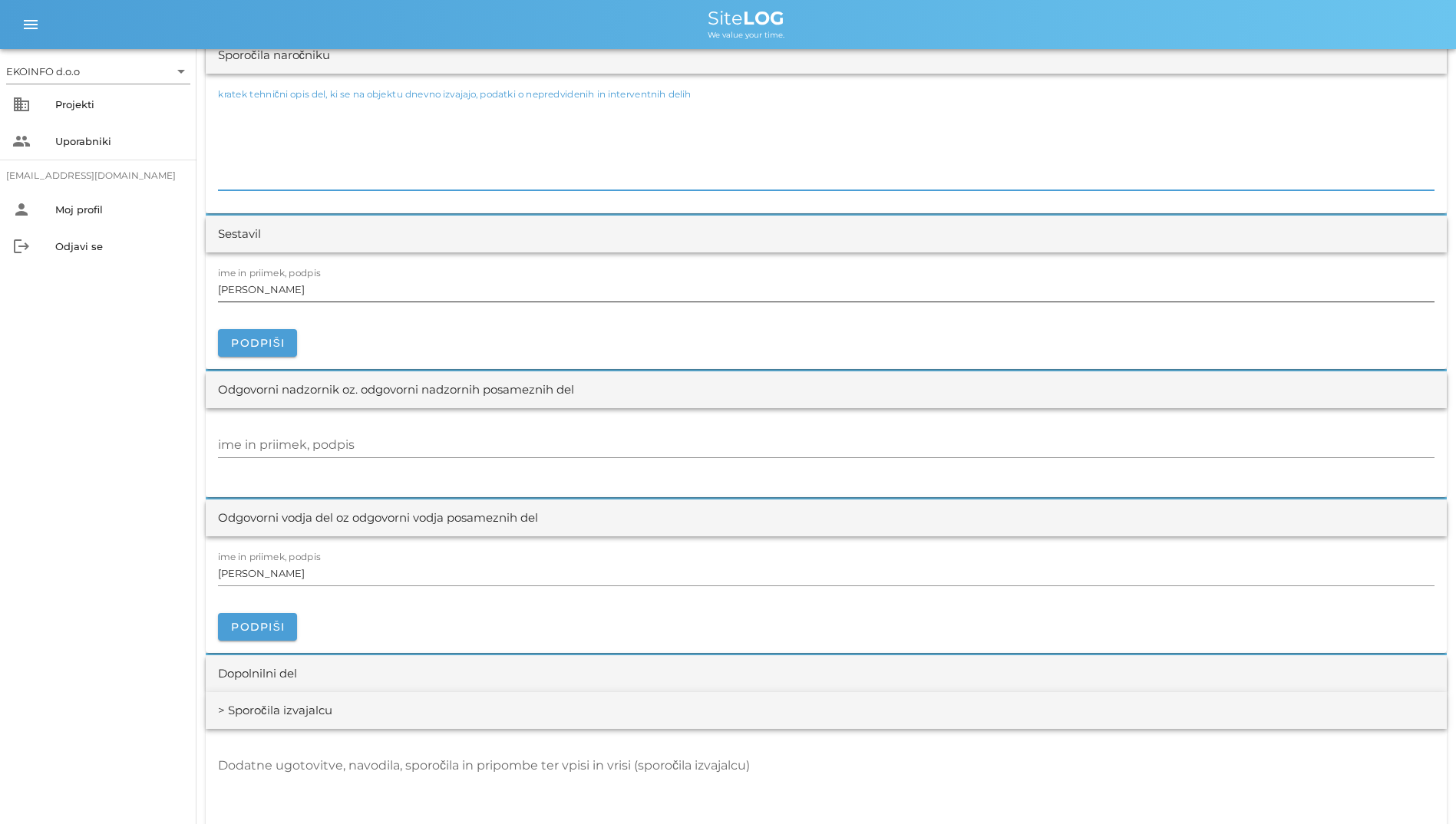
click at [692, 270] on div "ime in priimek, podpis [PERSON_NAME]" at bounding box center [826, 290] width 1216 height 45
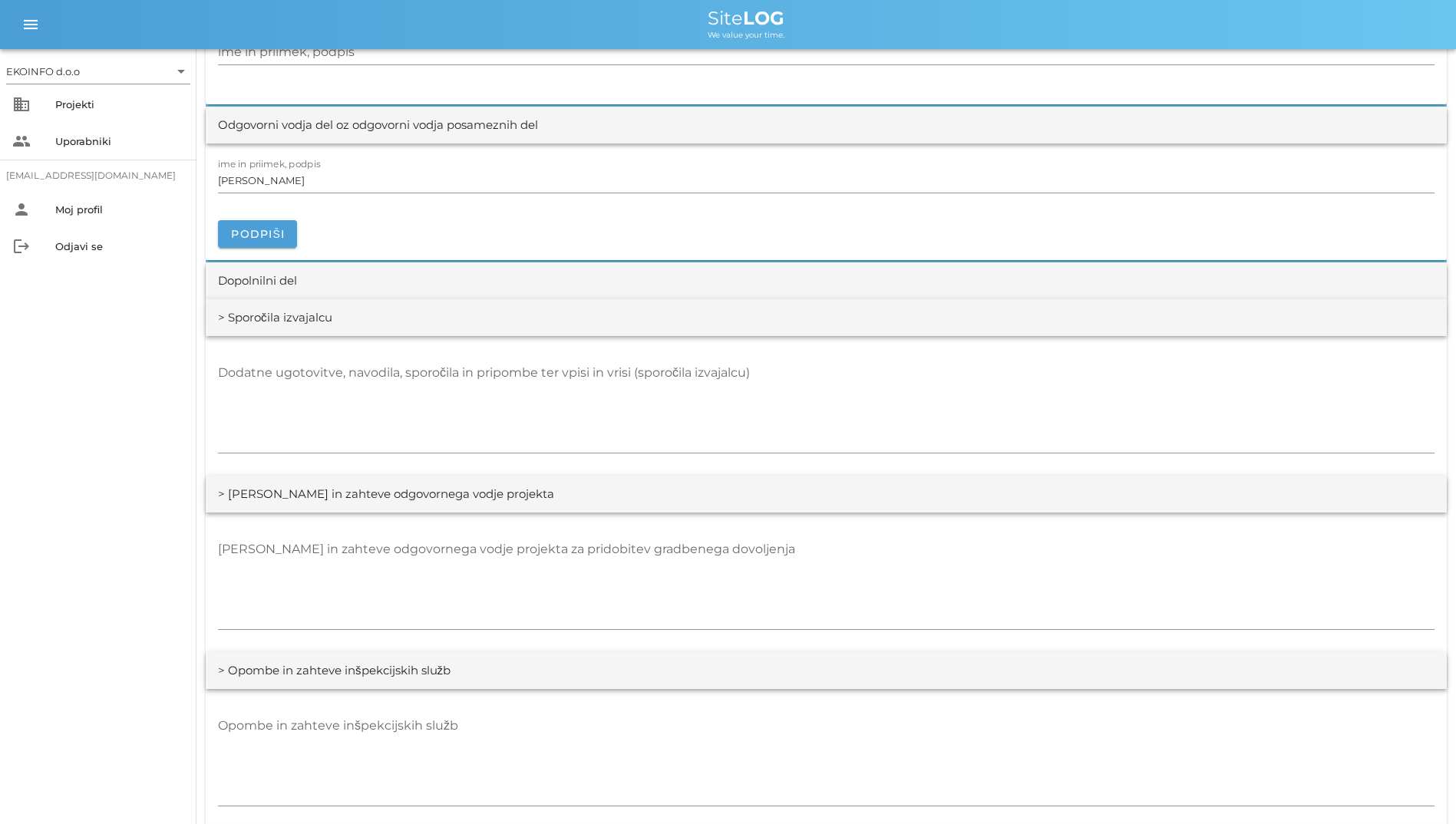
scroll to position [1918, 0]
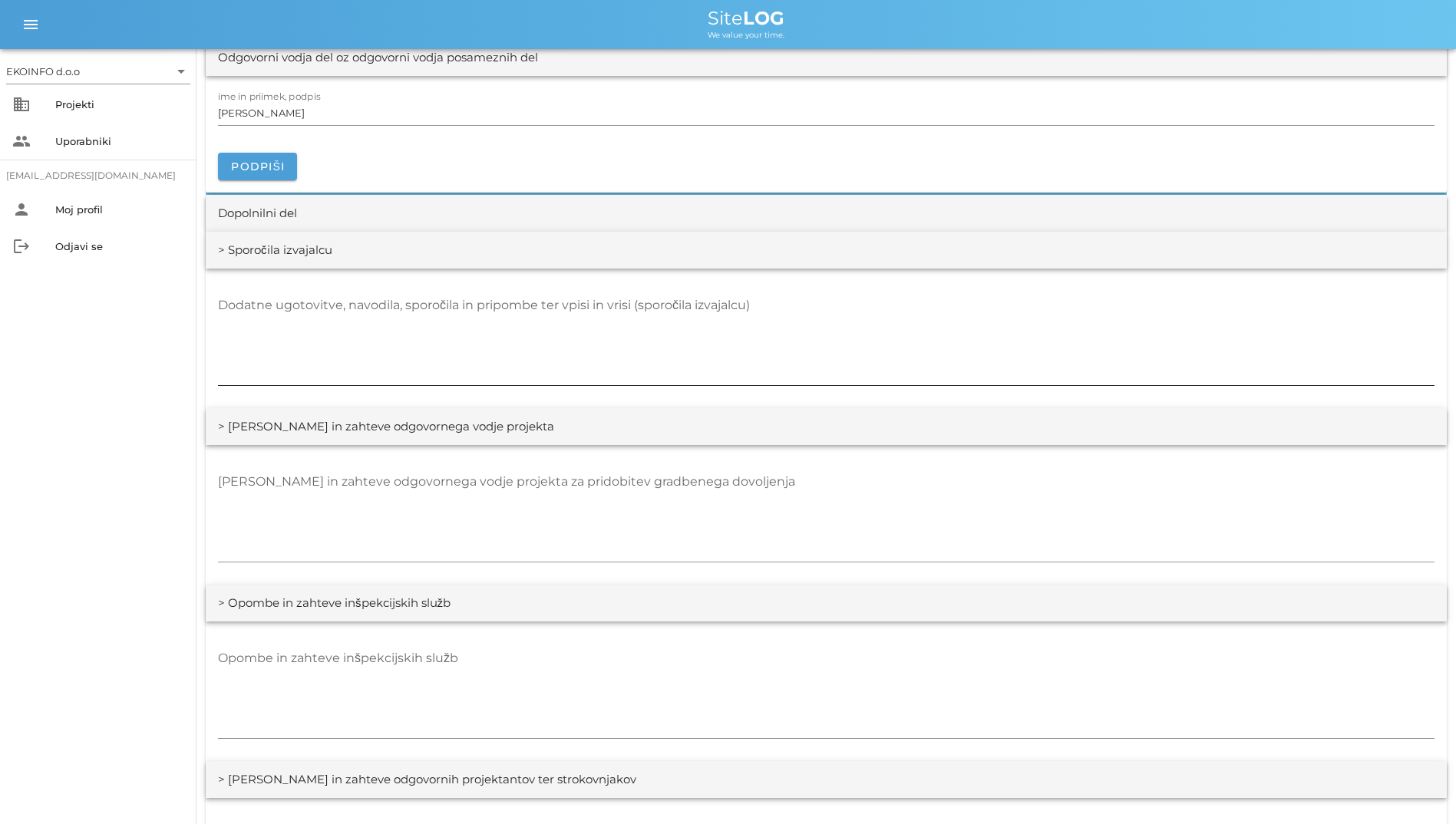
click at [618, 355] on textarea "Dodatne ugotovitve, navodila, sporočila in pripombe ter vpisi in vrisi (sporoči…" at bounding box center [826, 339] width 1216 height 92
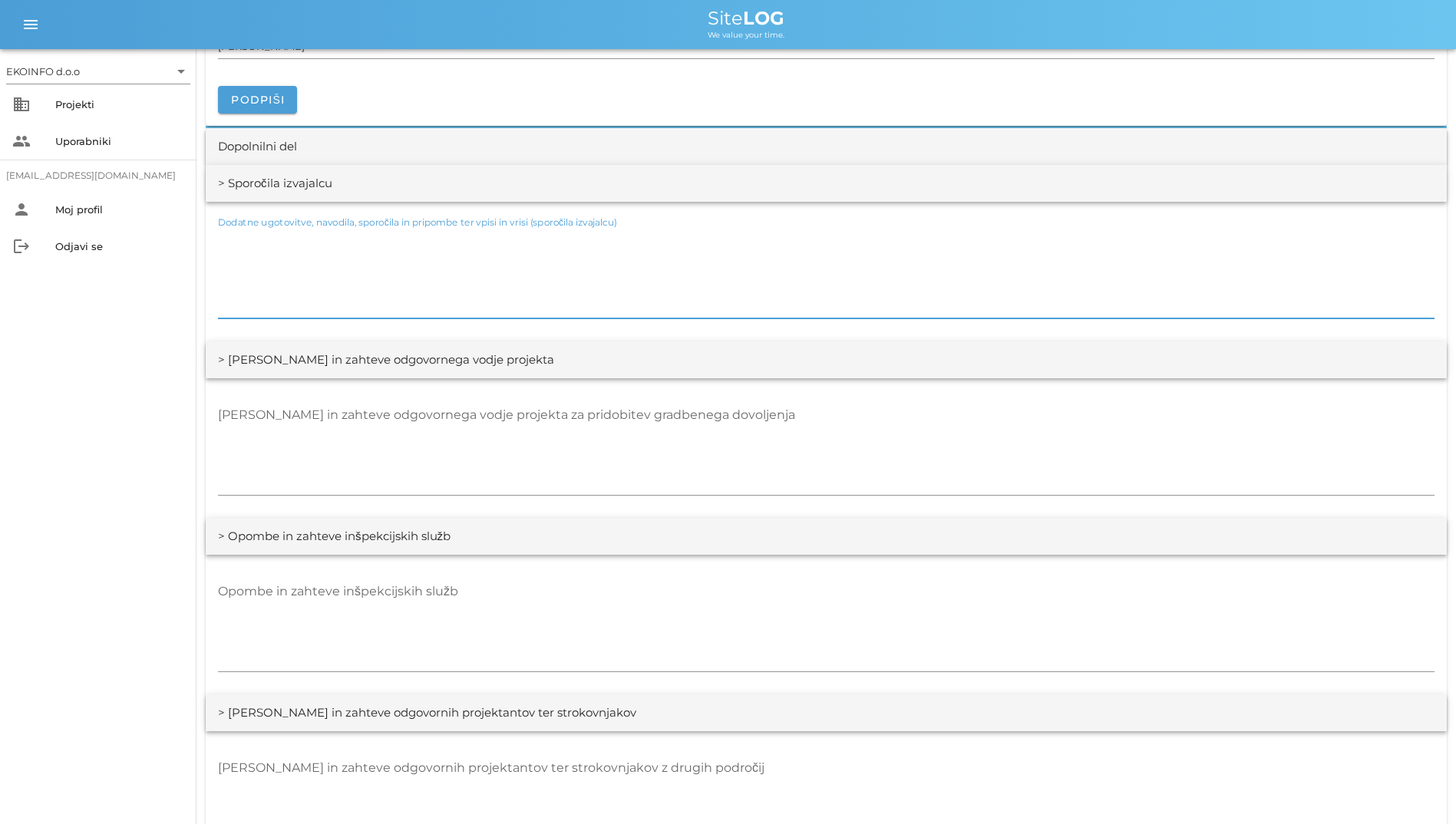
scroll to position [2072, 0]
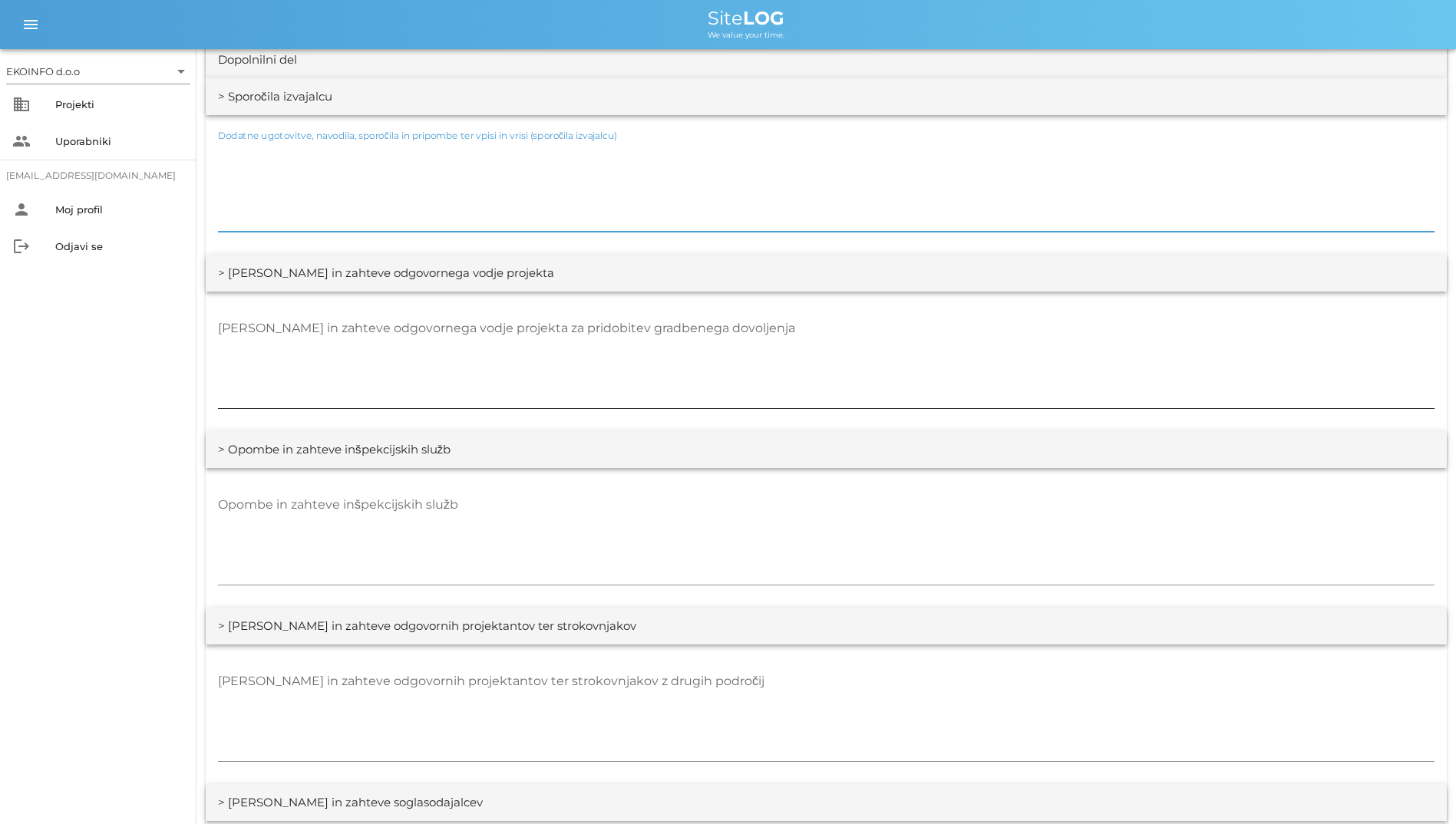
click at [659, 385] on textarea "[PERSON_NAME] in zahteve odgovornega vodje projekta za pridobitev gradbenega do…" at bounding box center [826, 362] width 1216 height 92
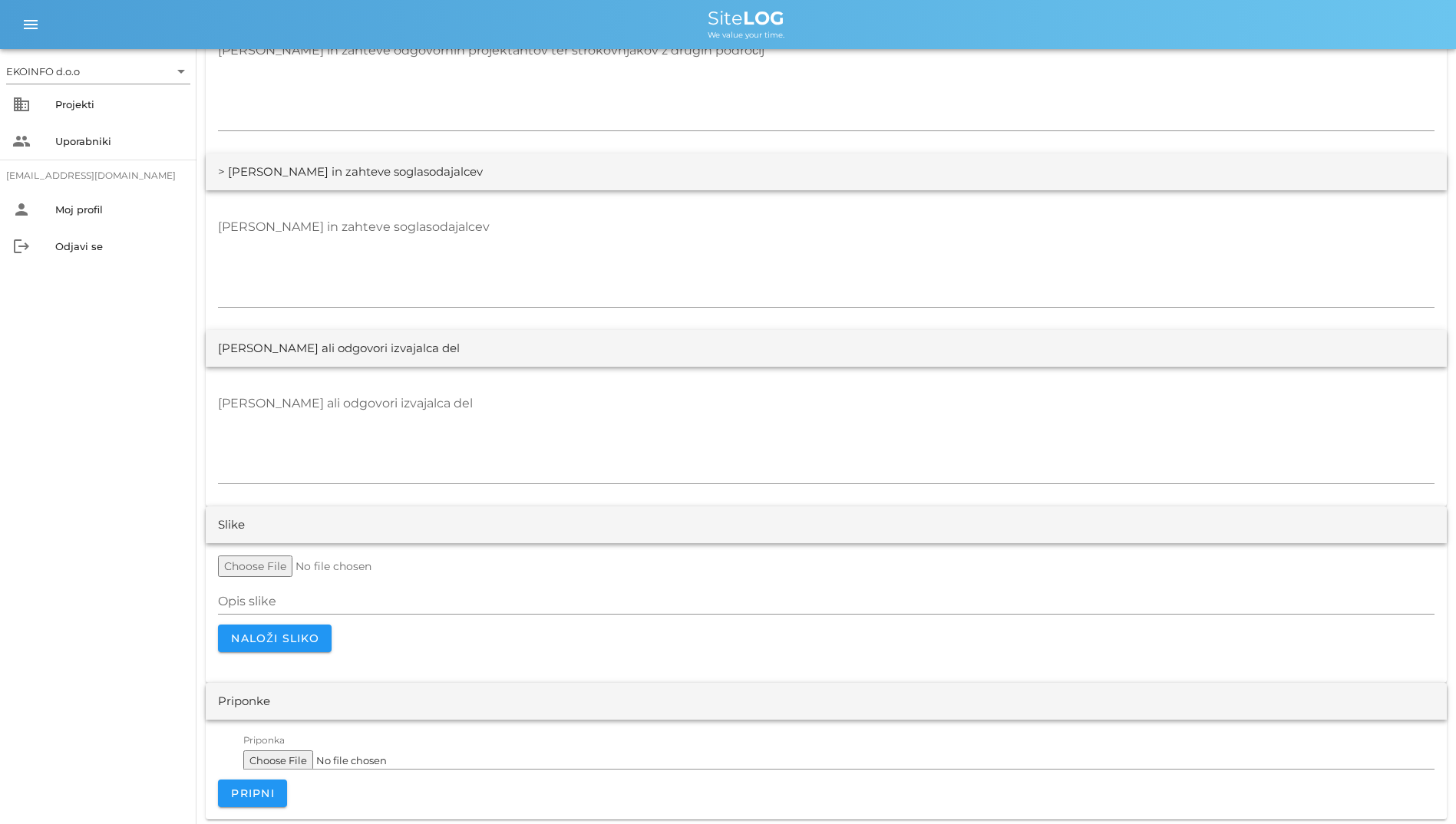
scroll to position [2707, 0]
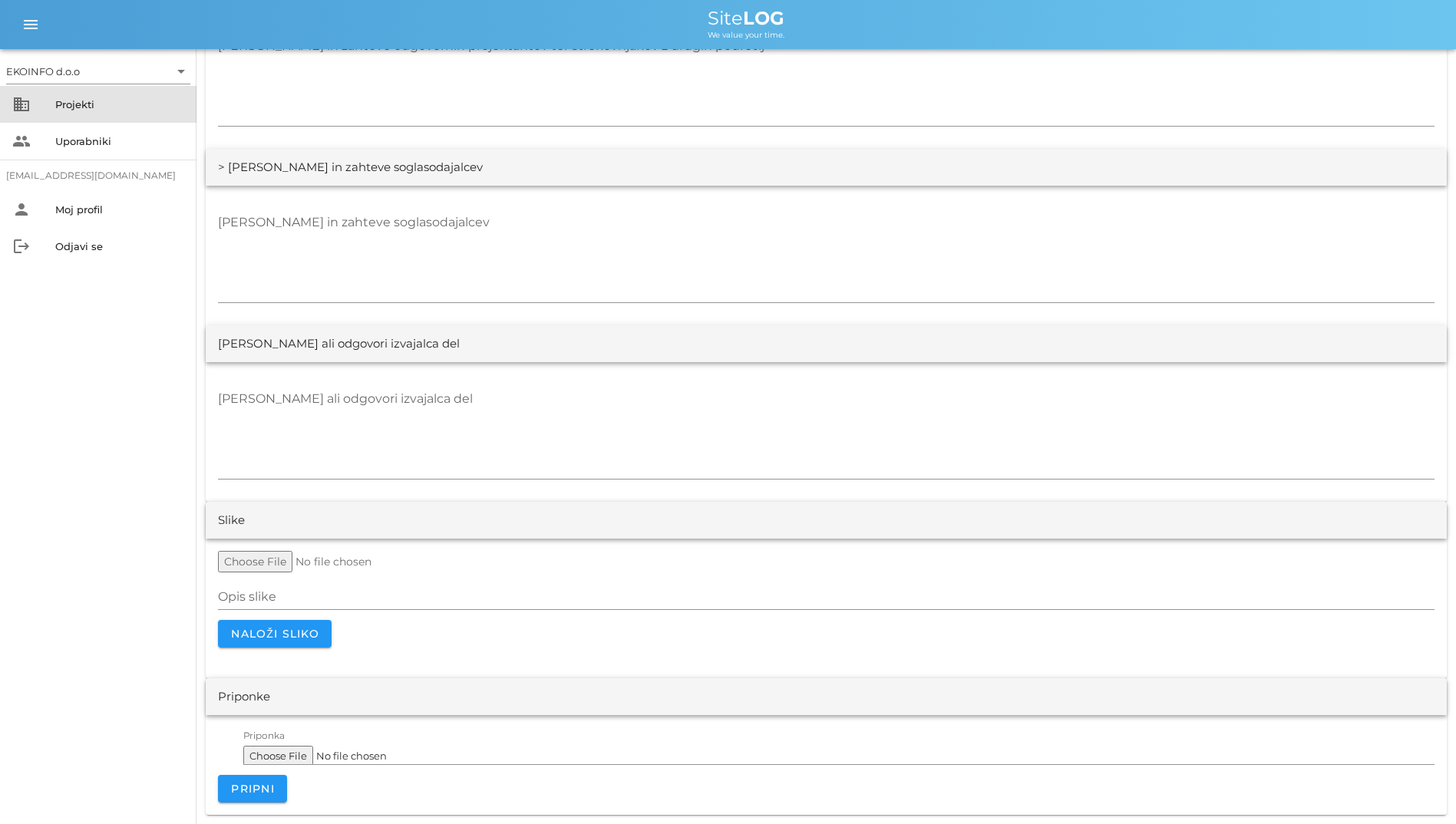
click at [70, 120] on div "business Projekti" at bounding box center [98, 104] width 197 height 36
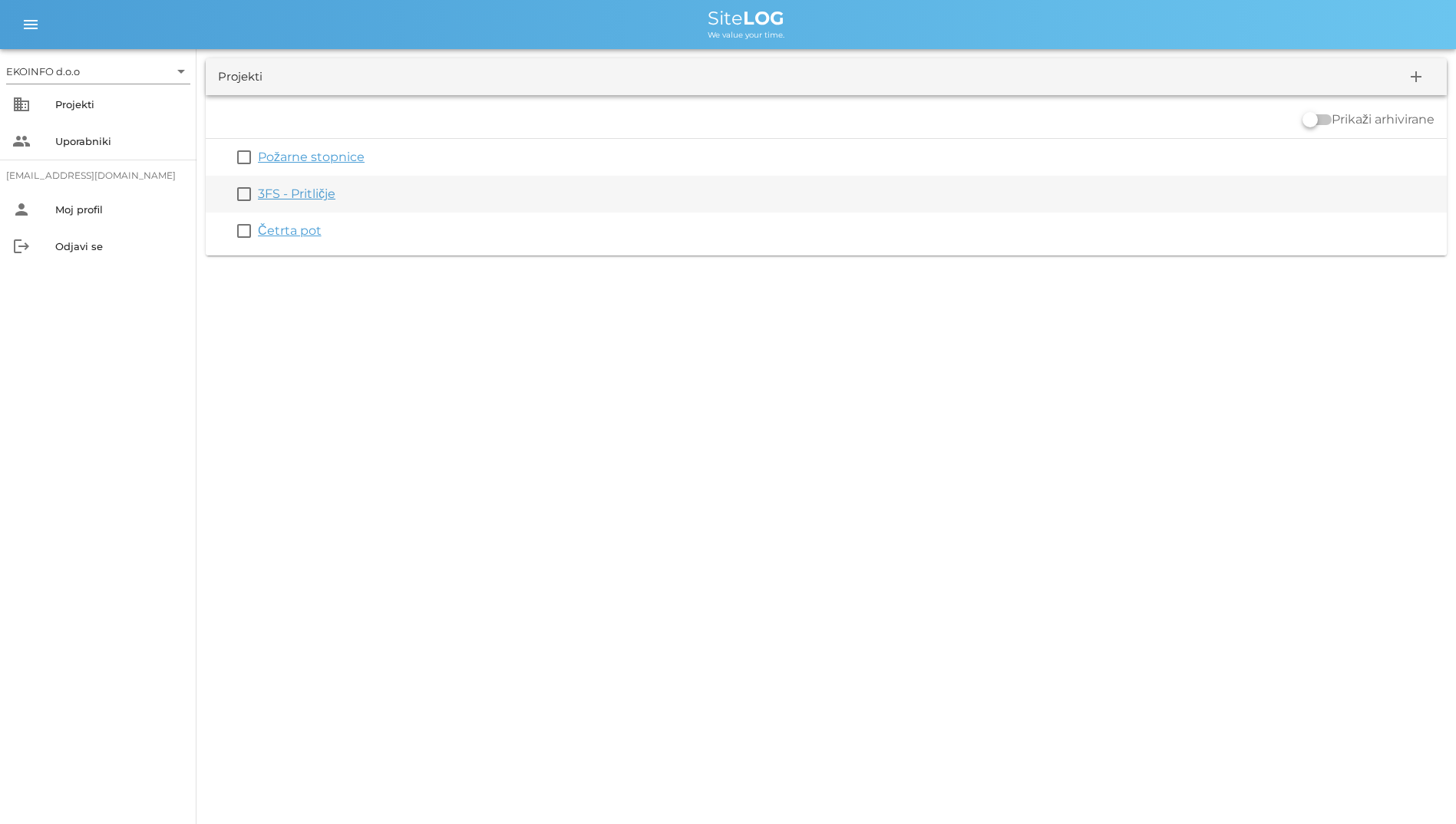
click at [298, 200] on link "3FS - Pritličje" at bounding box center [297, 194] width 78 height 15
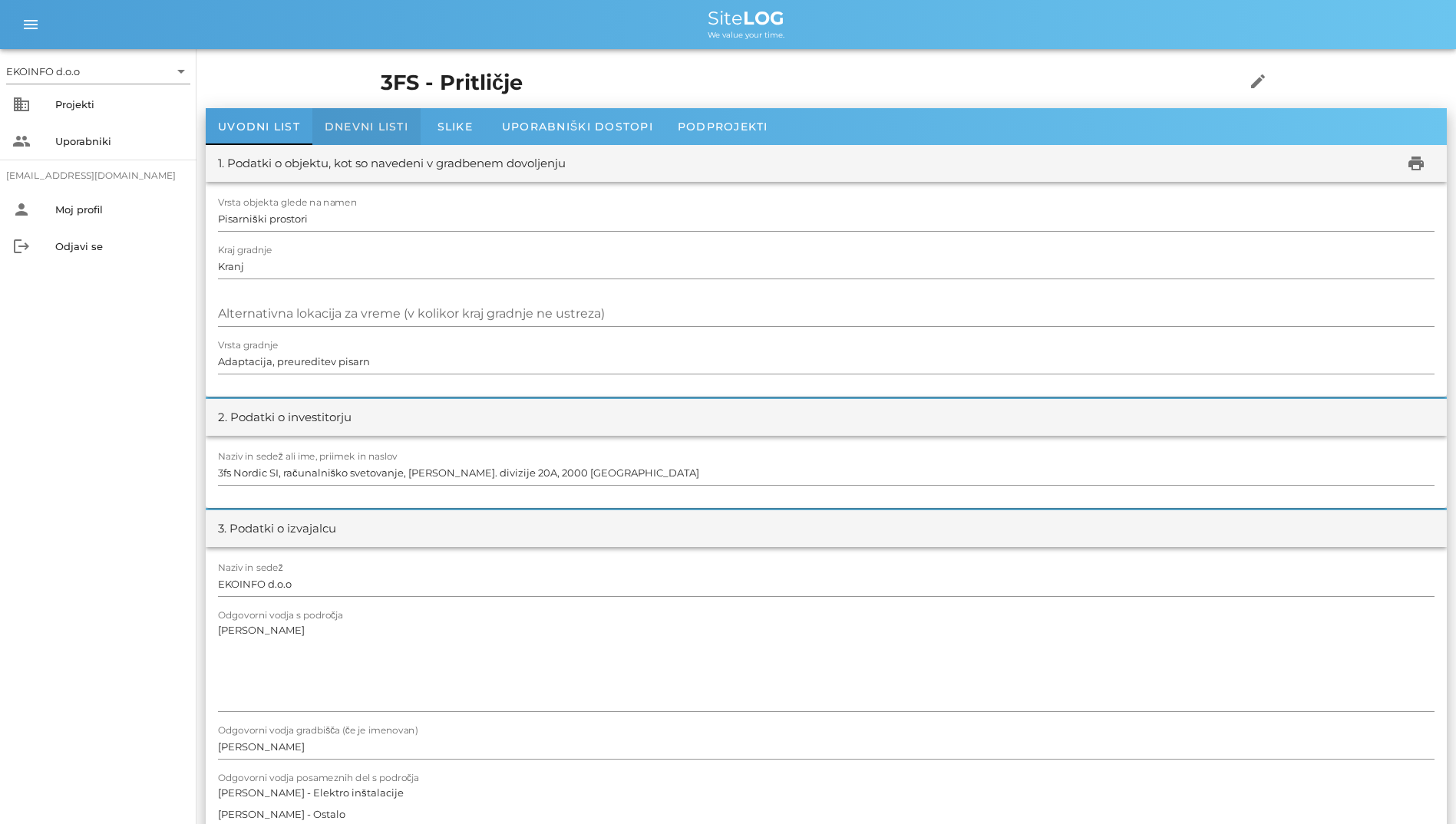
click at [392, 130] on span "Dnevni listi" at bounding box center [366, 126] width 83 height 14
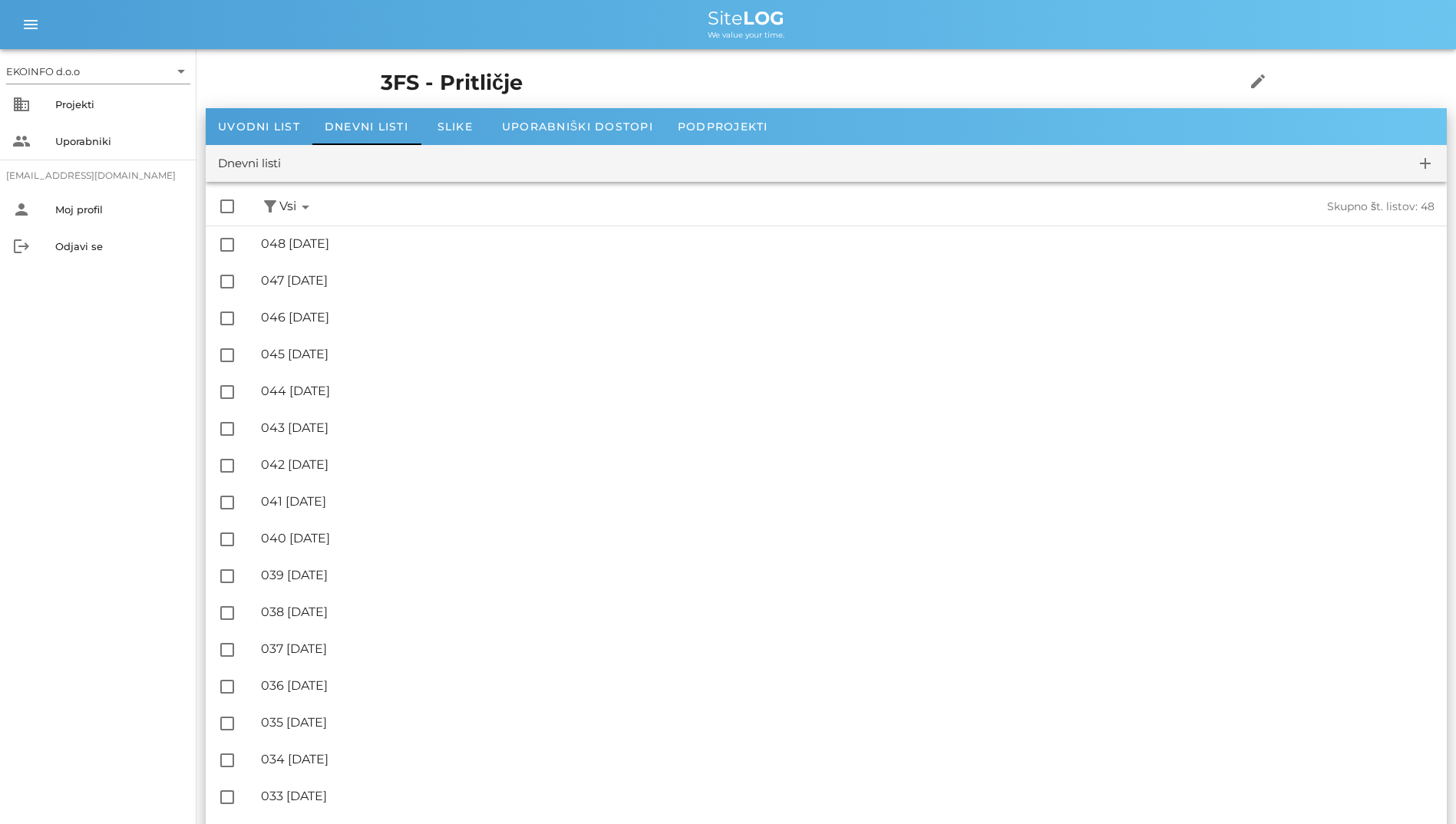
click at [446, 148] on div "Dnevni listi add" at bounding box center [826, 163] width 1242 height 36
click at [459, 135] on div "Slike" at bounding box center [456, 126] width 69 height 36
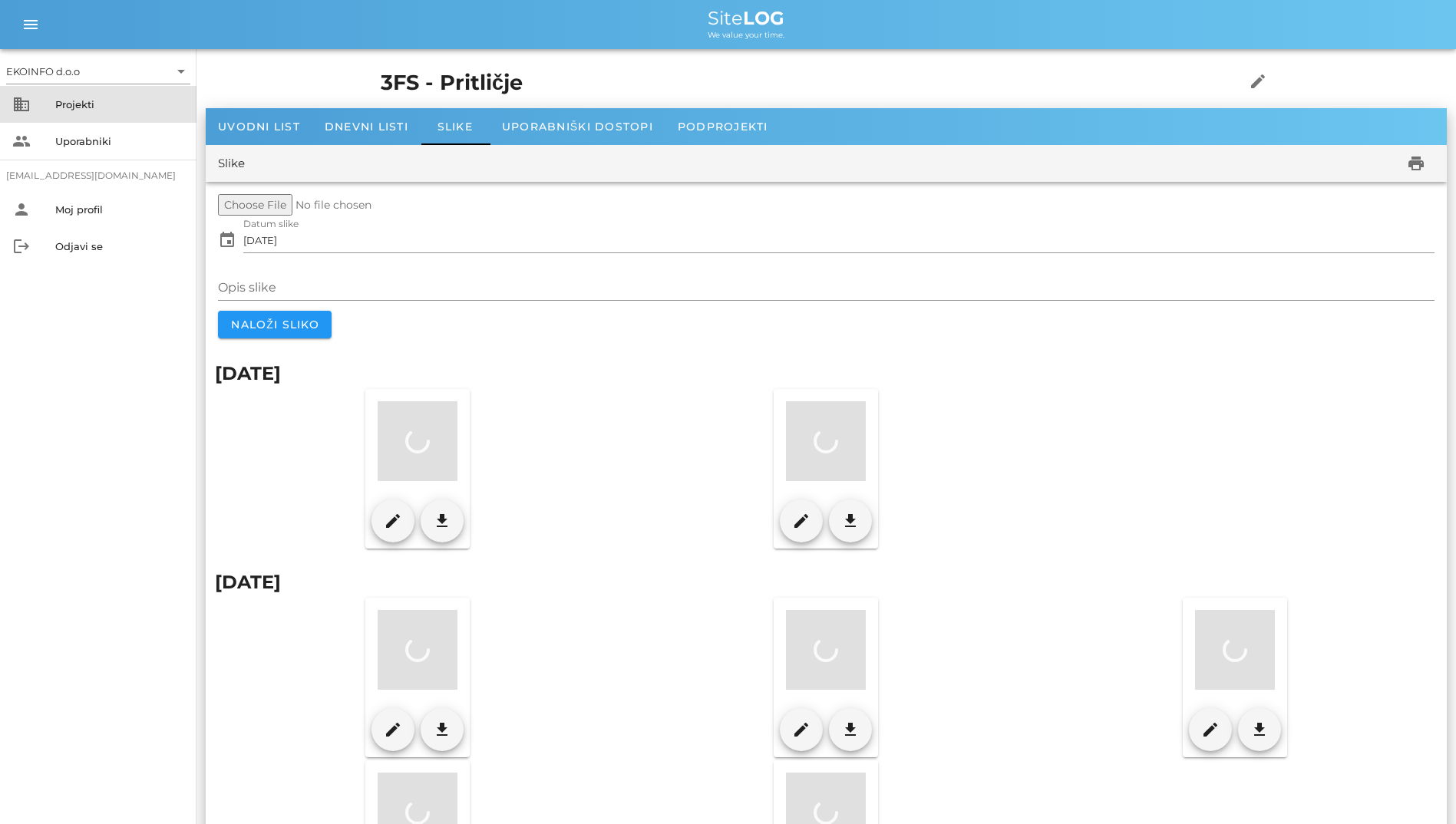
click at [70, 96] on div "Projekti" at bounding box center [120, 104] width 129 height 24
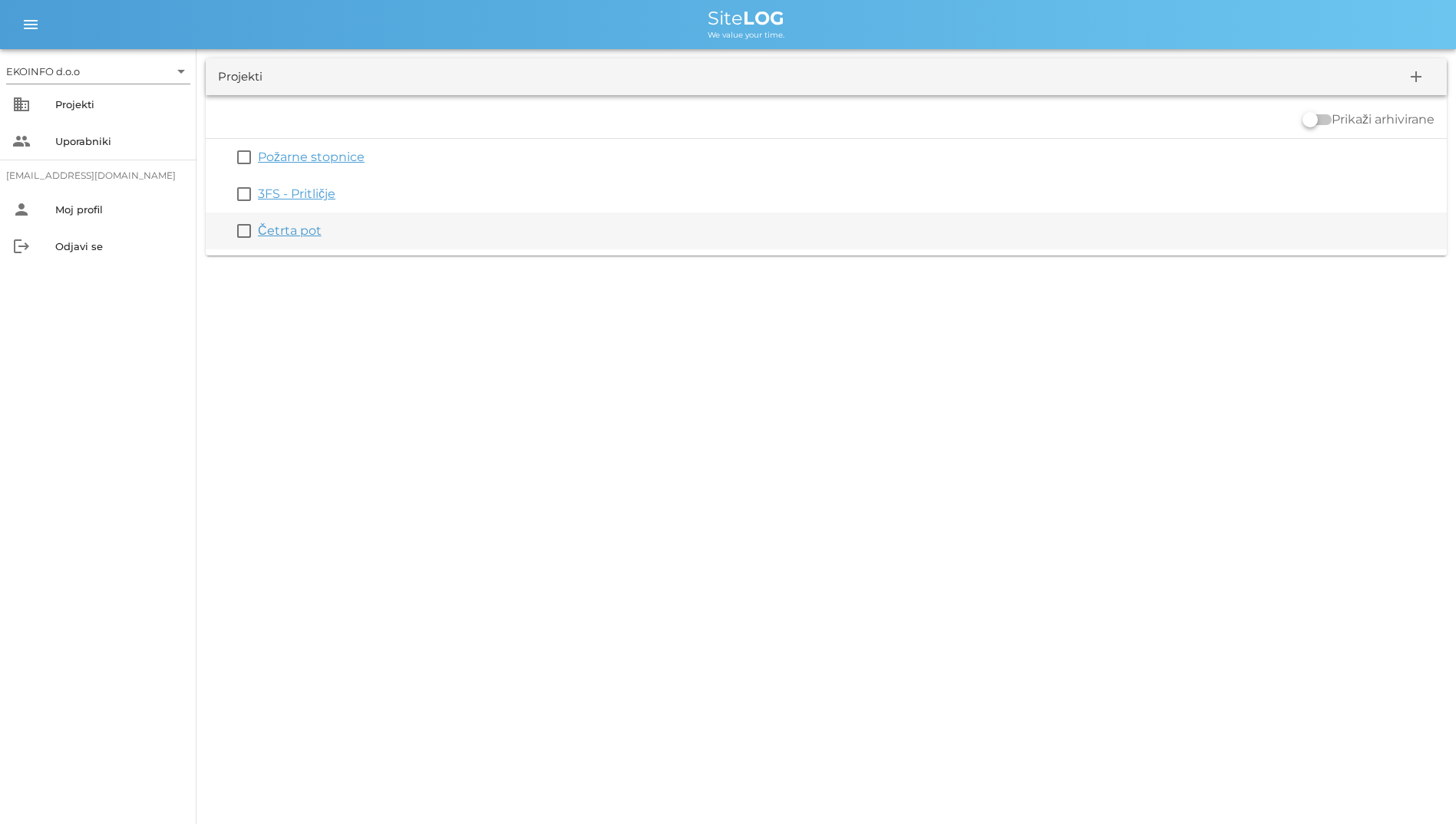
click at [297, 230] on link "Četrta pot" at bounding box center [290, 231] width 64 height 15
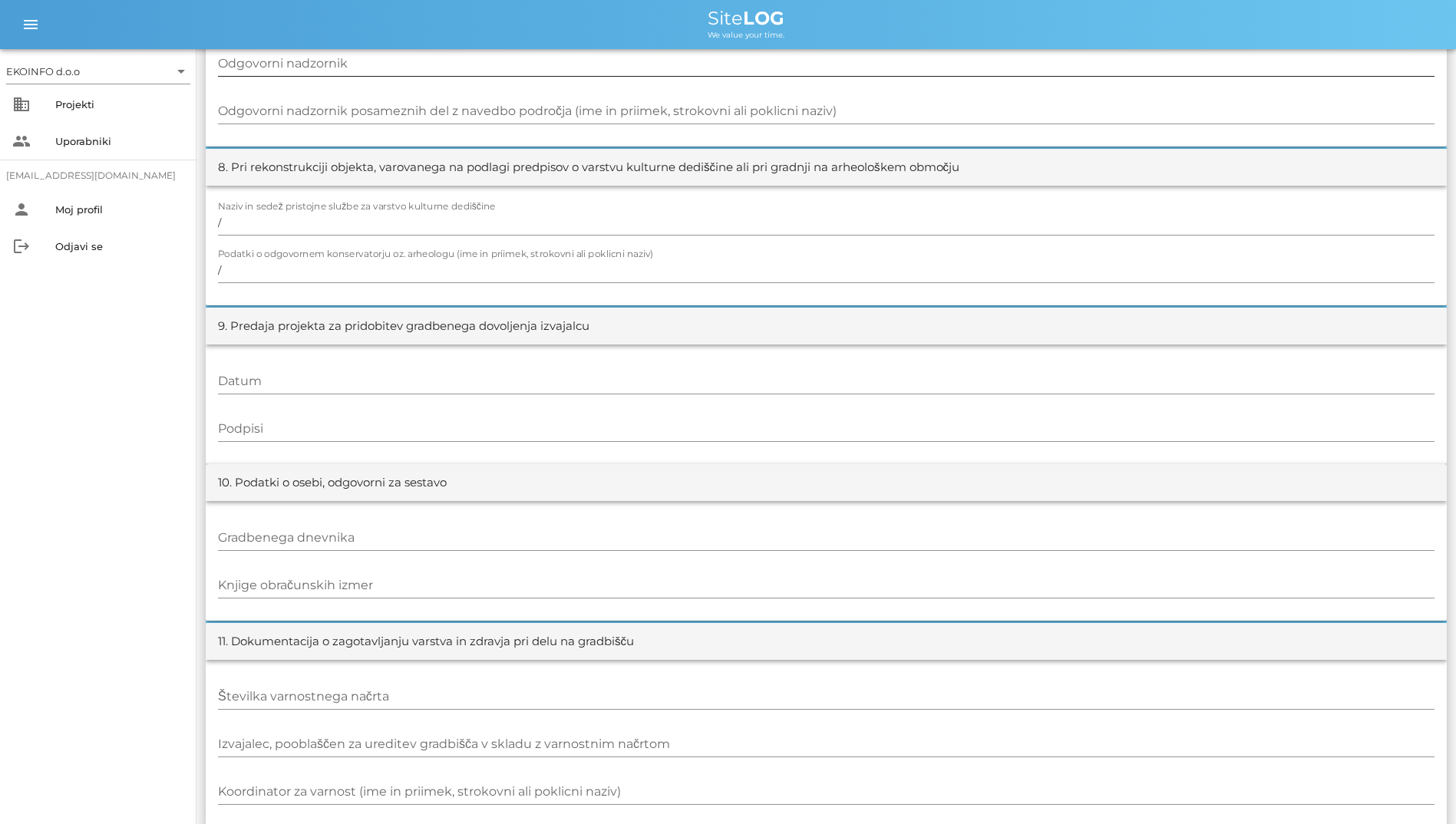
scroll to position [1418, 0]
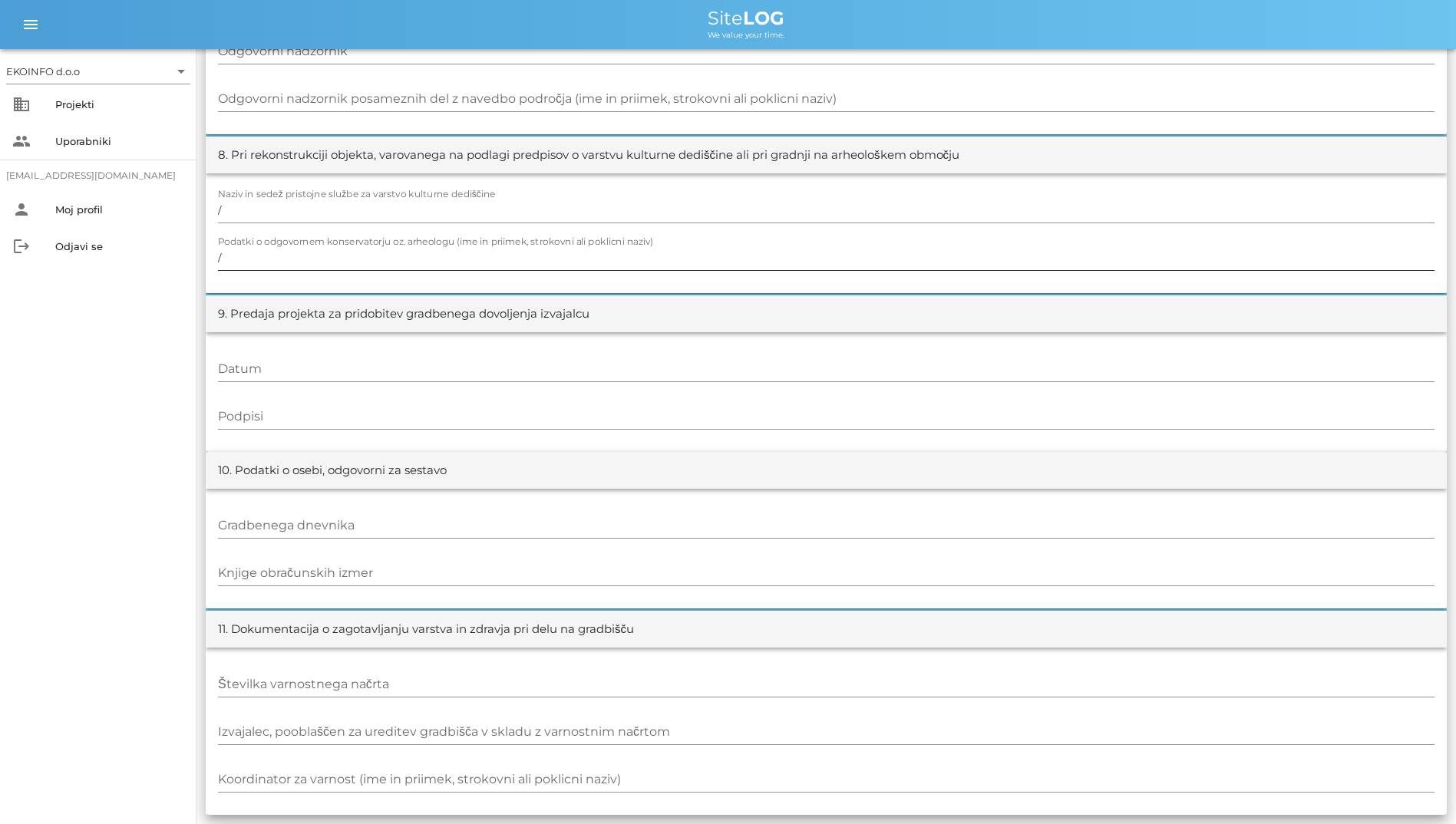
click at [734, 237] on div "Podatki o odgovornem konservatorju oz. arheologu (ime in priimek, strokovni ali…" at bounding box center [826, 259] width 1216 height 45
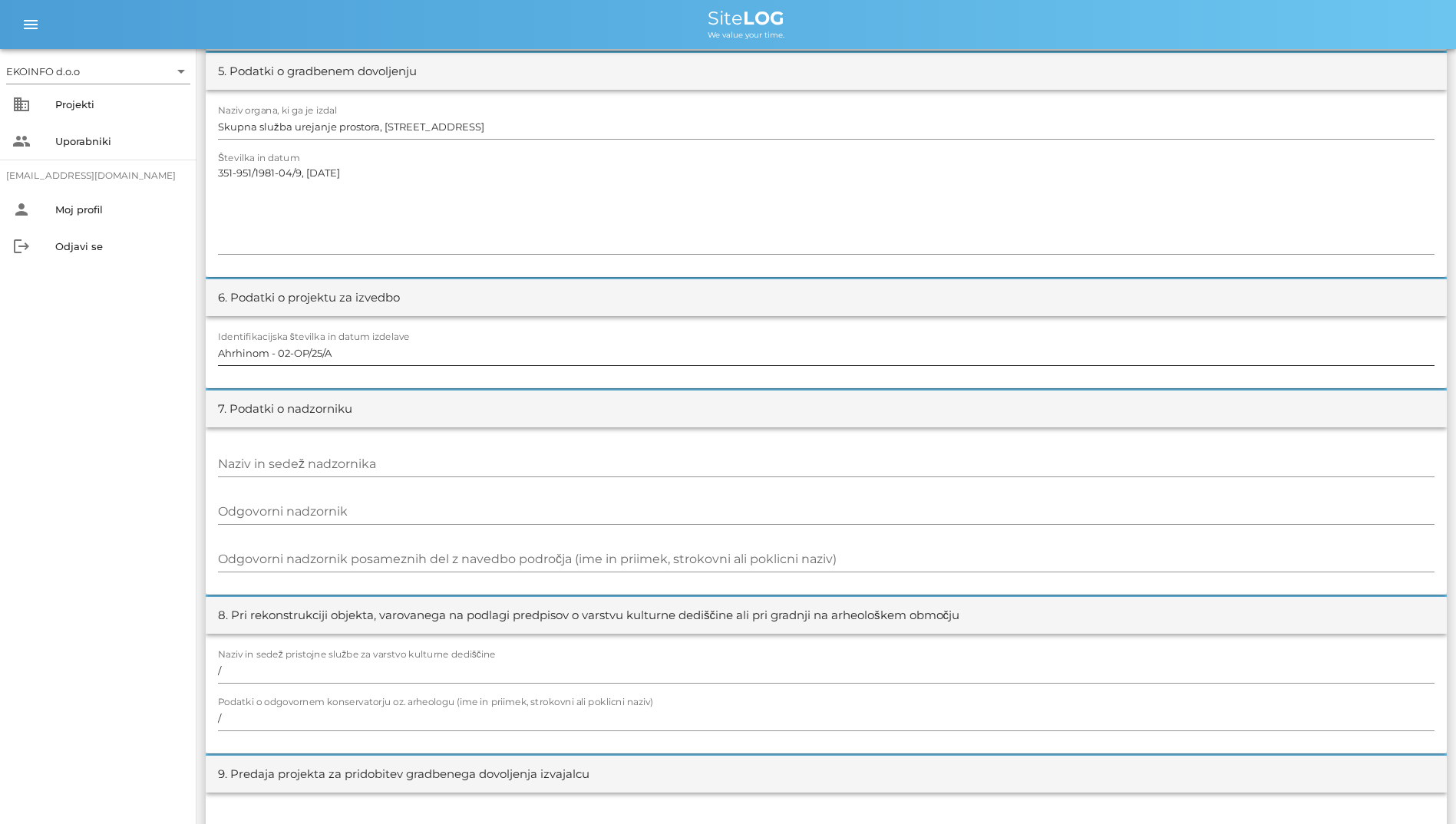
scroll to position [421, 0]
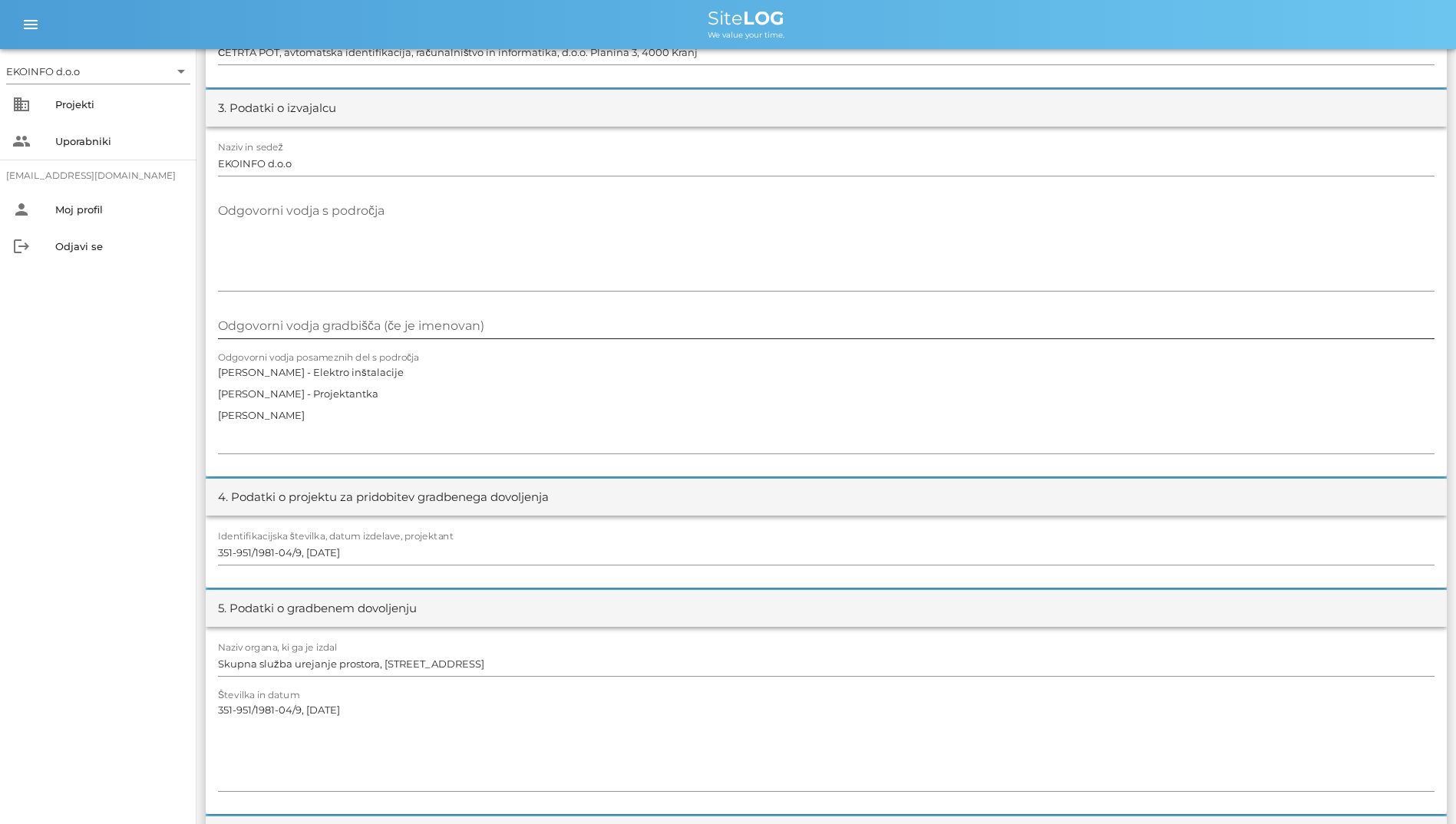
click at [691, 326] on input "Odgovorni vodja gradbišča (če je imenovan)" at bounding box center [826, 326] width 1216 height 24
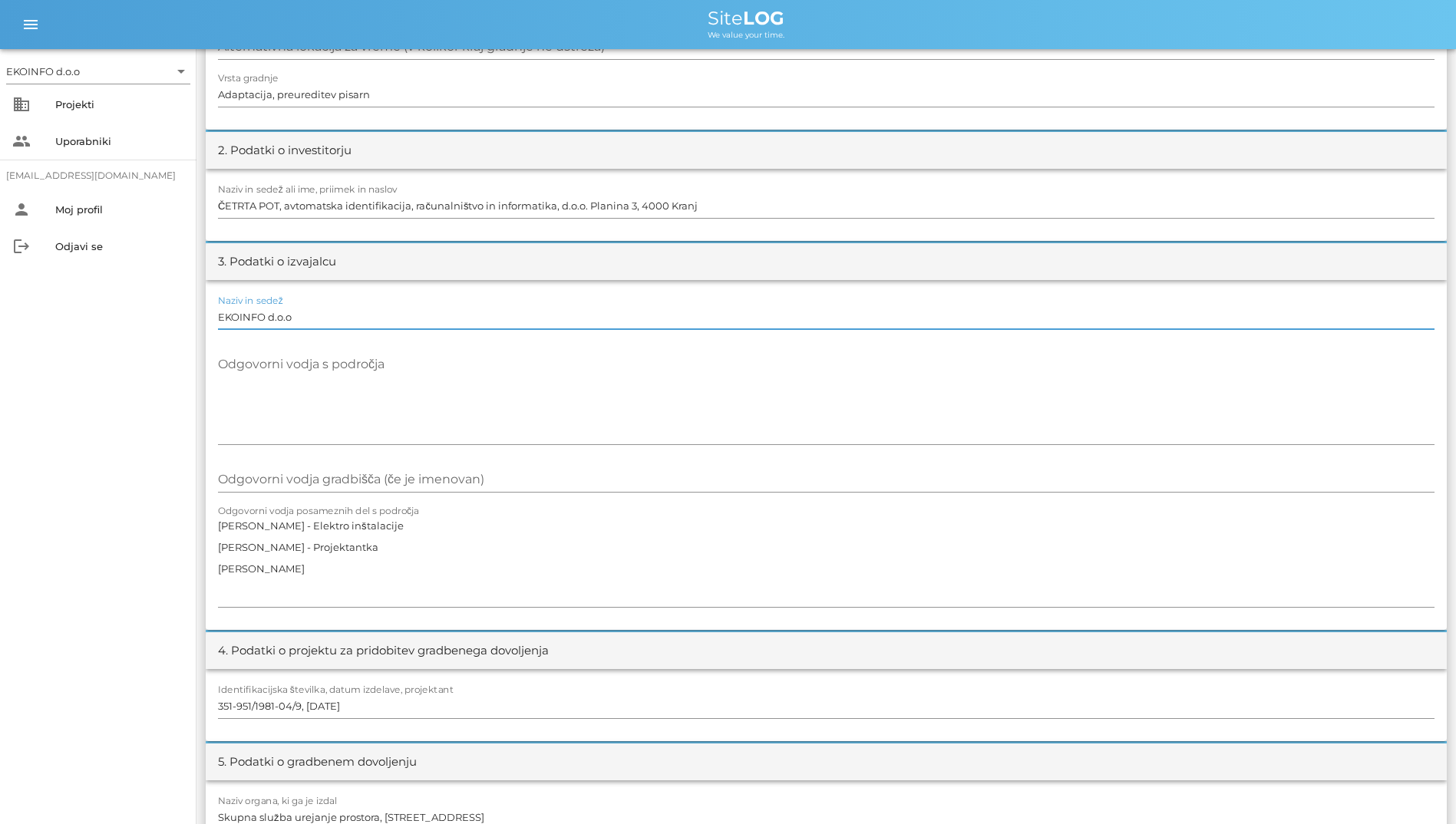
click at [627, 314] on input "EKOINFO d.o.o" at bounding box center [826, 317] width 1216 height 24
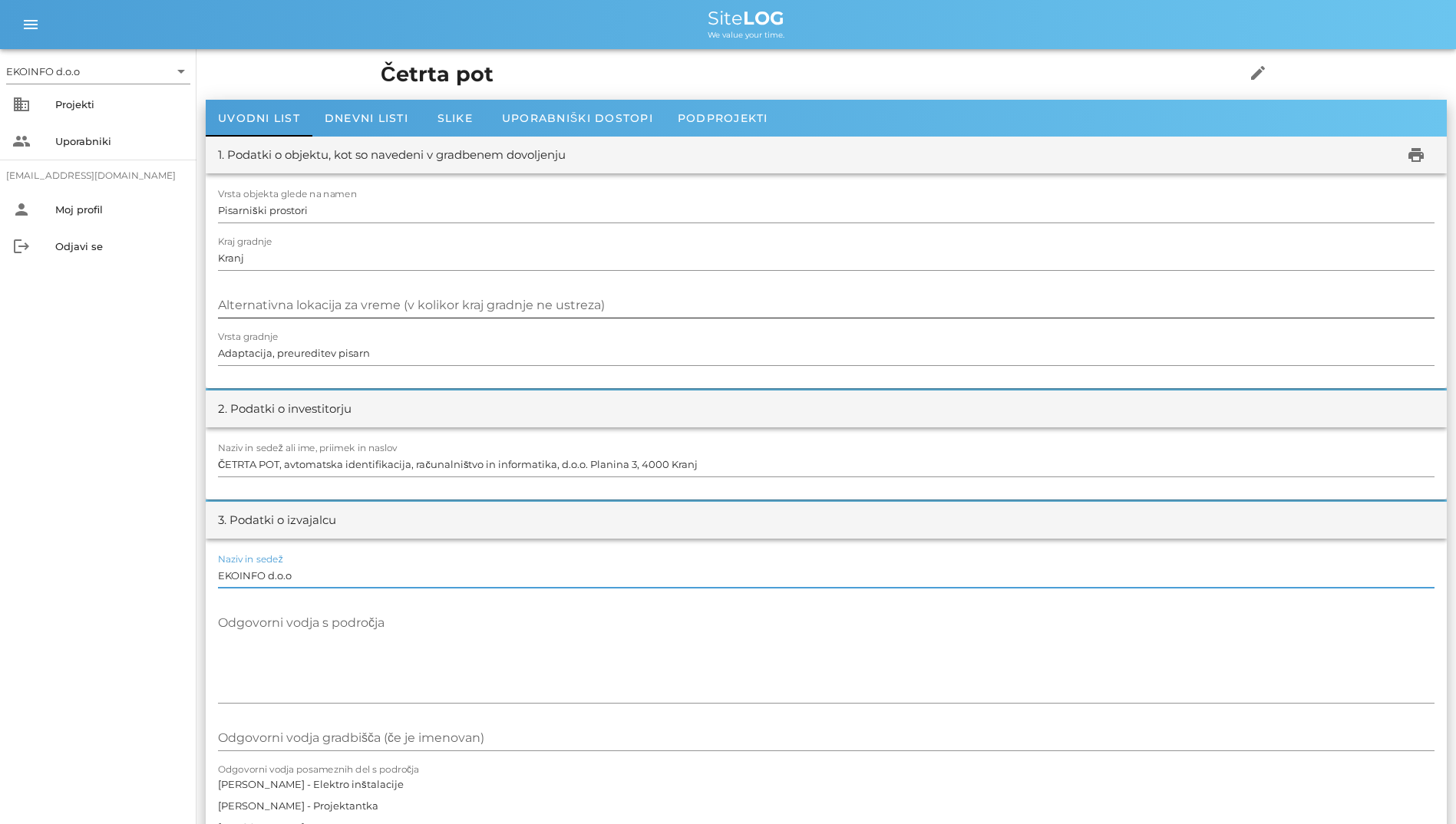
scroll to position [0, 0]
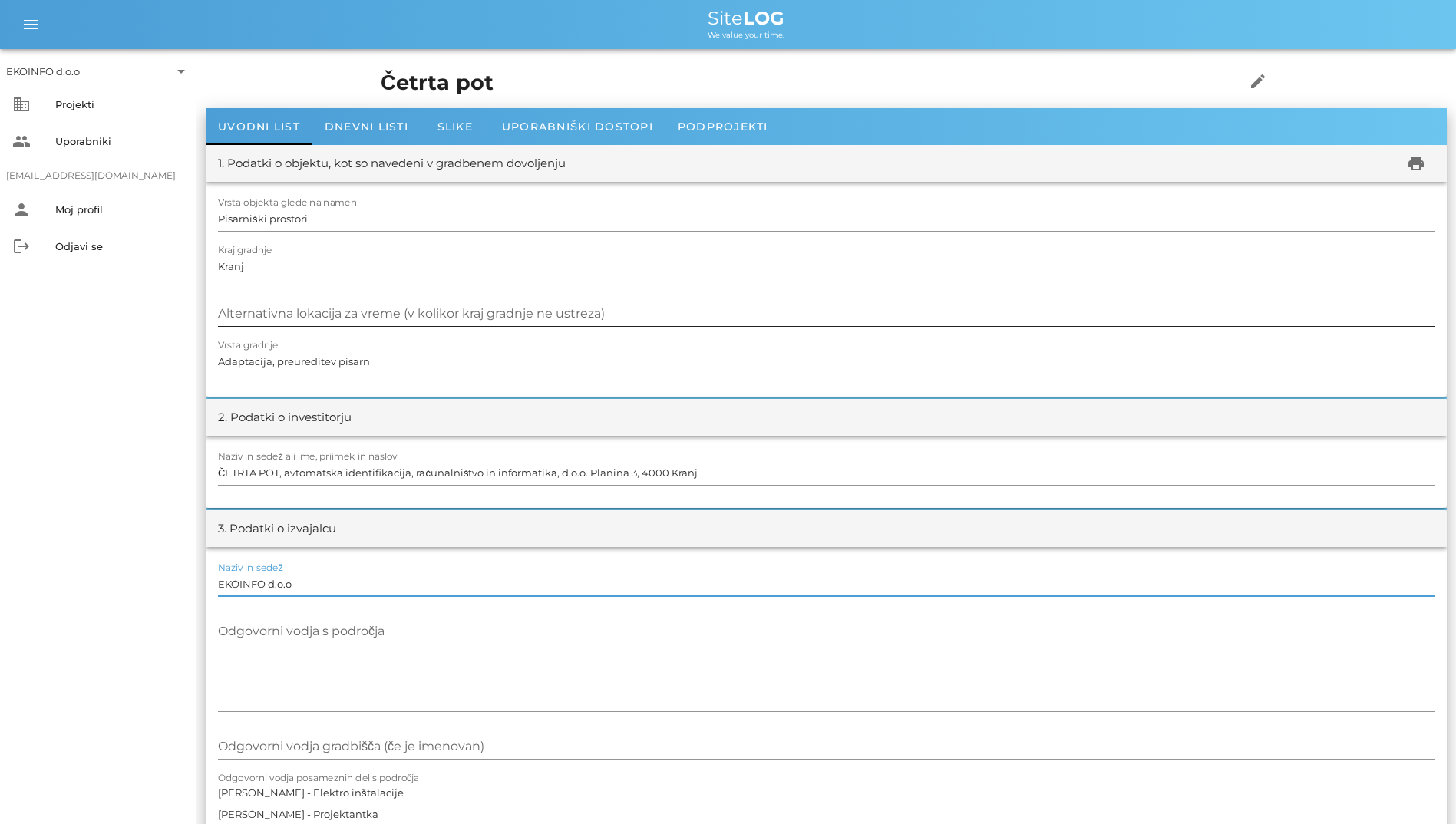
click at [628, 298] on div "Alternativna lokacija za vreme (v kolikor kraj gradnje ne ustreza)" at bounding box center [826, 315] width 1216 height 45
click at [661, 317] on input "Alternativna lokacija za vreme (v kolikor kraj gradnje ne ustreza)" at bounding box center [826, 313] width 1216 height 24
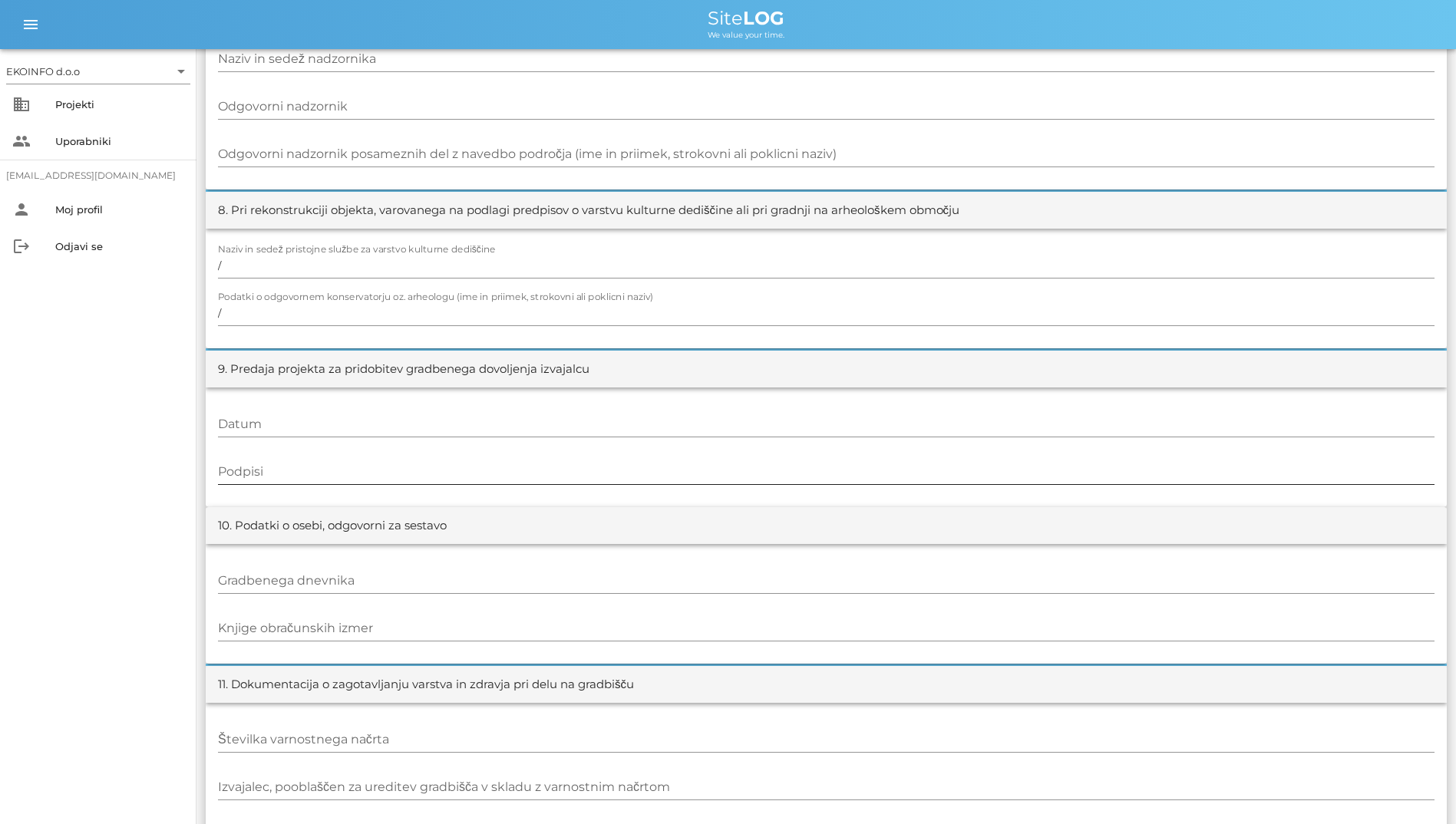
scroll to position [1418, 0]
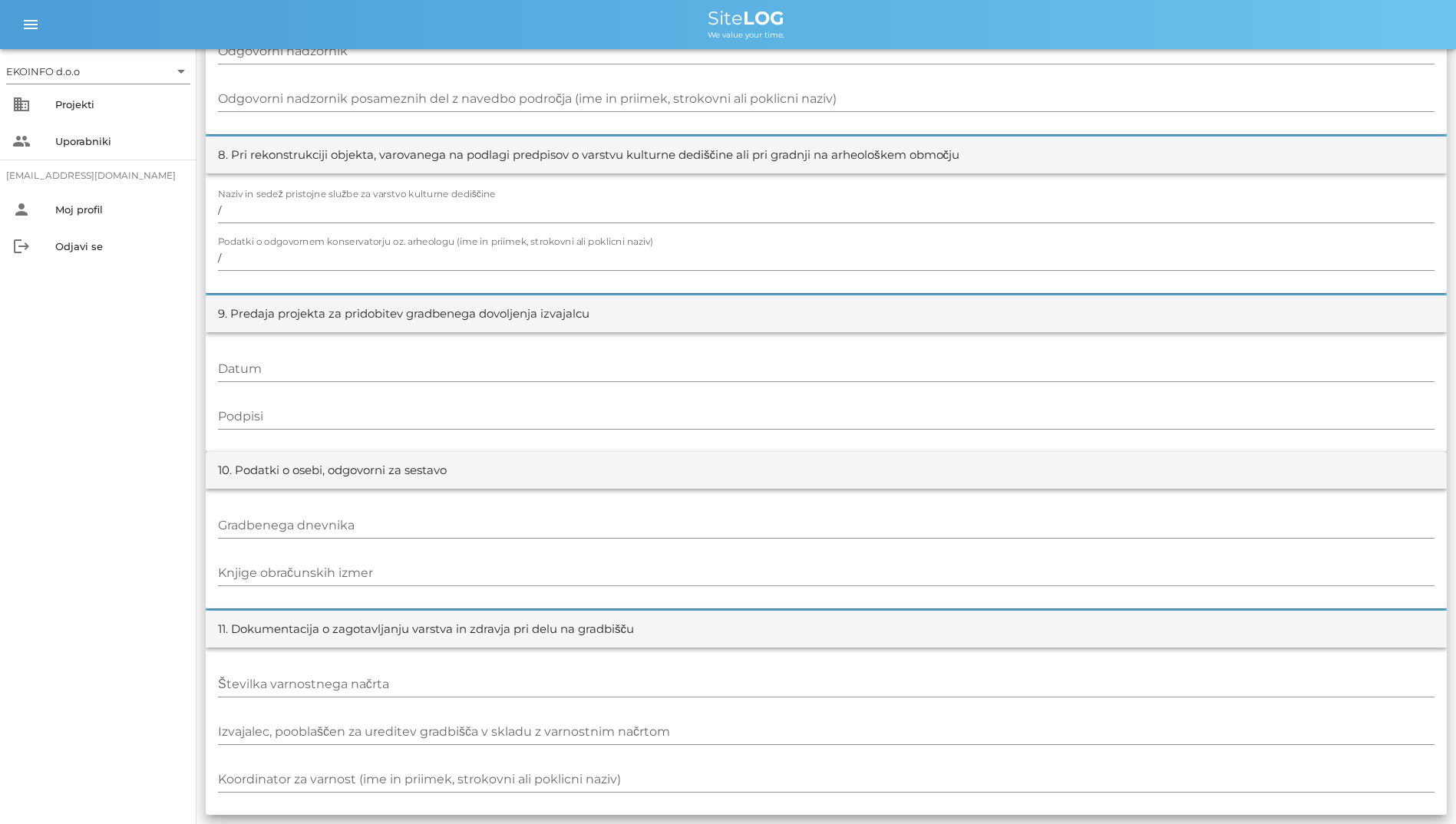
click at [83, 412] on div "EKOINFO d.o.o arrow_drop_down business Projekti people Uporabniki [EMAIL_ADDRES…" at bounding box center [98, 437] width 197 height 775
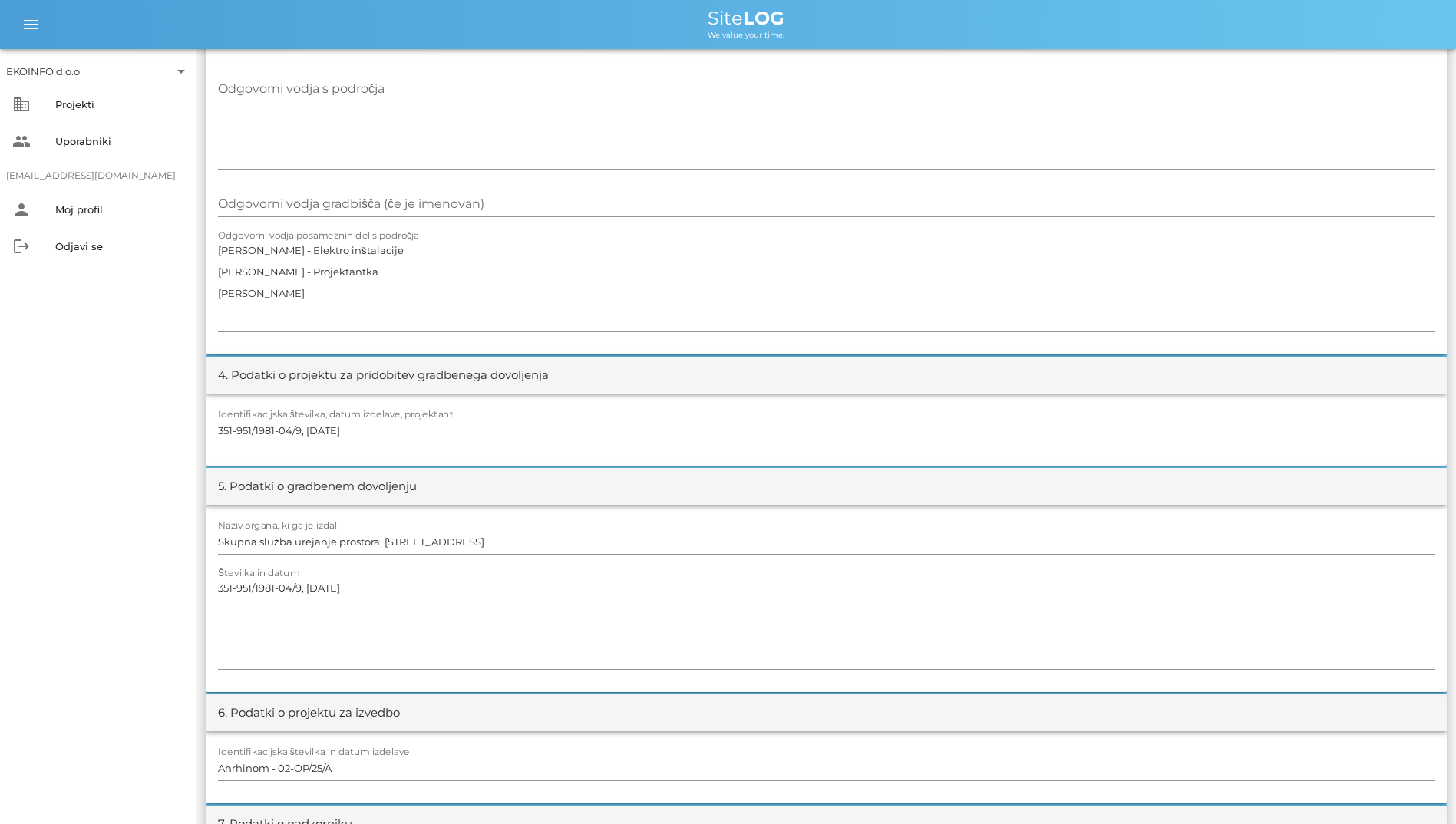
scroll to position [767, 0]
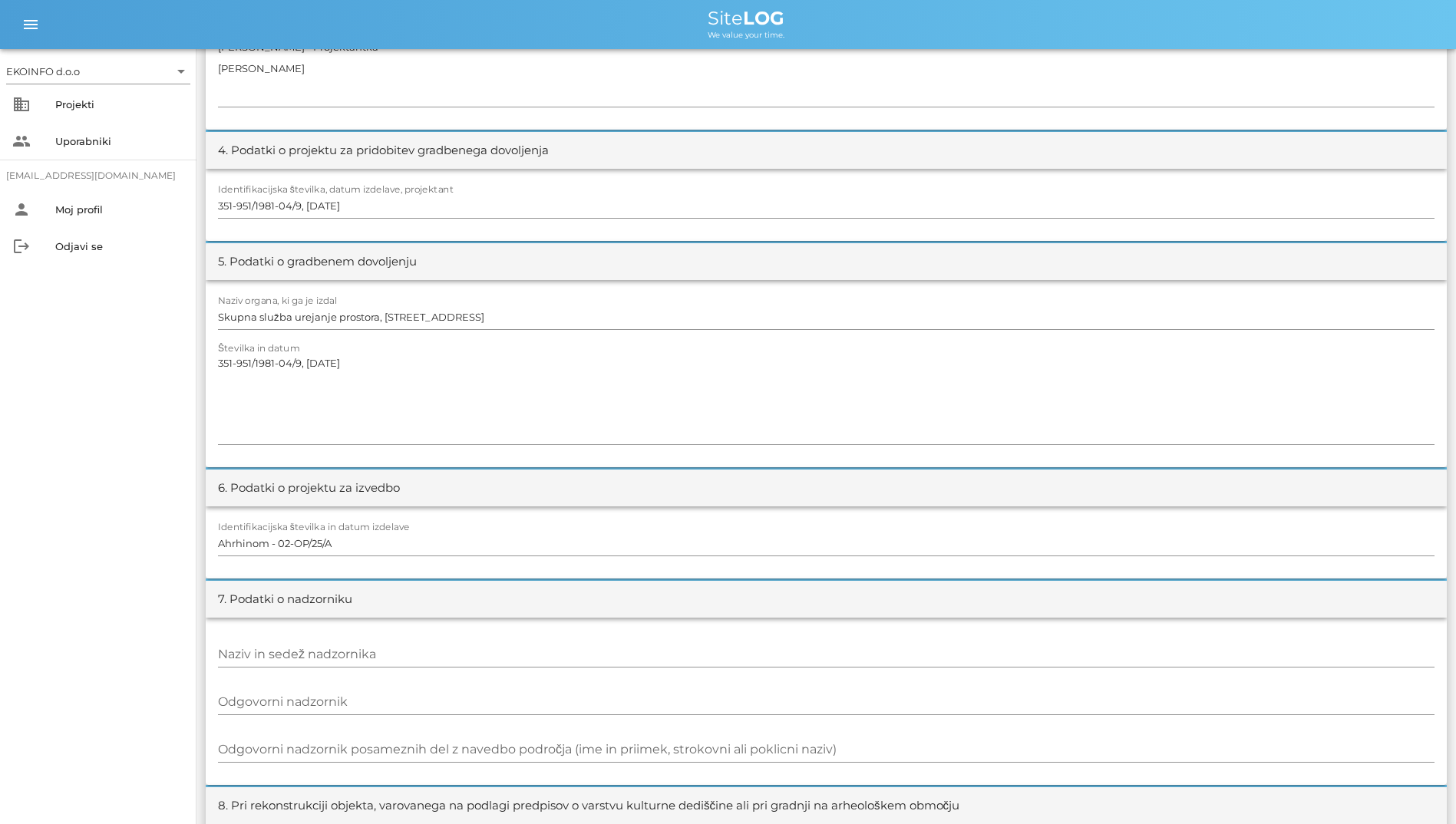
click at [943, 166] on div "4. Podatki o projektu za pridobitev gradbenega dovoljenja" at bounding box center [826, 150] width 1242 height 36
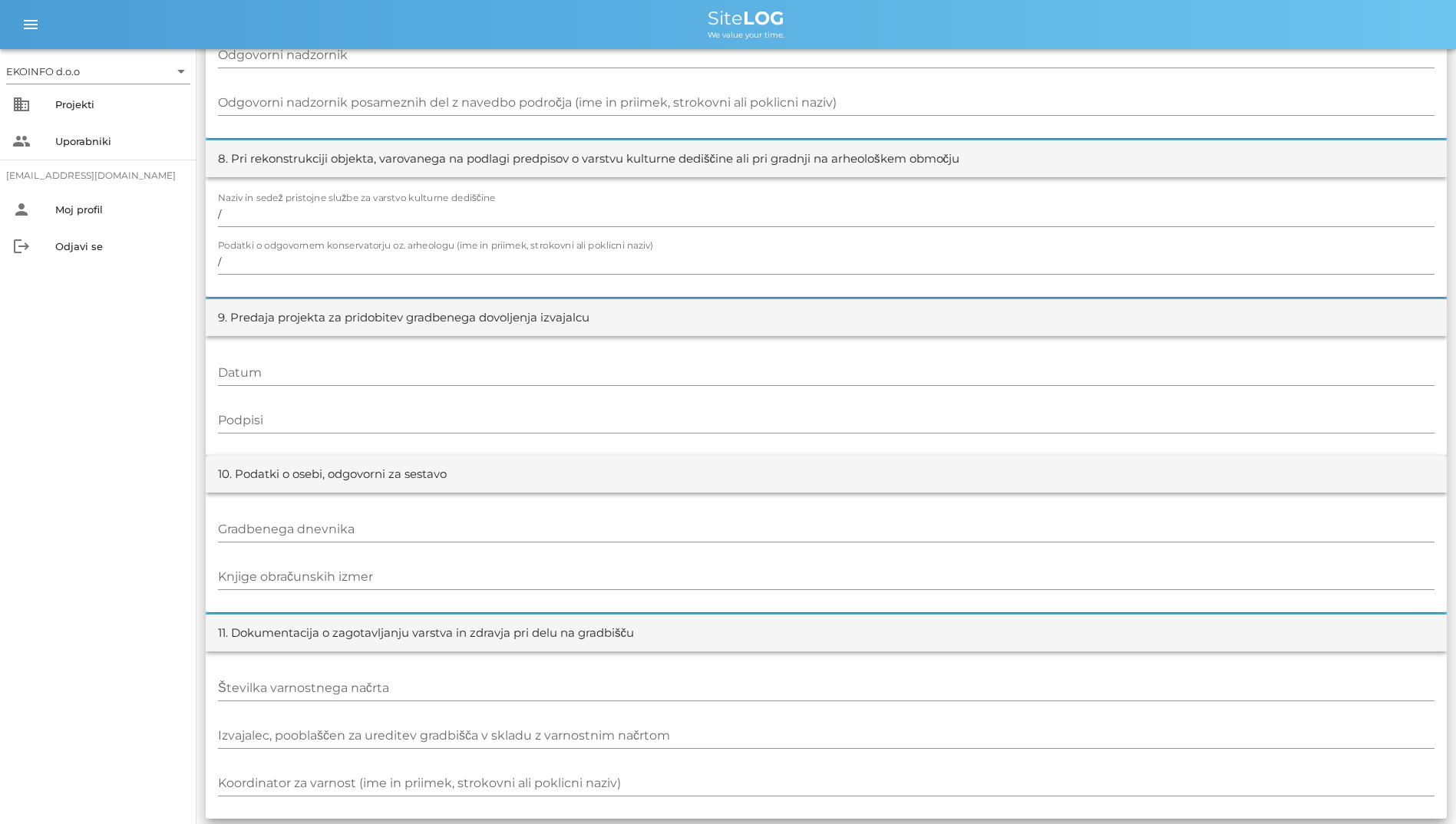
scroll to position [1418, 0]
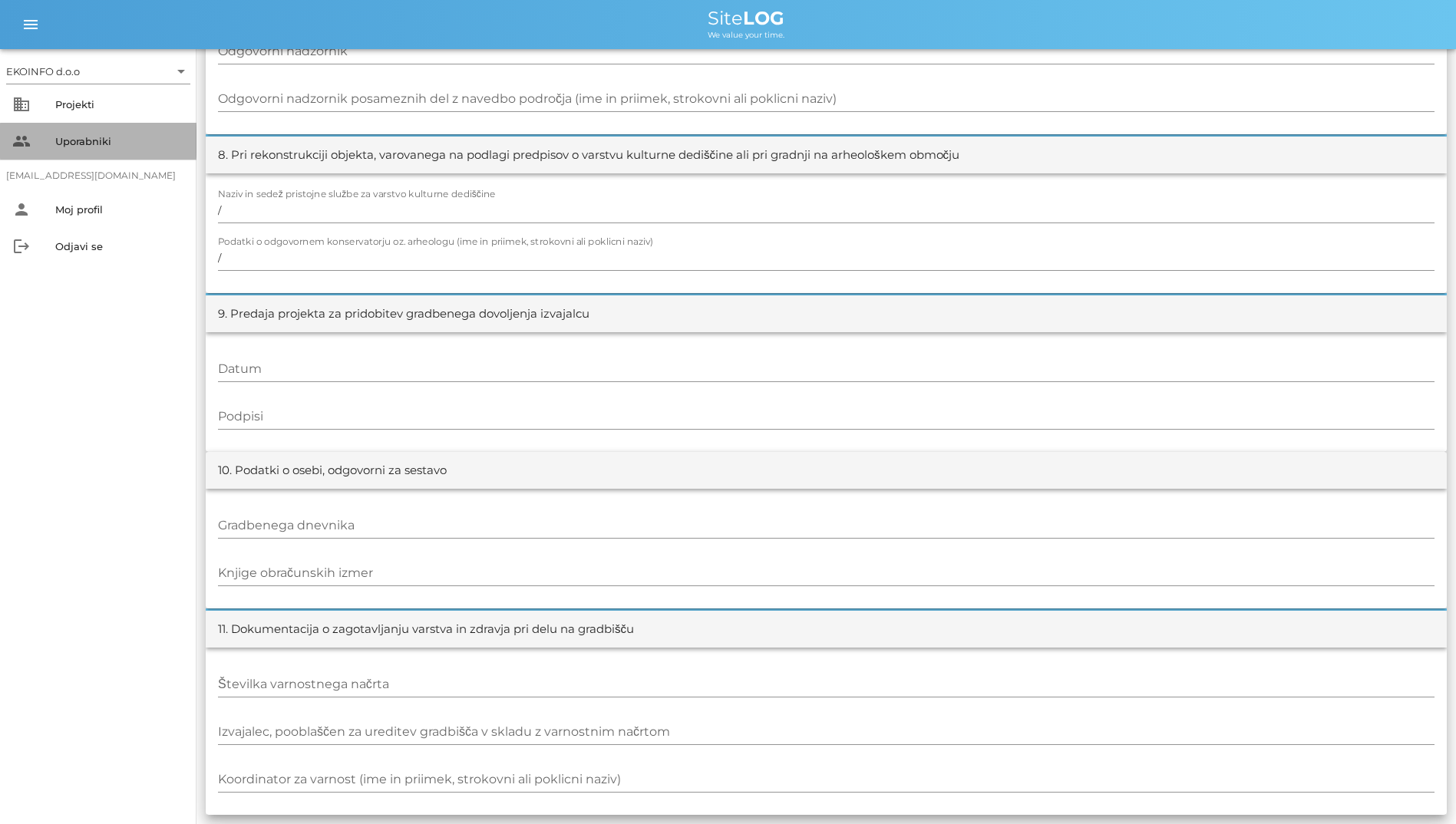
click at [81, 125] on div "people Uporabniki" at bounding box center [98, 140] width 197 height 36
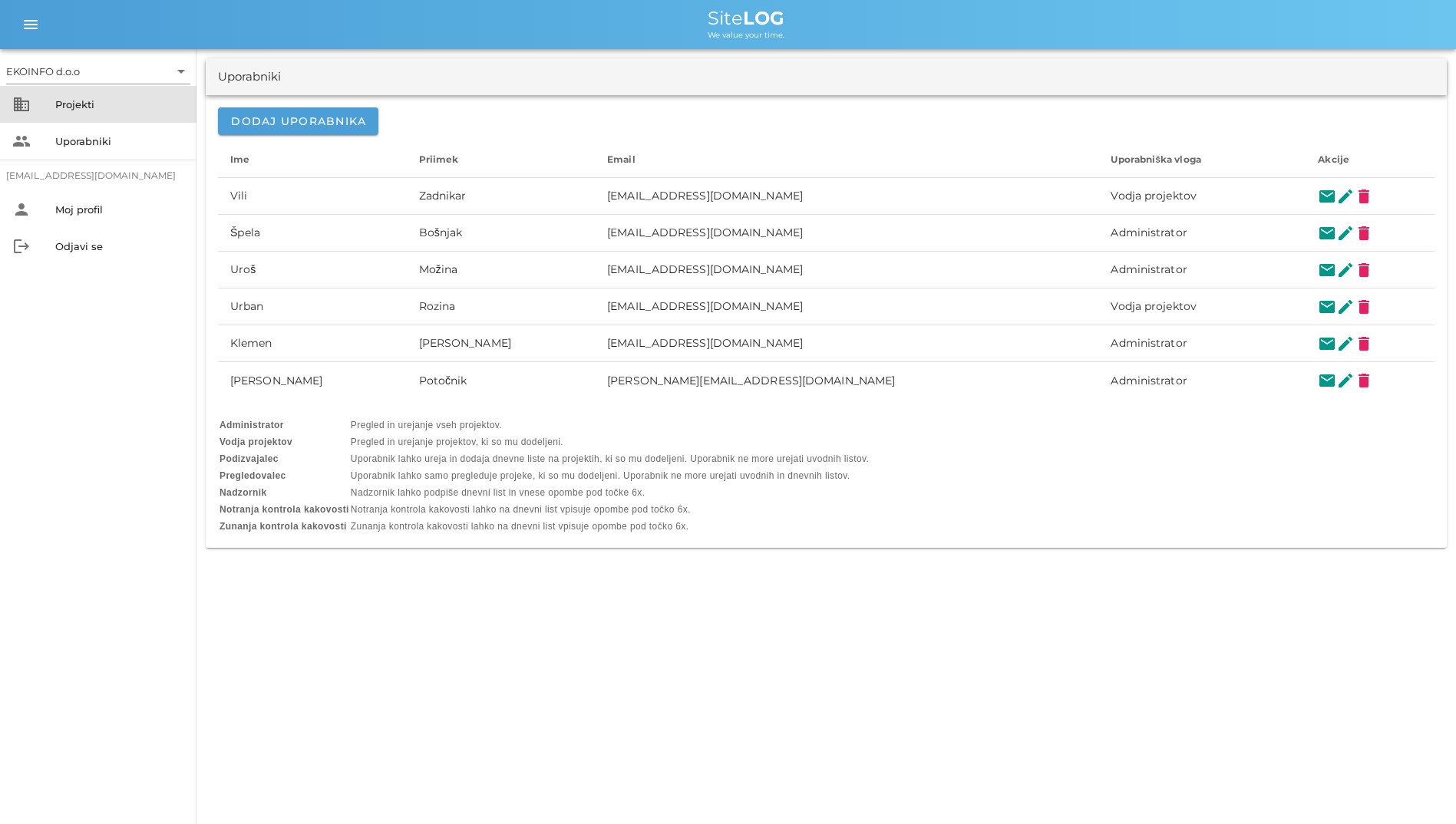
click at [95, 104] on div "Projekti" at bounding box center [120, 104] width 129 height 12
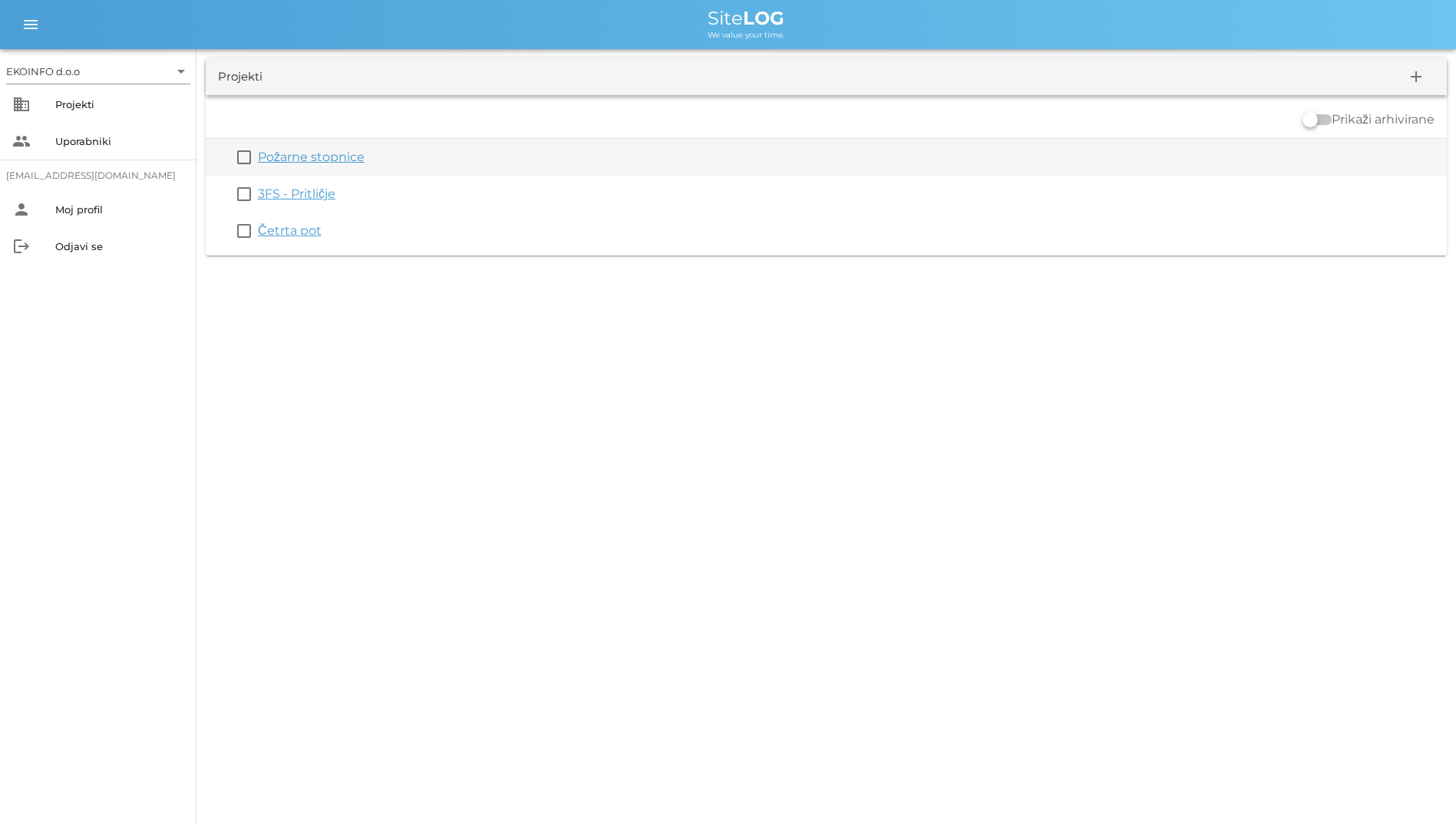
click at [298, 157] on link "Požarne stopnice" at bounding box center [312, 157] width 107 height 15
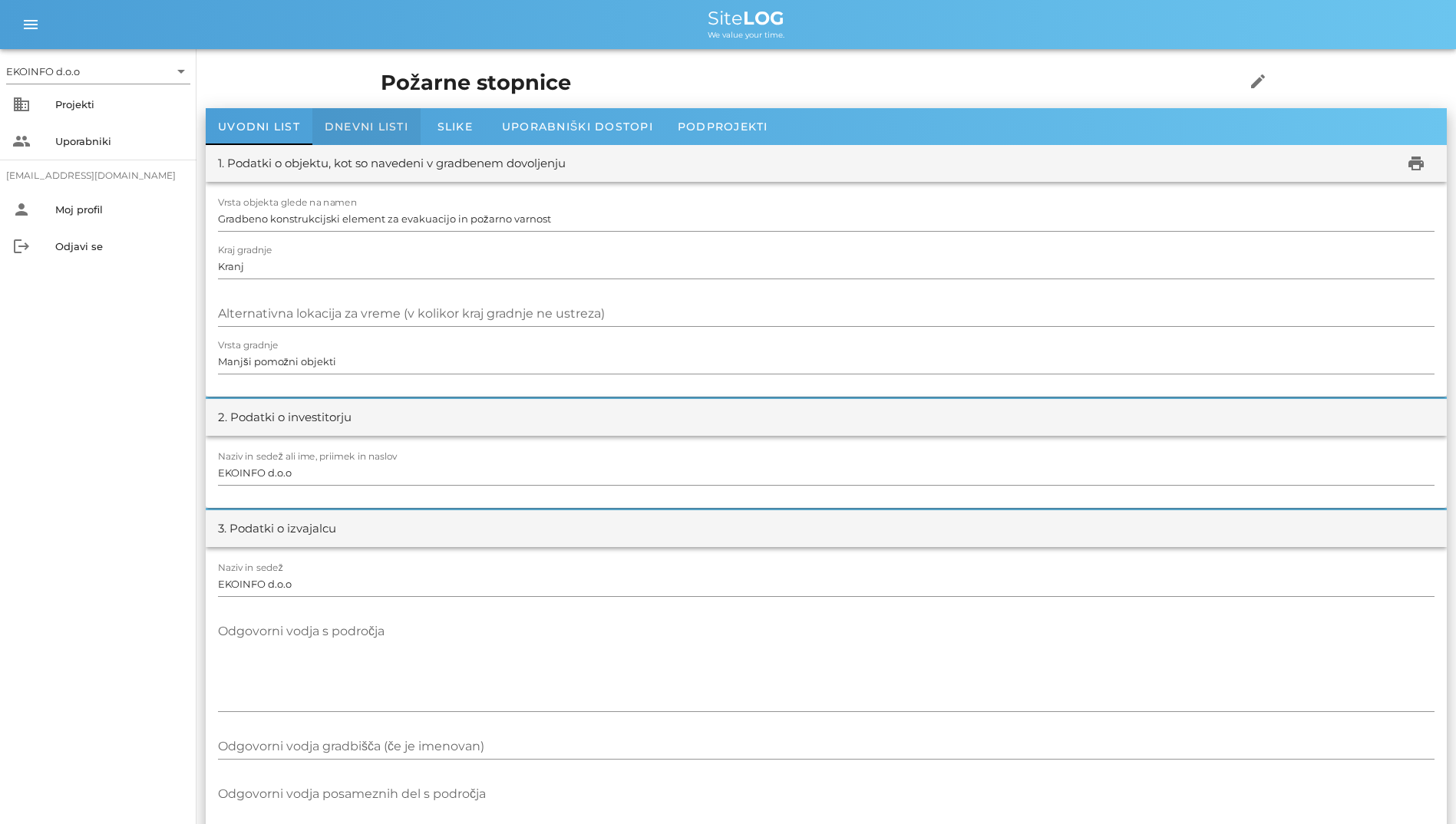
click at [365, 115] on div "Dnevni listi" at bounding box center [367, 126] width 109 height 36
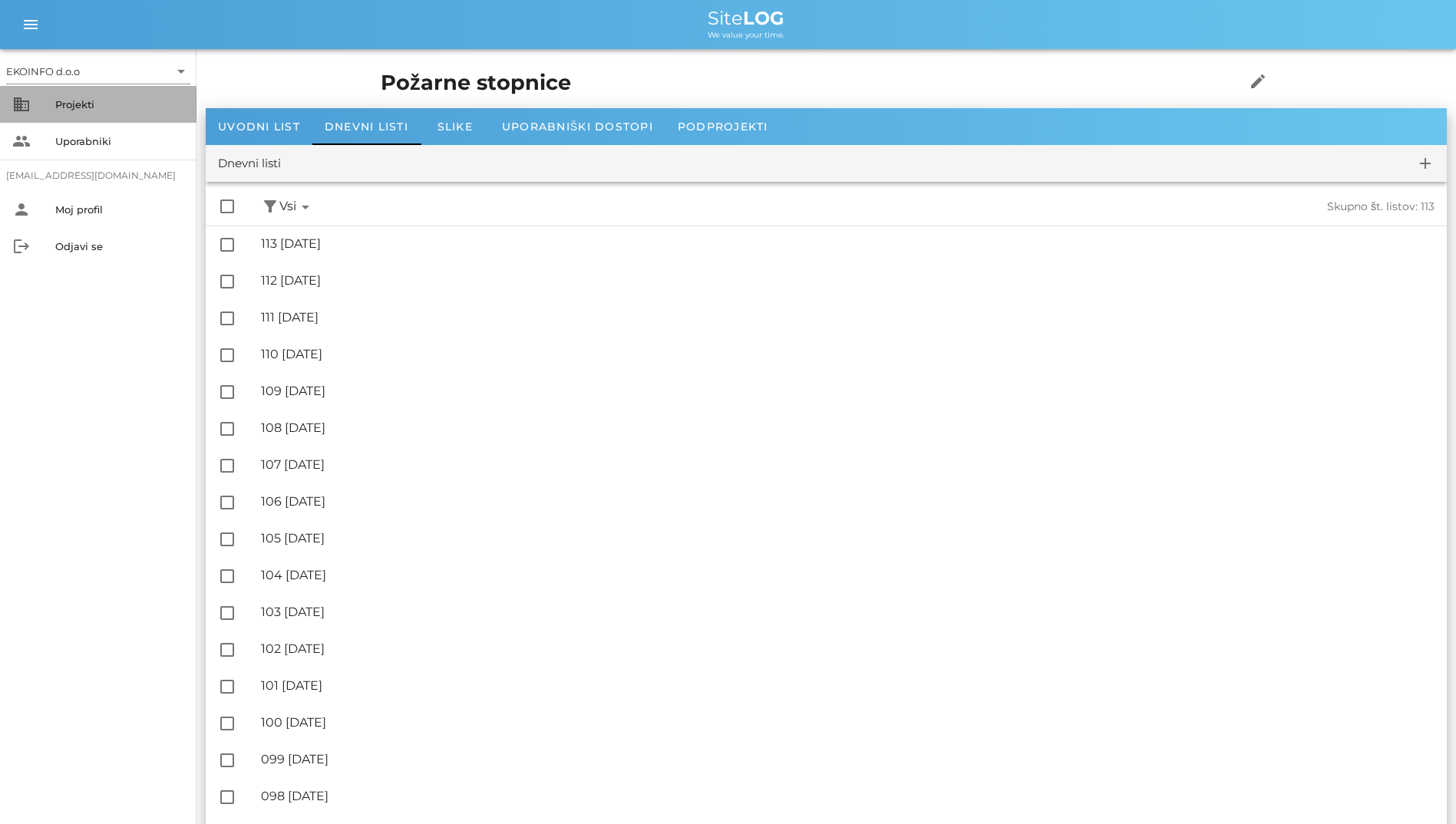
click at [34, 118] on div "business Projekti" at bounding box center [98, 104] width 197 height 36
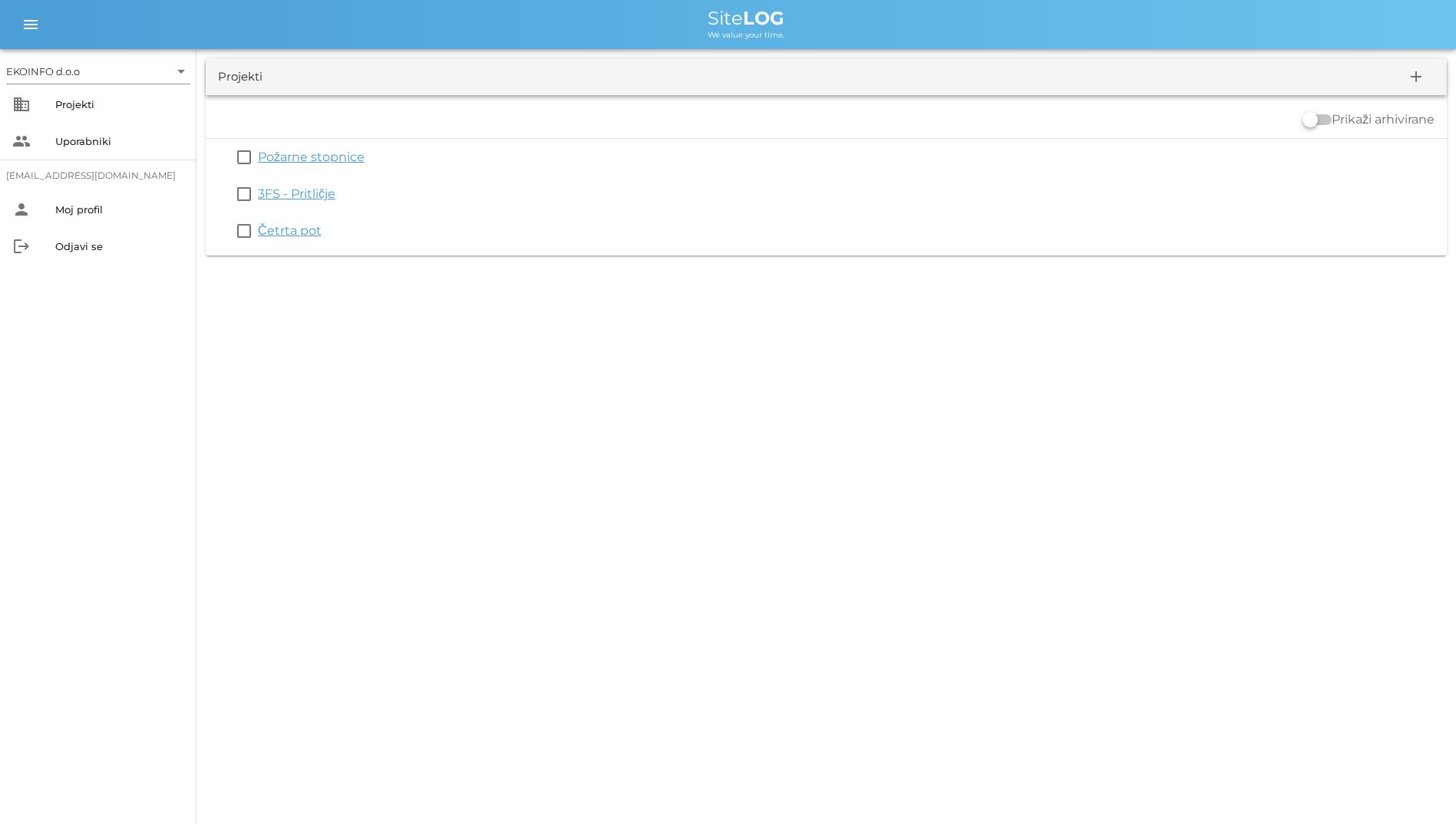
click at [741, 16] on span "Site LOG" at bounding box center [746, 18] width 77 height 22
click at [604, 20] on div "Site LOG" at bounding box center [746, 19] width 1395 height 19
click at [896, 329] on div "EKOINFO d.o.o arrow_drop_down business Projekti people Uporabniki [EMAIL_ADDRES…" at bounding box center [728, 412] width 1456 height 824
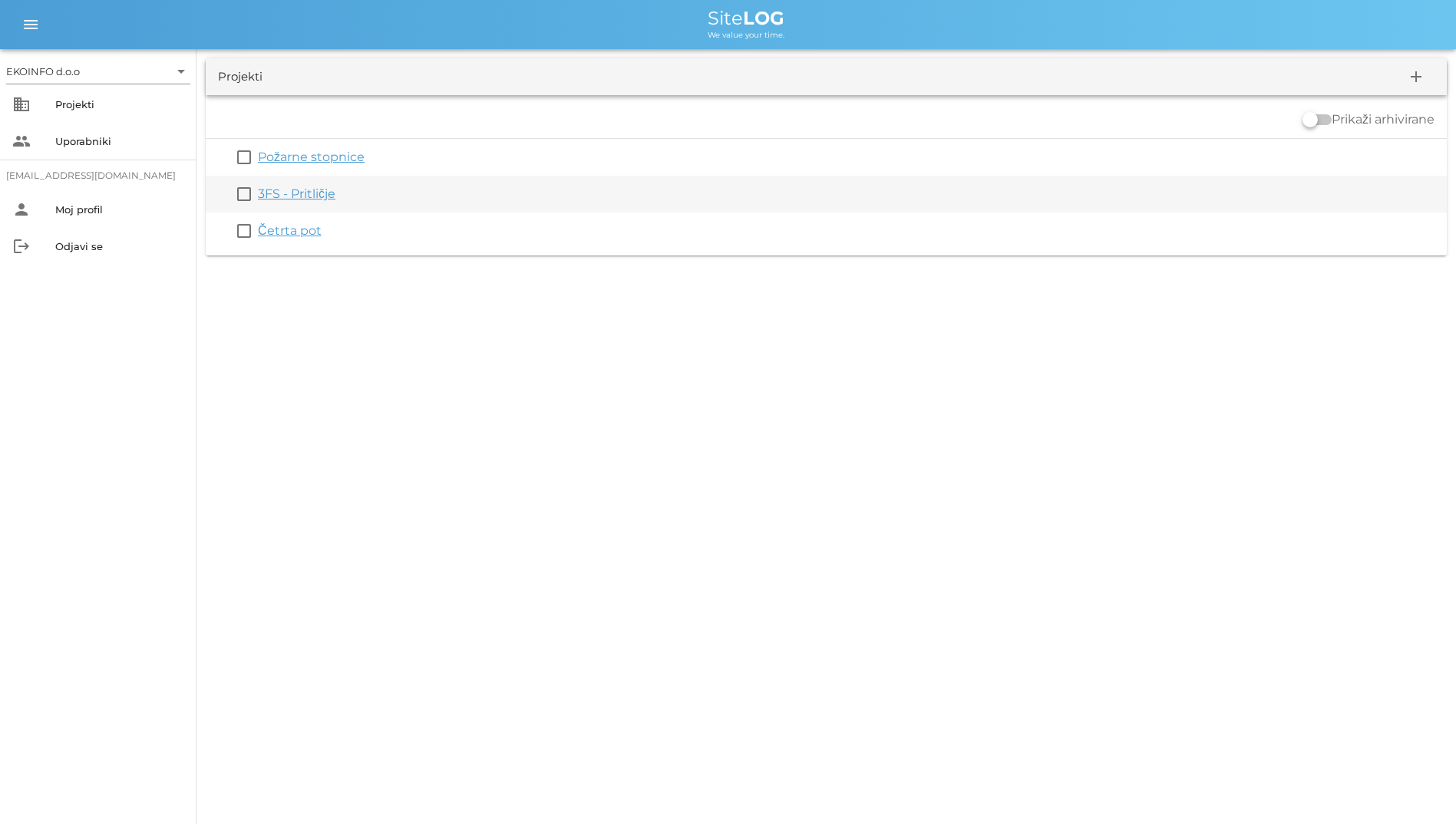
click at [406, 183] on div "check_box_outline_blank 3FS - Pritličje" at bounding box center [826, 194] width 1242 height 36
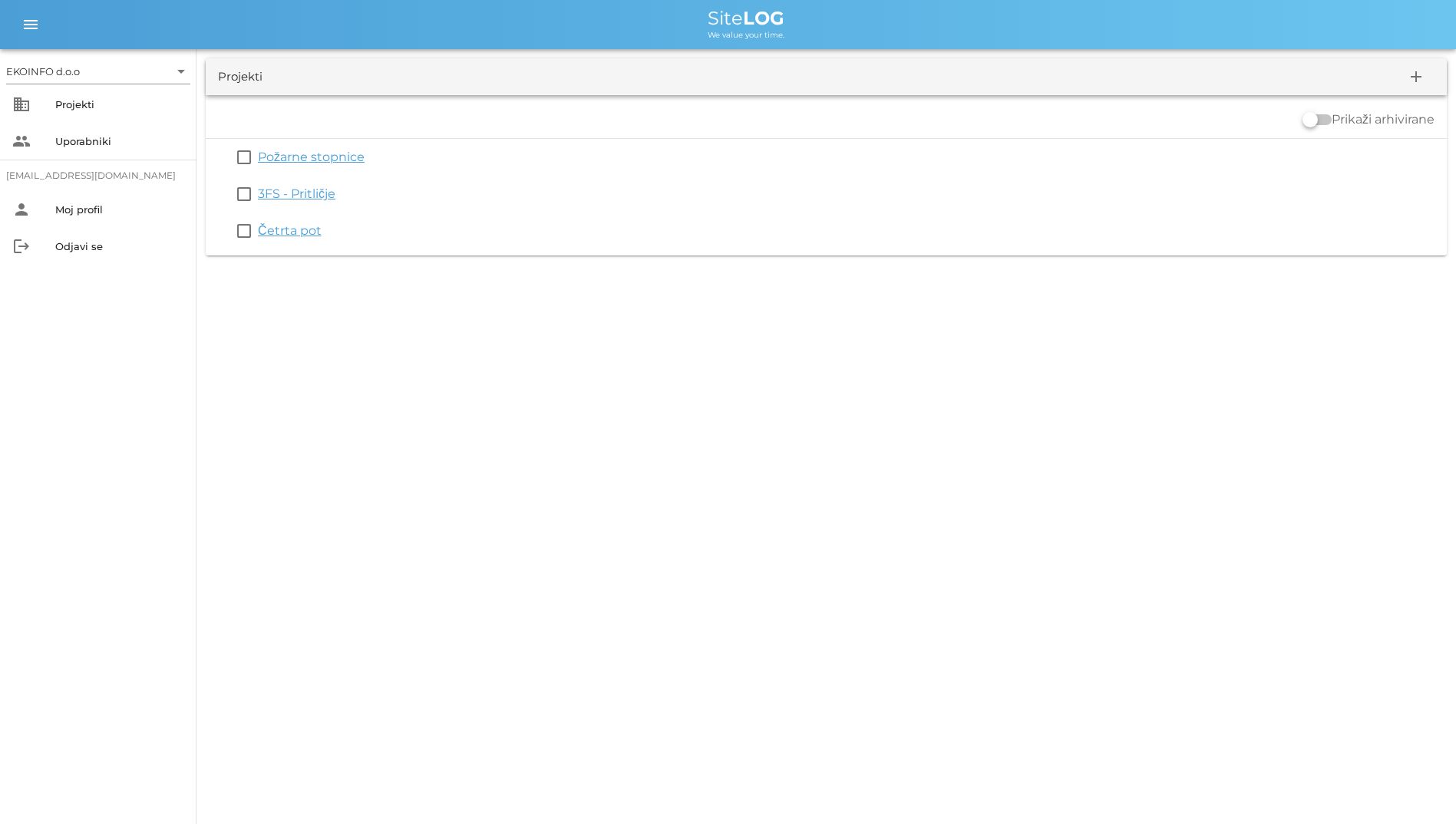
click at [327, 186] on link "3FS - Pritličje" at bounding box center [297, 194] width 78 height 15
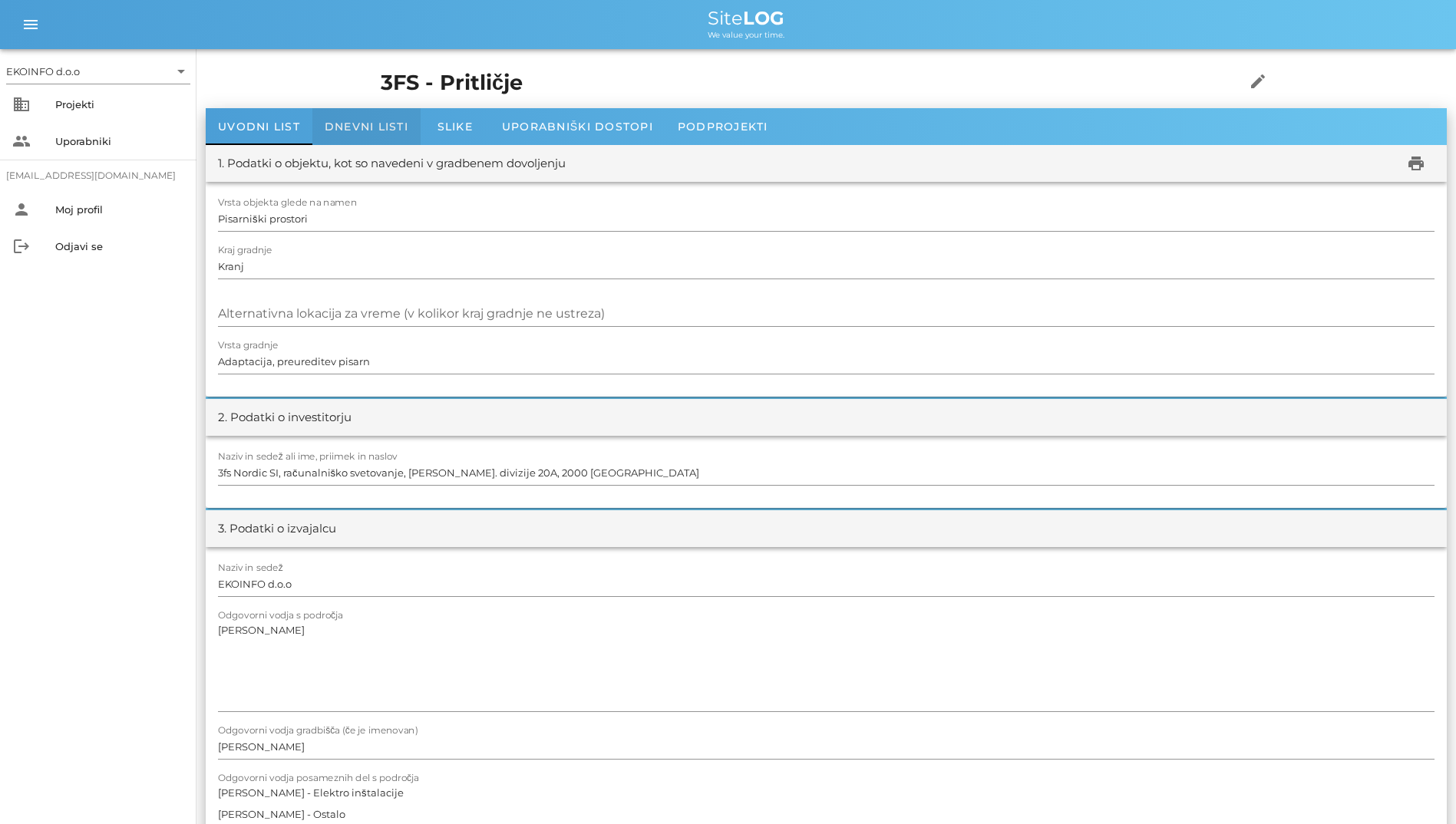
click at [374, 135] on div "Dnevni listi" at bounding box center [367, 126] width 109 height 36
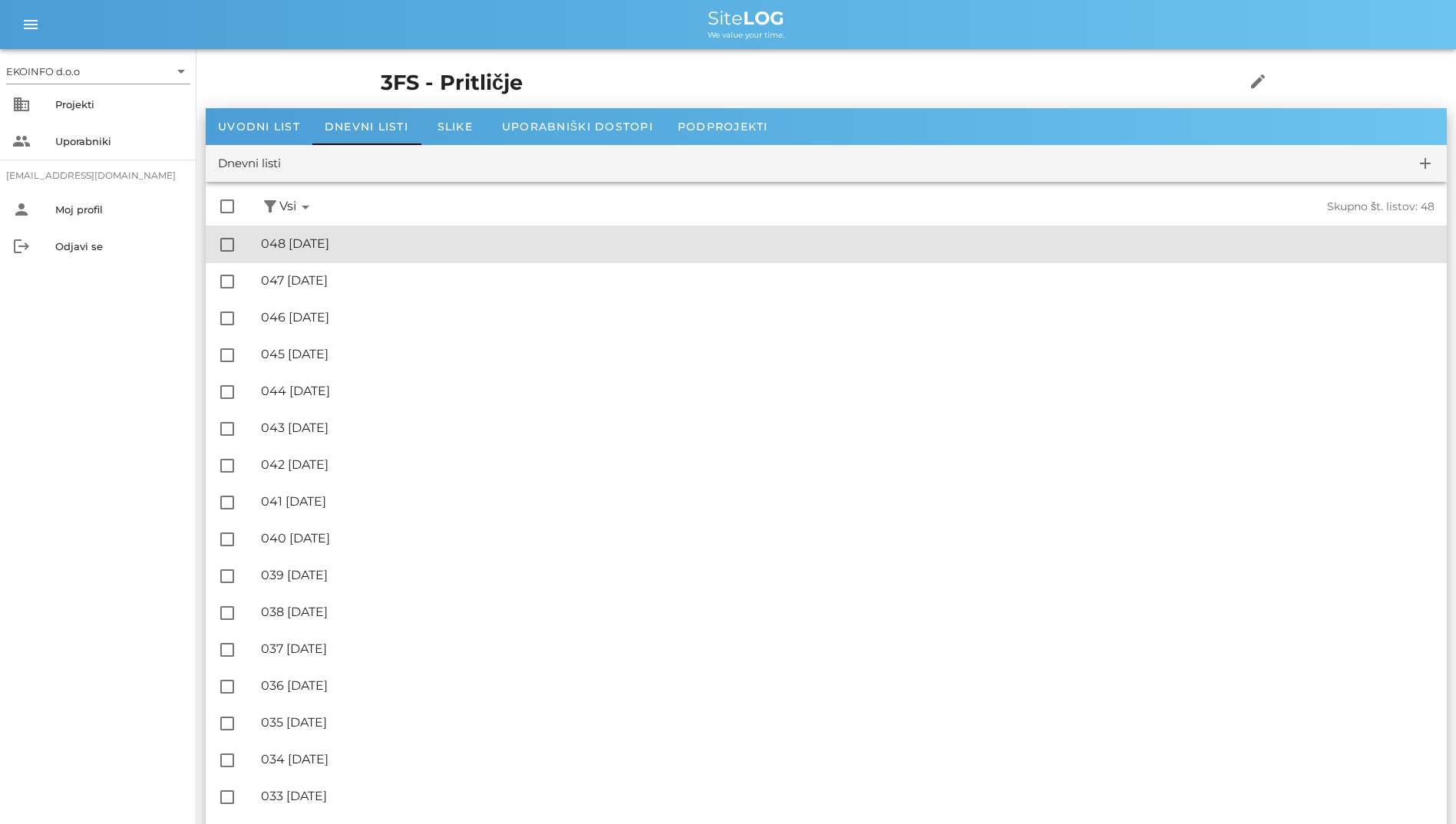
click at [376, 258] on div "🔏 048 [DATE] ✓ Podpisal: Nadzornik ✓ Podpisal: Sestavljalec ✓ Podpisal: Odgovor…" at bounding box center [848, 244] width 1173 height 35
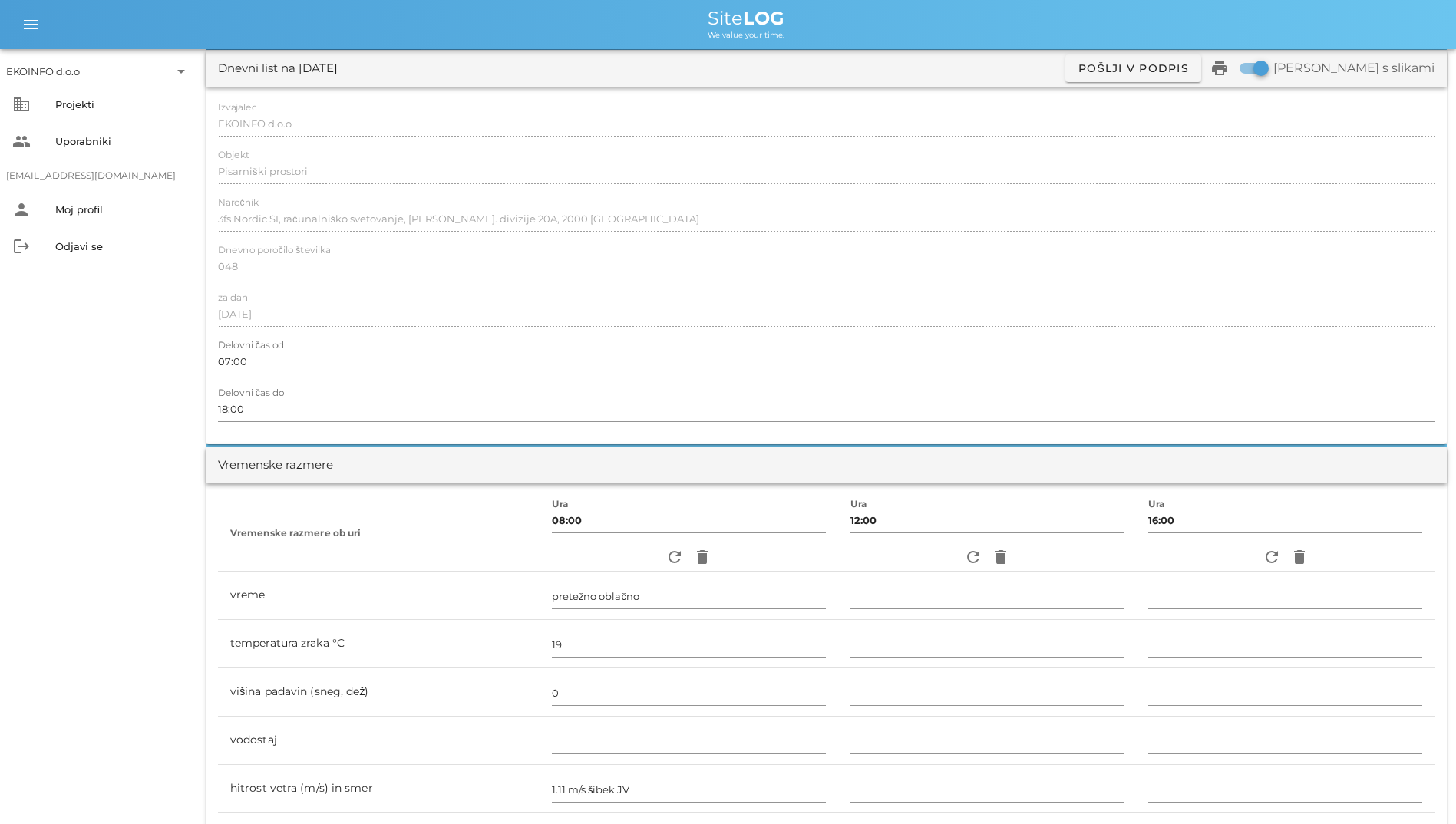
scroll to position [153, 0]
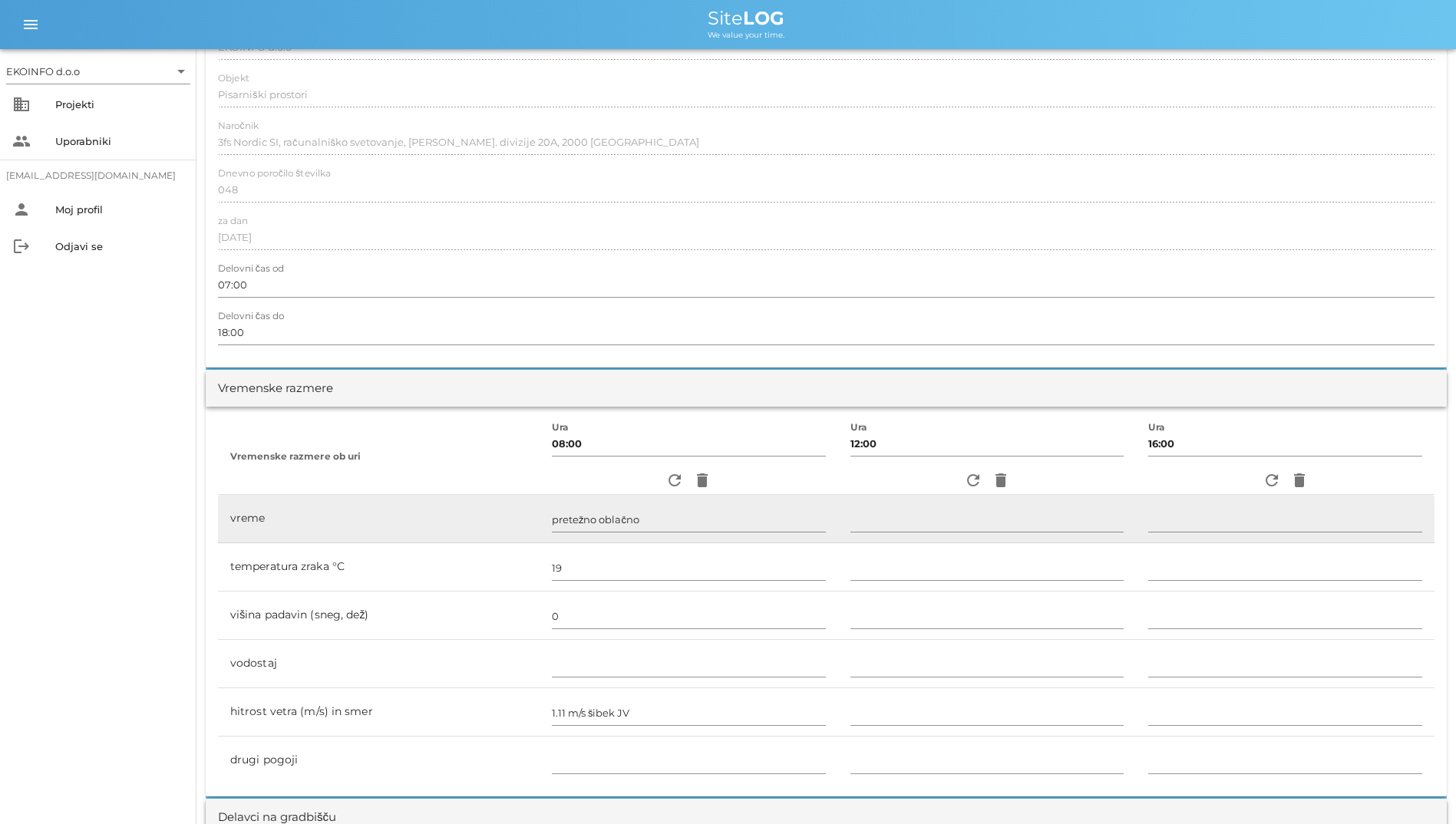
click at [968, 495] on td at bounding box center [987, 519] width 298 height 49
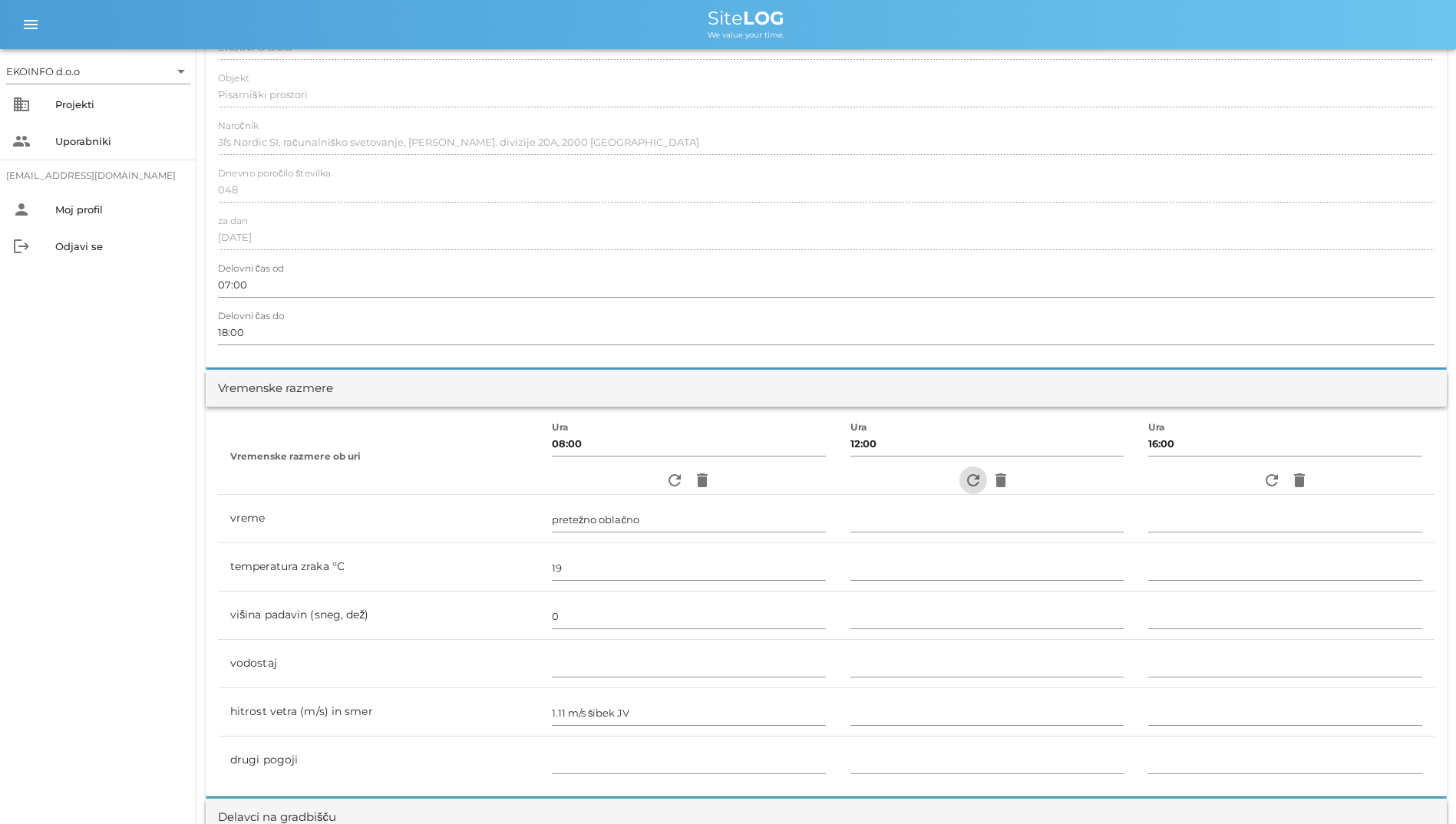
click at [969, 487] on icon "refresh" at bounding box center [973, 481] width 19 height 19
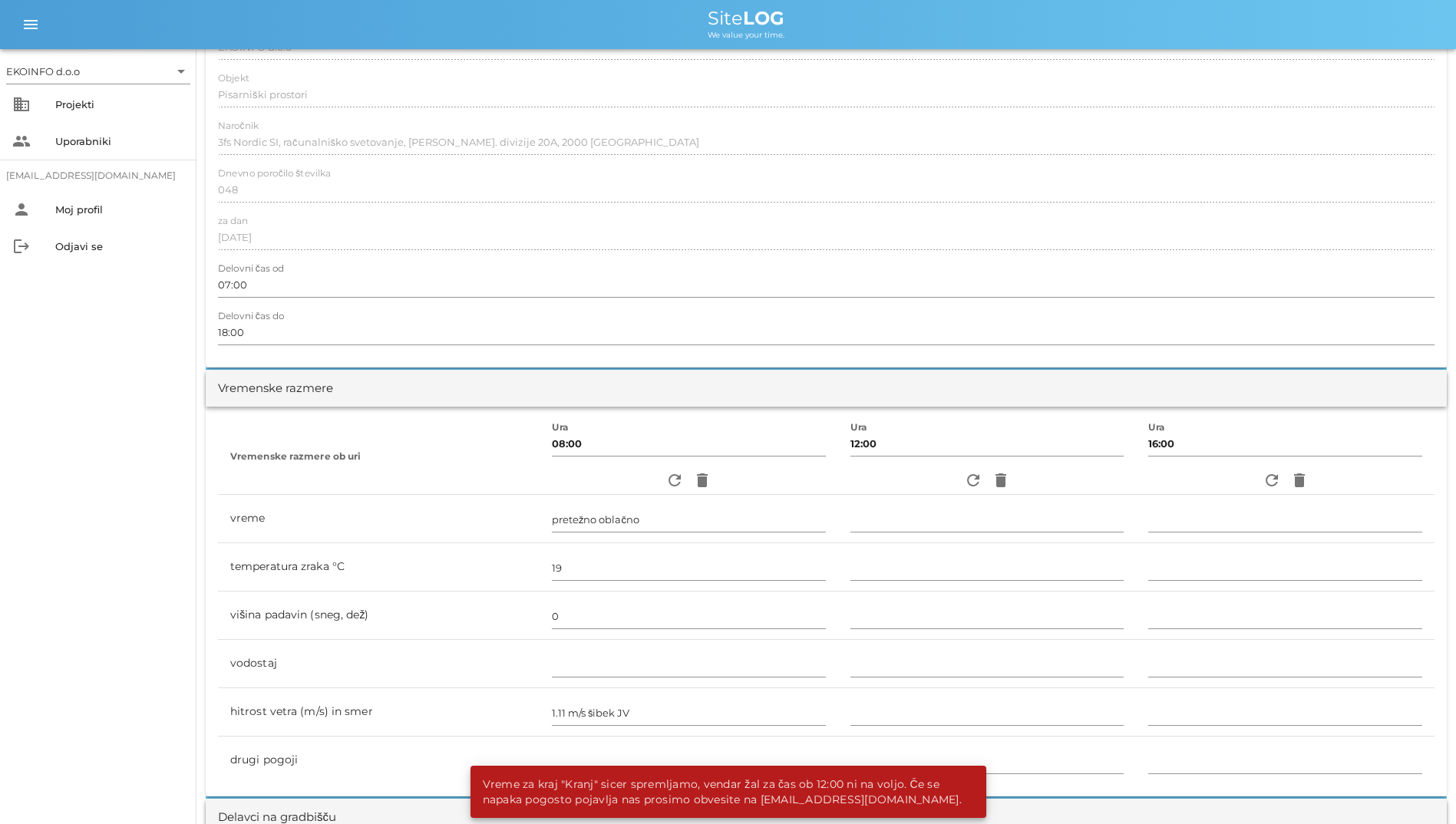
scroll to position [0, 0]
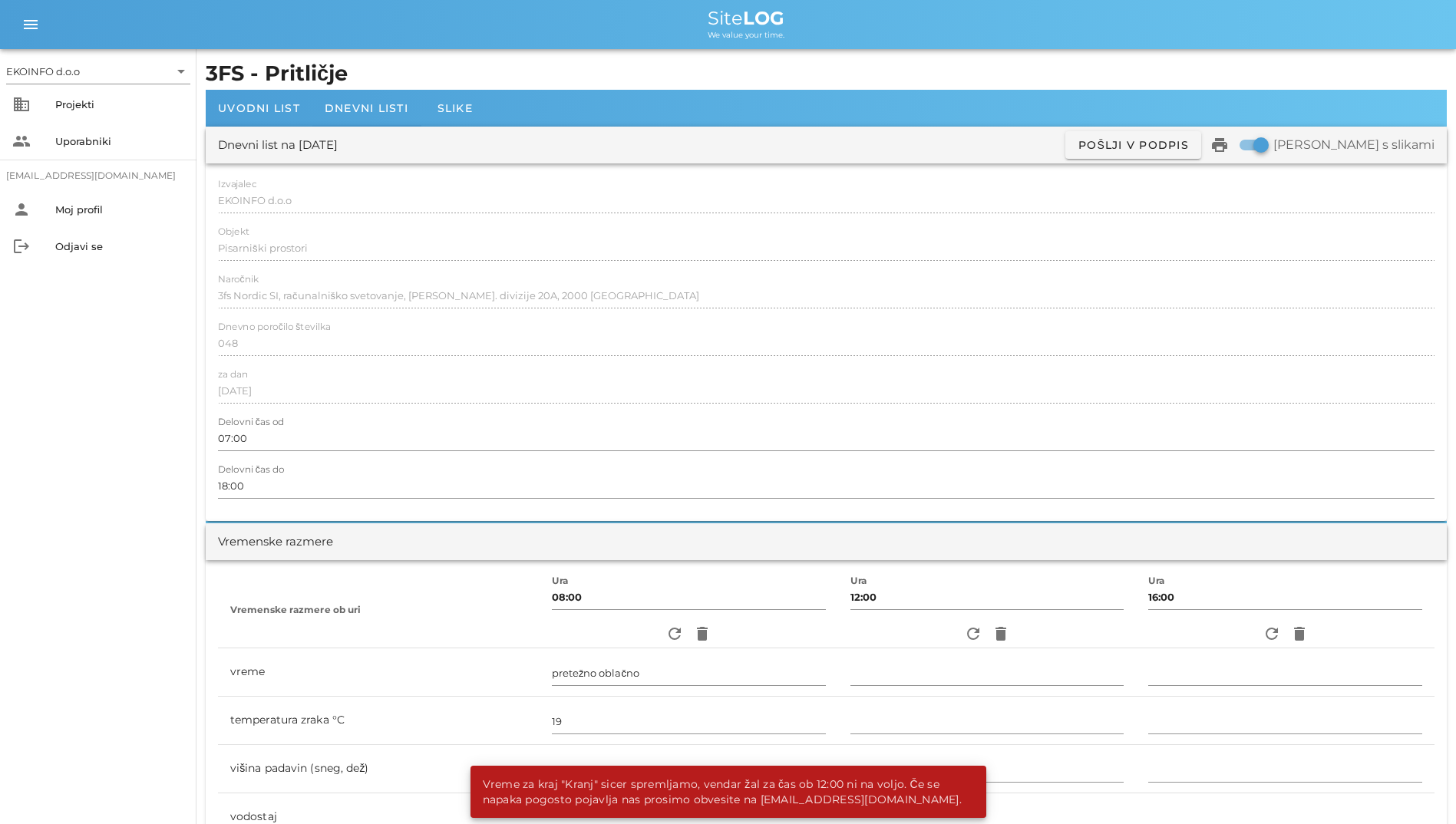
click at [282, 88] on h1 "3FS - Pritličje" at bounding box center [826, 74] width 1242 height 32
click at [255, 107] on span "Uvodni list" at bounding box center [259, 108] width 82 height 14
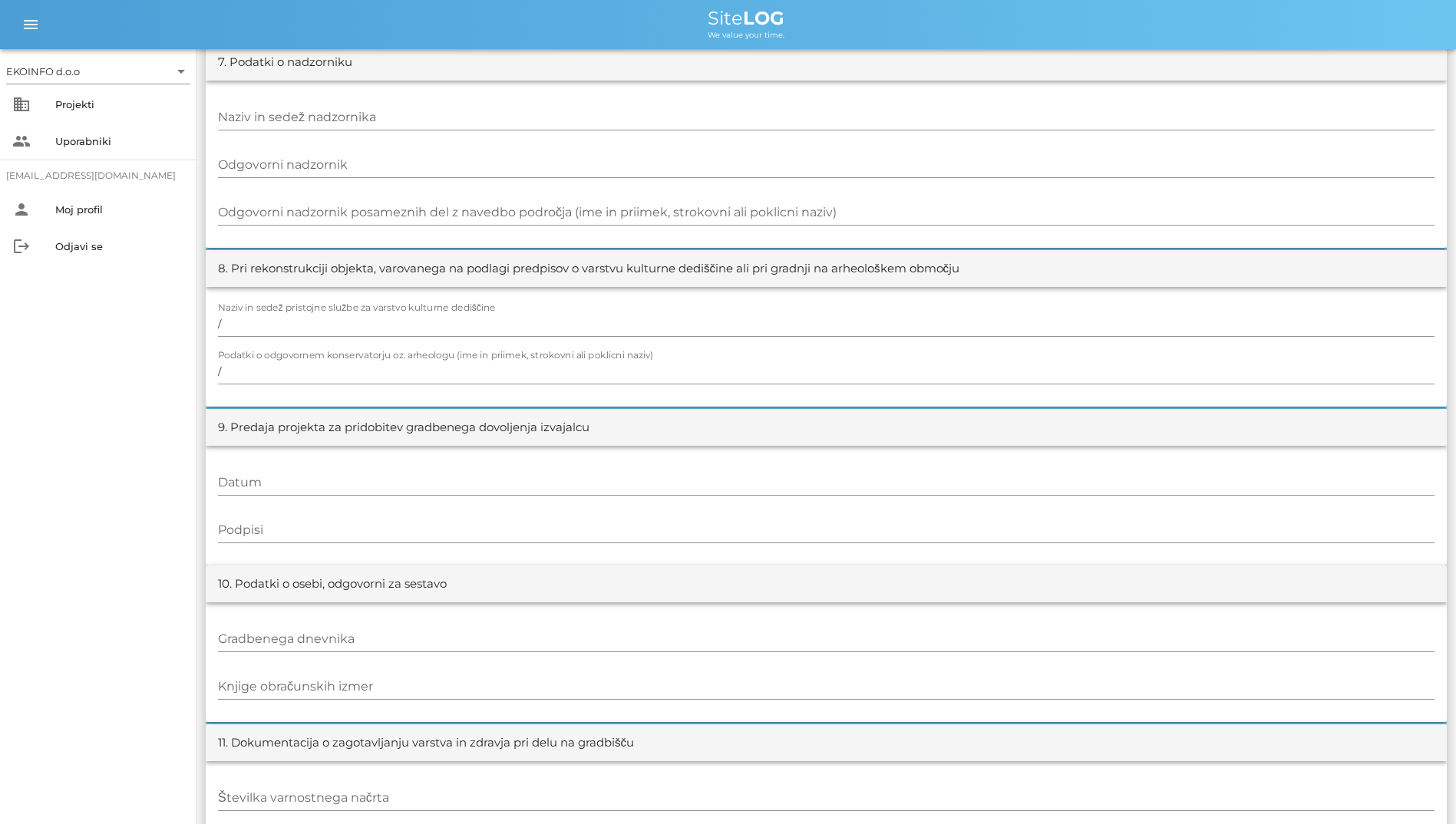
scroll to position [1418, 0]
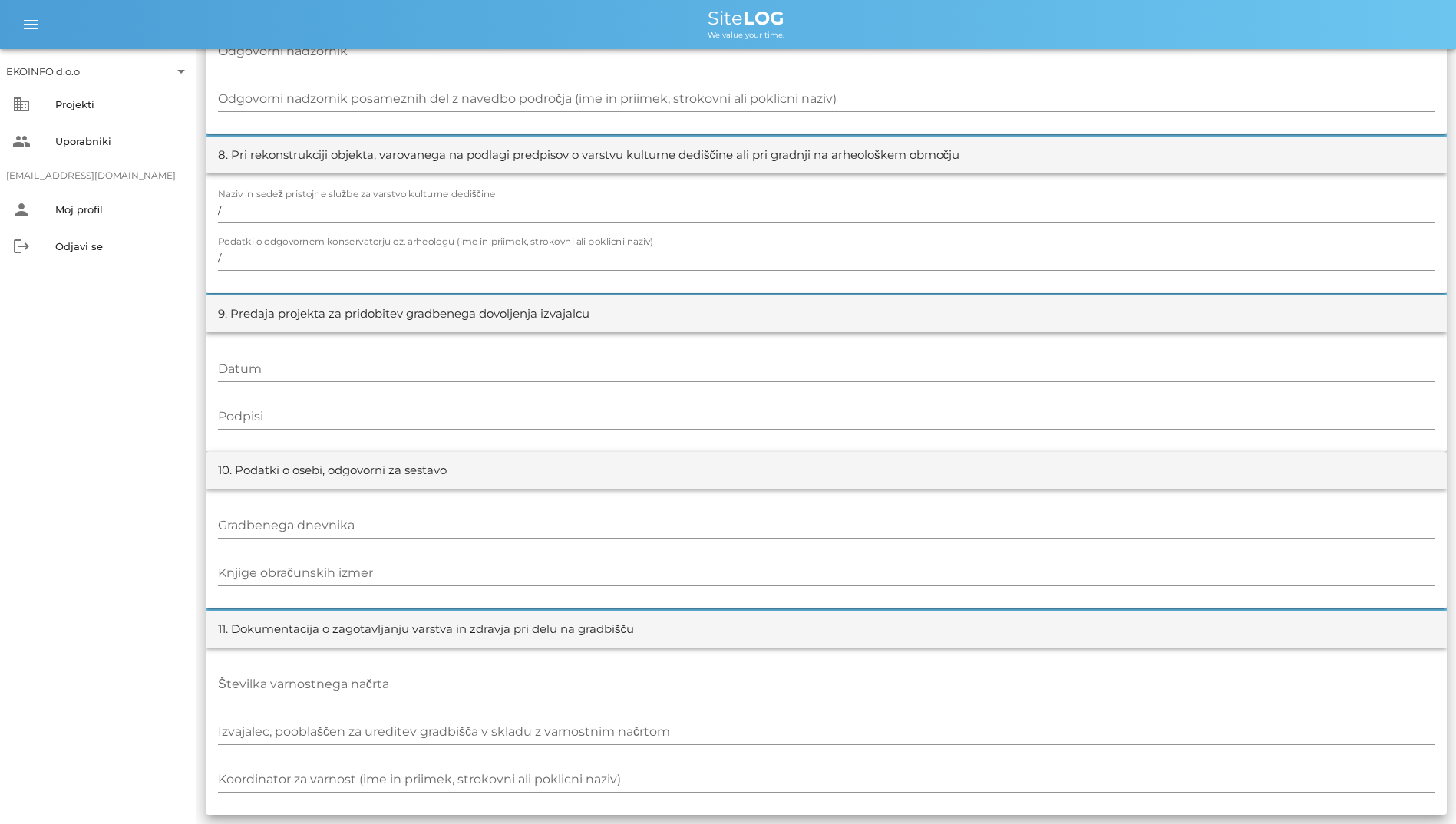
click at [97, 588] on div "EKOINFO d.o.o arrow_drop_down business Projekti people Uporabniki [EMAIL_ADDRES…" at bounding box center [98, 437] width 197 height 775
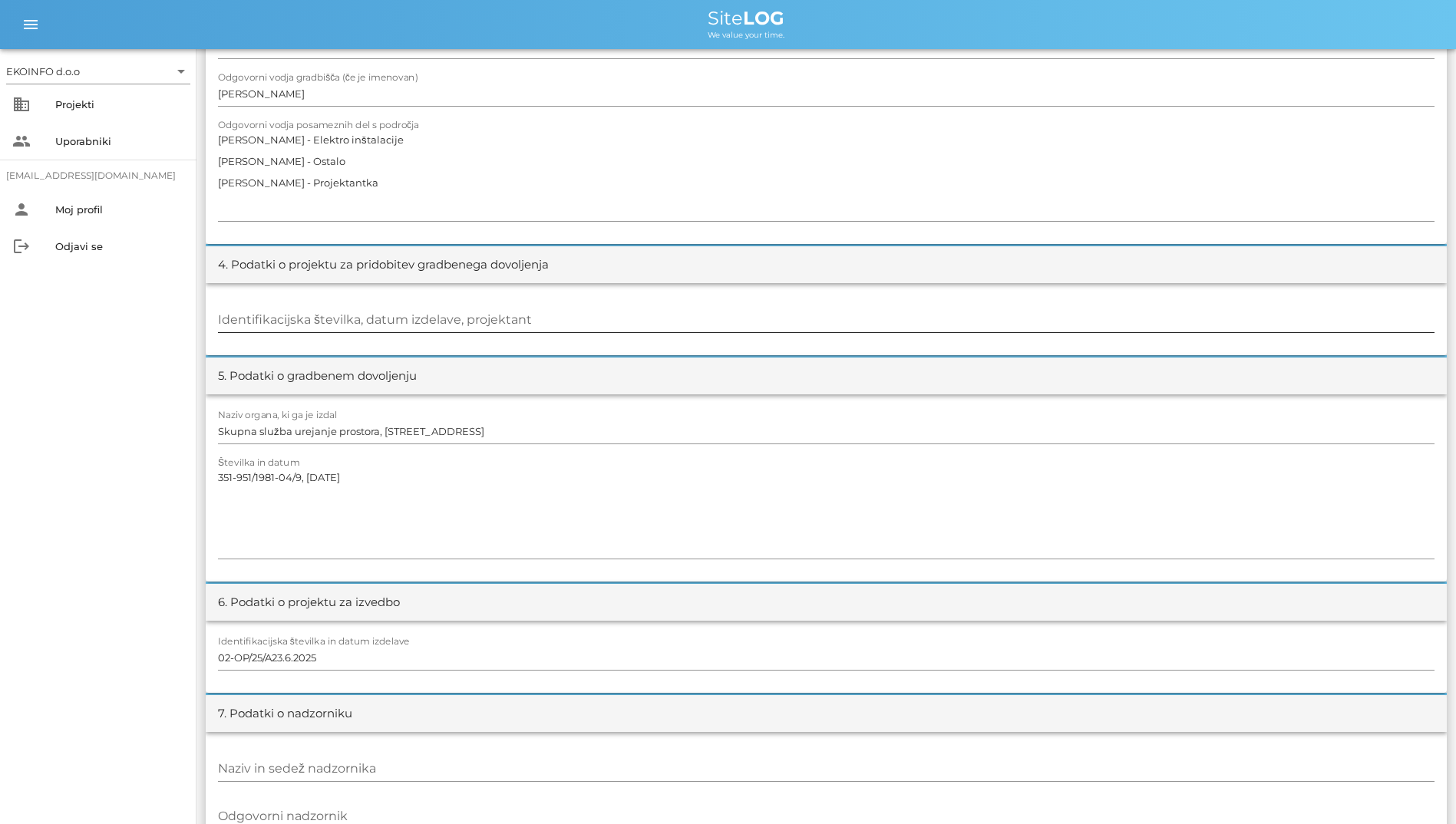
scroll to position [690, 0]
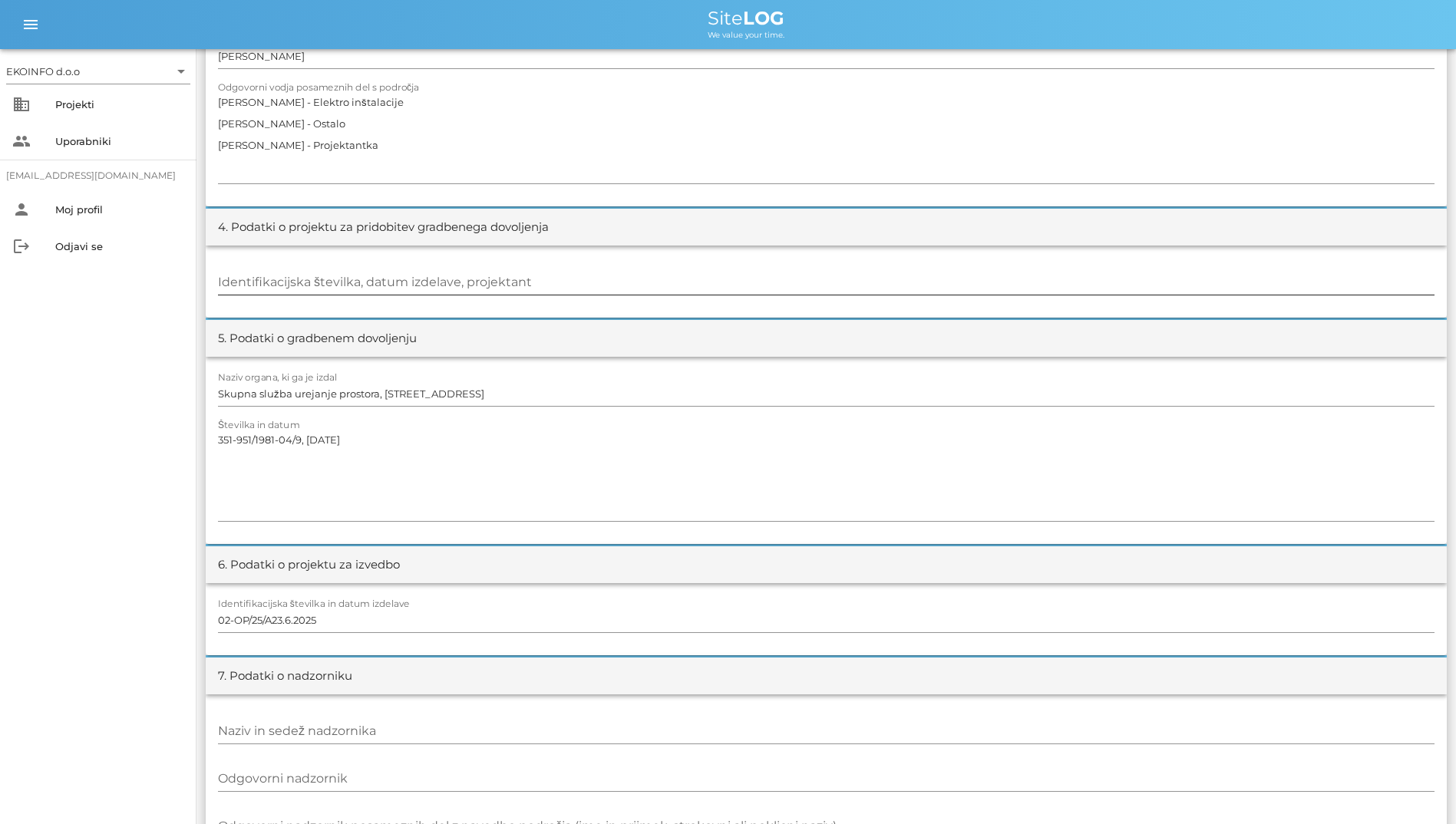
click at [768, 280] on input "Identifikacijska številka, datum izdelave, projektant" at bounding box center [826, 282] width 1216 height 24
click at [825, 171] on textarea "[PERSON_NAME] - Elektro inštalacije [PERSON_NAME] - Ostalo [PERSON_NAME] - Proj…" at bounding box center [826, 137] width 1216 height 92
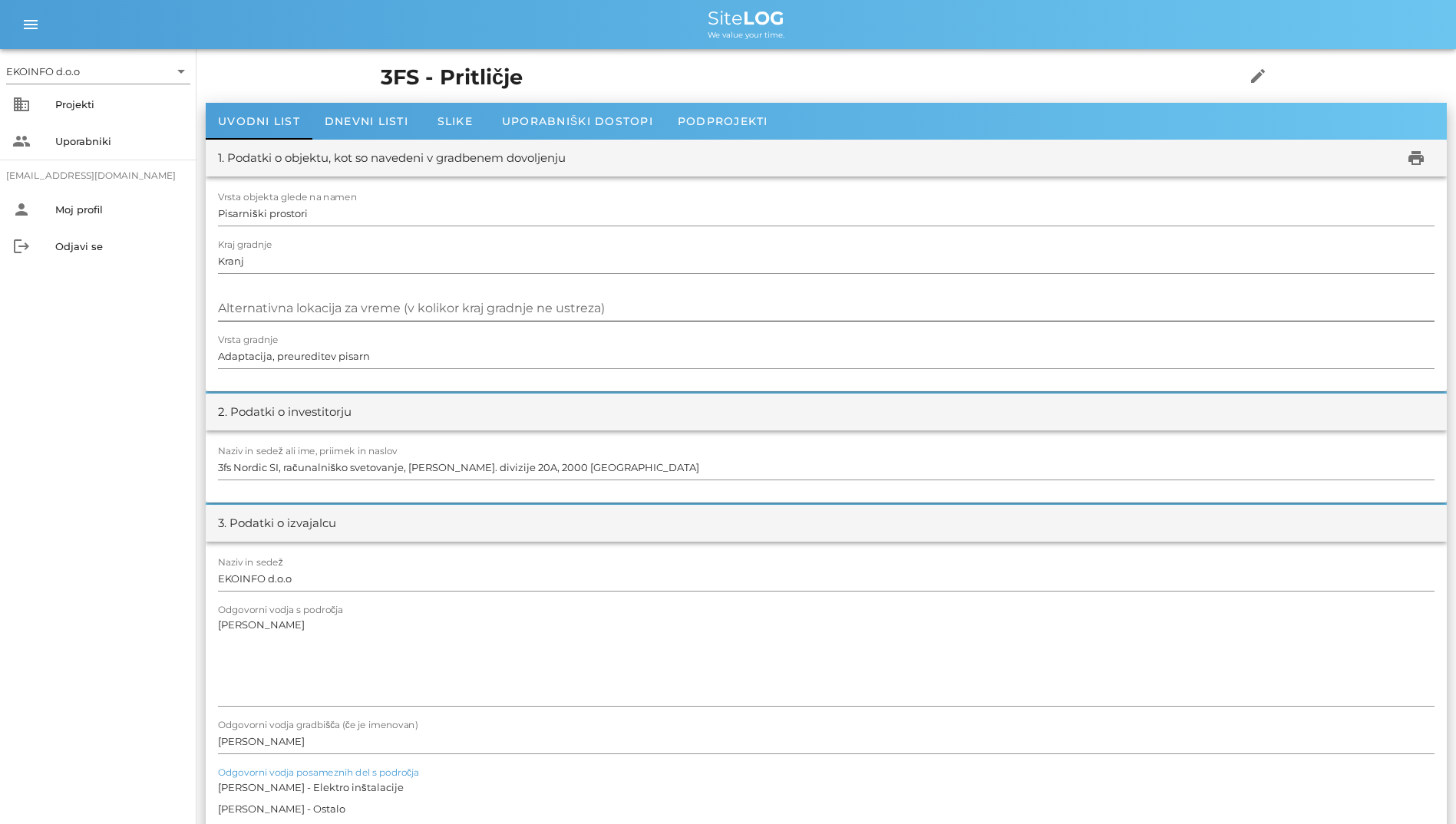
scroll to position [0, 0]
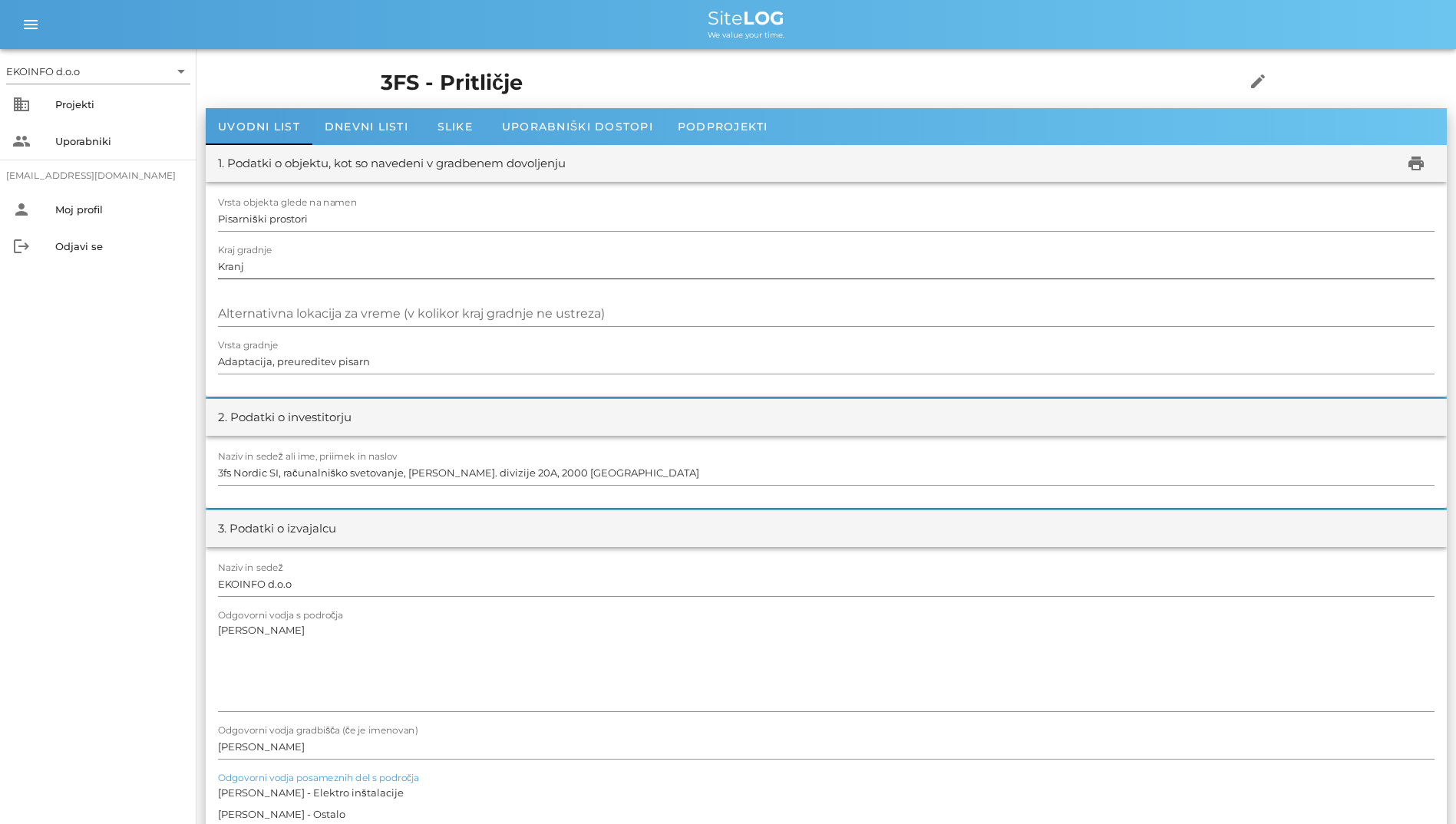
click at [617, 254] on input "Kranj" at bounding box center [826, 267] width 1216 height 24
click at [598, 223] on input "Pisarniški prostori" at bounding box center [826, 219] width 1216 height 24
click at [321, 571] on div "Naziv in sedež EKOINFO d.o.o" at bounding box center [826, 585] width 1216 height 45
click at [373, 127] on span "Dnevni listi" at bounding box center [366, 126] width 83 height 14
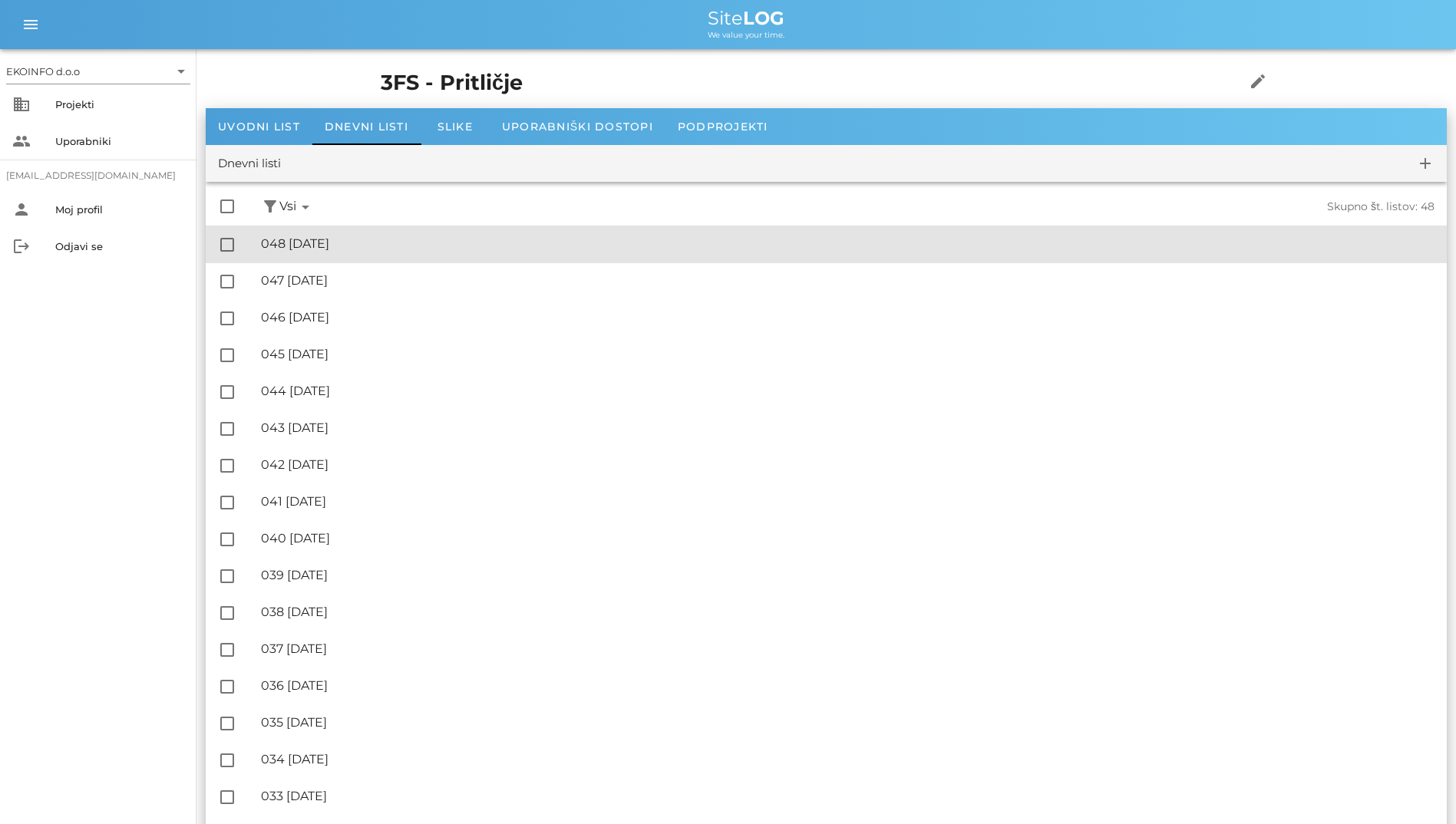
click at [383, 241] on div "🔏 048 [DATE]" at bounding box center [848, 244] width 1173 height 15
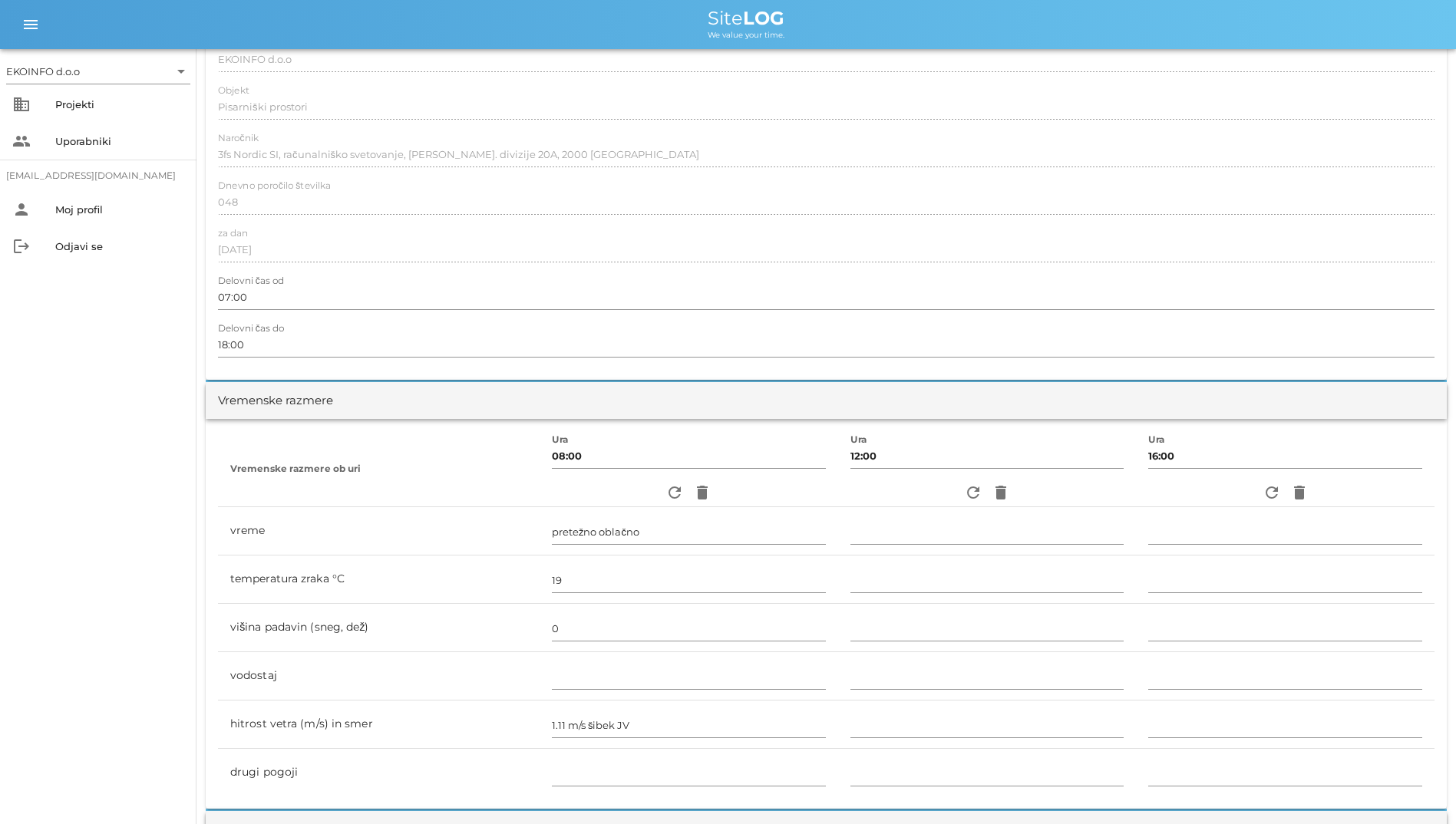
scroll to position [153, 0]
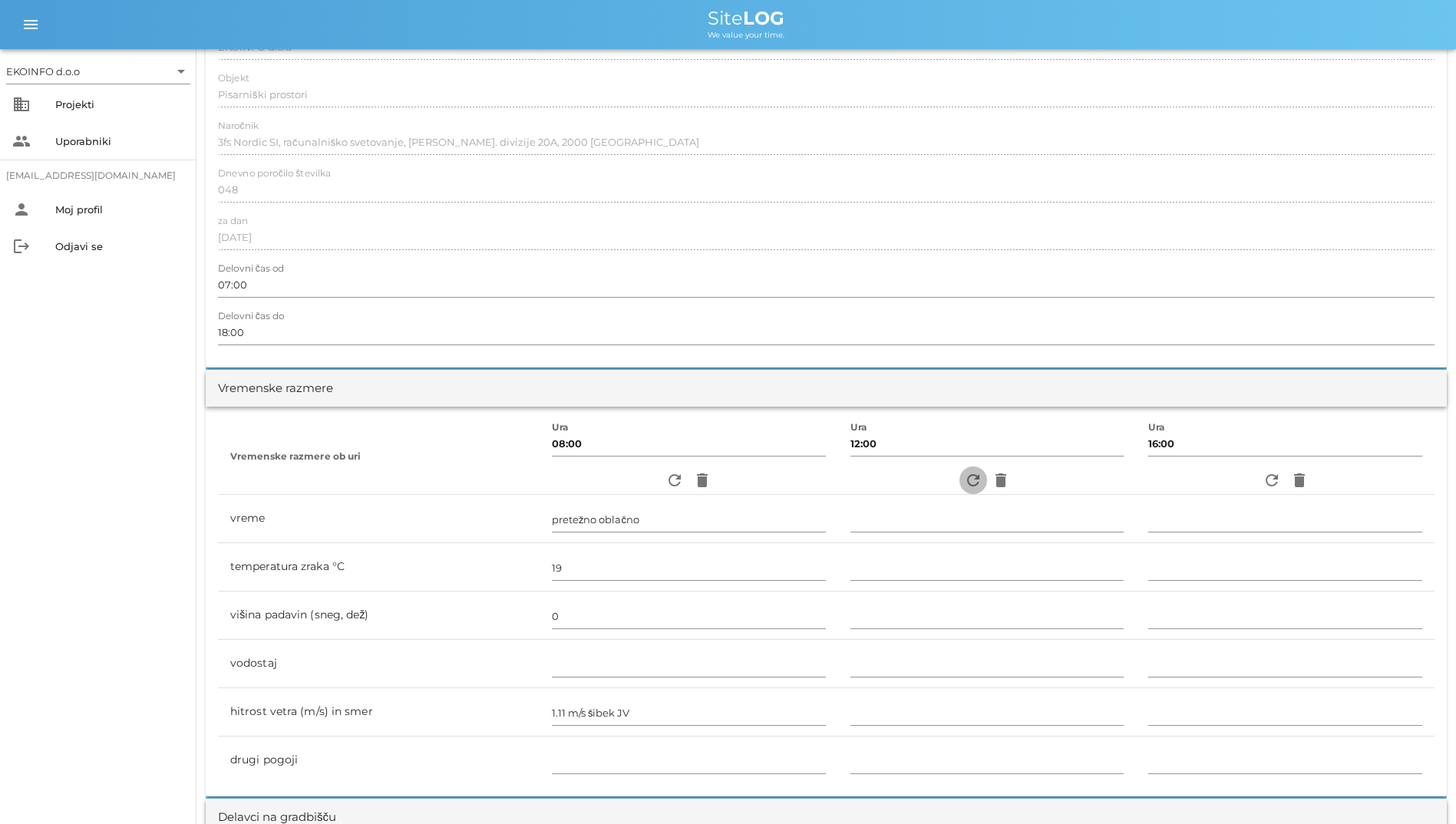
click at [964, 476] on icon "refresh" at bounding box center [973, 481] width 19 height 19
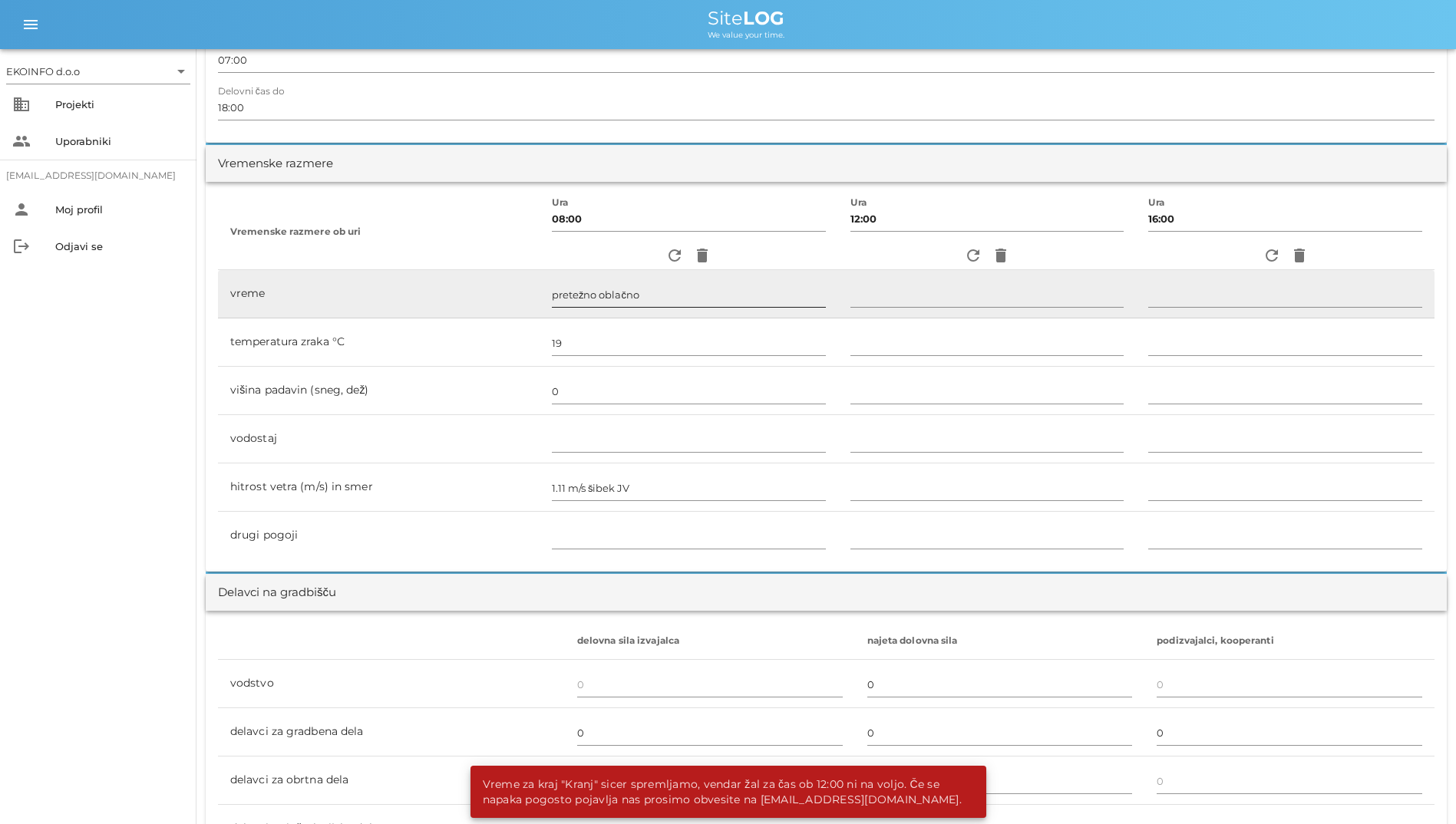
scroll to position [383, 0]
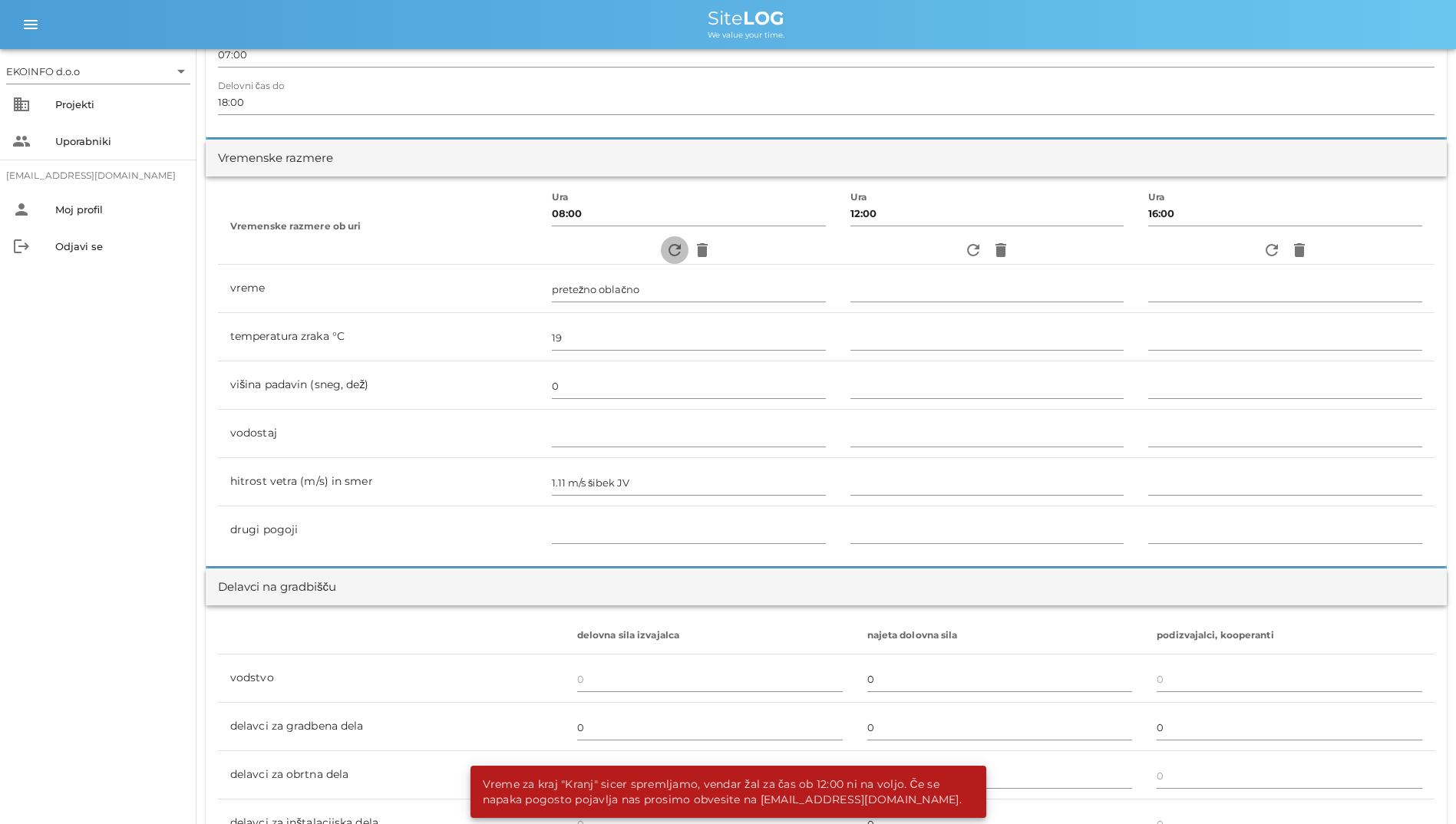
click at [665, 246] on icon "refresh" at bounding box center [675, 251] width 19 height 19
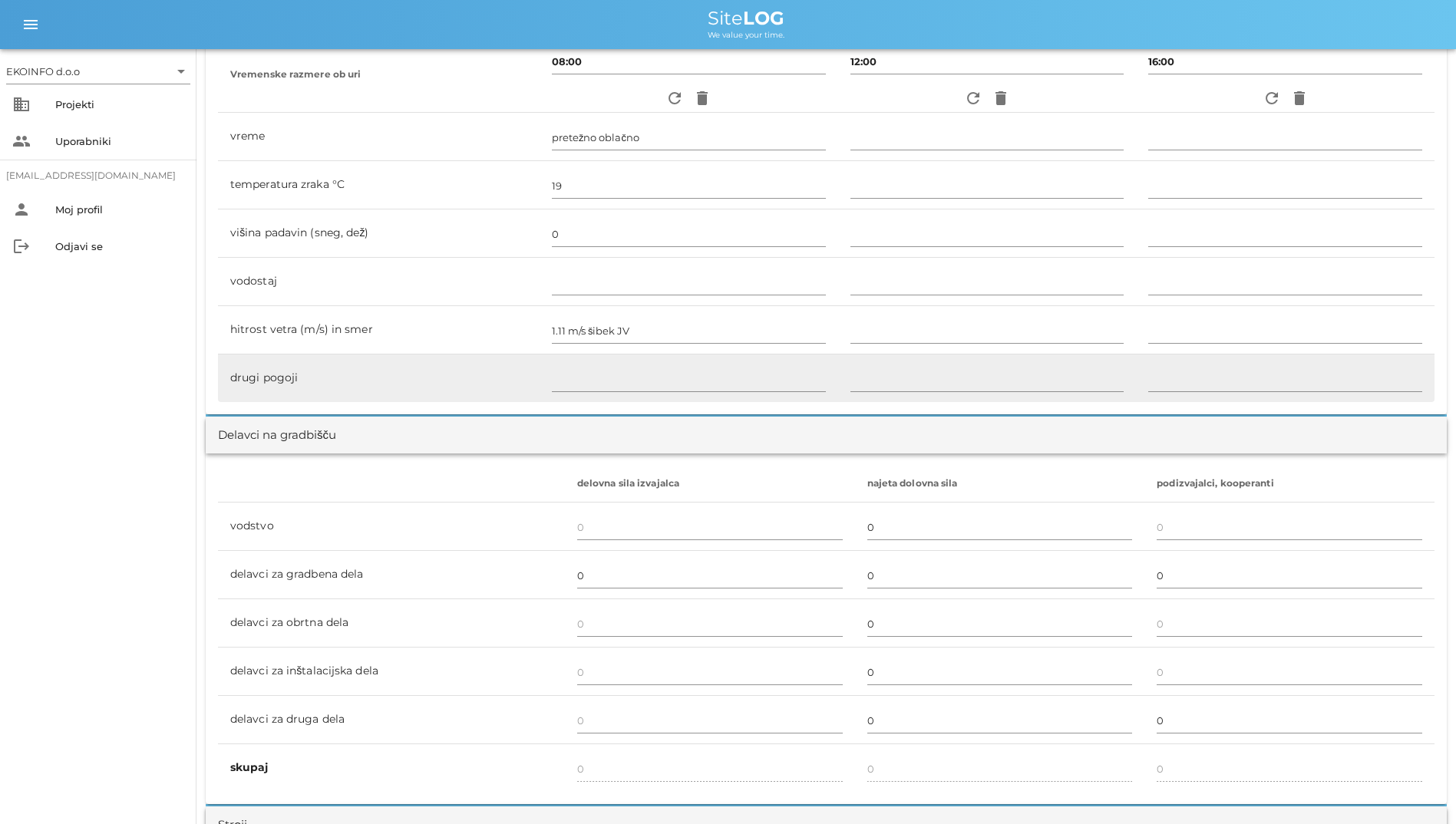
scroll to position [537, 0]
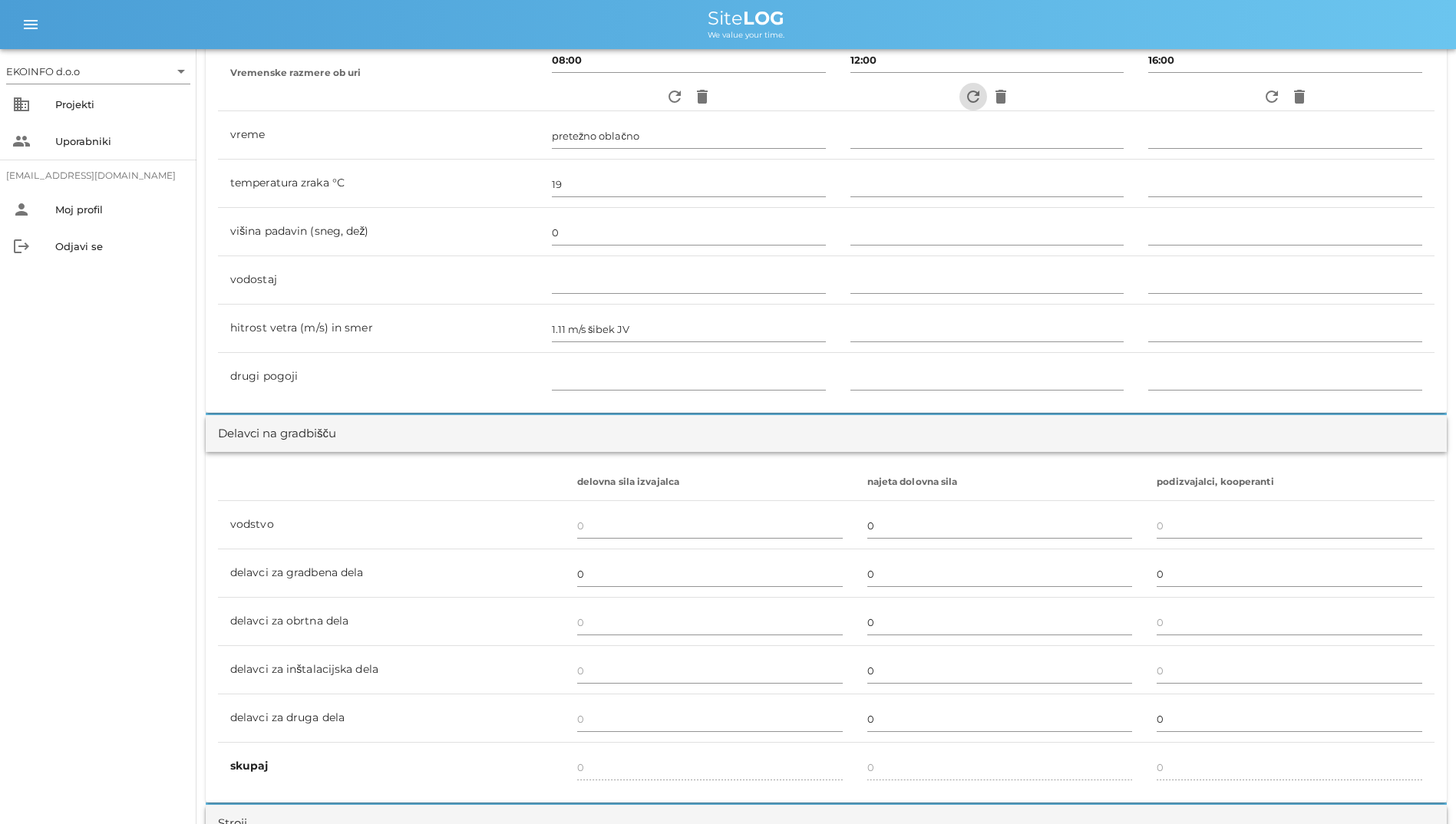
click at [968, 101] on icon "refresh" at bounding box center [973, 97] width 19 height 19
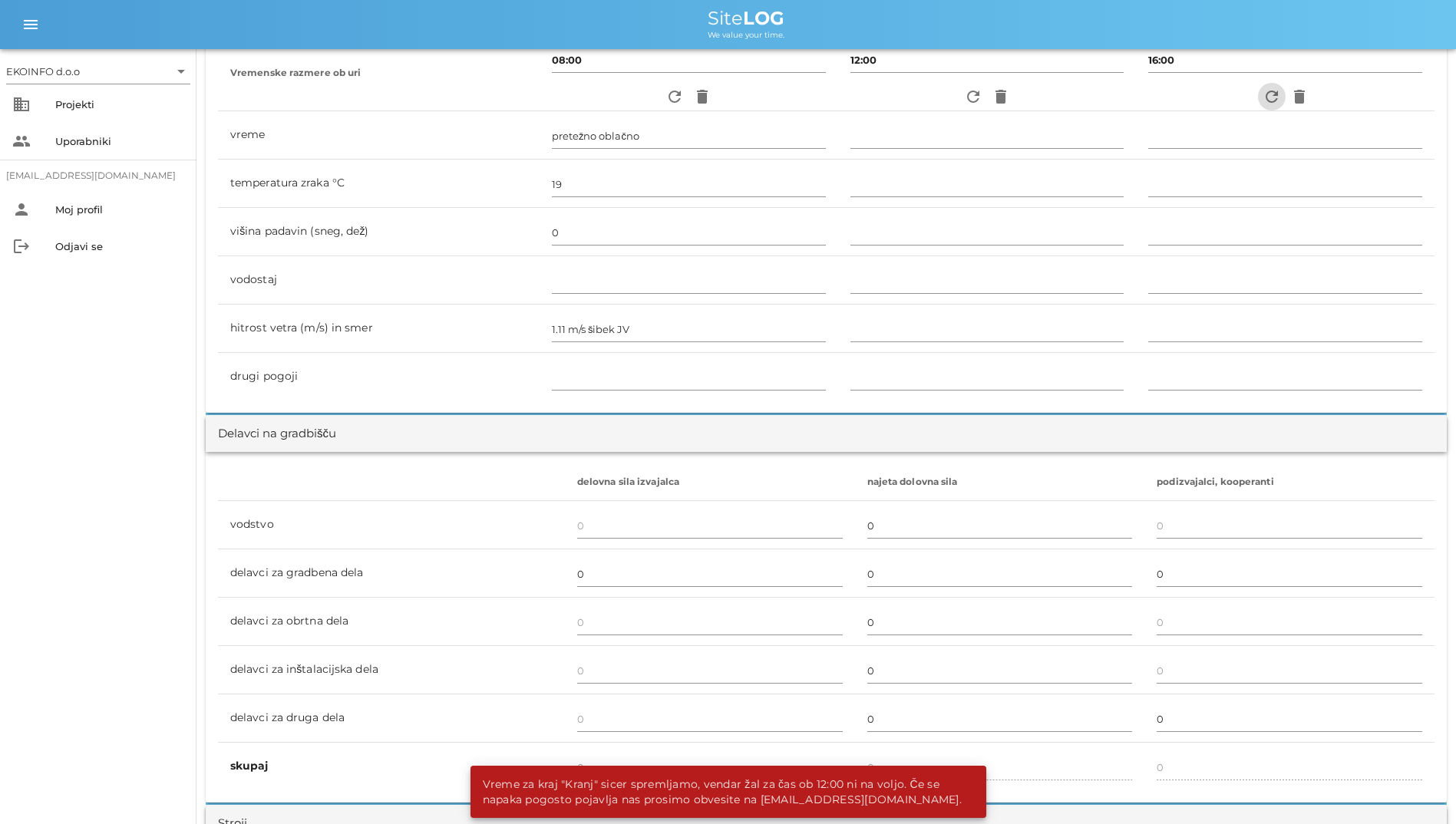
click at [1270, 97] on icon "refresh" at bounding box center [1273, 97] width 19 height 19
click at [661, 102] on span "refresh" at bounding box center [675, 97] width 28 height 19
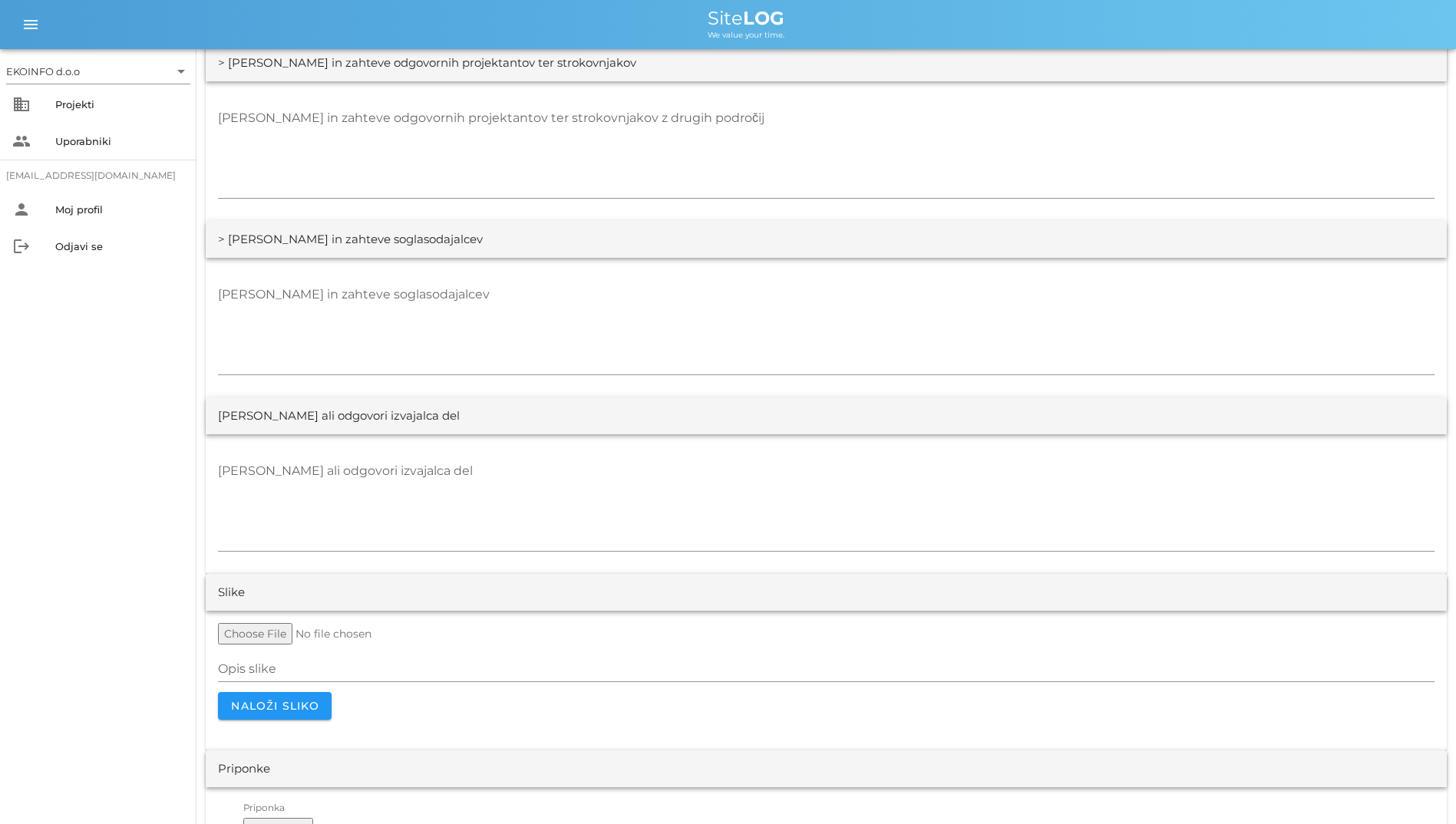
scroll to position [2685, 0]
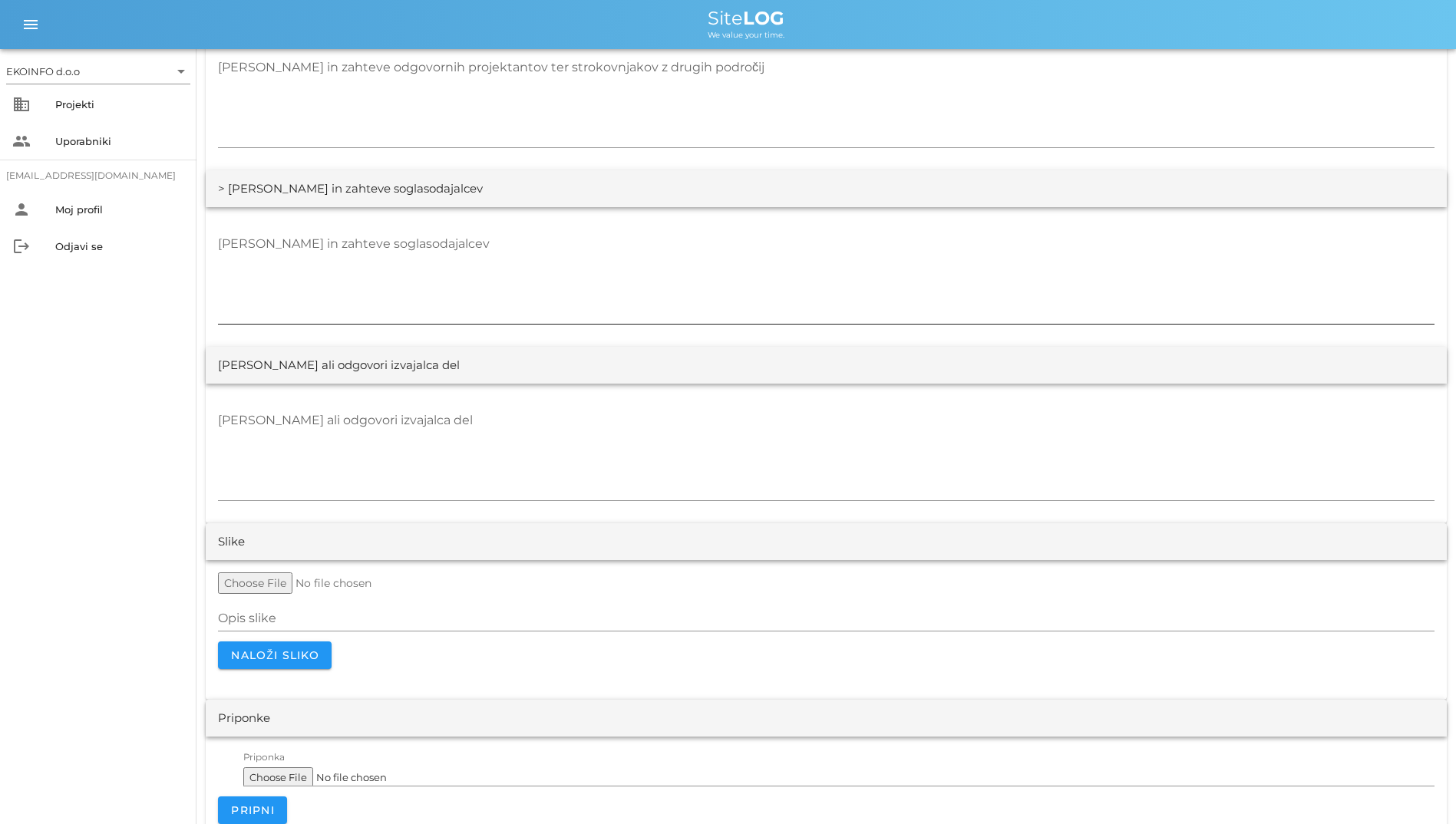
click at [653, 246] on textarea "[PERSON_NAME] in zahteve soglasodajalcev" at bounding box center [826, 278] width 1216 height 92
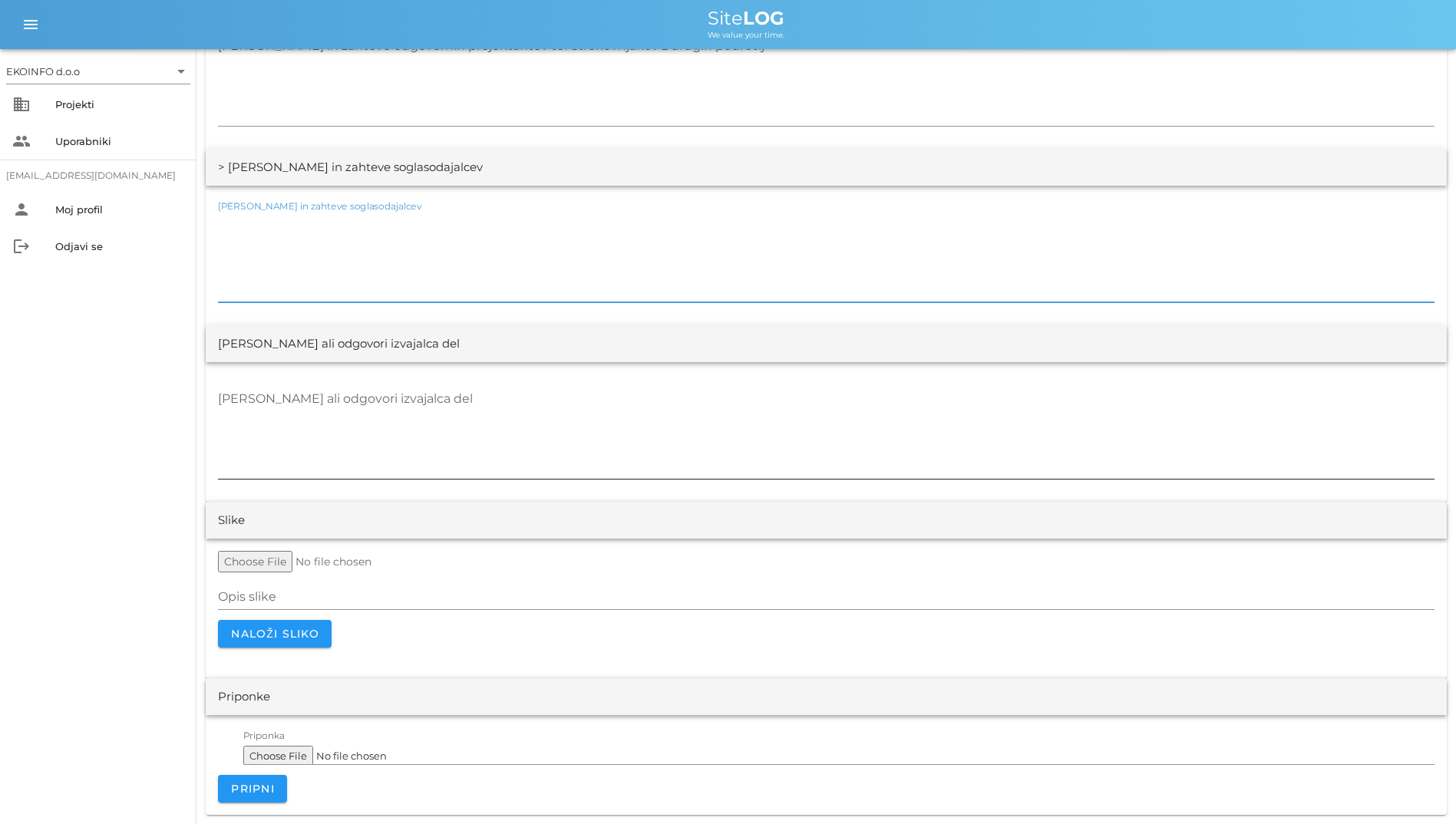
click at [609, 384] on div "[PERSON_NAME] ali odgovori izvajalca del" at bounding box center [826, 434] width 1216 height 112
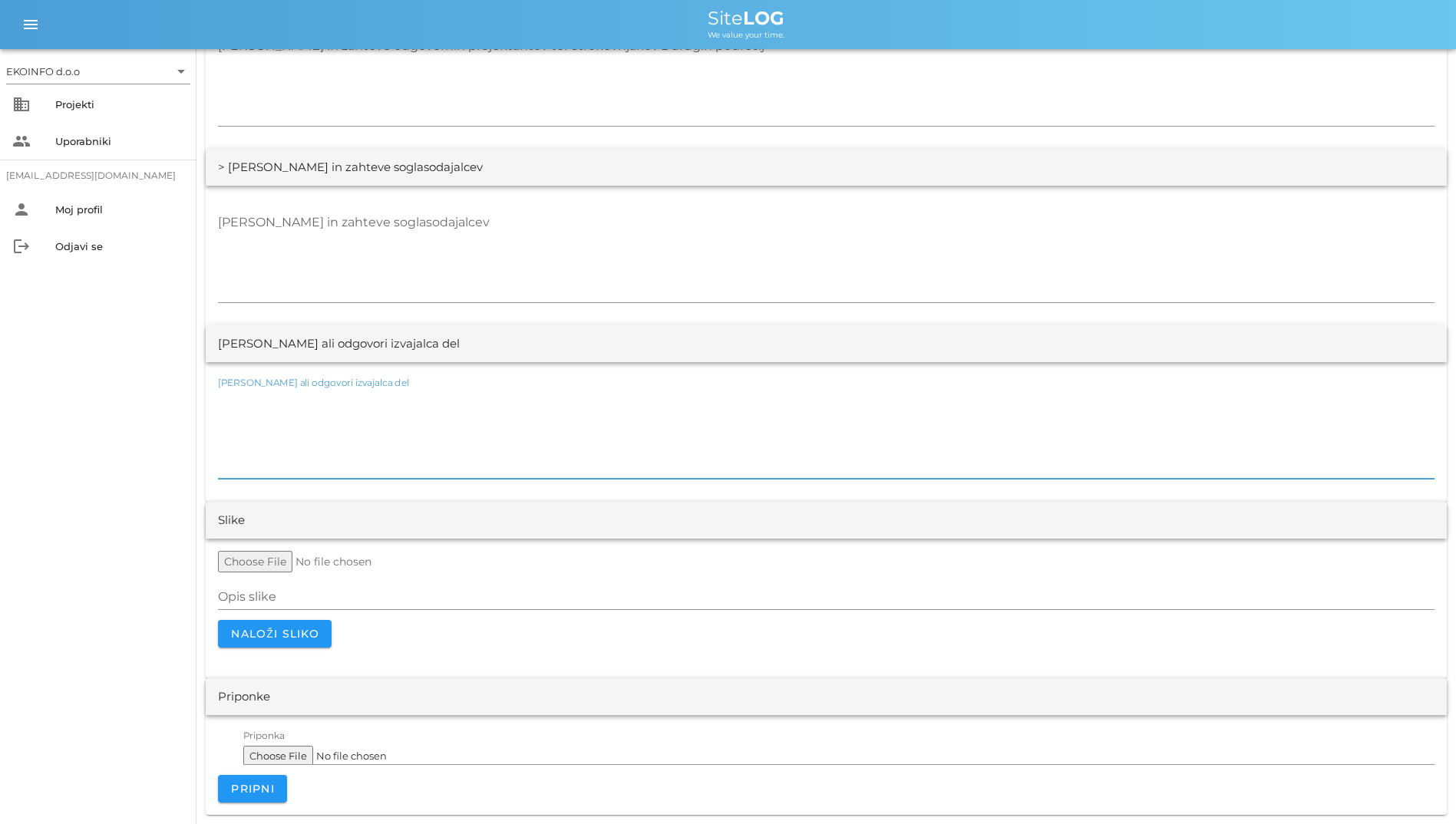
click at [604, 400] on textarea "[PERSON_NAME] ali odgovori izvajalca del" at bounding box center [826, 432] width 1216 height 92
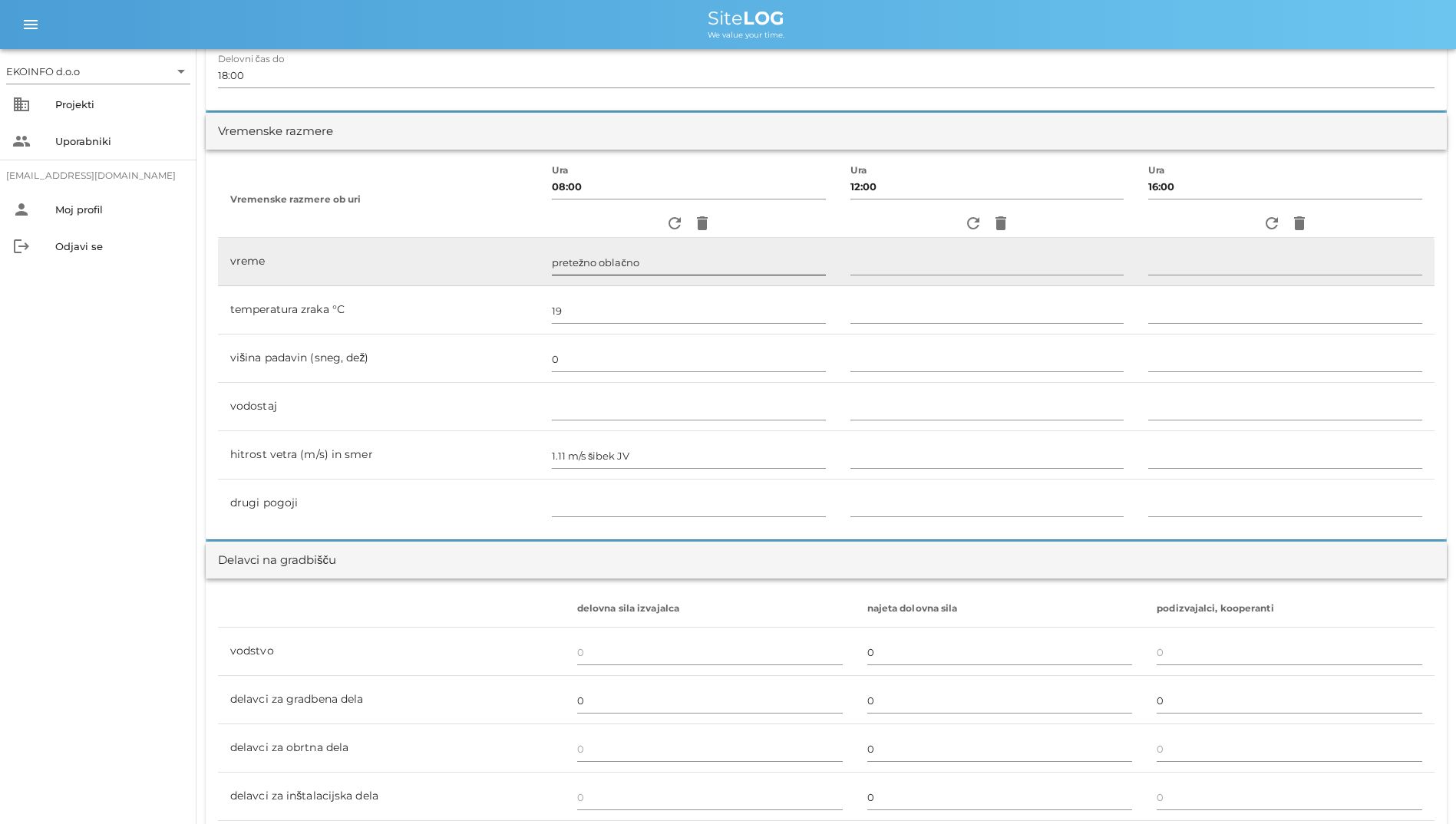
scroll to position [328, 0]
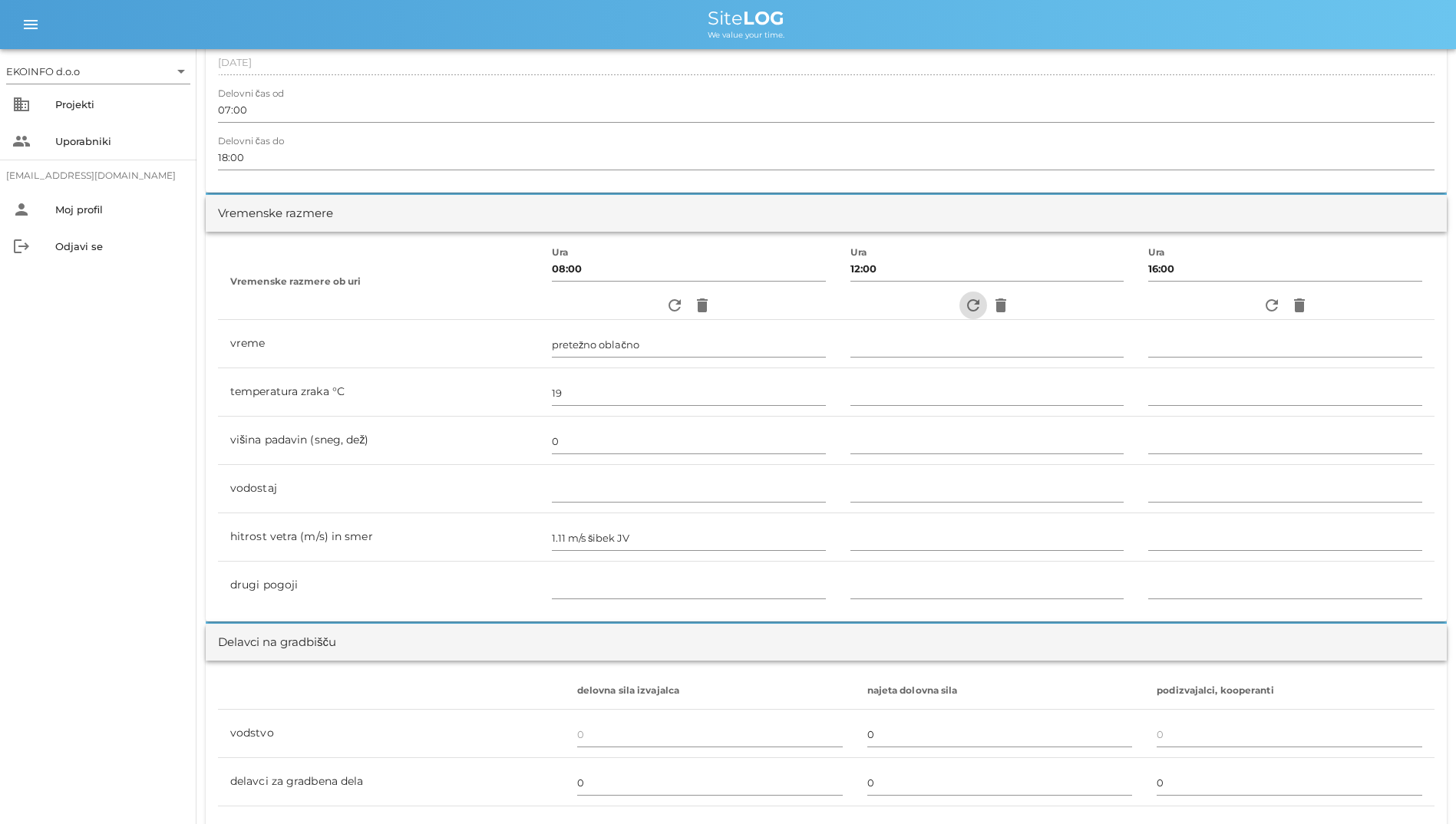
click at [971, 301] on icon "refresh" at bounding box center [973, 306] width 19 height 19
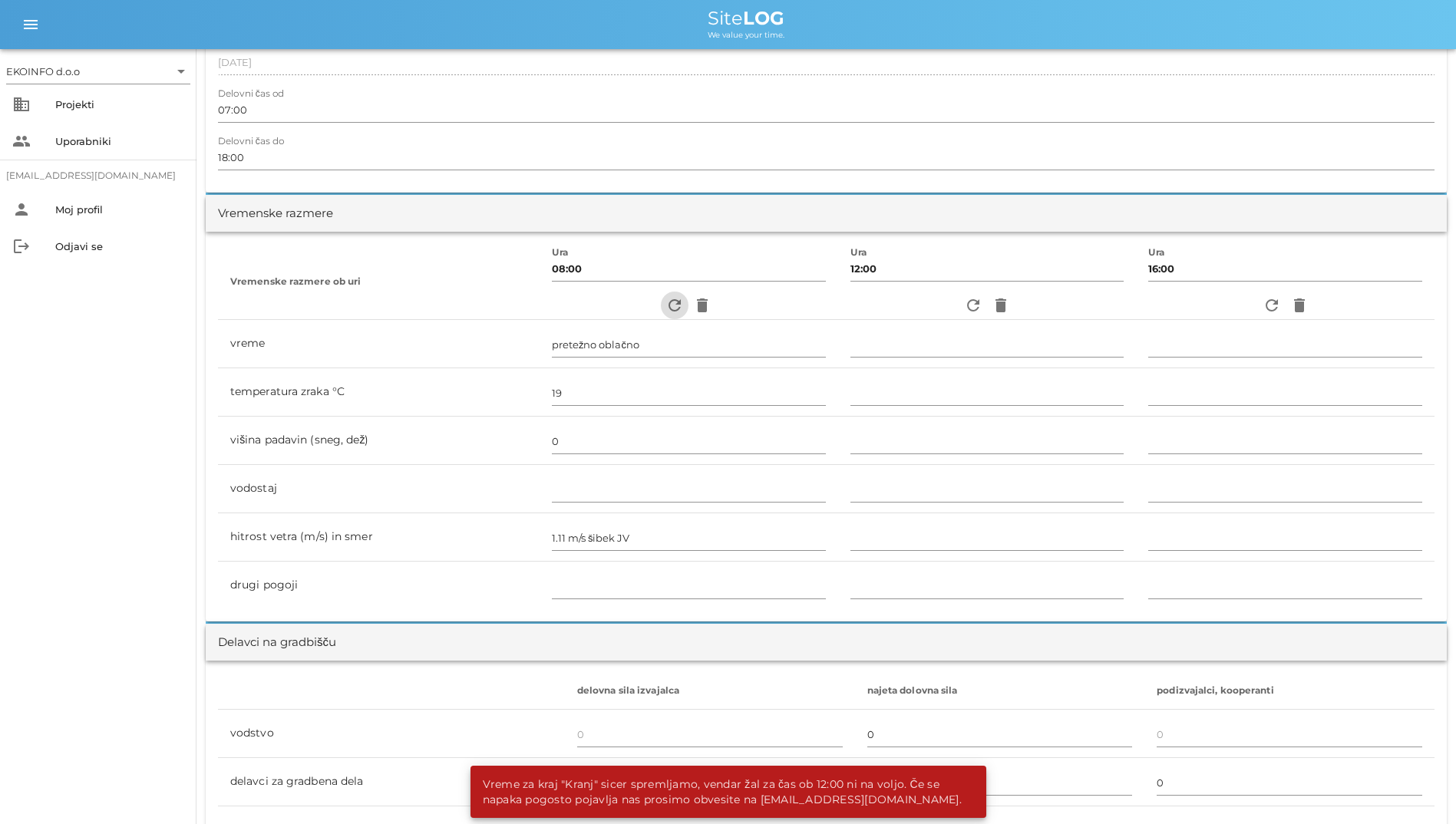
click at [665, 306] on icon "refresh" at bounding box center [675, 306] width 19 height 19
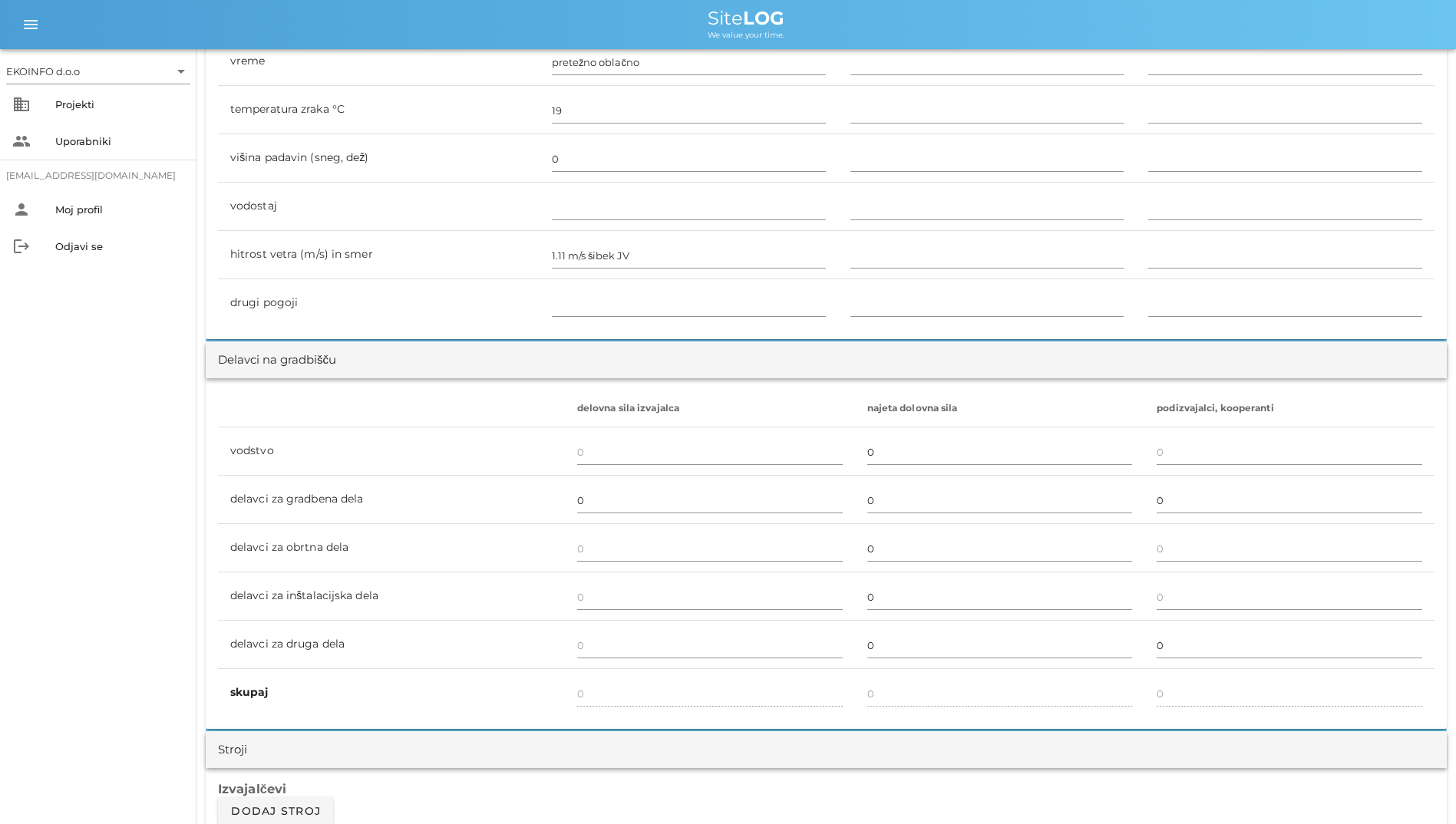
scroll to position [383, 0]
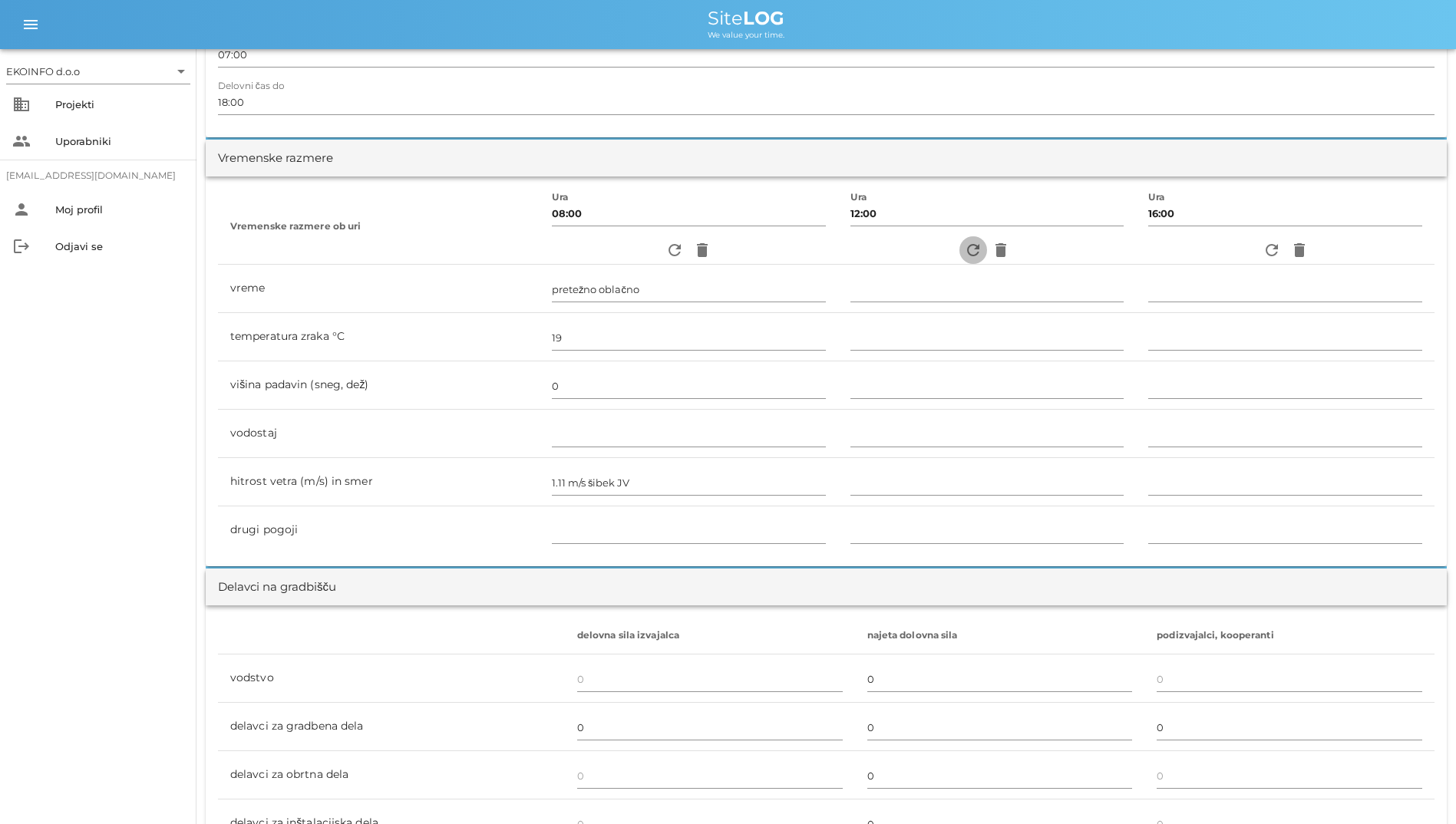
click at [964, 250] on icon "refresh" at bounding box center [973, 251] width 19 height 19
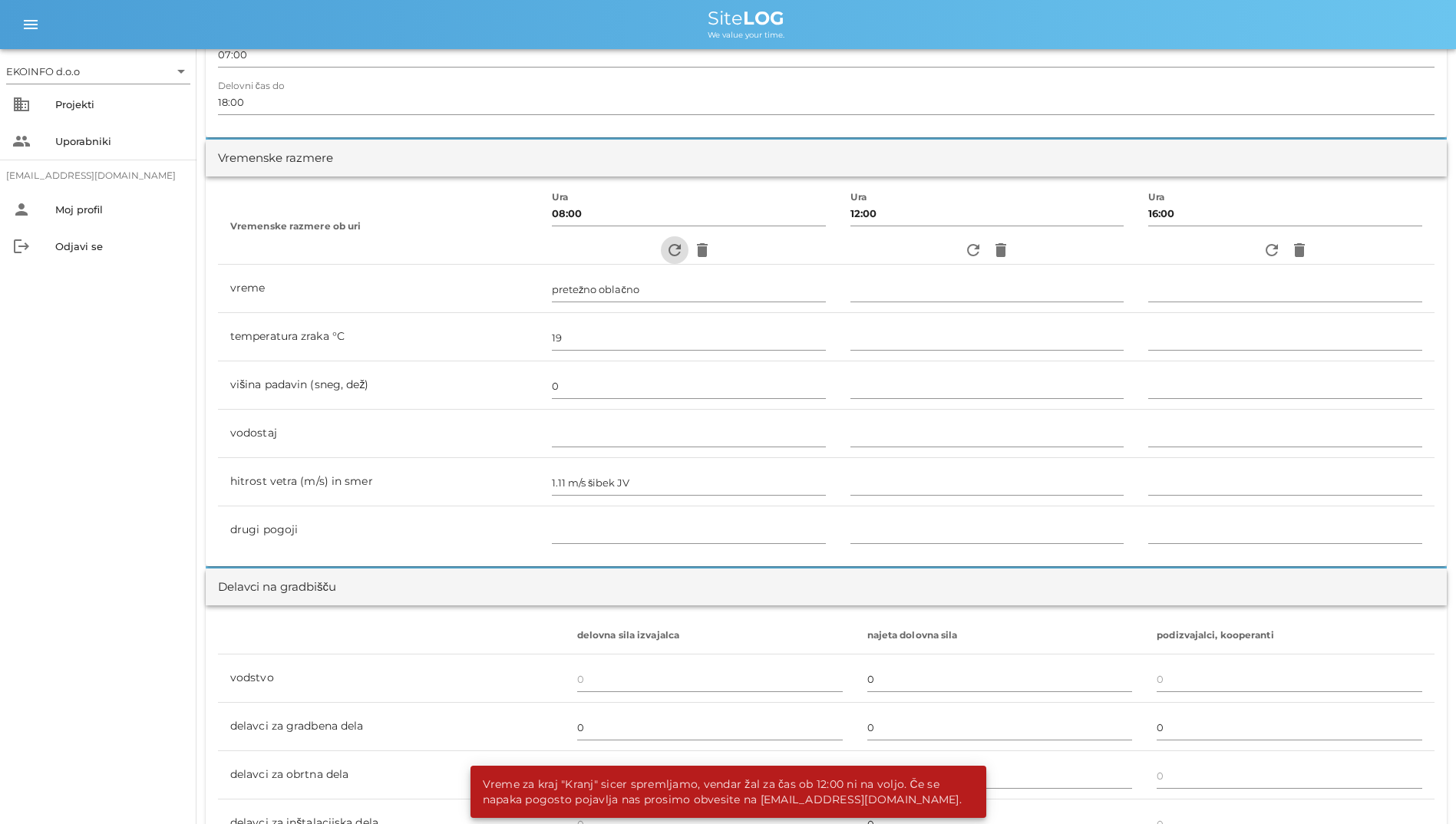
click at [675, 252] on span "refresh" at bounding box center [675, 251] width 28 height 19
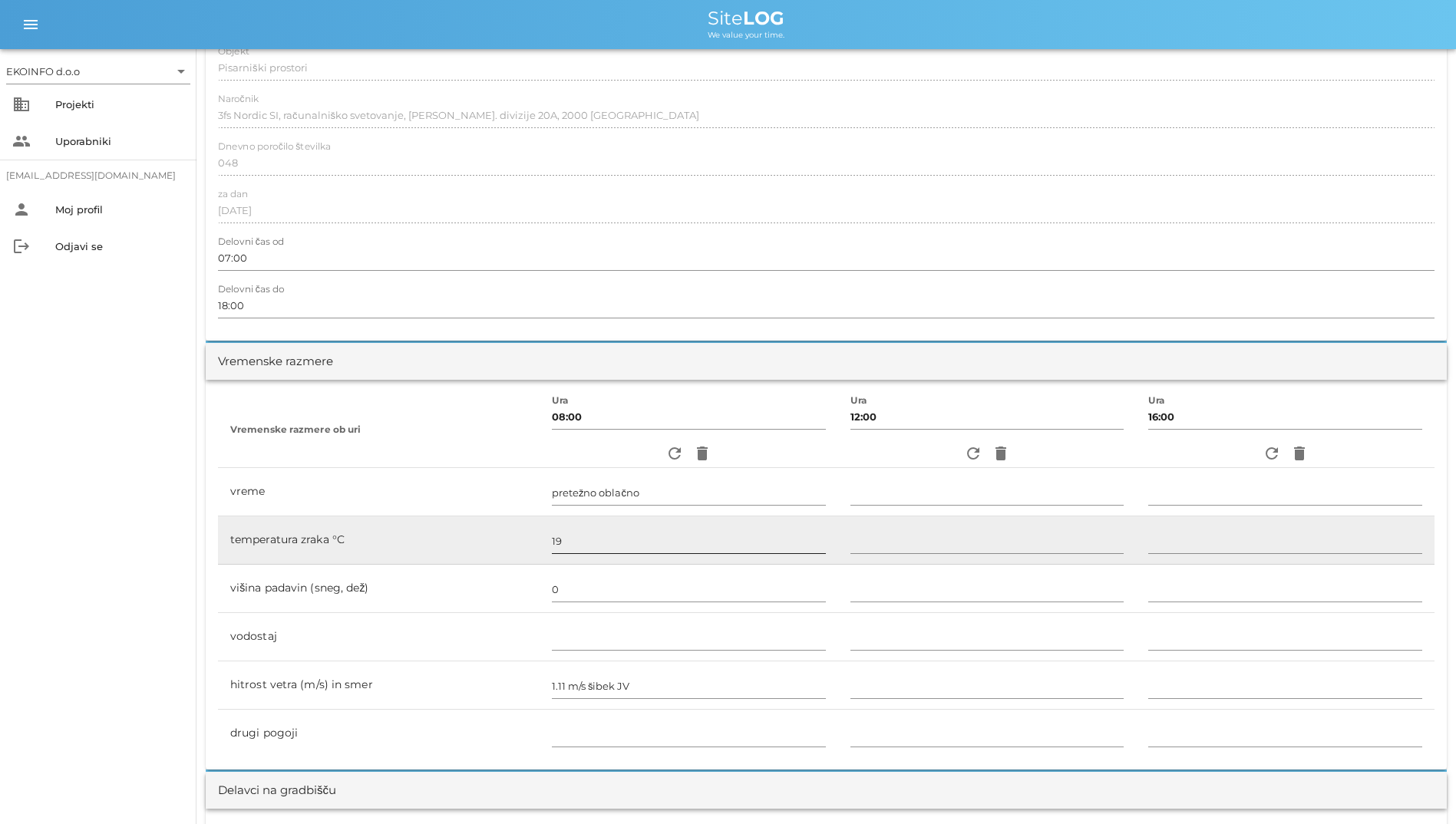
scroll to position [175, 0]
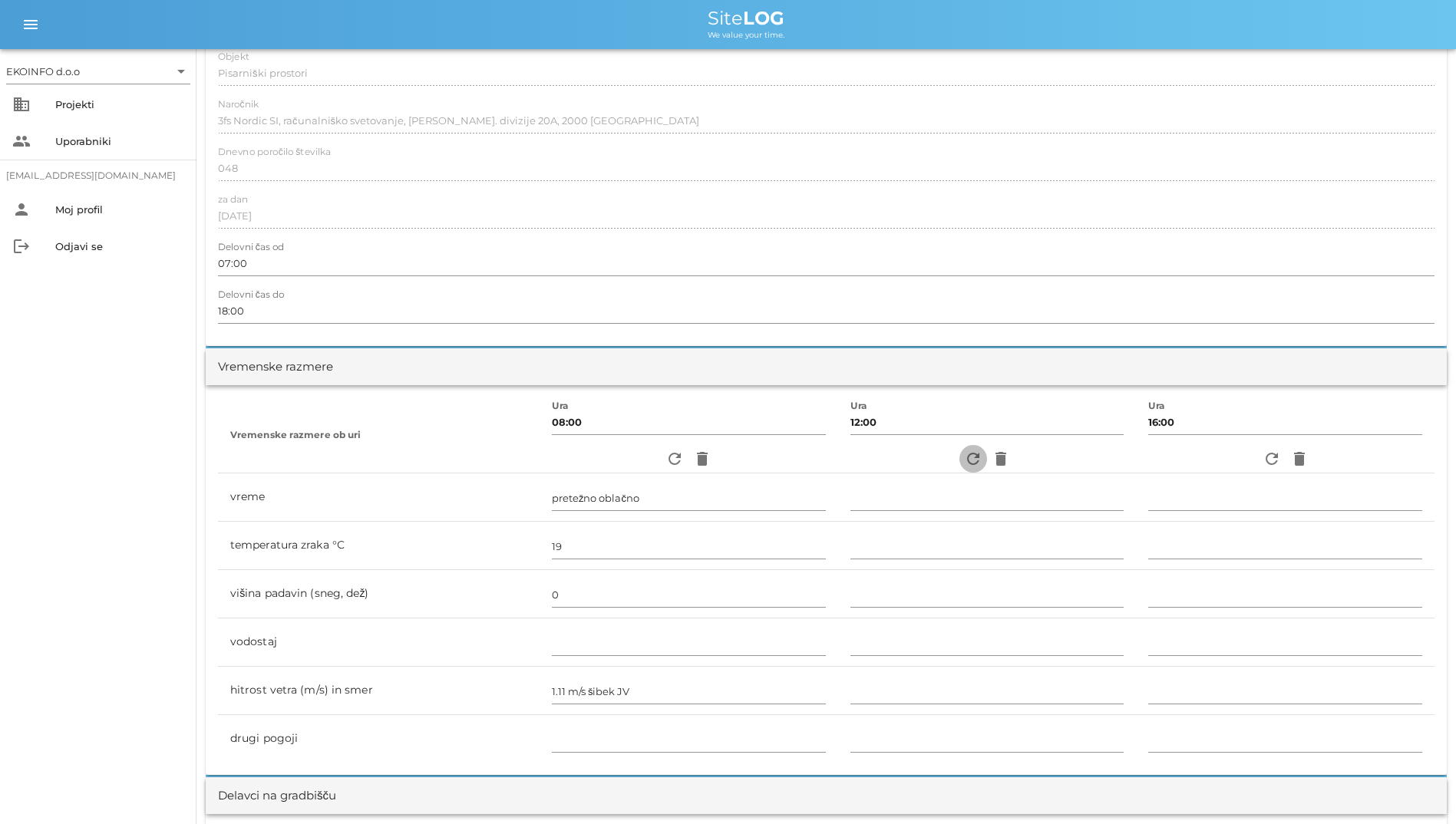
click at [964, 460] on icon "refresh" at bounding box center [973, 459] width 19 height 19
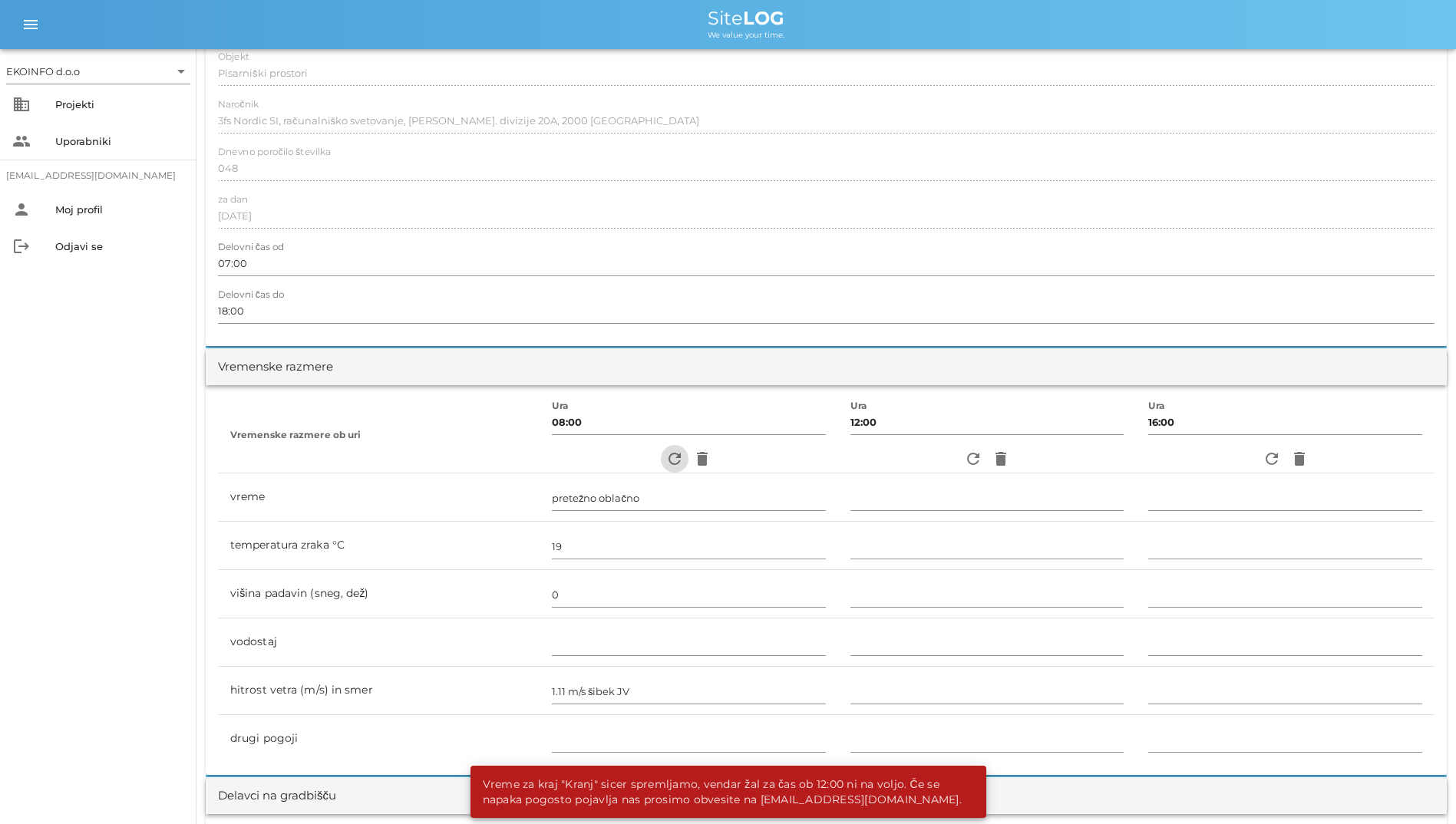
click at [661, 450] on span "refresh" at bounding box center [675, 459] width 28 height 19
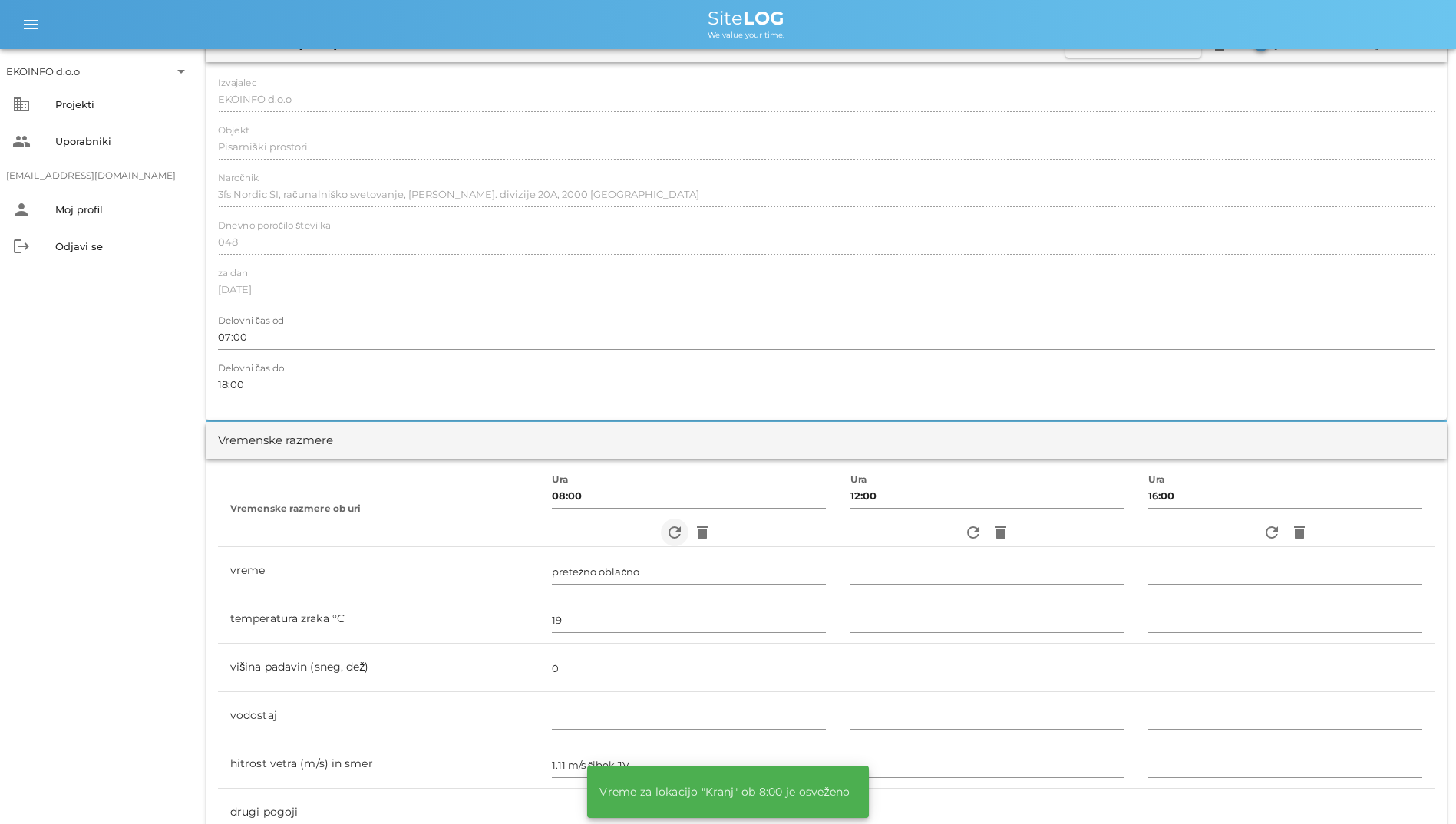
scroll to position [0, 0]
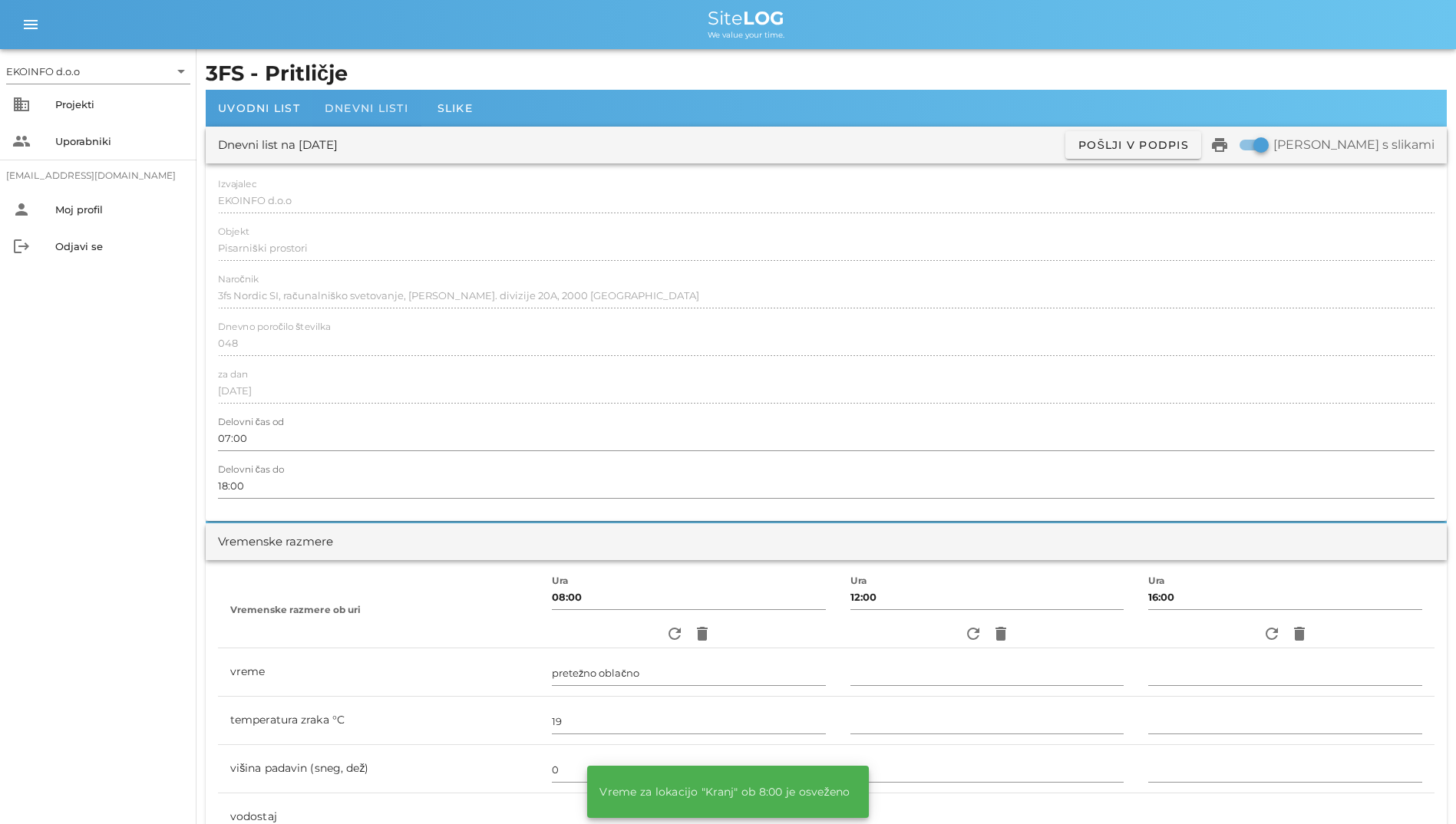
click at [378, 121] on div "Dnevni listi" at bounding box center [367, 108] width 109 height 36
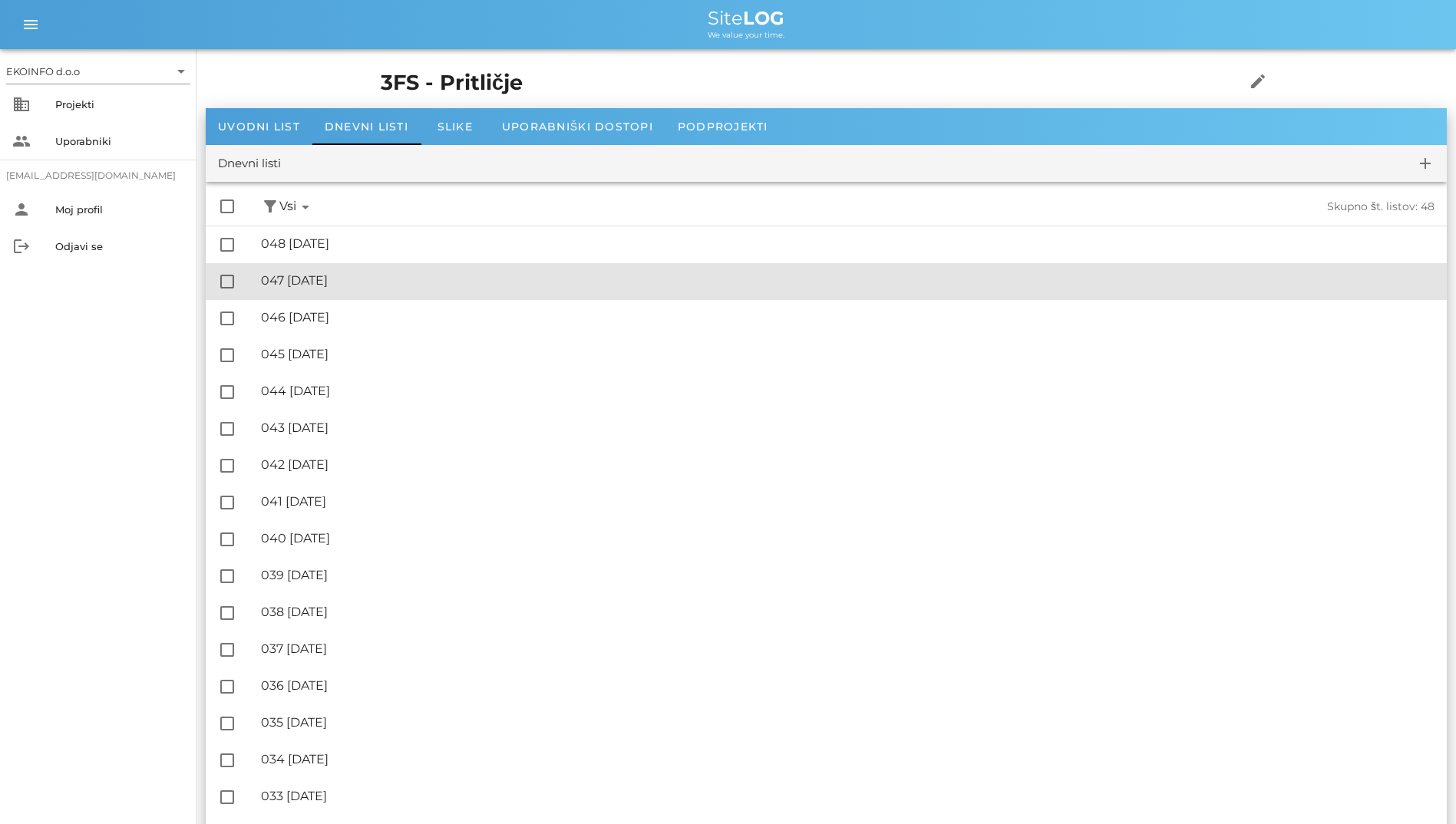
click at [387, 281] on div "🔏 047 [GEOGRAPHIC_DATA][DATE]" at bounding box center [848, 281] width 1173 height 15
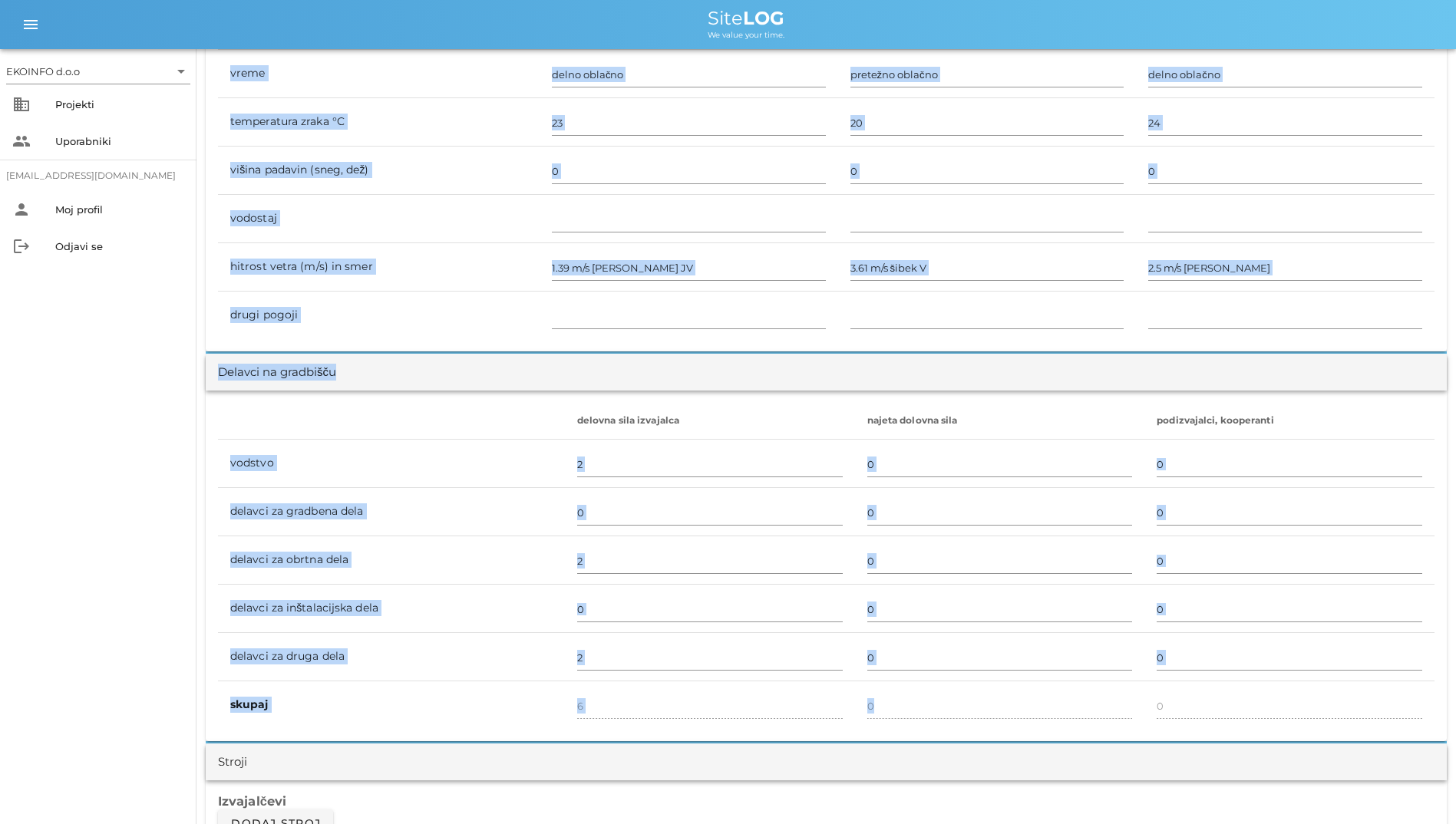
scroll to position [672, 0]
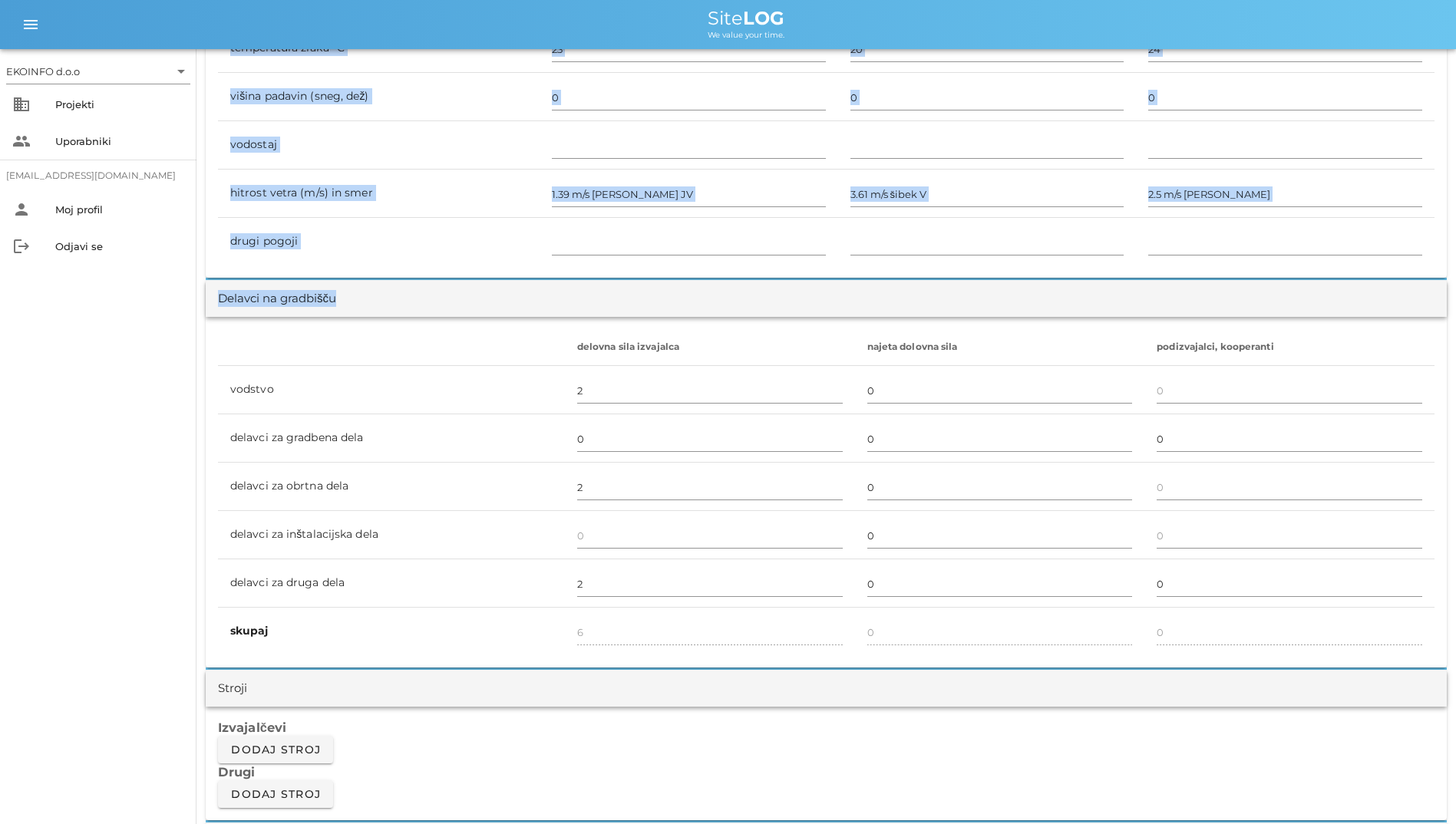
drag, startPoint x: 214, startPoint y: 397, endPoint x: 1194, endPoint y: 660, distance: 1014.7
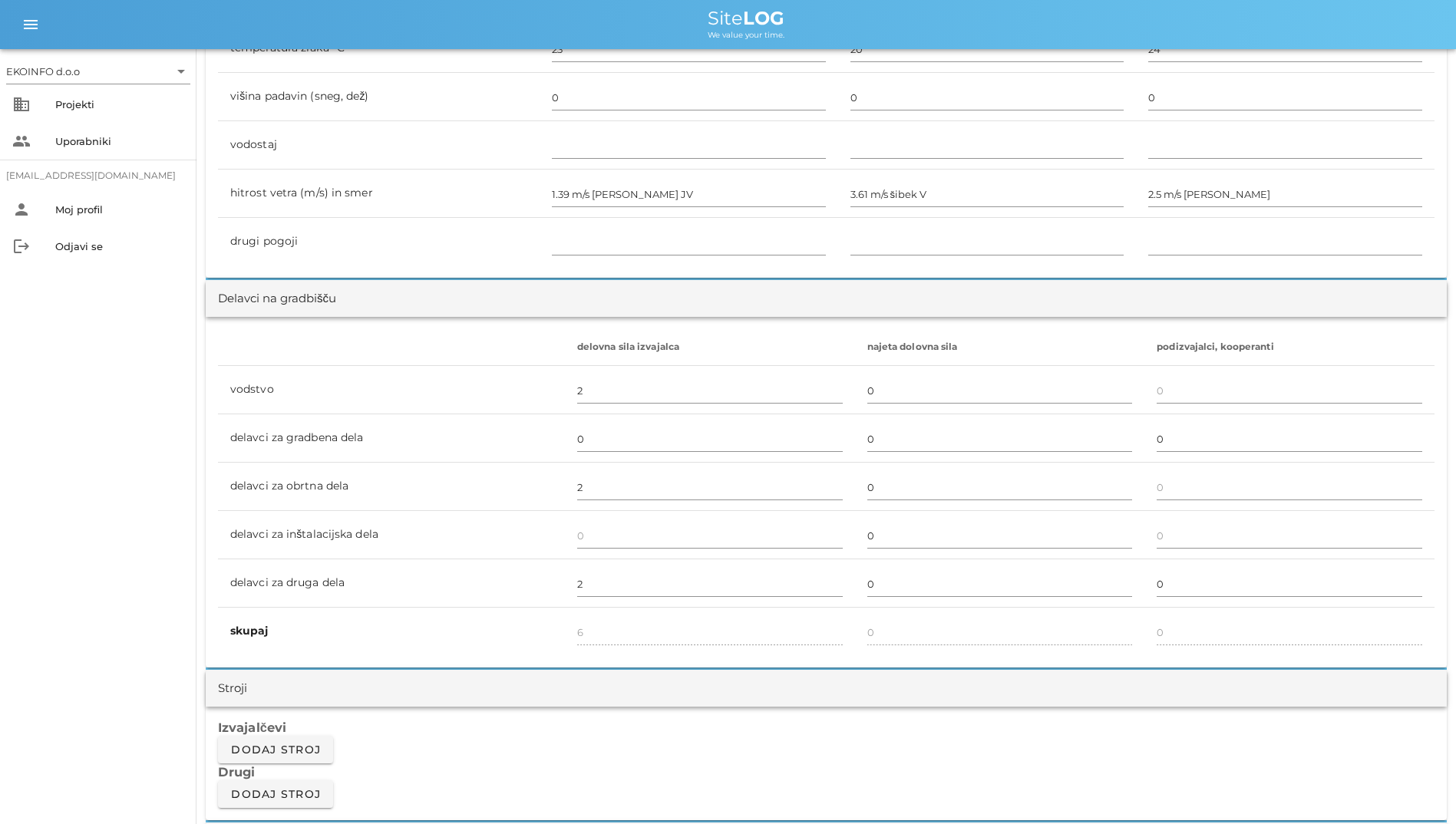
click at [754, 672] on div "Stroji" at bounding box center [826, 687] width 1242 height 36
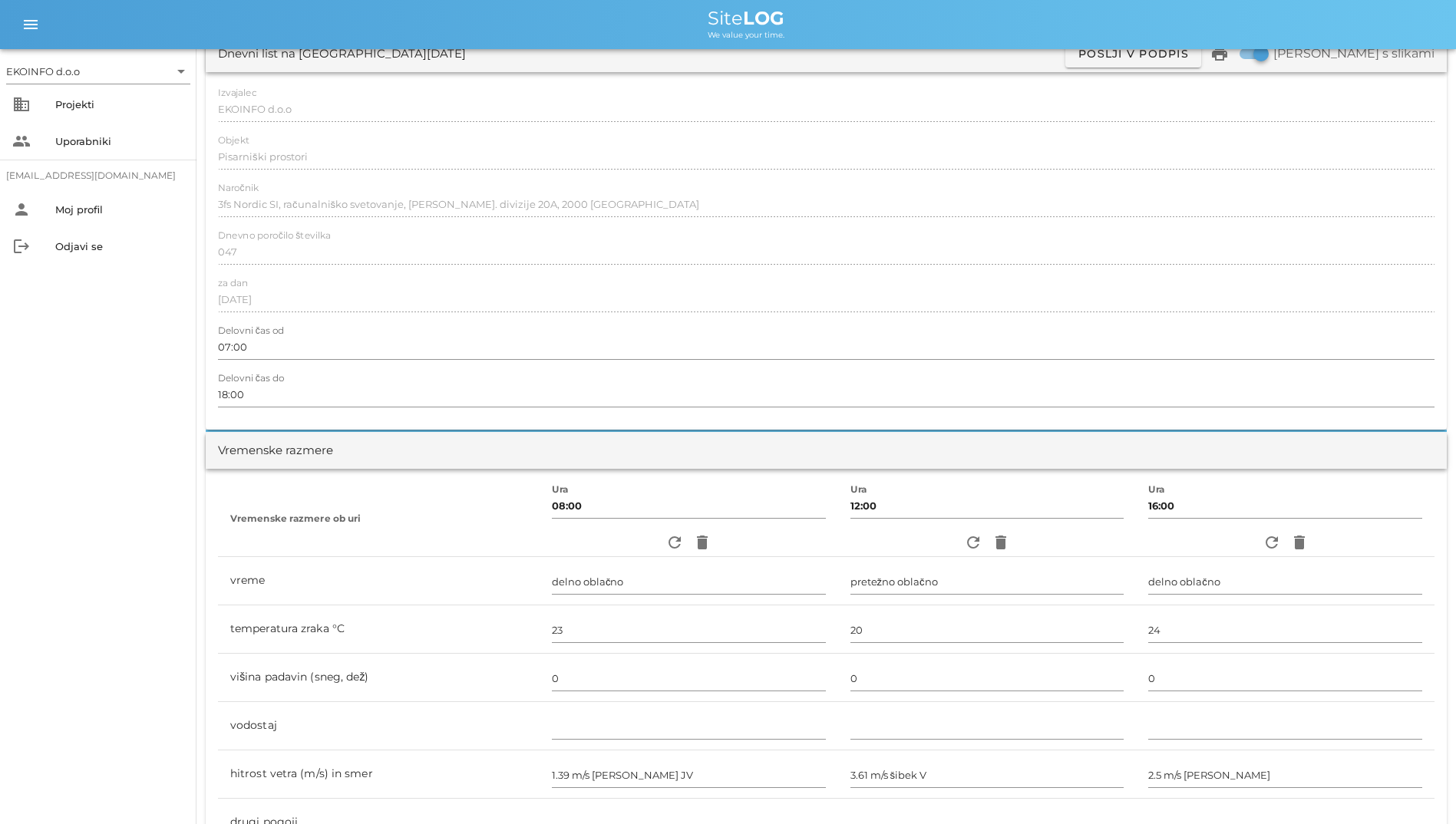
scroll to position [0, 0]
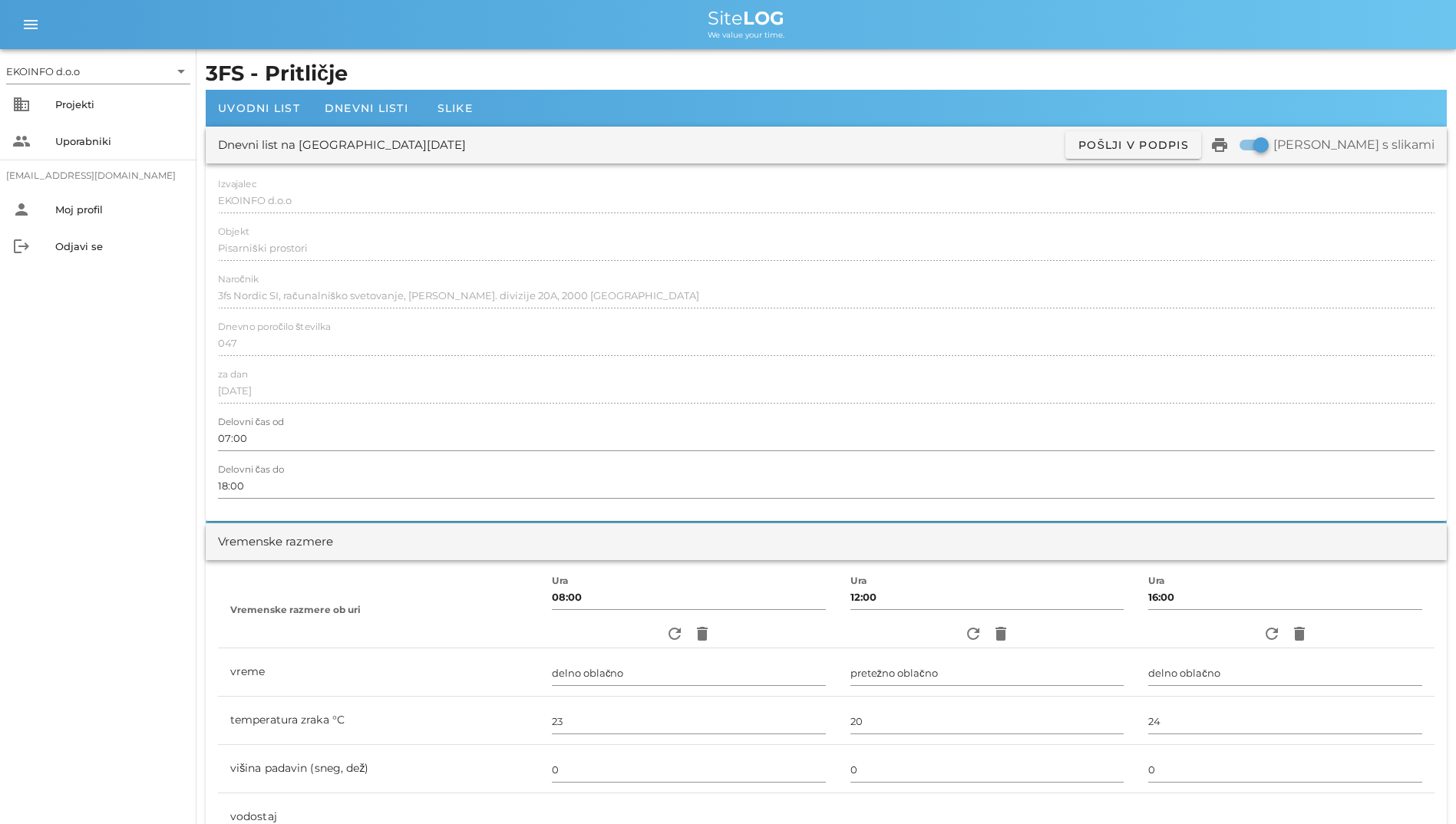
drag, startPoint x: 363, startPoint y: 513, endPoint x: 222, endPoint y: 185, distance: 357.0
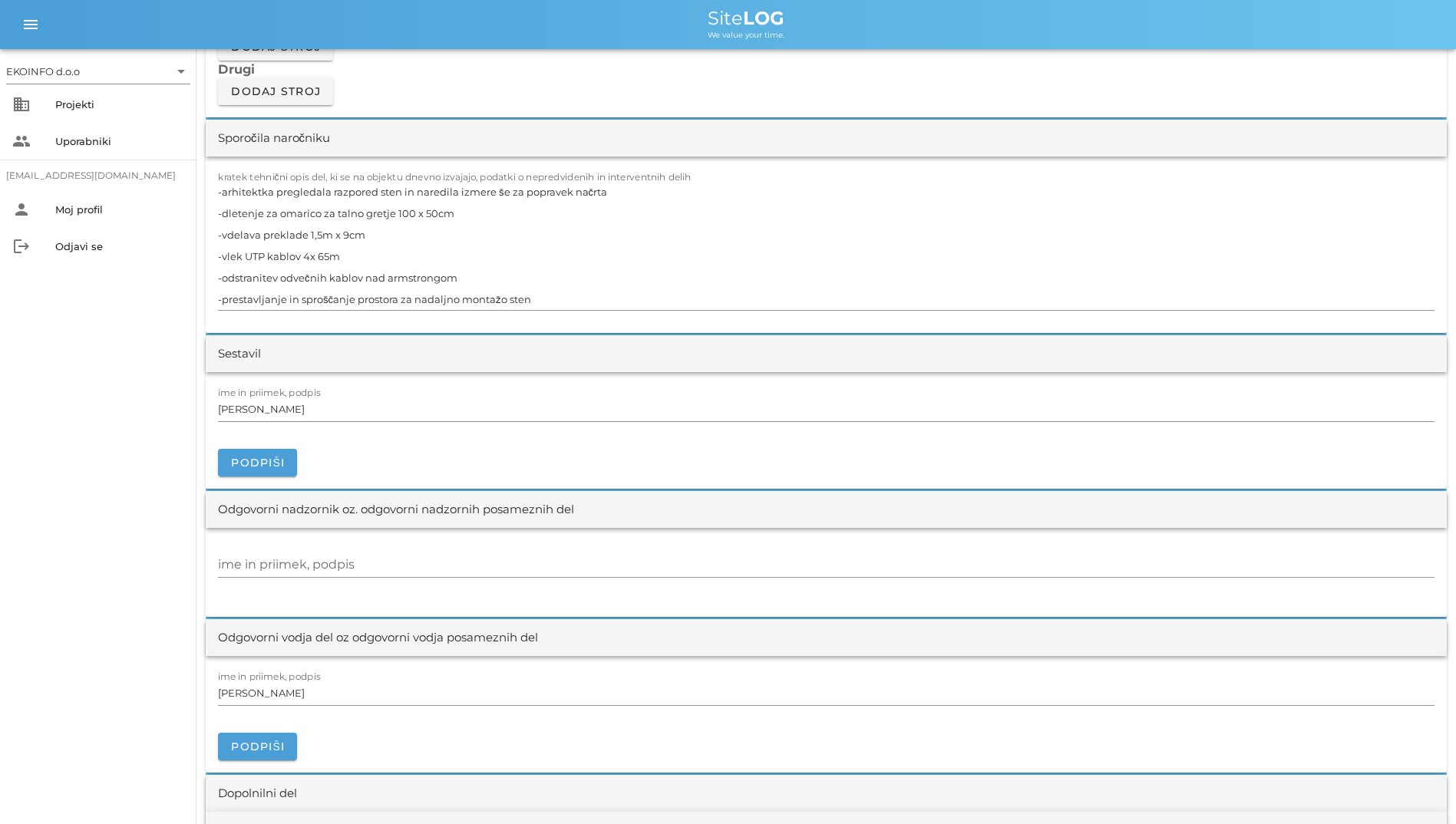
scroll to position [1381, 0]
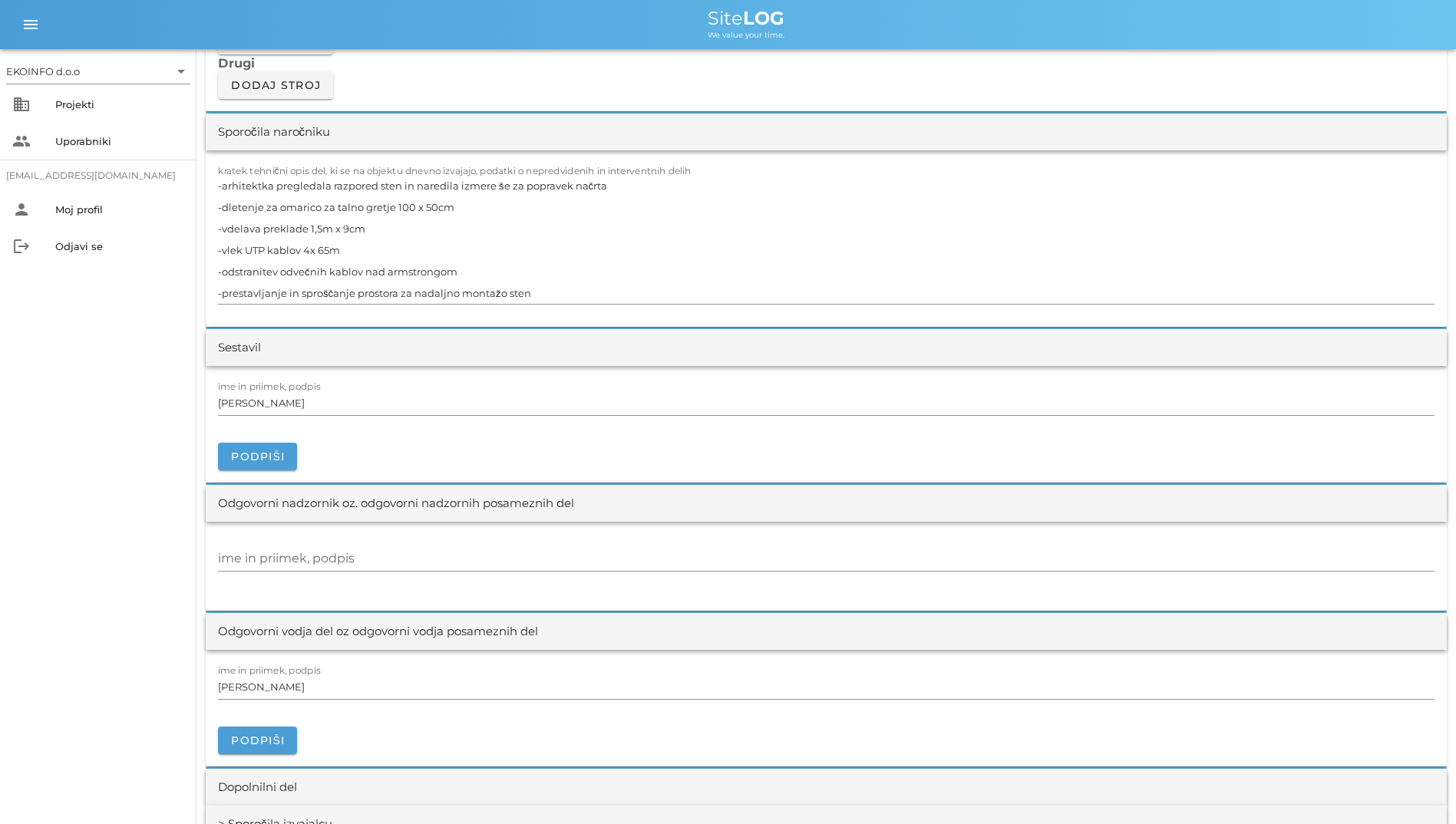
click at [728, 15] on span "Site LOG" at bounding box center [746, 18] width 77 height 22
click at [28, 25] on icon "menu" at bounding box center [31, 24] width 19 height 19
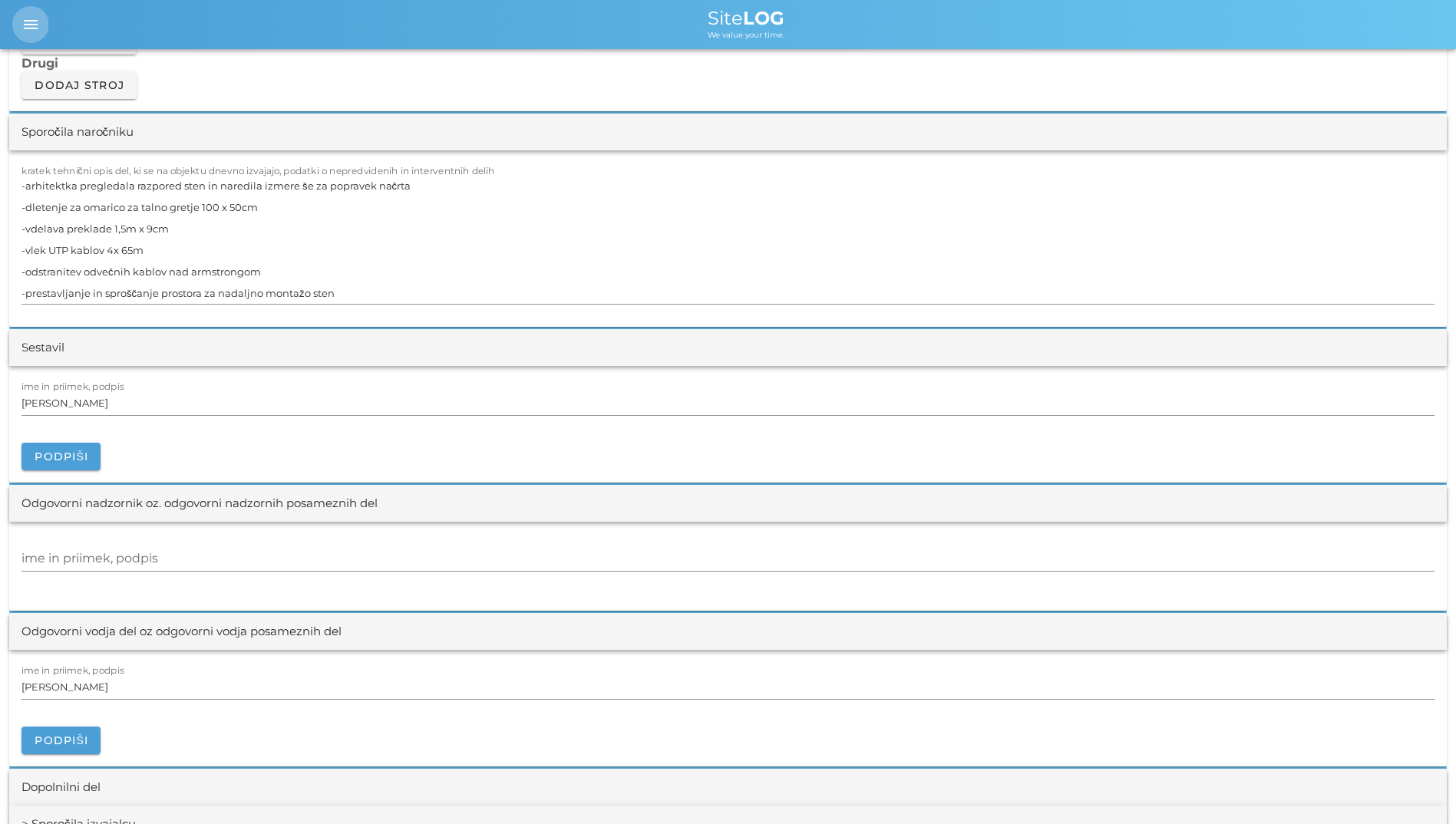
click at [20, 23] on span "menu" at bounding box center [30, 24] width 36 height 19
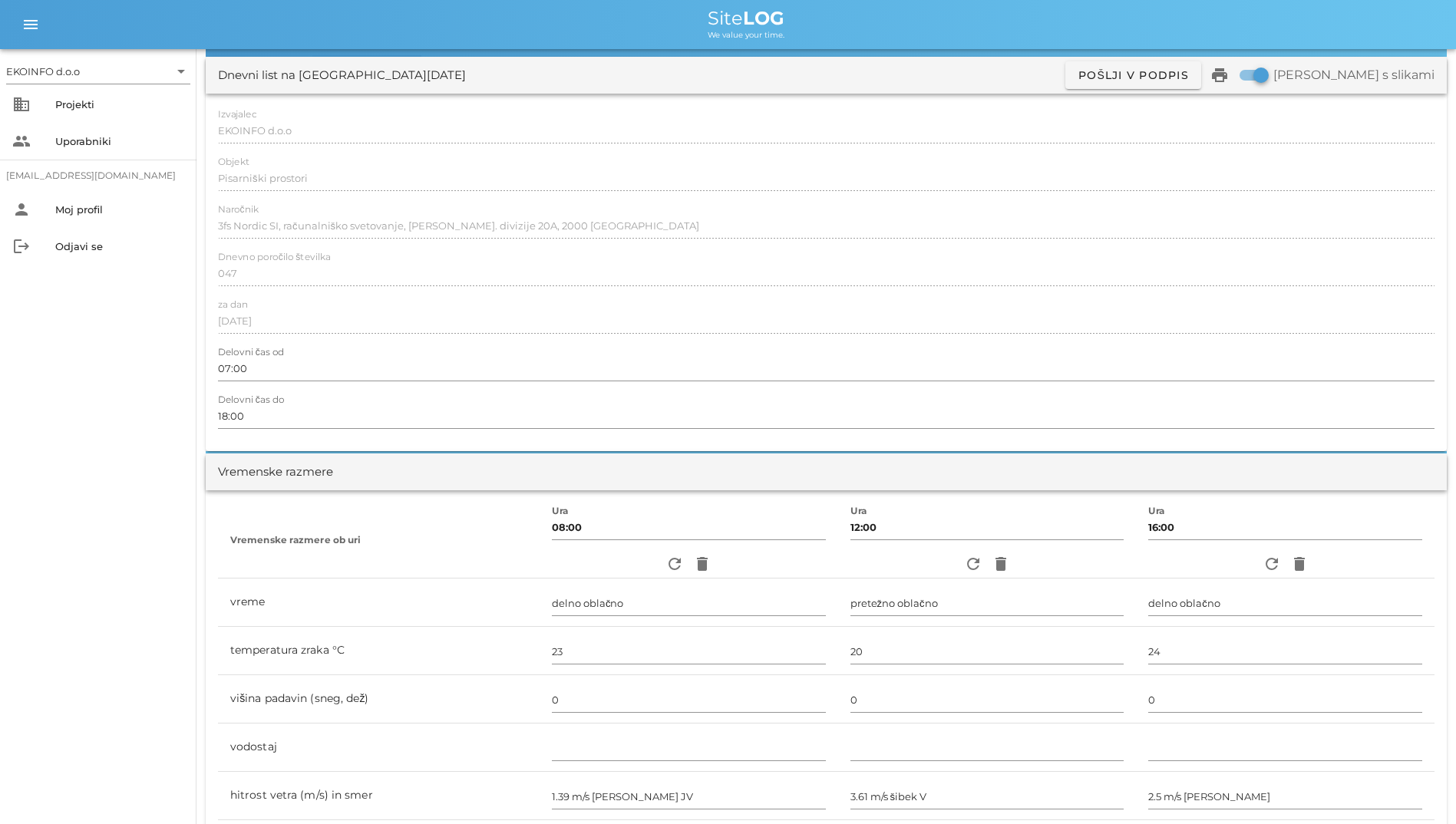
scroll to position [0, 0]
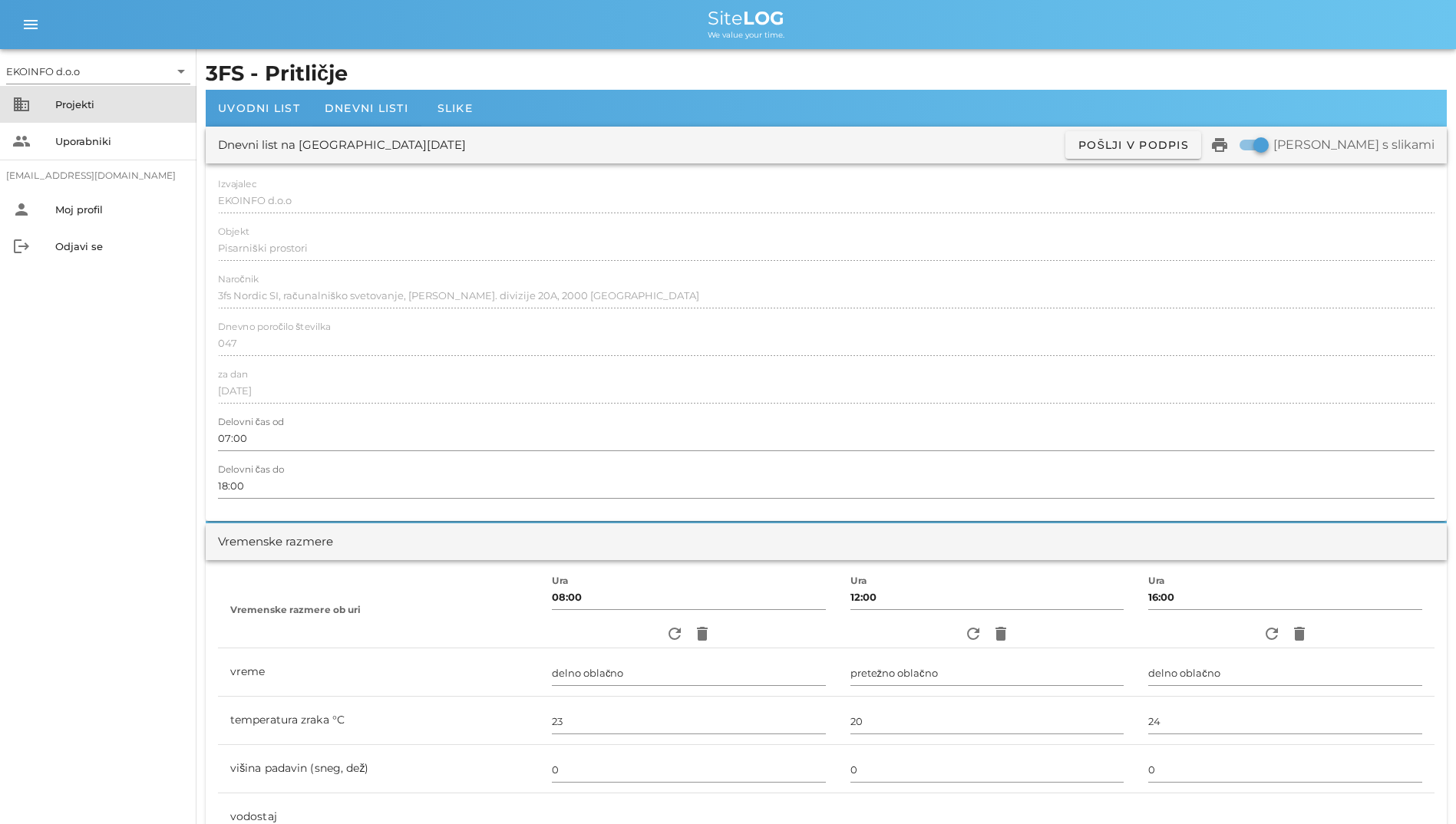
click at [67, 109] on div "Projekti" at bounding box center [120, 104] width 129 height 12
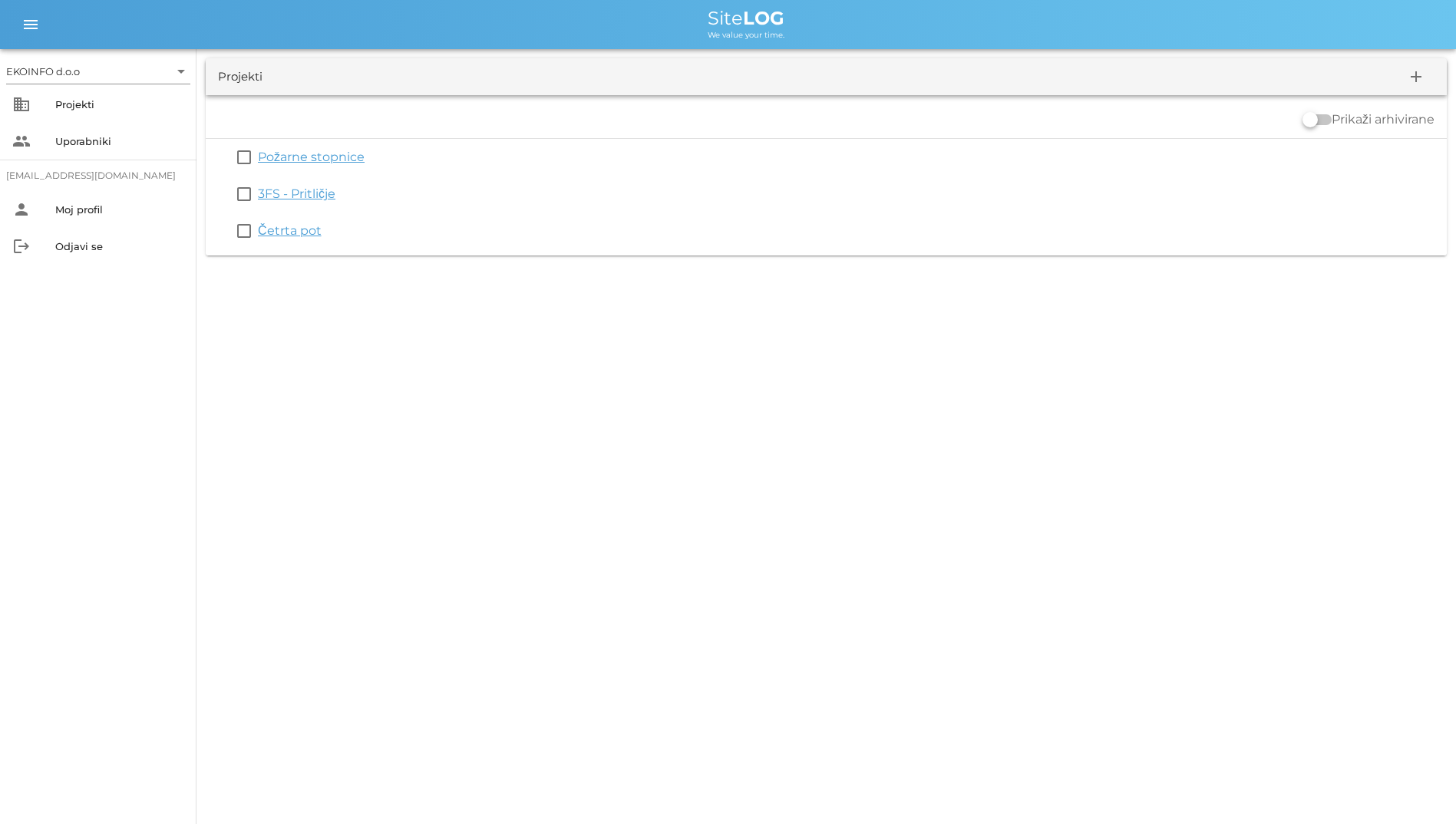
drag, startPoint x: 283, startPoint y: 151, endPoint x: 288, endPoint y: 158, distance: 8.6
click at [283, 151] on link "Požarne stopnice" at bounding box center [312, 157] width 107 height 15
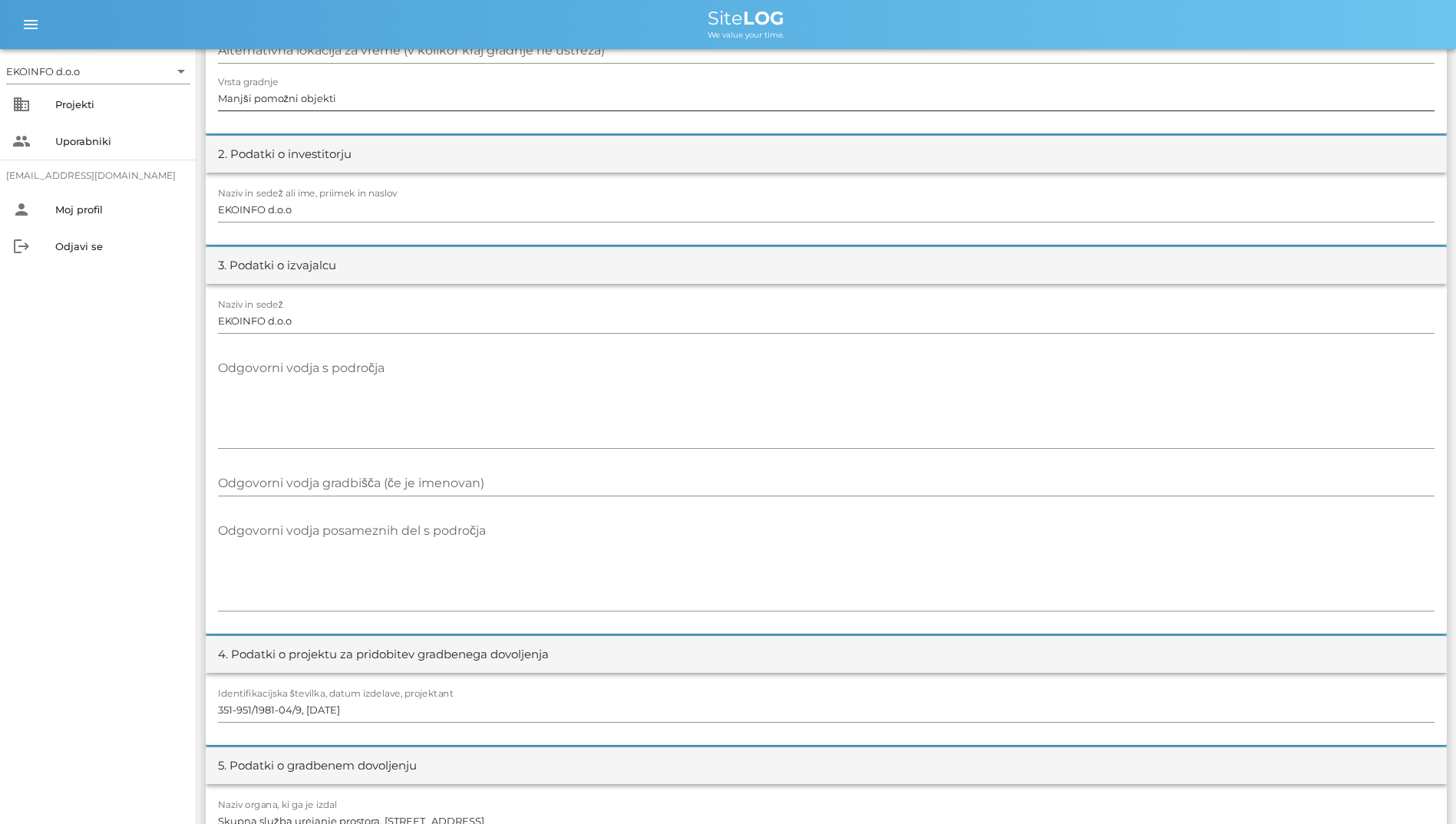
scroll to position [307, 0]
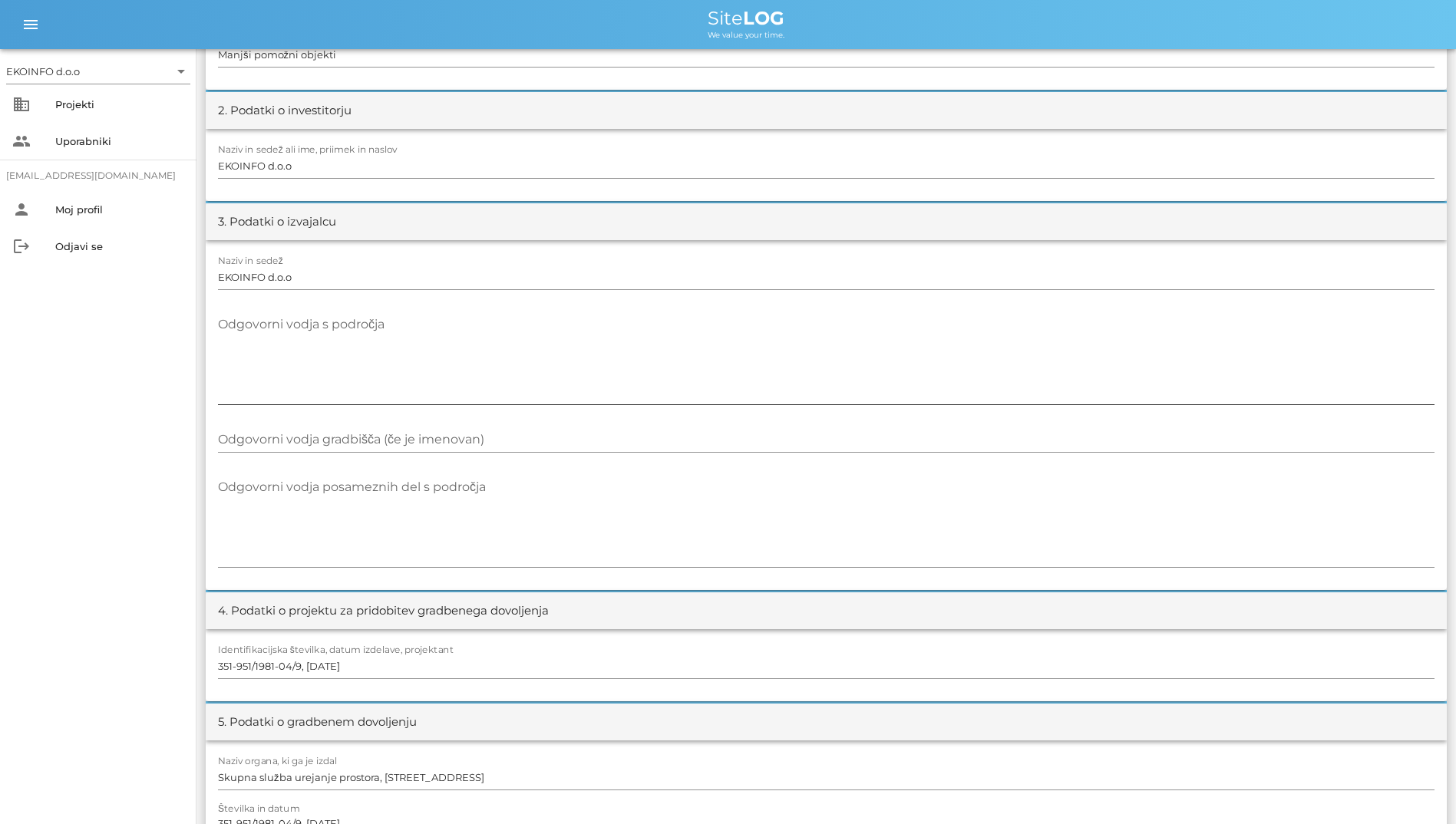
click at [440, 315] on textarea "Odgovorni vodja s področja" at bounding box center [826, 358] width 1216 height 92
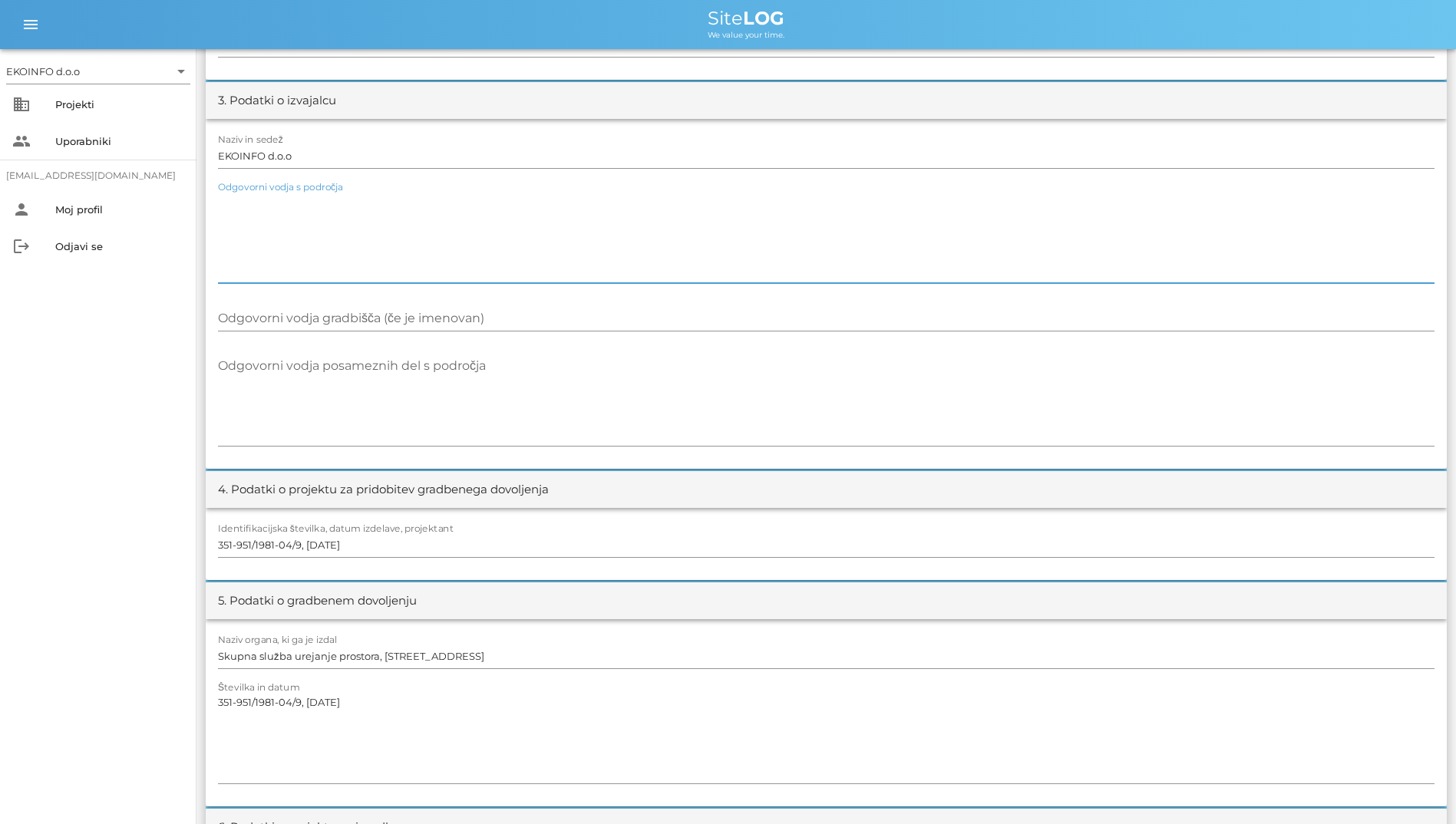
scroll to position [421, 0]
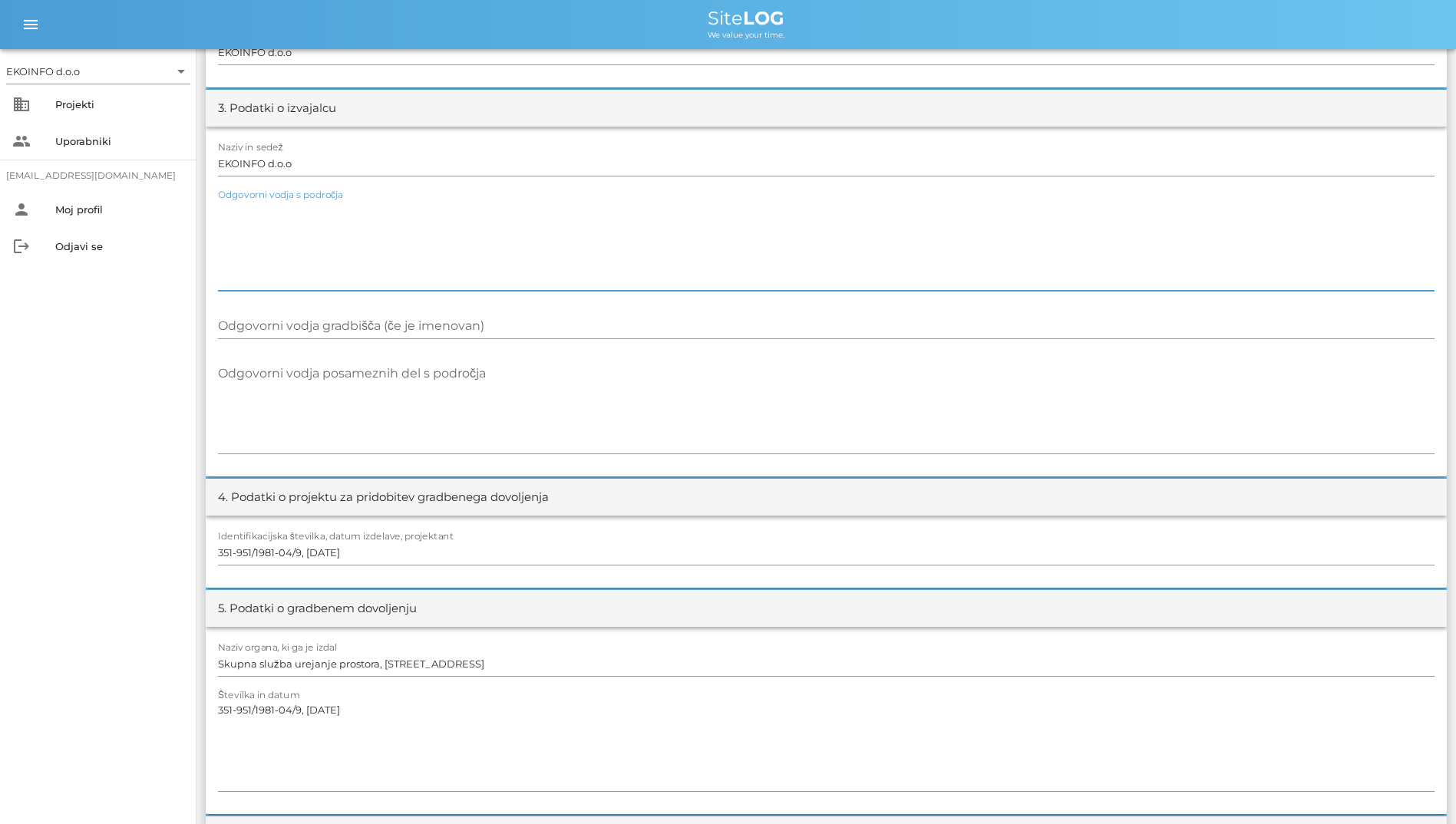
click at [493, 237] on textarea "Odgovorni vodja s področja" at bounding box center [826, 244] width 1216 height 92
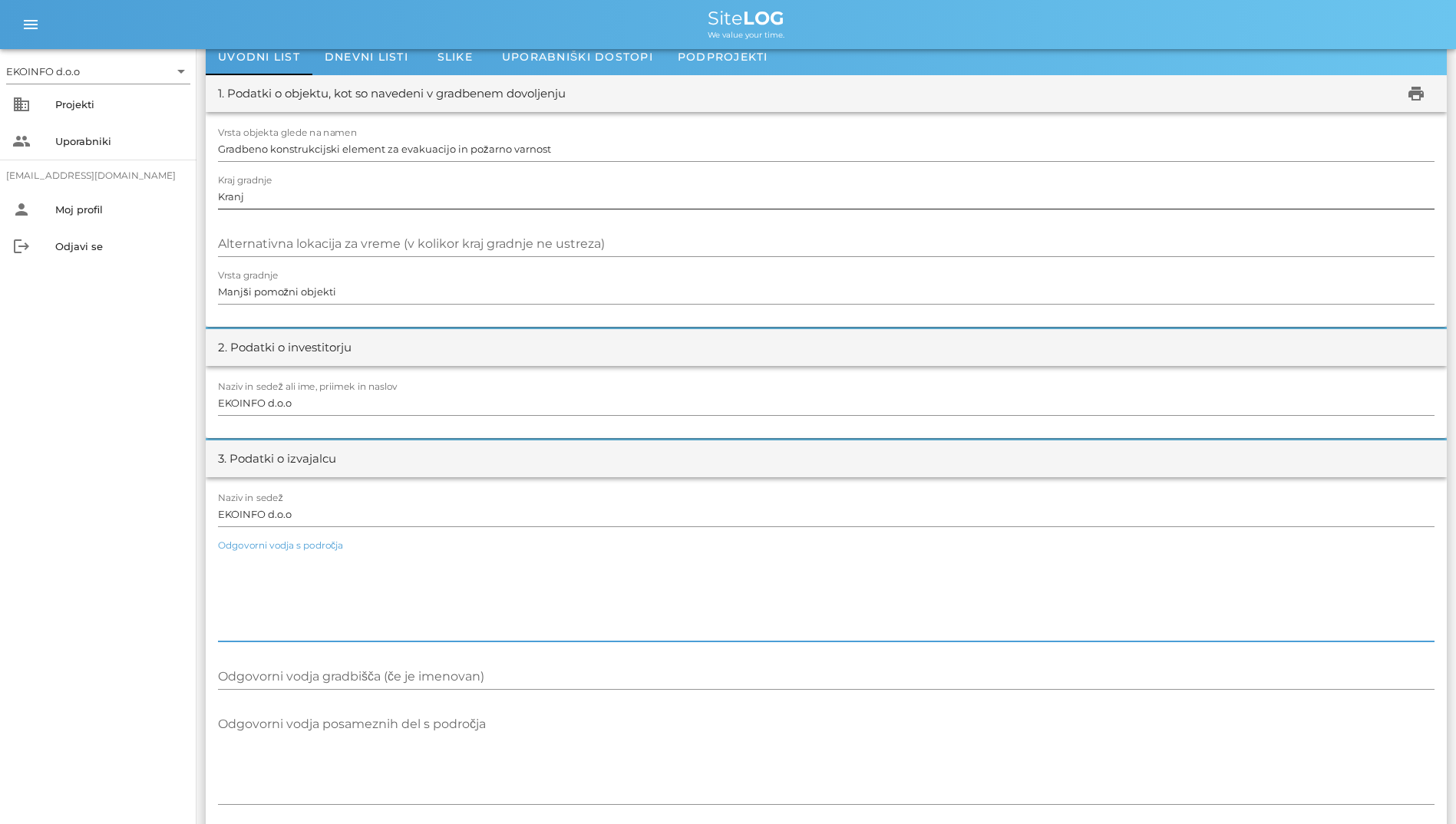
scroll to position [153, 0]
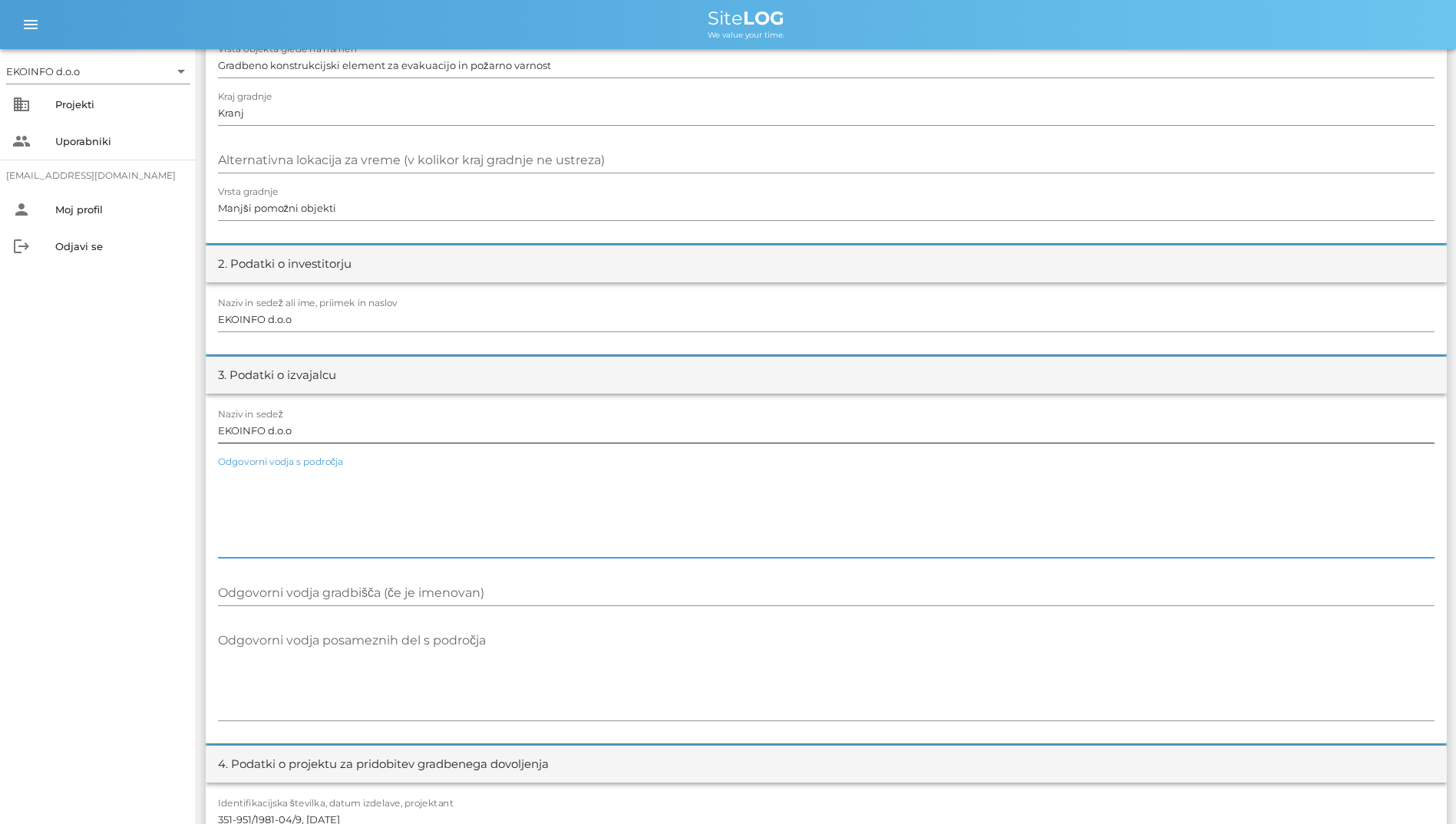
click at [358, 418] on input "EKOINFO d.o.o" at bounding box center [826, 430] width 1216 height 24
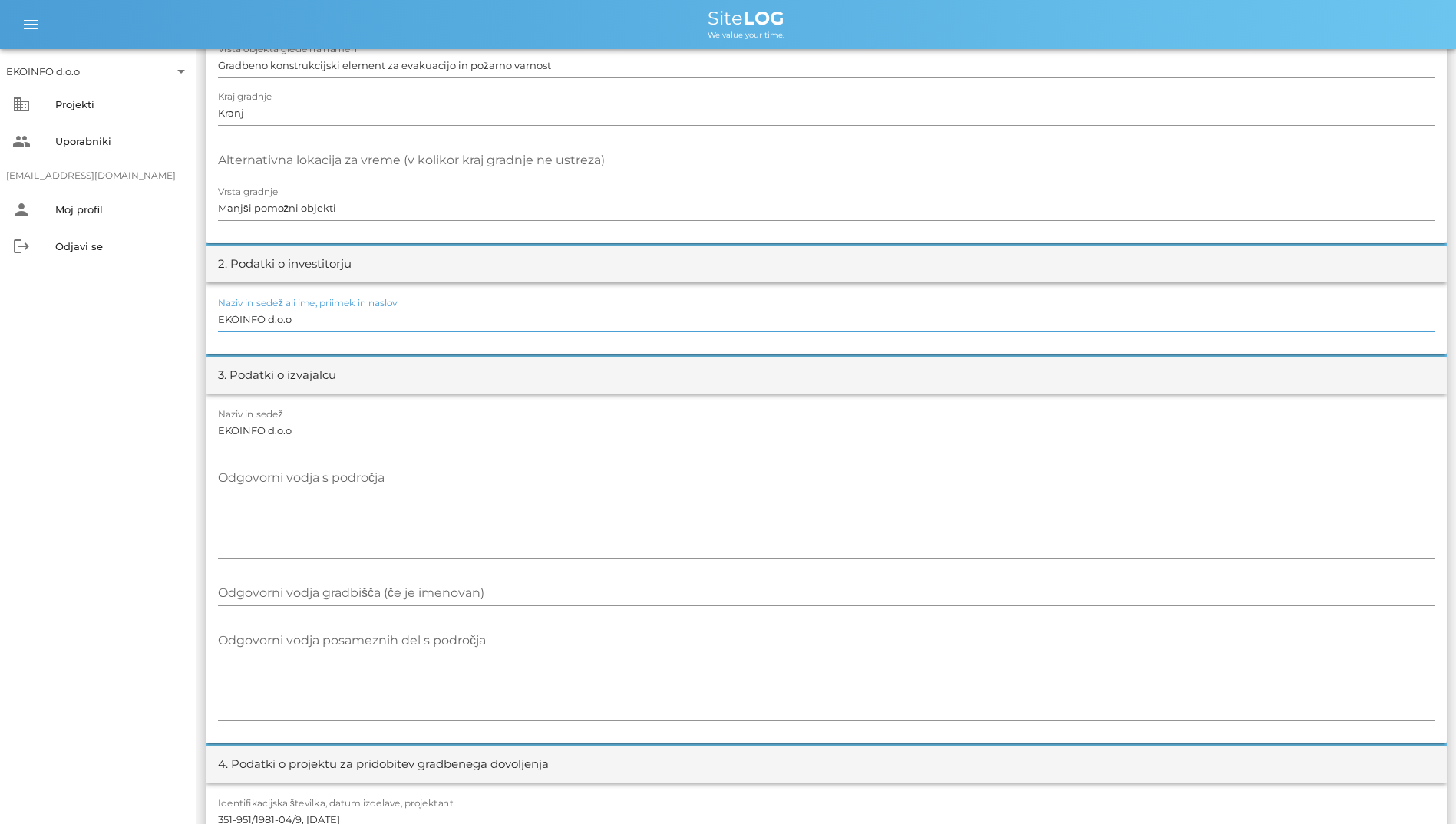
click at [368, 328] on input "EKOINFO d.o.o" at bounding box center [826, 319] width 1216 height 24
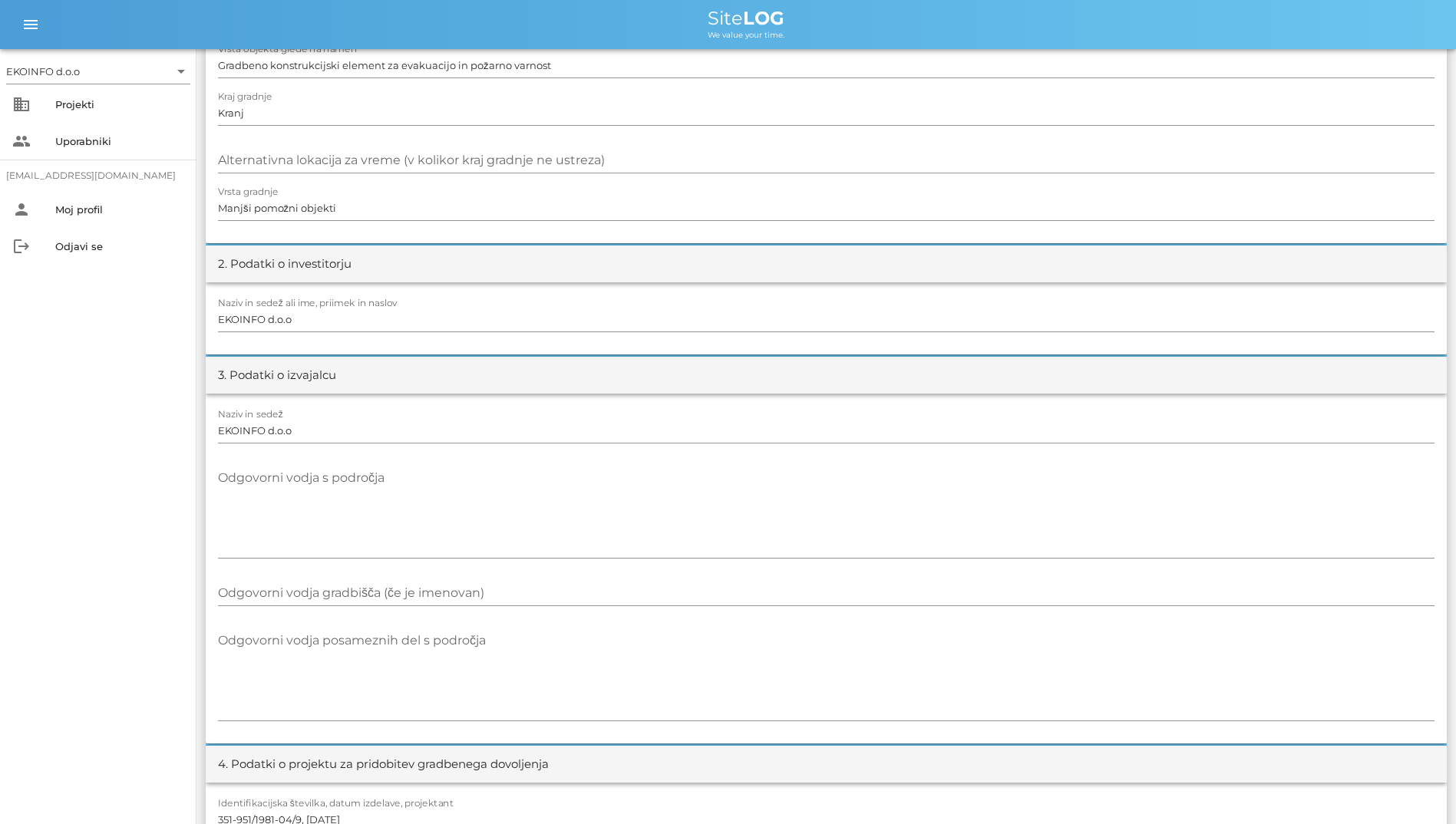
drag, startPoint x: 669, startPoint y: 20, endPoint x: 811, endPoint y: 47, distance: 144.5
click at [811, 47] on div "menu menu Site LOG We value your time." at bounding box center [728, 24] width 1456 height 50
click at [616, 197] on input "Manjši pomožni objekti" at bounding box center [826, 208] width 1216 height 24
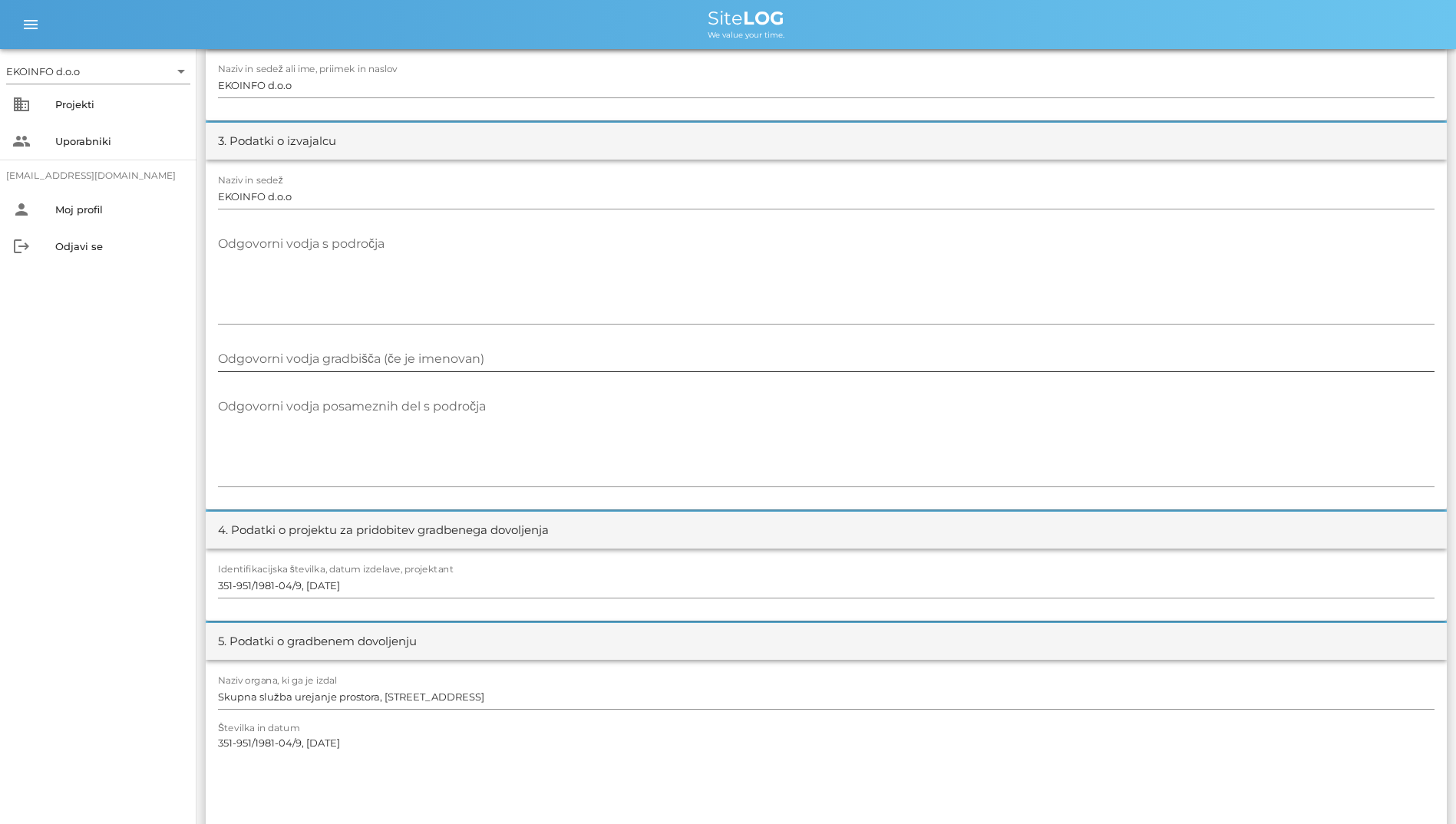
scroll to position [460, 0]
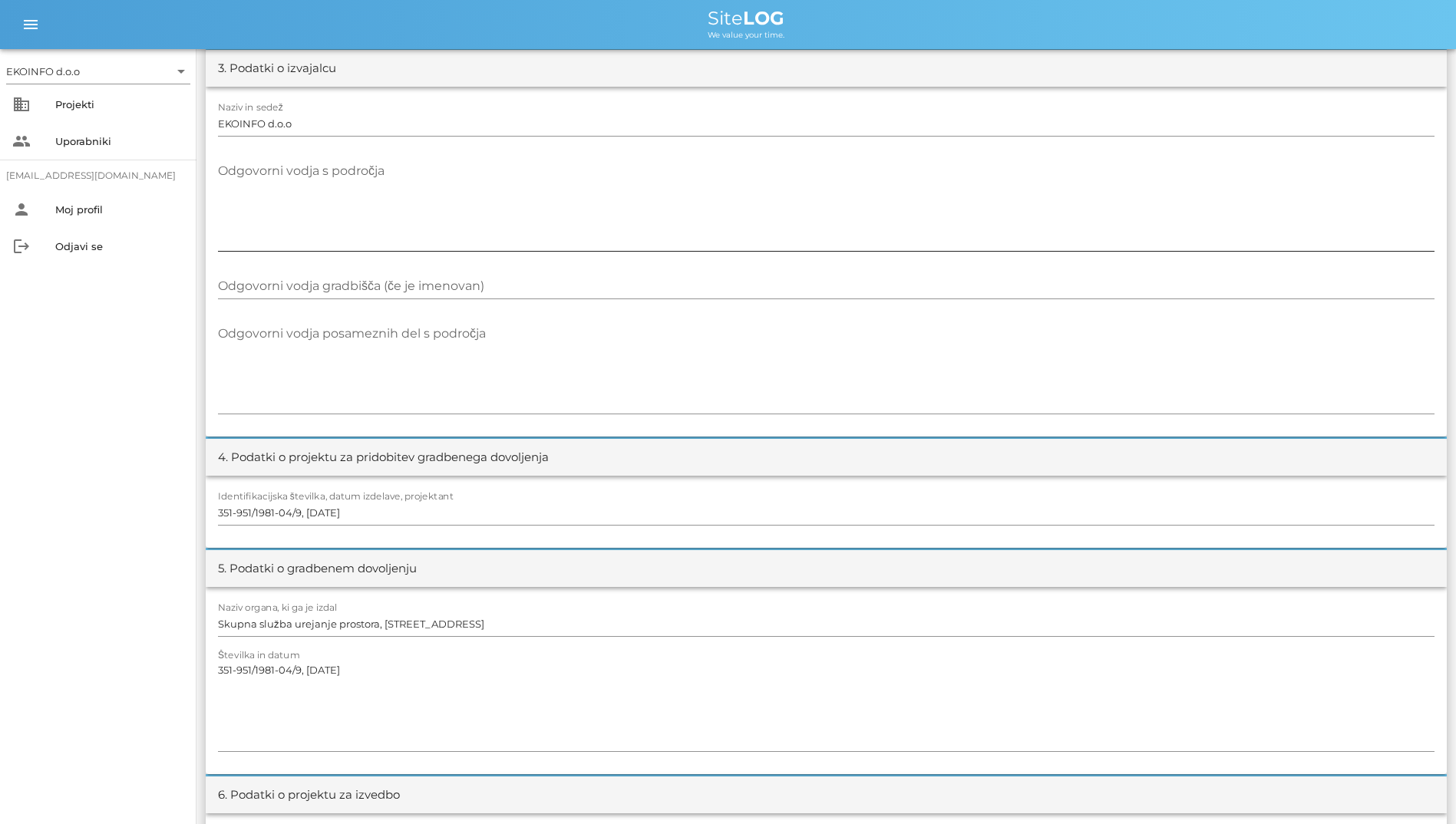
click at [497, 242] on textarea "Odgovorni vodja s področja" at bounding box center [826, 205] width 1216 height 92
click at [499, 281] on input "Odgovorni vodja gradbišča (če je imenovan)" at bounding box center [826, 286] width 1216 height 24
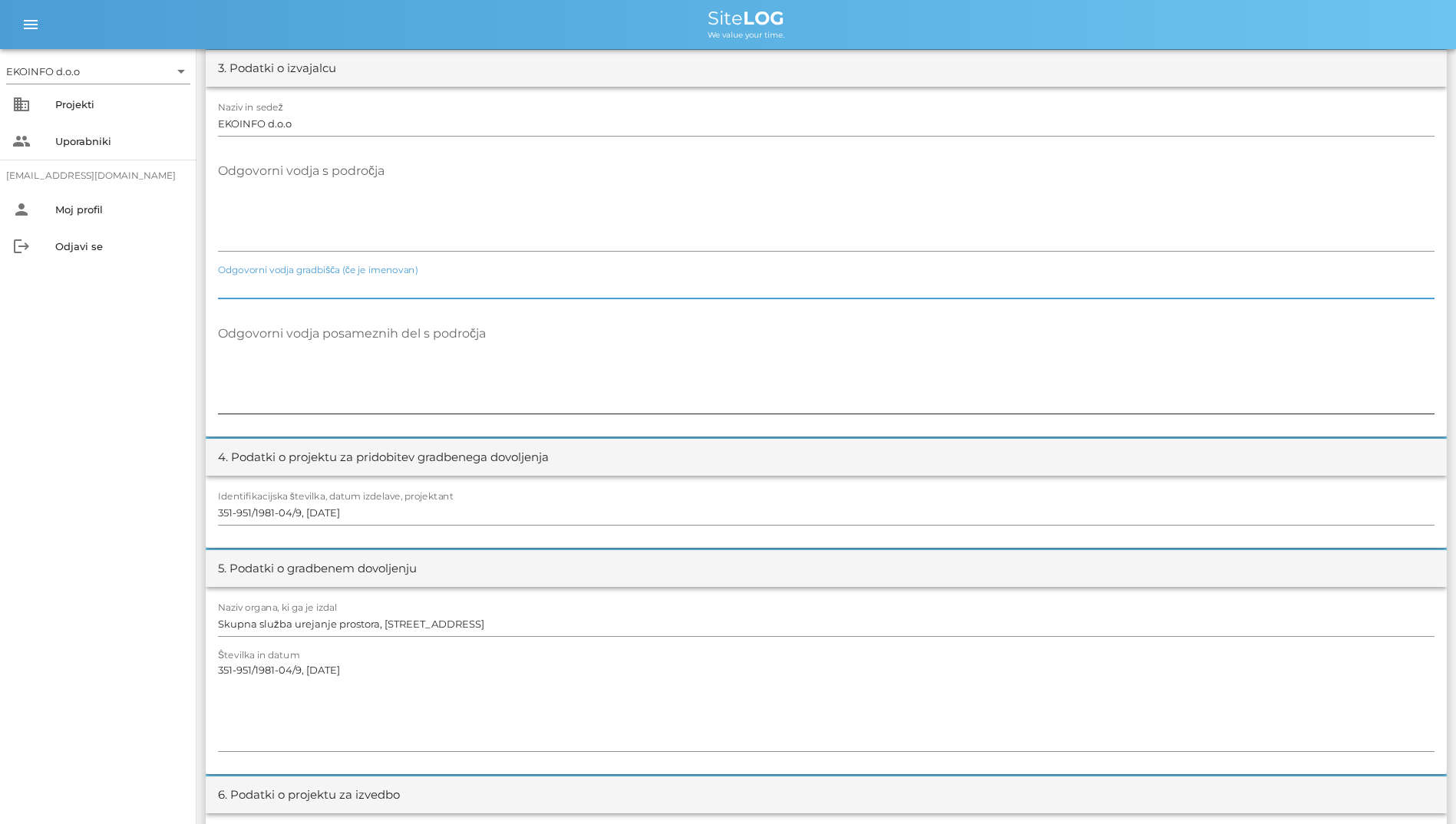
click at [592, 349] on textarea "Odgovorni vodja posameznih del s področja" at bounding box center [826, 368] width 1216 height 92
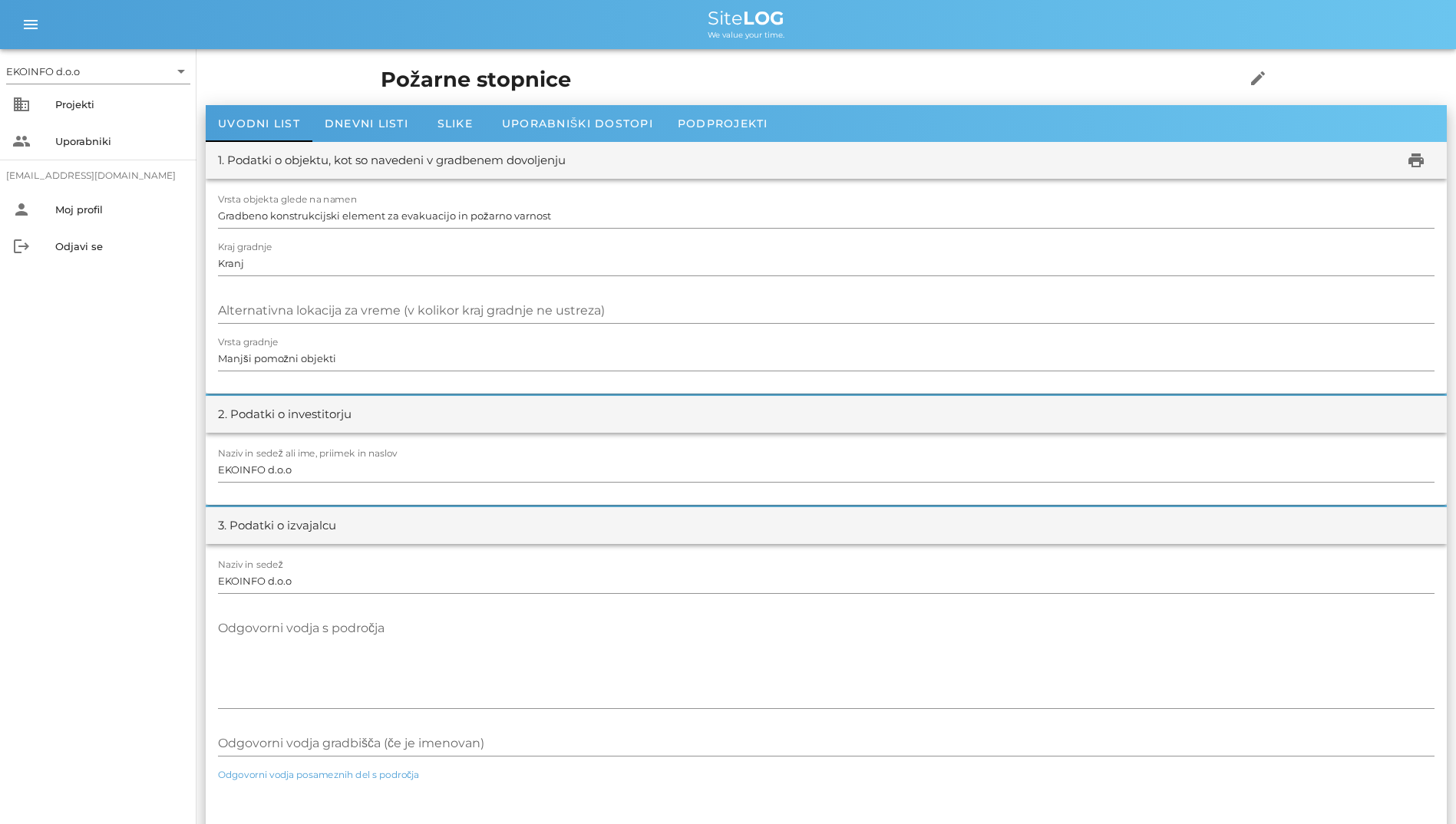
scroll to position [0, 0]
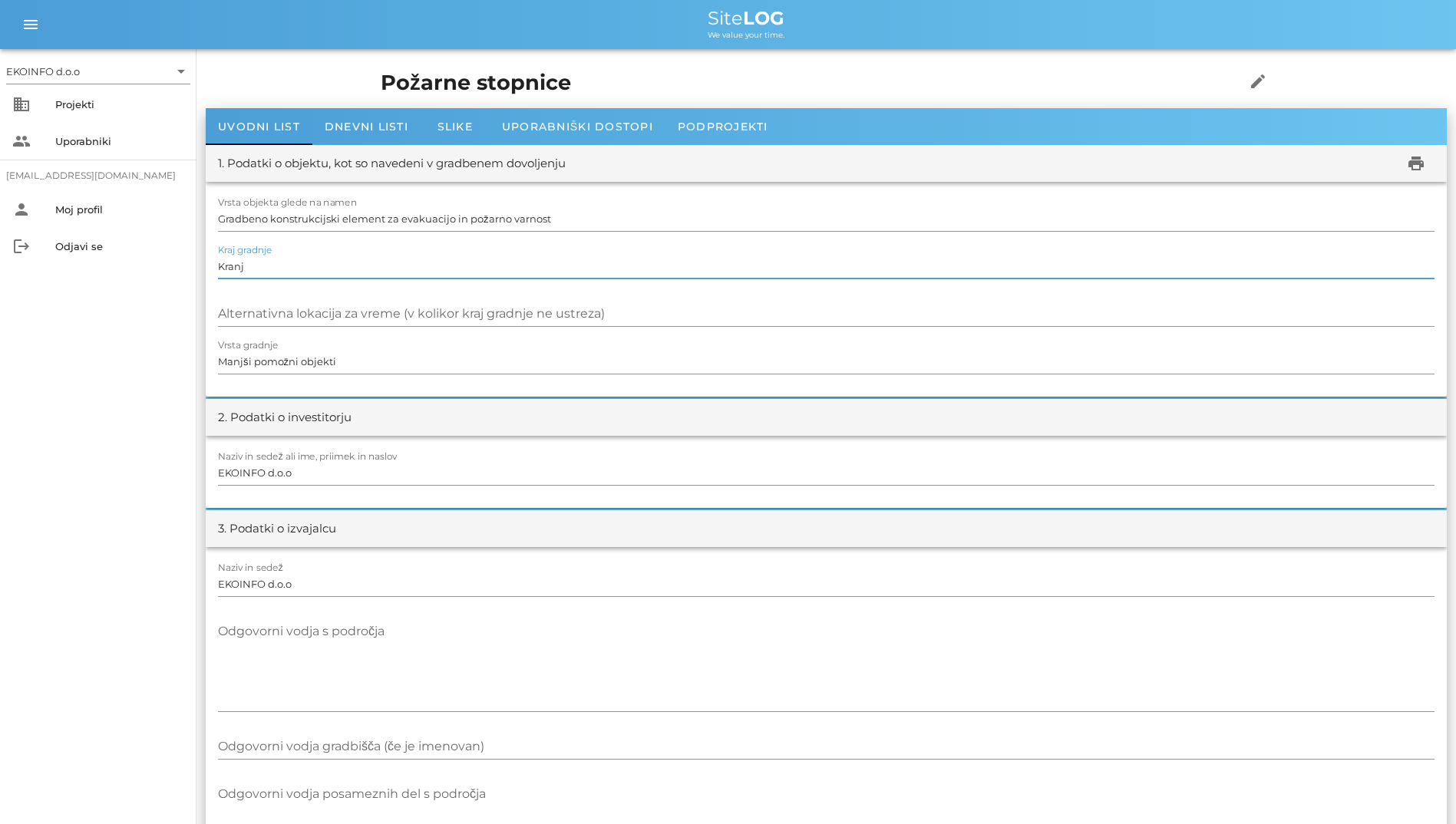
click at [490, 277] on input "Kranj" at bounding box center [826, 267] width 1216 height 24
click at [476, 308] on div "Alternativna lokacija za vreme (v kolikor kraj gradnje ne ustreza)" at bounding box center [826, 313] width 1216 height 24
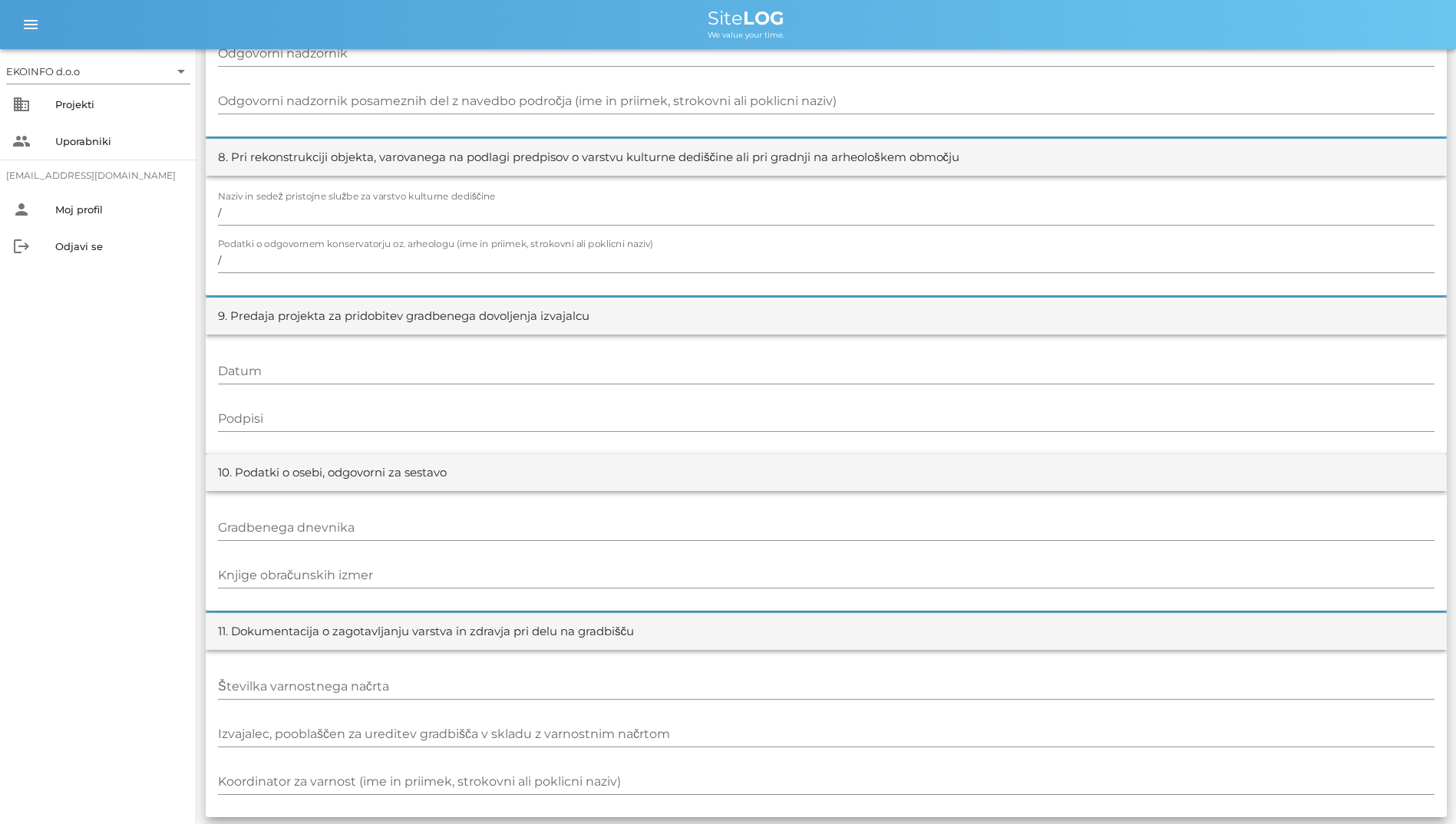
scroll to position [1418, 0]
click at [703, 516] on input "Gradbenega dnevnika" at bounding box center [826, 526] width 1216 height 24
click at [622, 571] on input "Knjige obračunskih izmer" at bounding box center [826, 573] width 1216 height 24
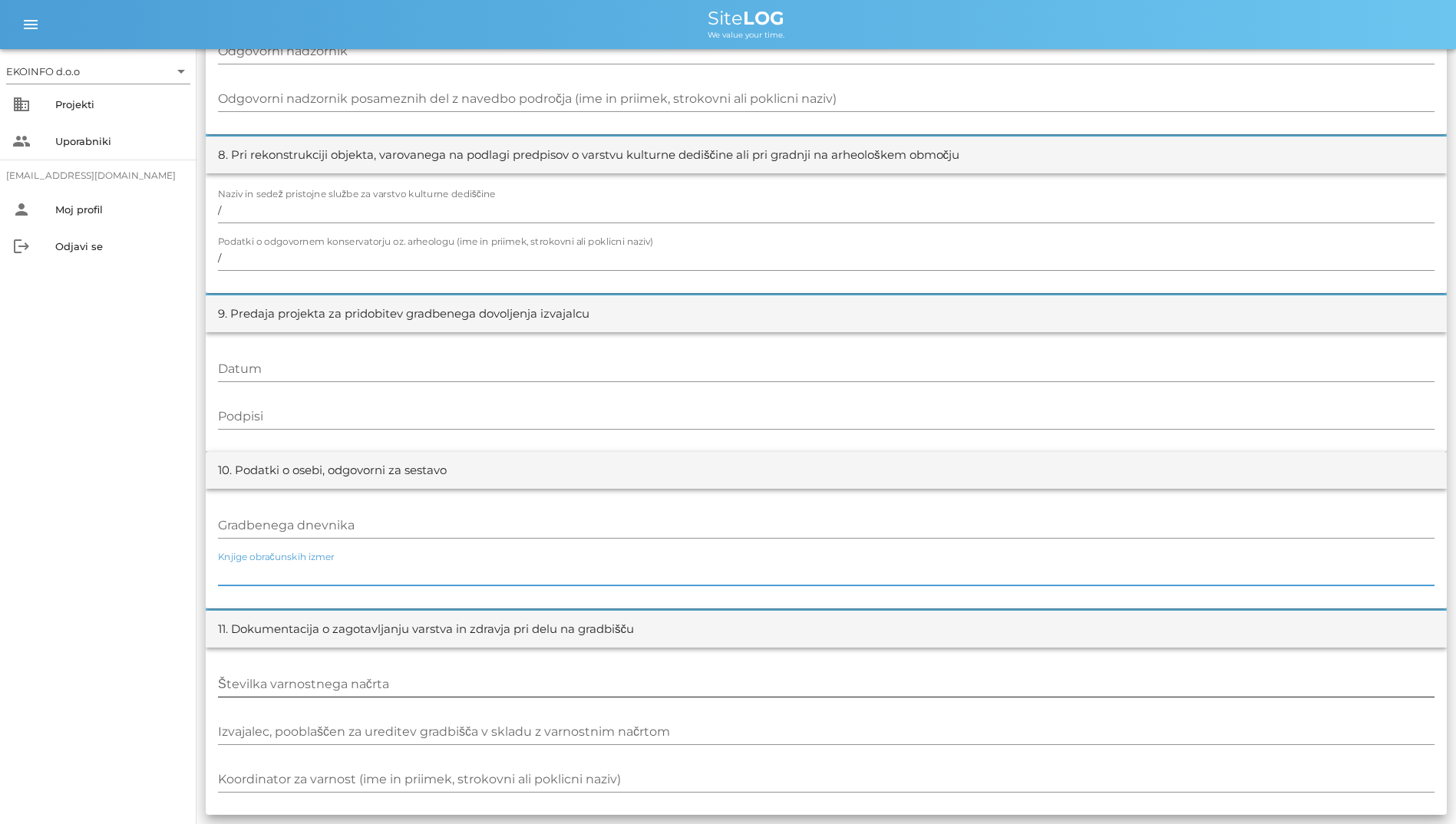
click at [580, 687] on input "Številka varnostnega načrta" at bounding box center [826, 685] width 1216 height 24
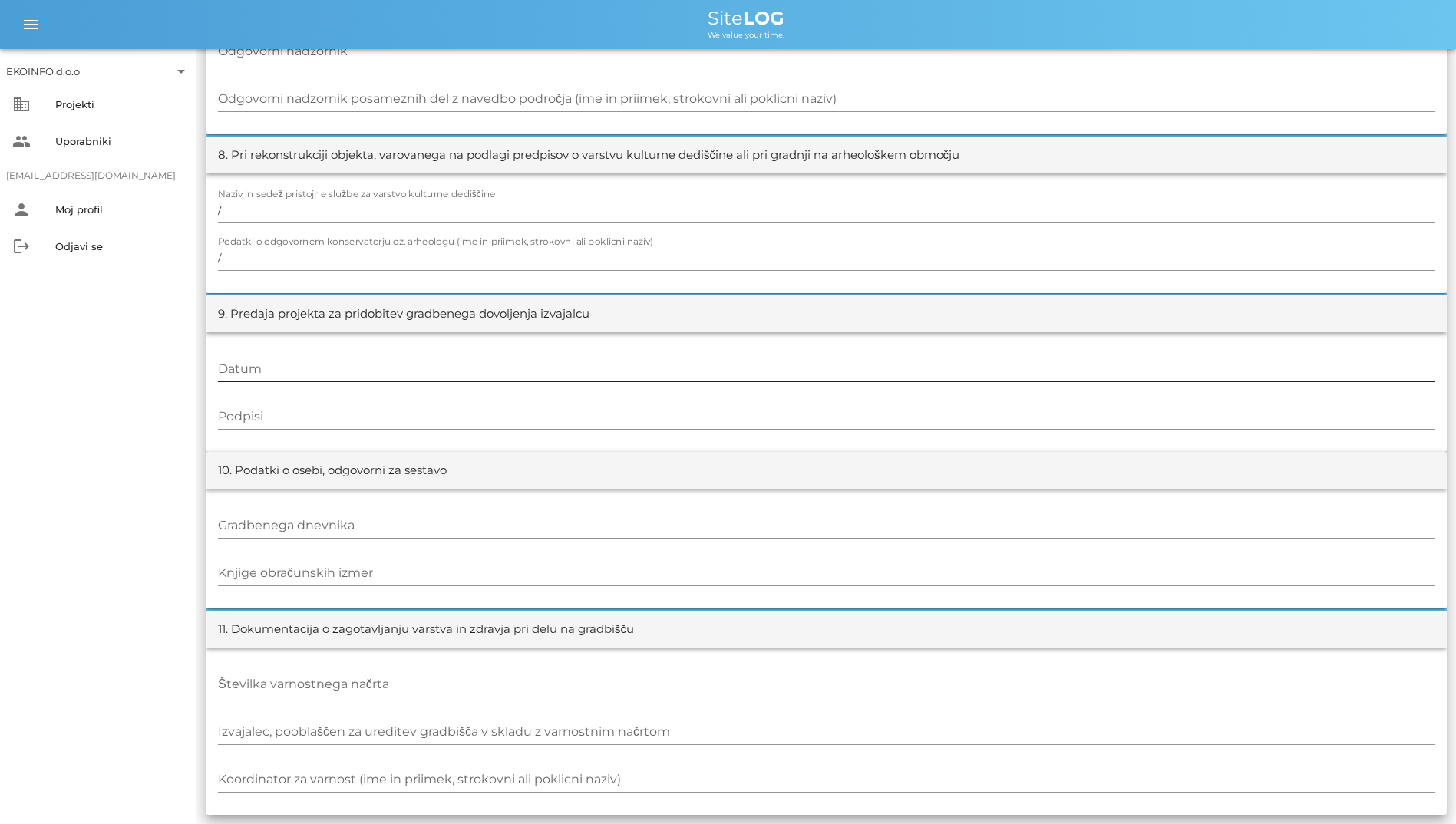
click at [691, 365] on input "Datum" at bounding box center [826, 369] width 1216 height 24
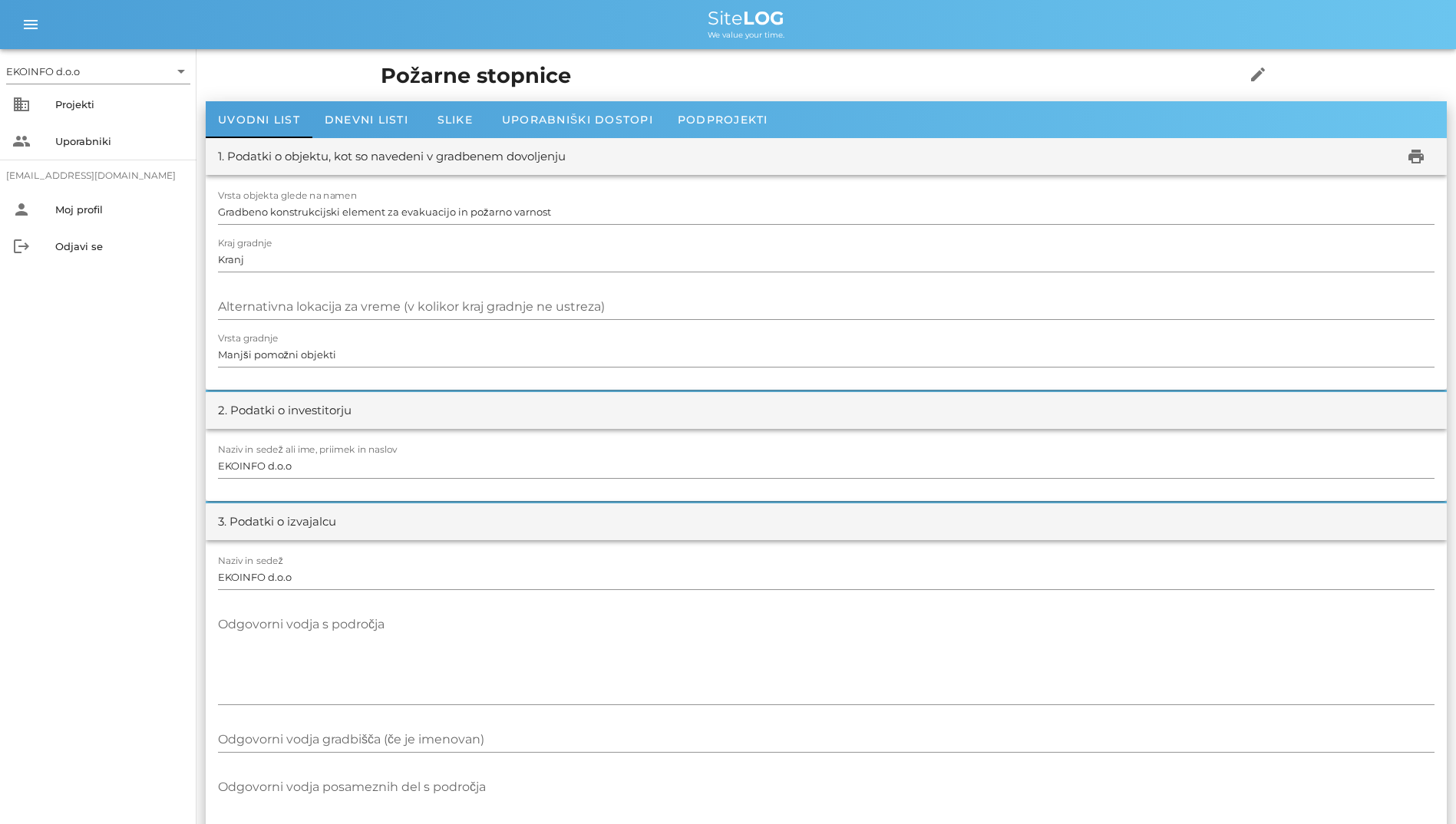
scroll to position [0, 0]
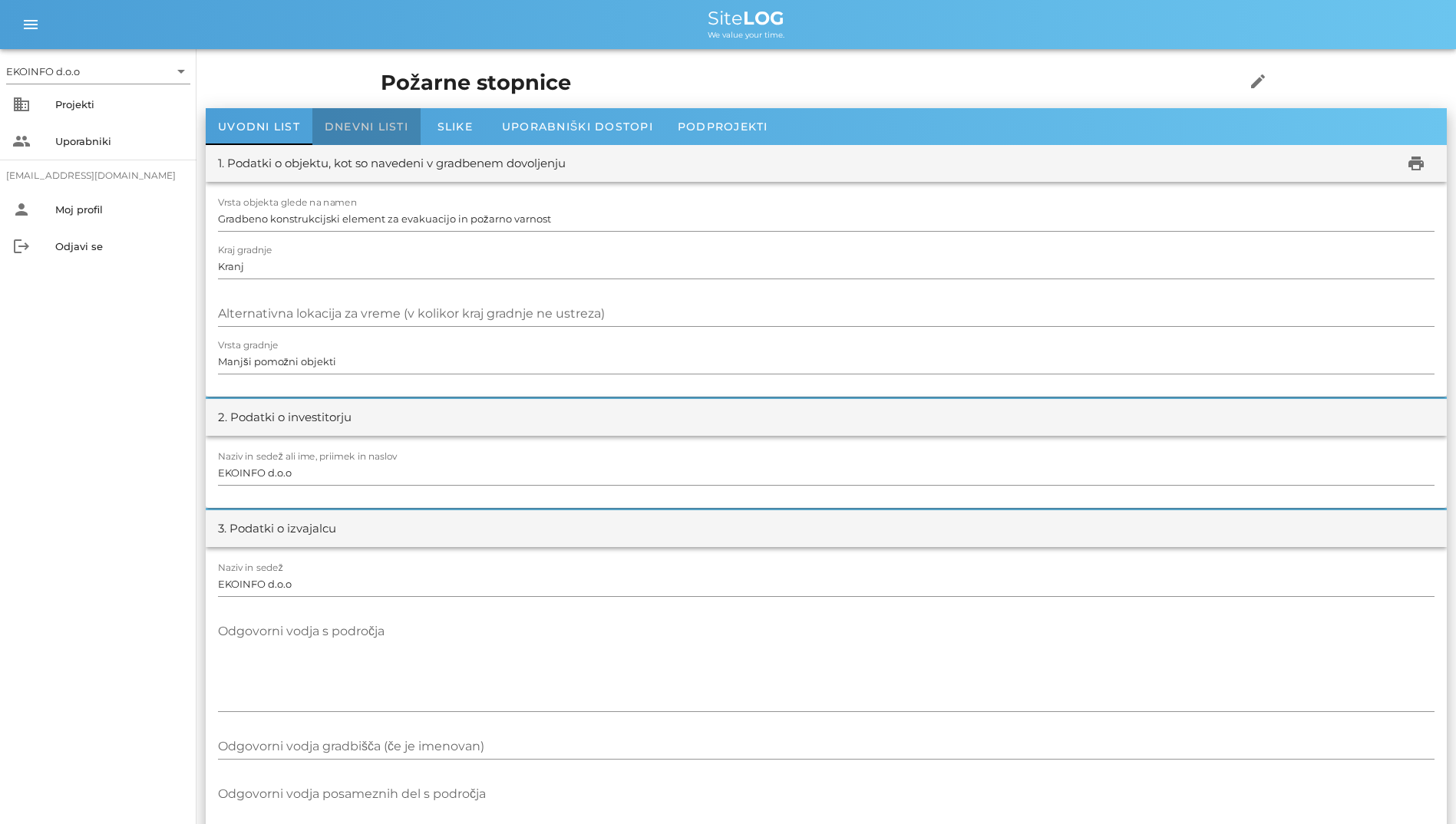
click at [411, 126] on div "Dnevni listi" at bounding box center [367, 126] width 109 height 36
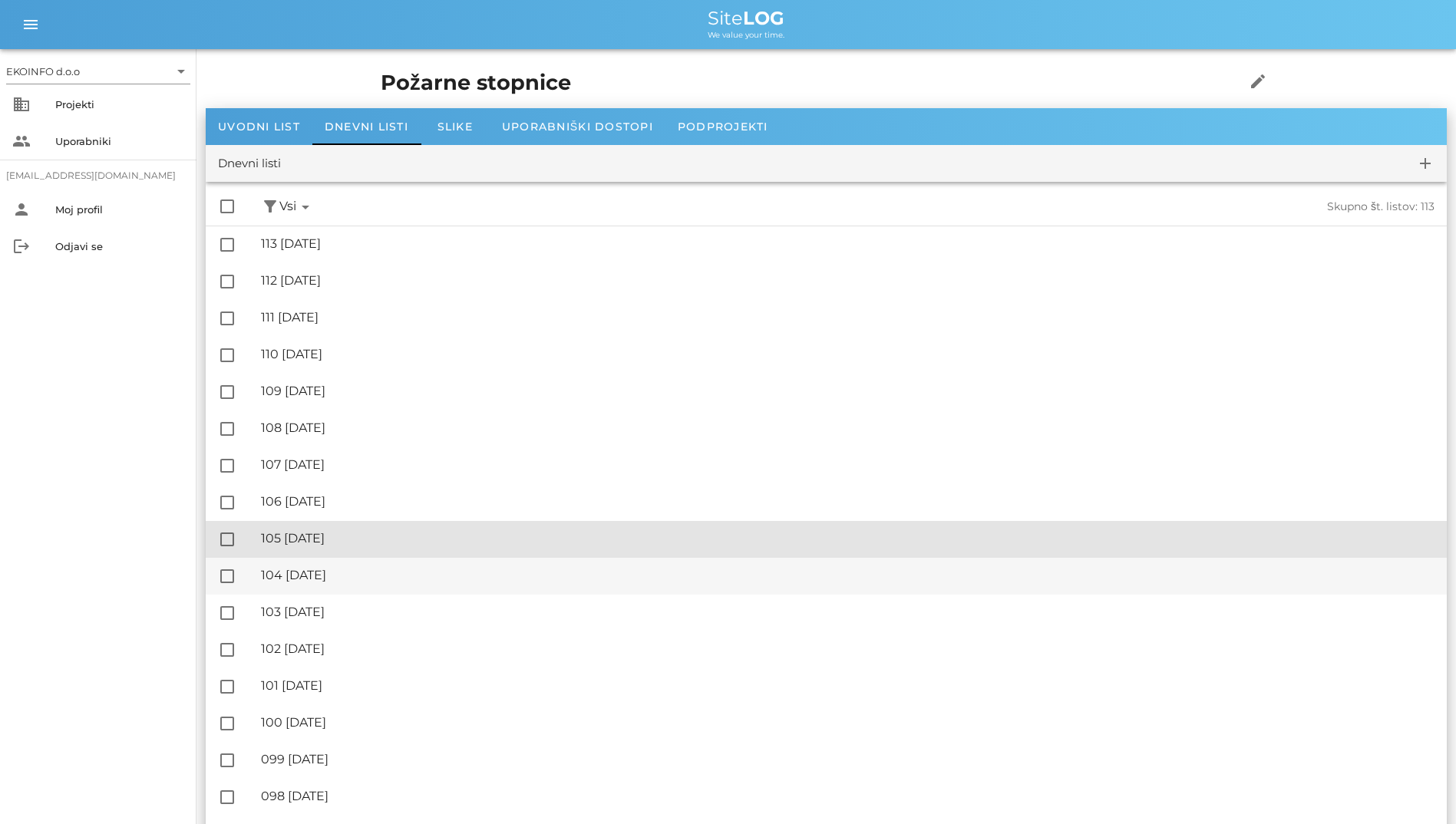
drag, startPoint x: 1187, startPoint y: 521, endPoint x: 1190, endPoint y: 562, distance: 41.1
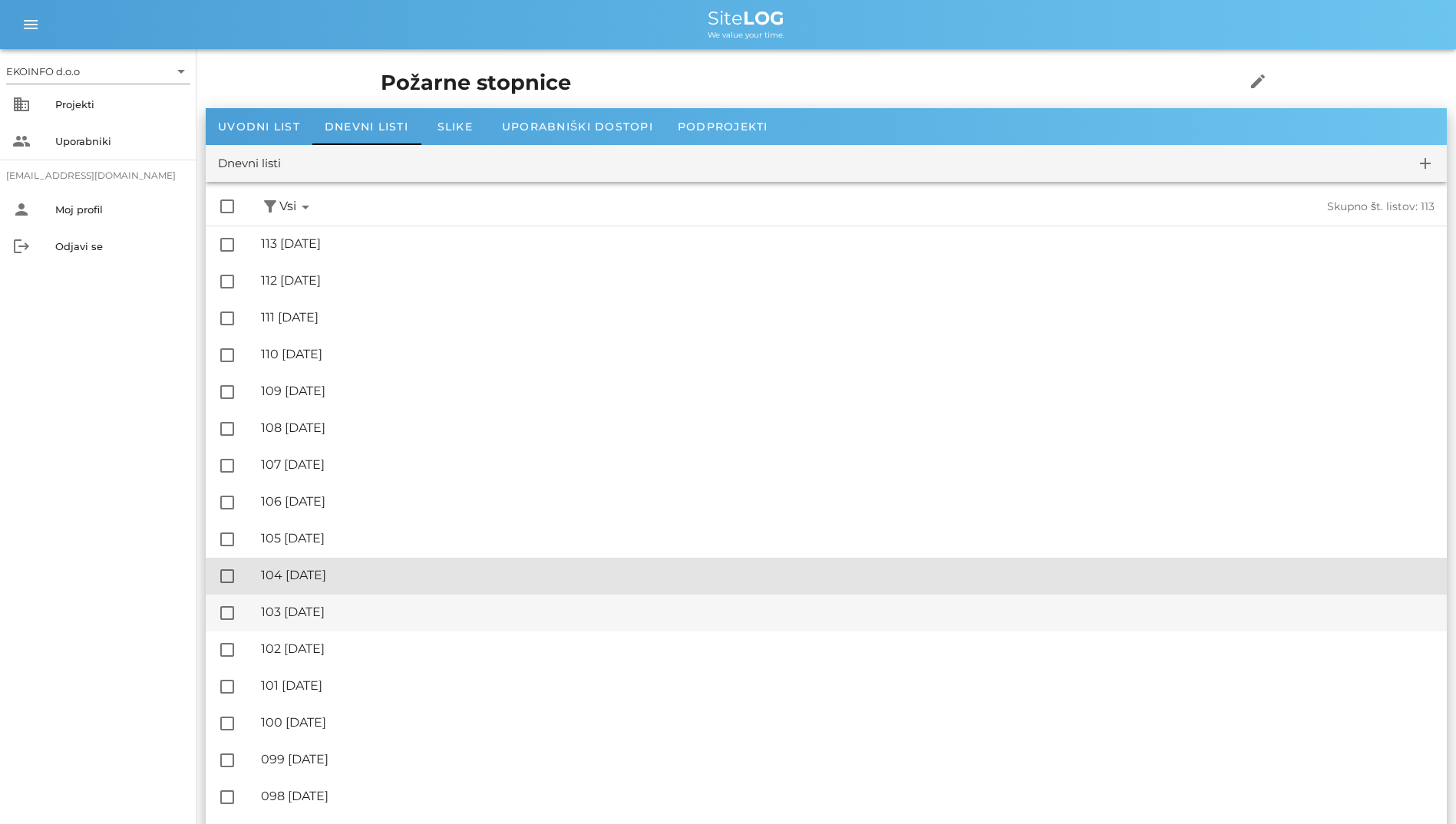
drag, startPoint x: 1192, startPoint y: 569, endPoint x: 1207, endPoint y: 604, distance: 38.1
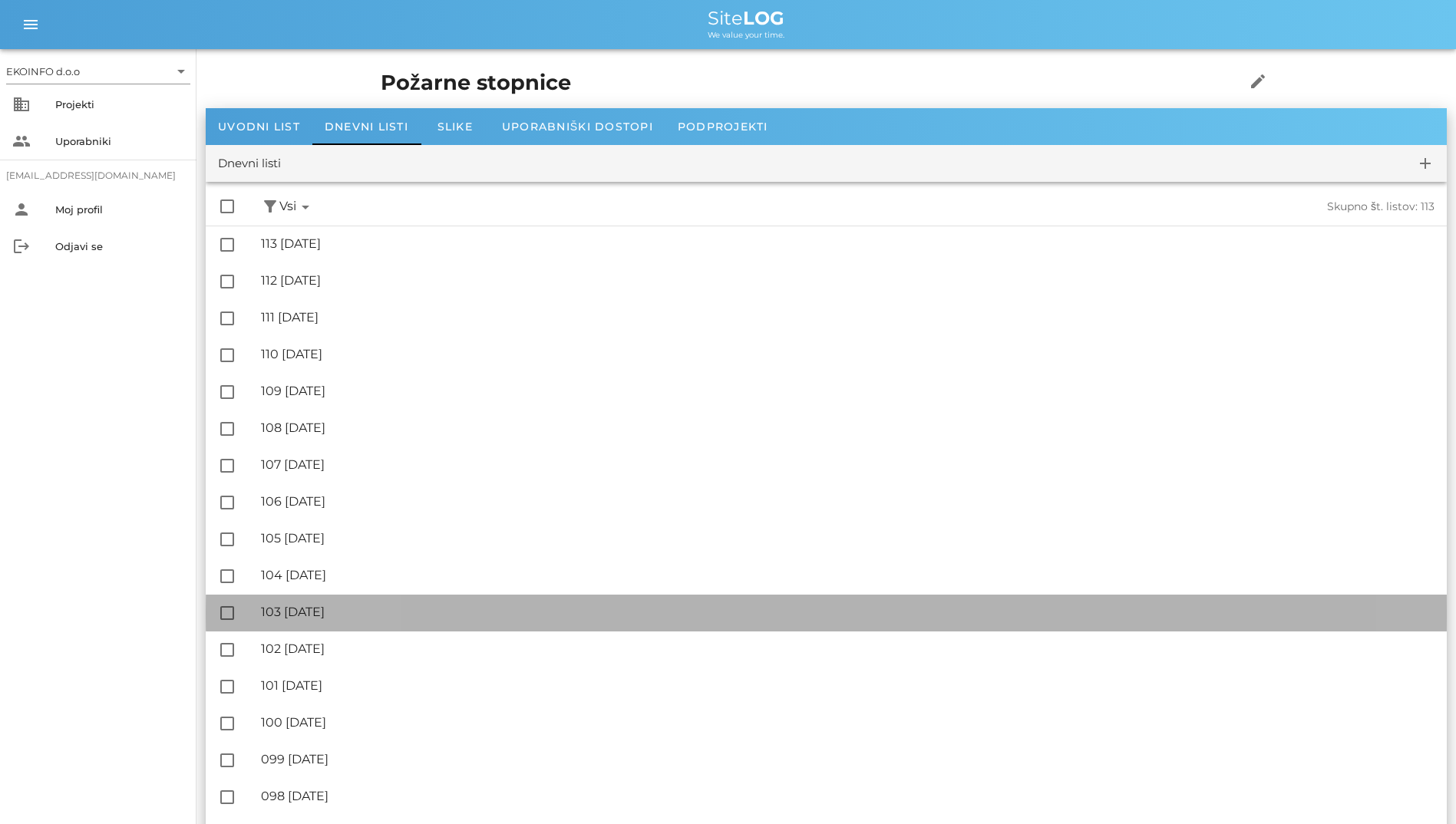
click at [1207, 604] on div "🔏 103 [DATE]" at bounding box center [848, 612] width 1173 height 15
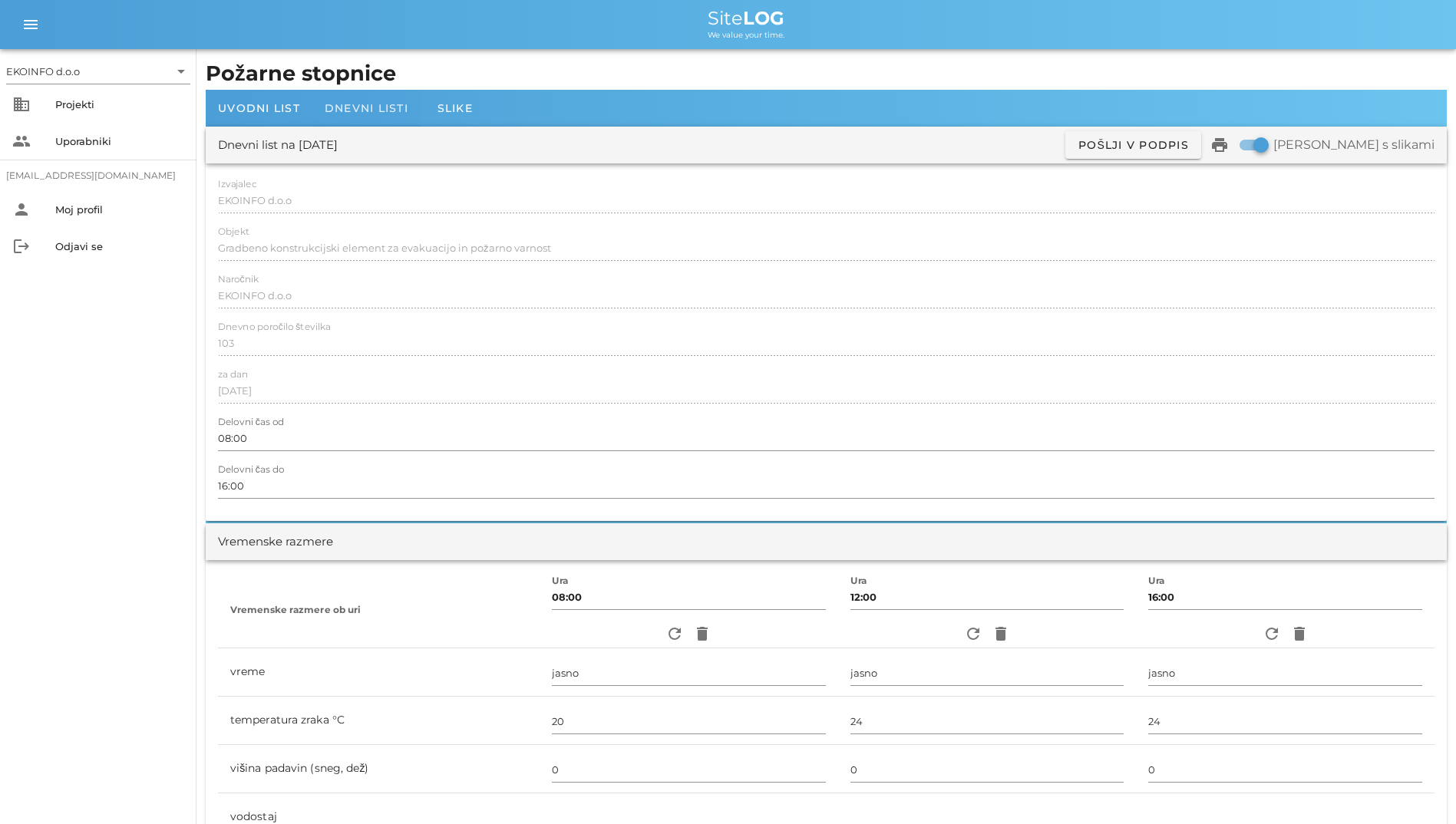
click at [367, 98] on div "Dnevni listi" at bounding box center [367, 108] width 109 height 36
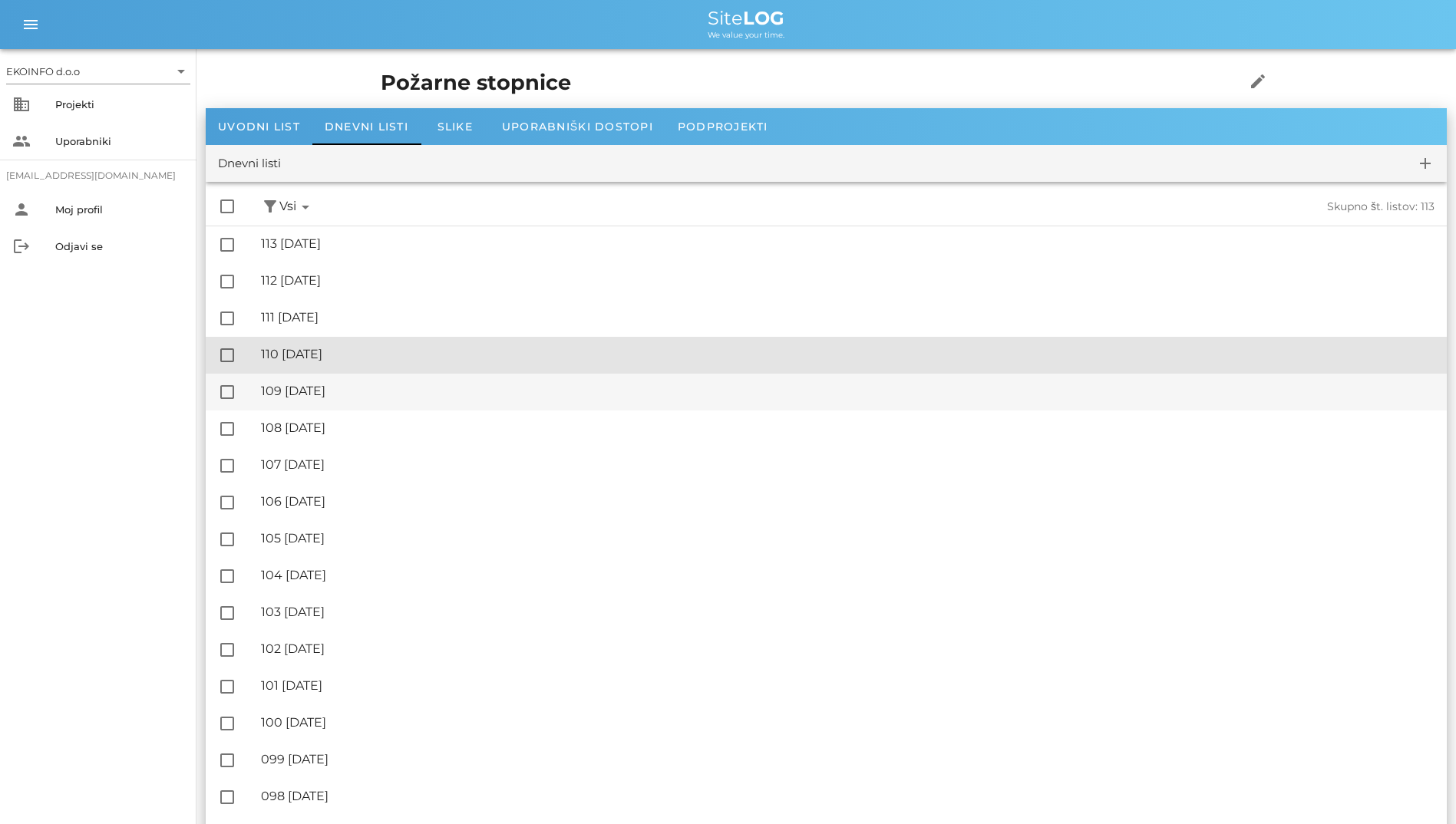
drag, startPoint x: 1114, startPoint y: 351, endPoint x: 1128, endPoint y: 380, distance: 32.2
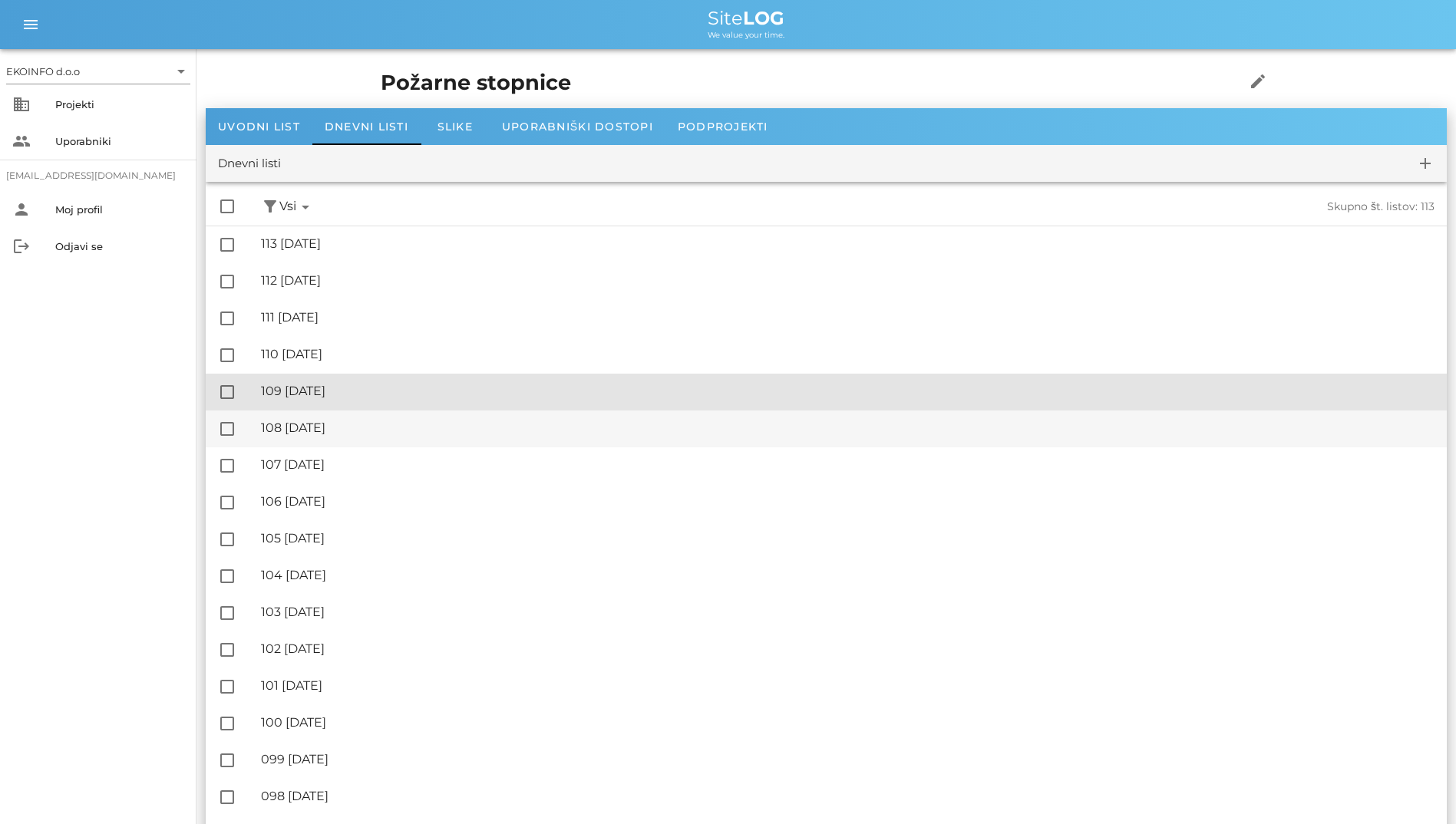
drag, startPoint x: 1128, startPoint y: 380, endPoint x: 1139, endPoint y: 419, distance: 40.5
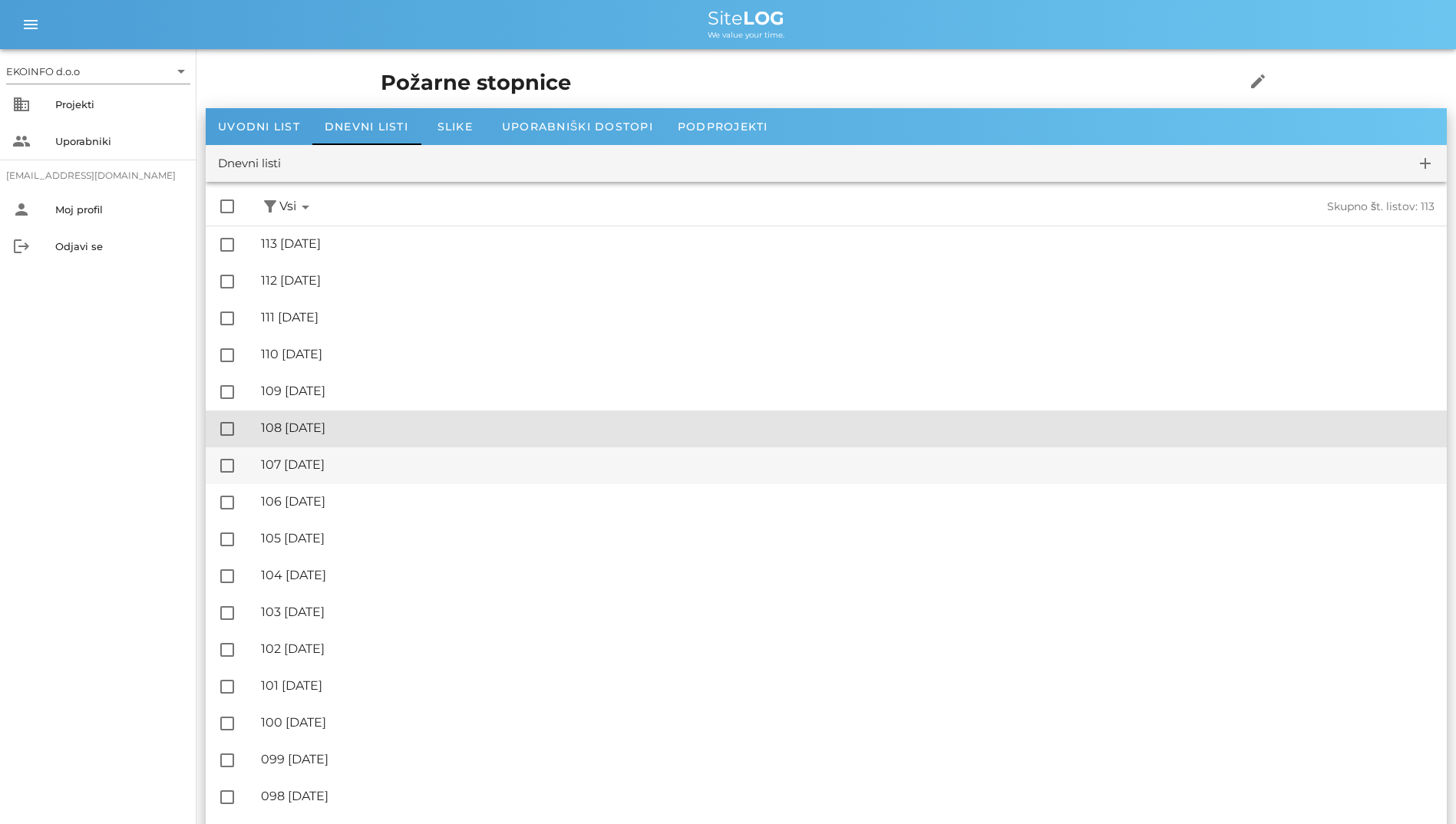
drag, startPoint x: 1139, startPoint y: 419, endPoint x: 1163, endPoint y: 471, distance: 57.3
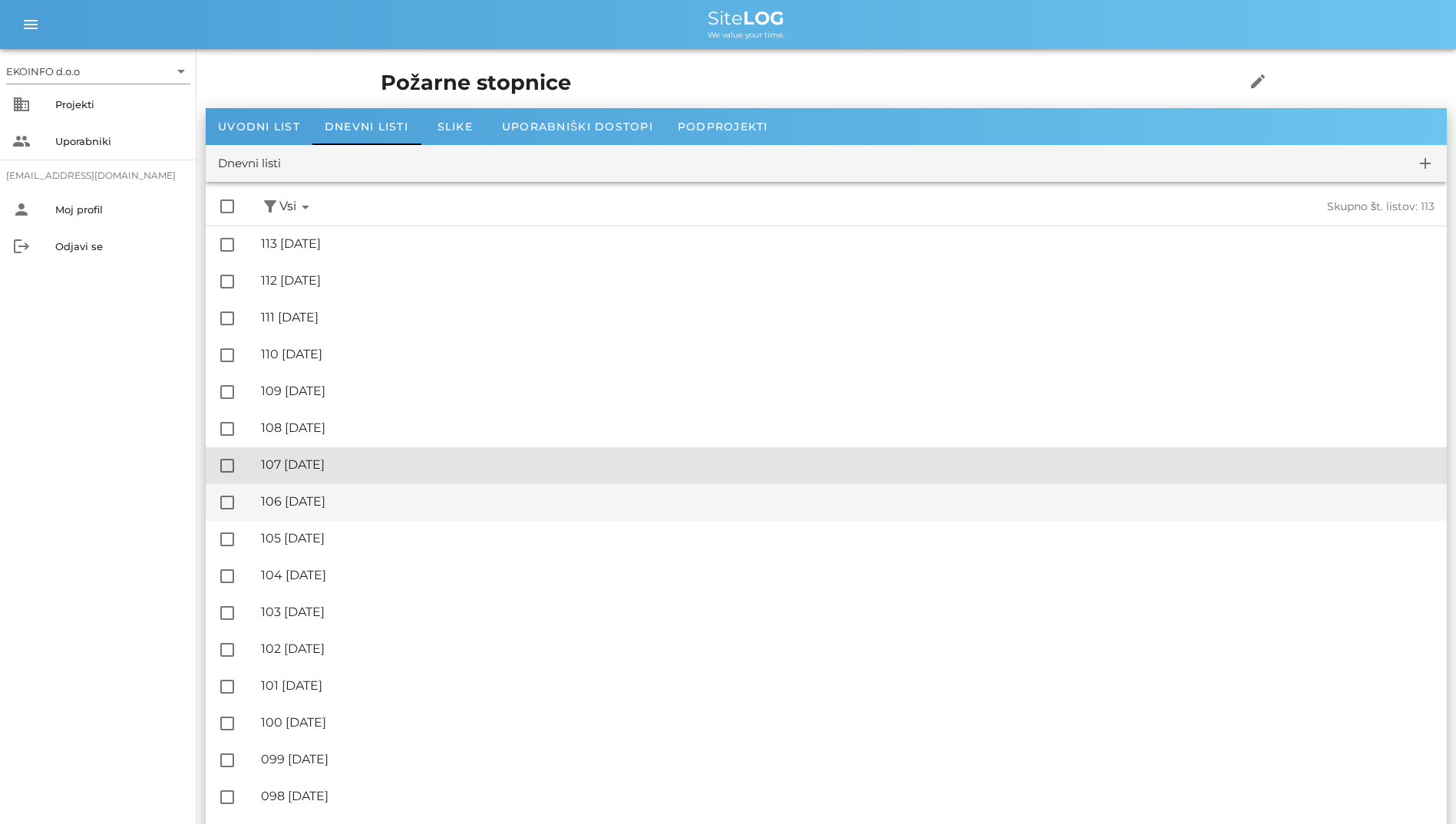
drag, startPoint x: 1163, startPoint y: 471, endPoint x: 1158, endPoint y: 504, distance: 33.4
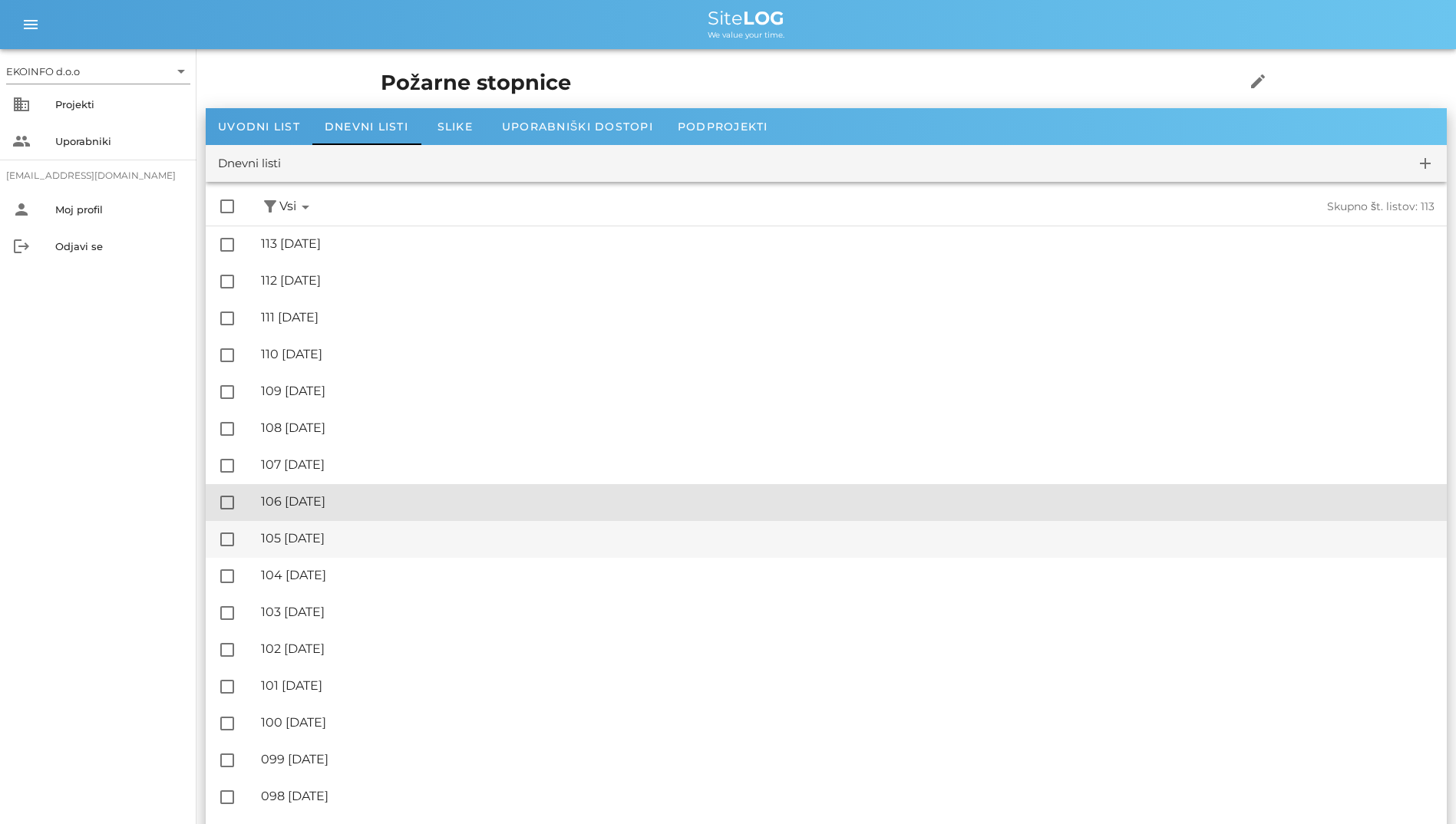
drag, startPoint x: 1158, startPoint y: 504, endPoint x: 1158, endPoint y: 536, distance: 32.0
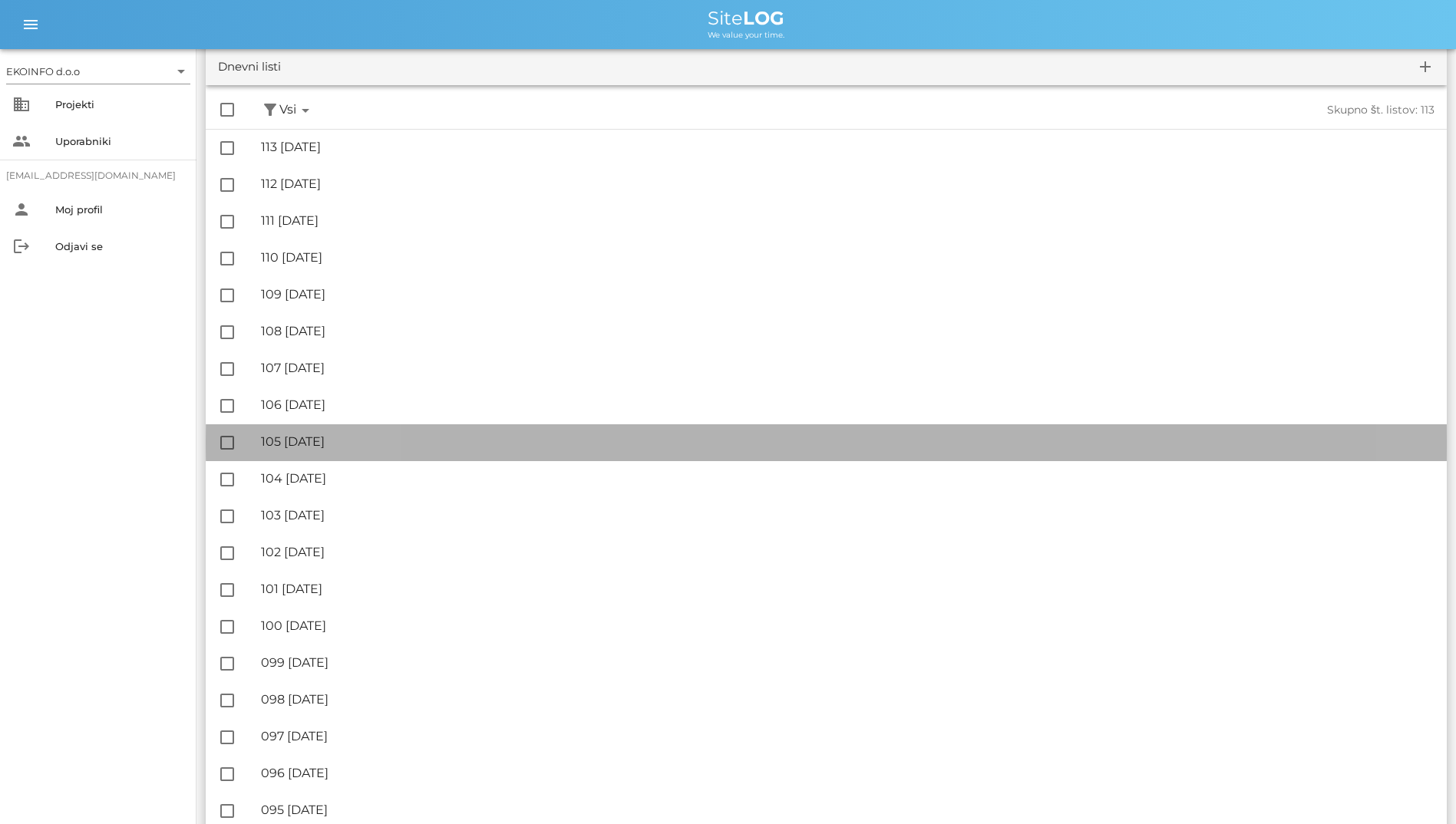
scroll to position [153, 0]
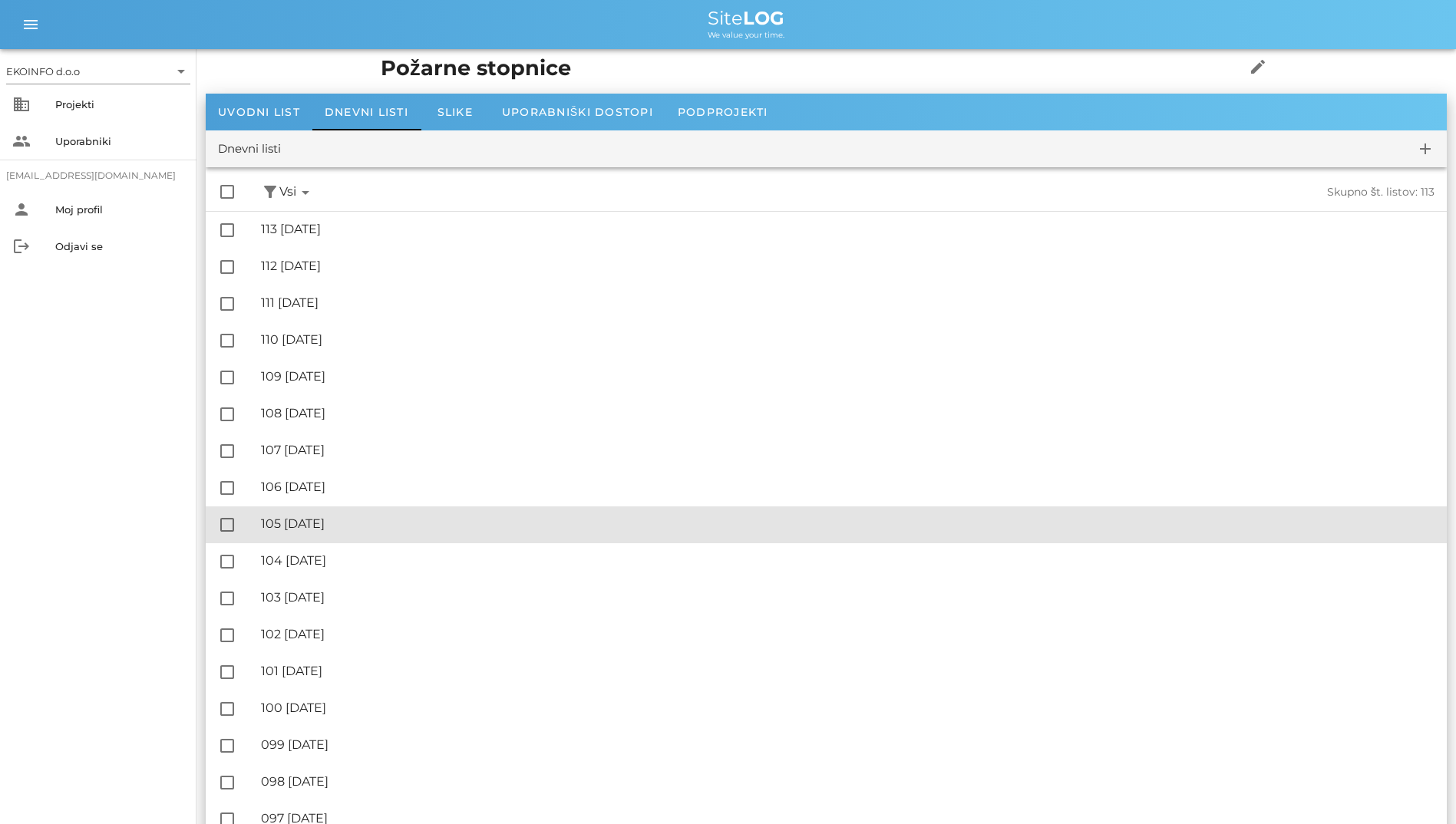
scroll to position [0, 0]
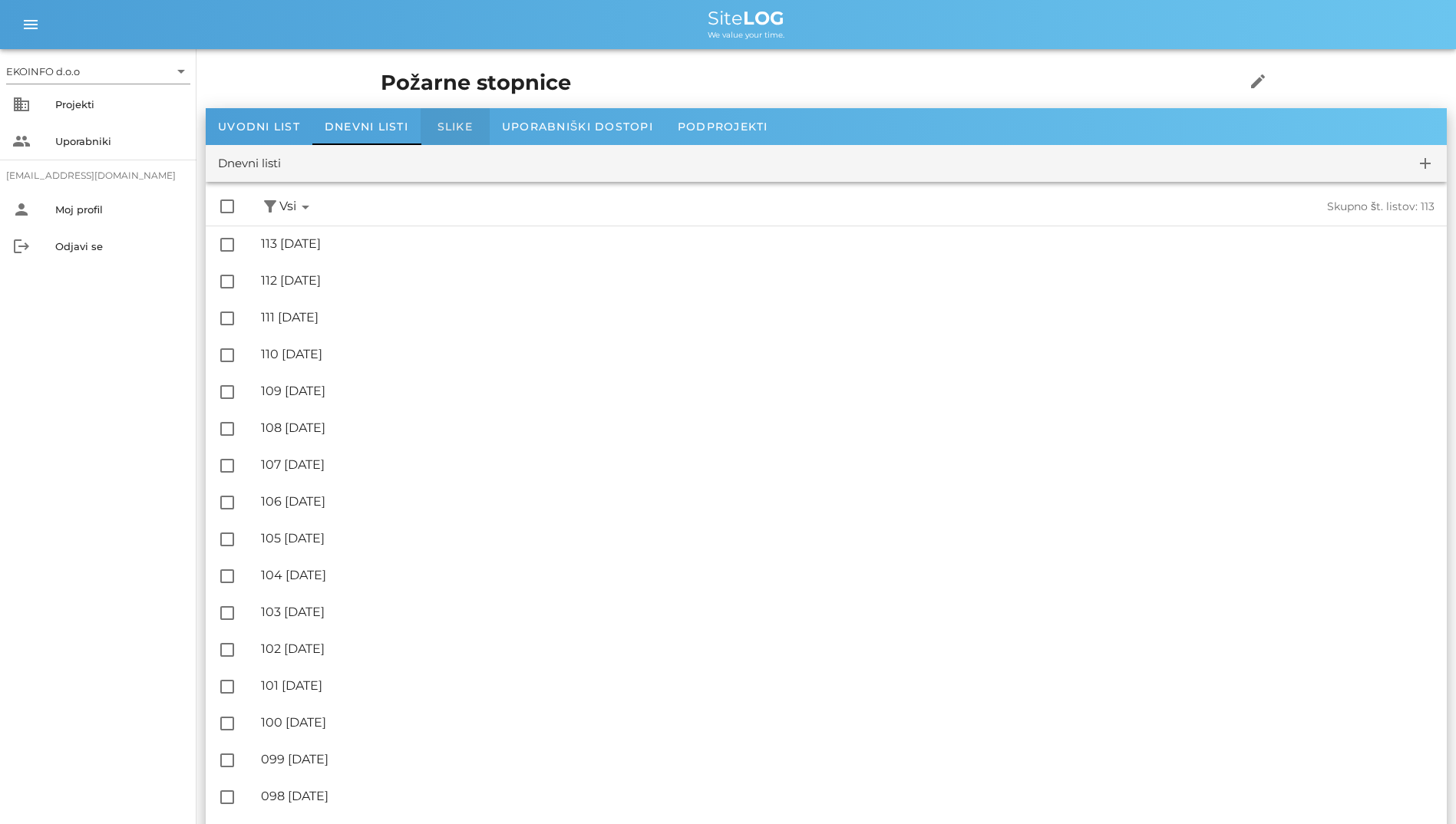
click at [436, 129] on div "Slike" at bounding box center [456, 126] width 69 height 36
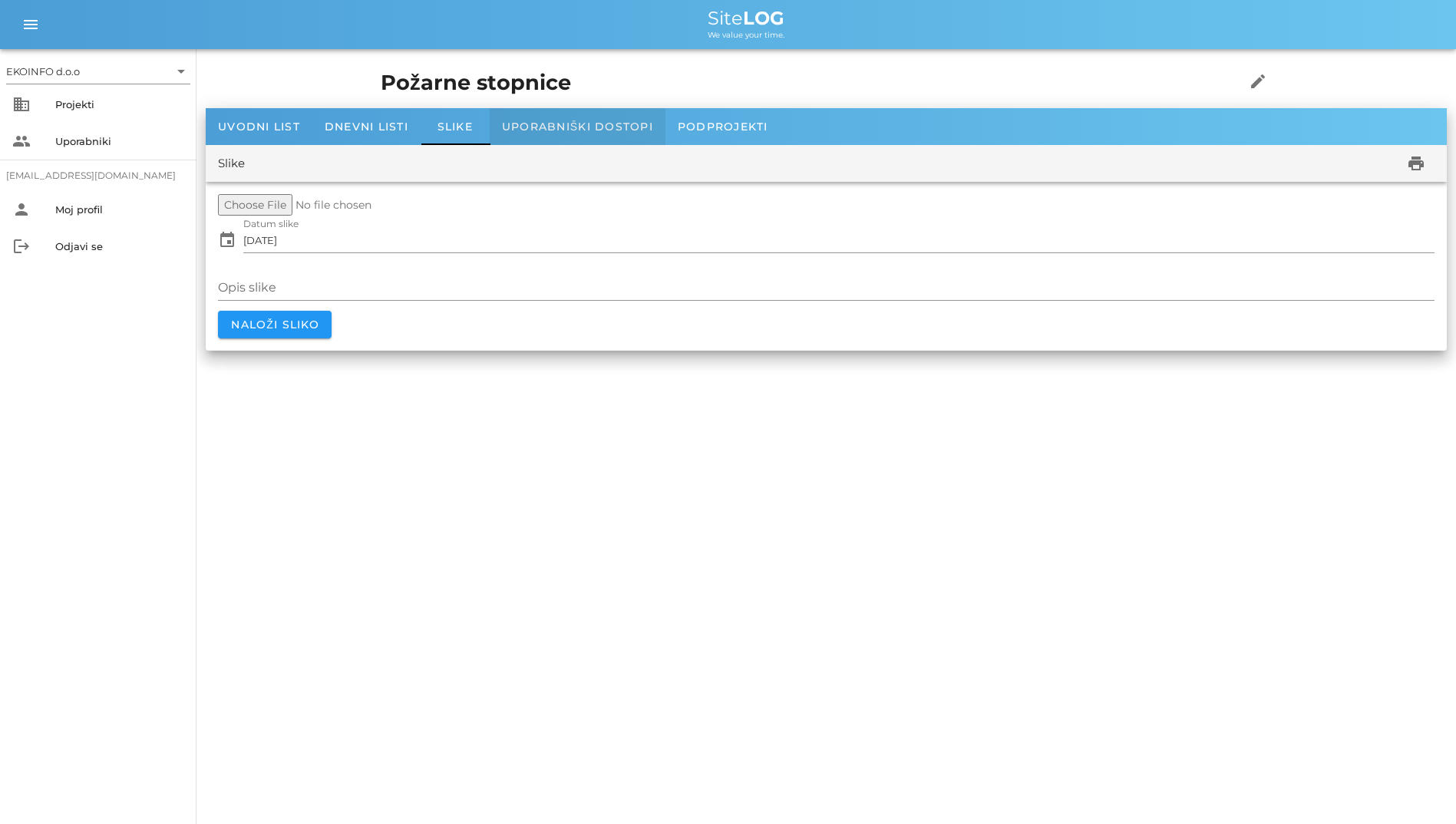
click at [527, 140] on div "Uporabniški dostopi" at bounding box center [577, 126] width 176 height 36
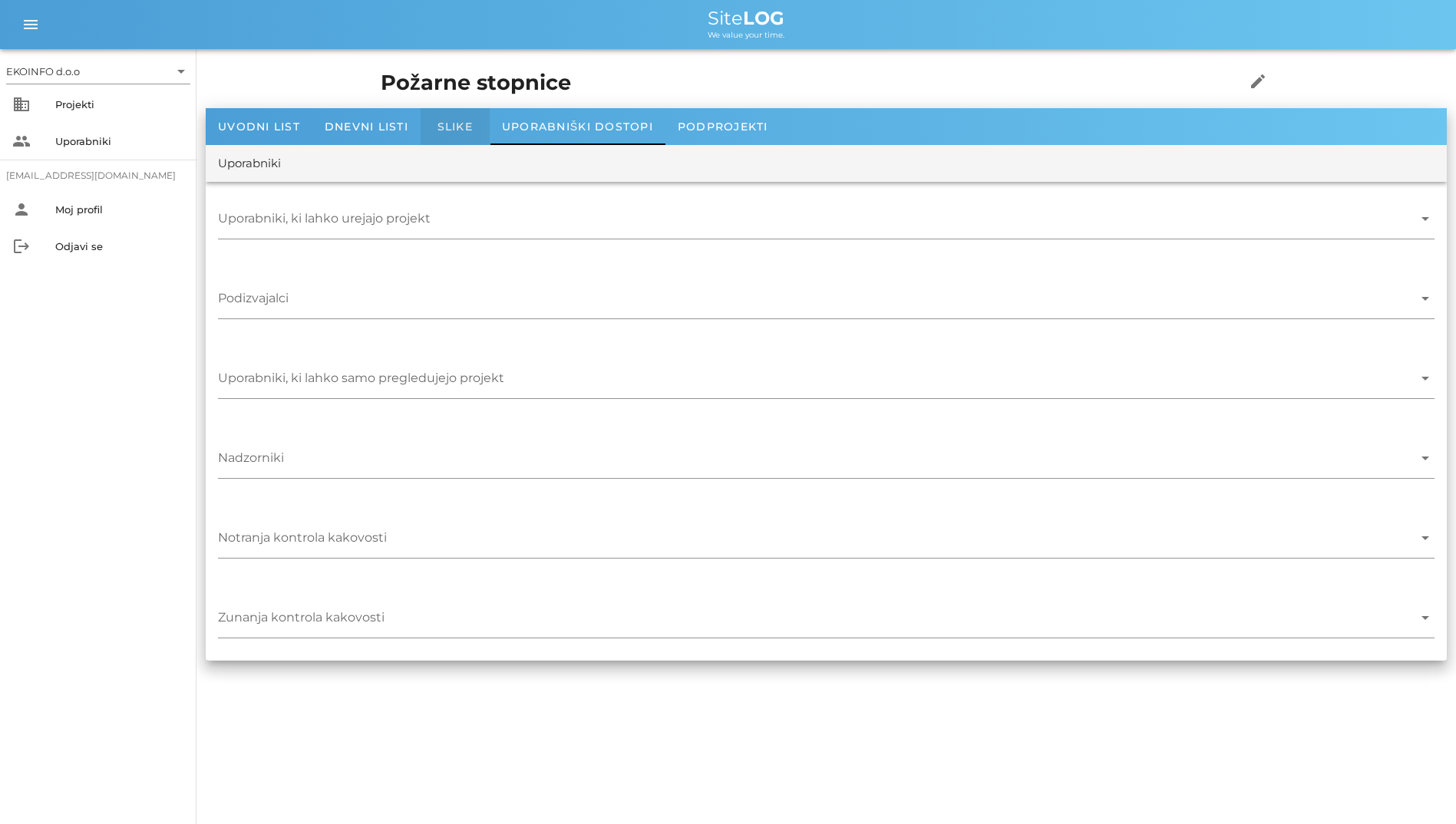
click at [474, 137] on div "Slike" at bounding box center [456, 126] width 69 height 36
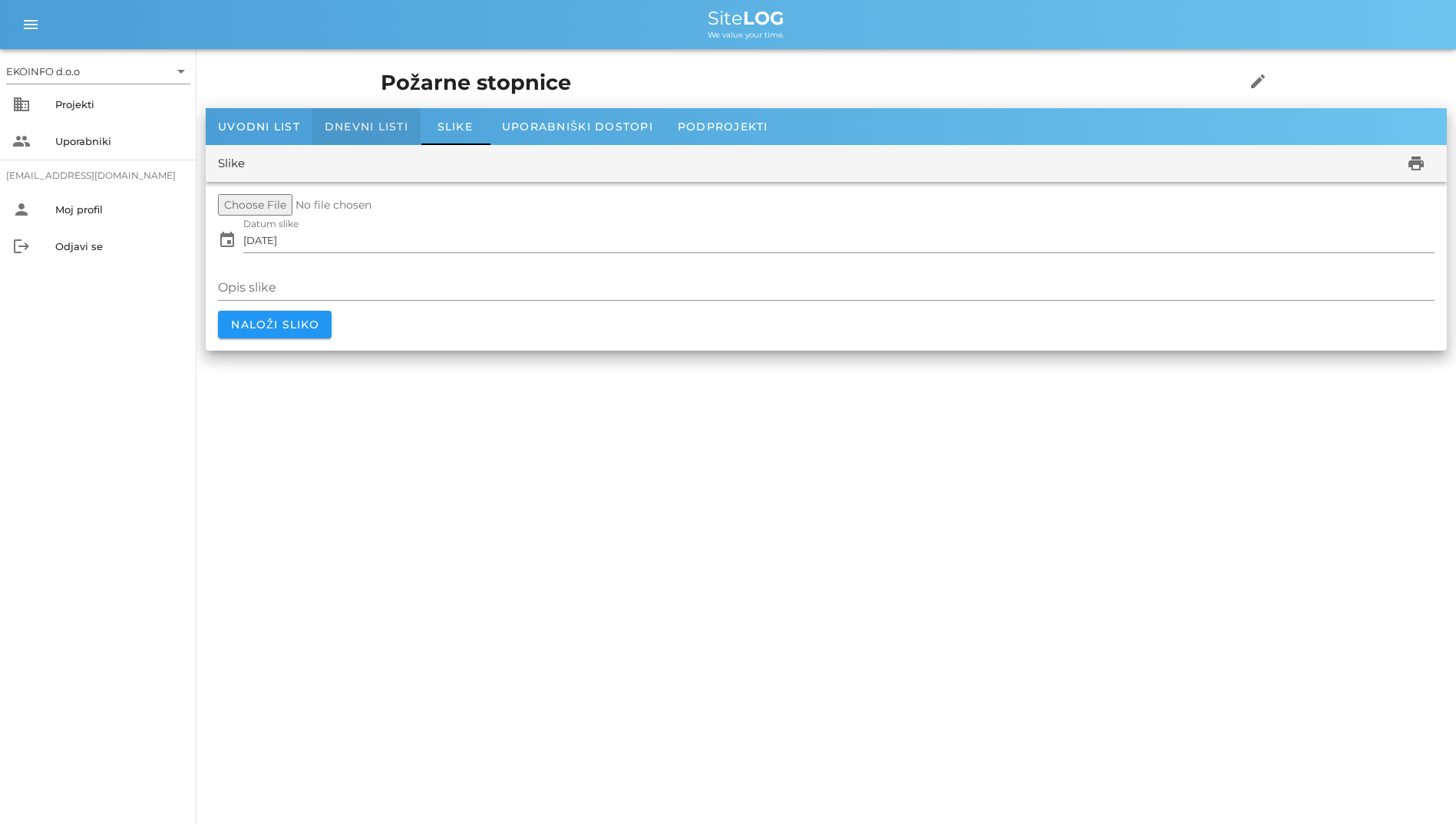
click at [357, 118] on div "Dnevni listi" at bounding box center [367, 126] width 109 height 36
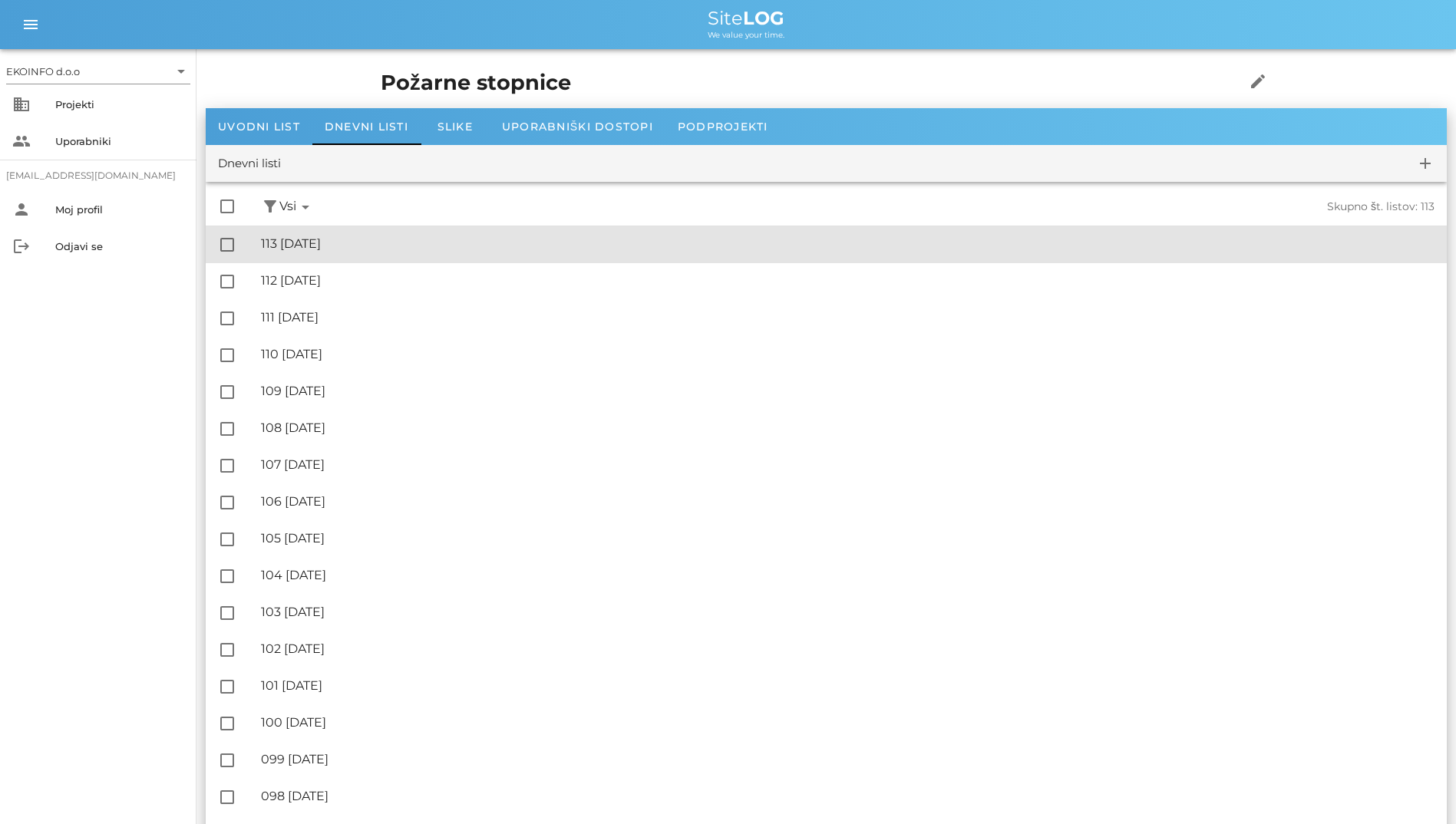
click at [349, 258] on div "🔏 113 [DATE] ✓ Podpisal: Nadzornik ✓ Podpisal: Sestavljalec ✓ Podpisal: Odgovor…" at bounding box center [848, 244] width 1173 height 35
